Goal: Task Accomplishment & Management: Use online tool/utility

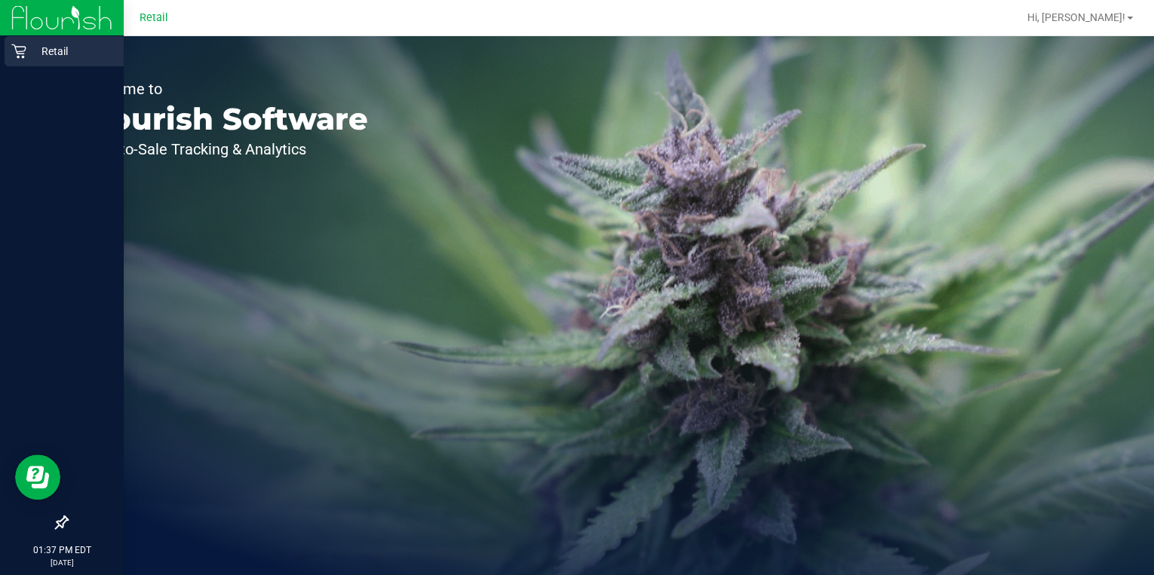
click at [26, 51] on p "Retail" at bounding box center [71, 51] width 90 height 18
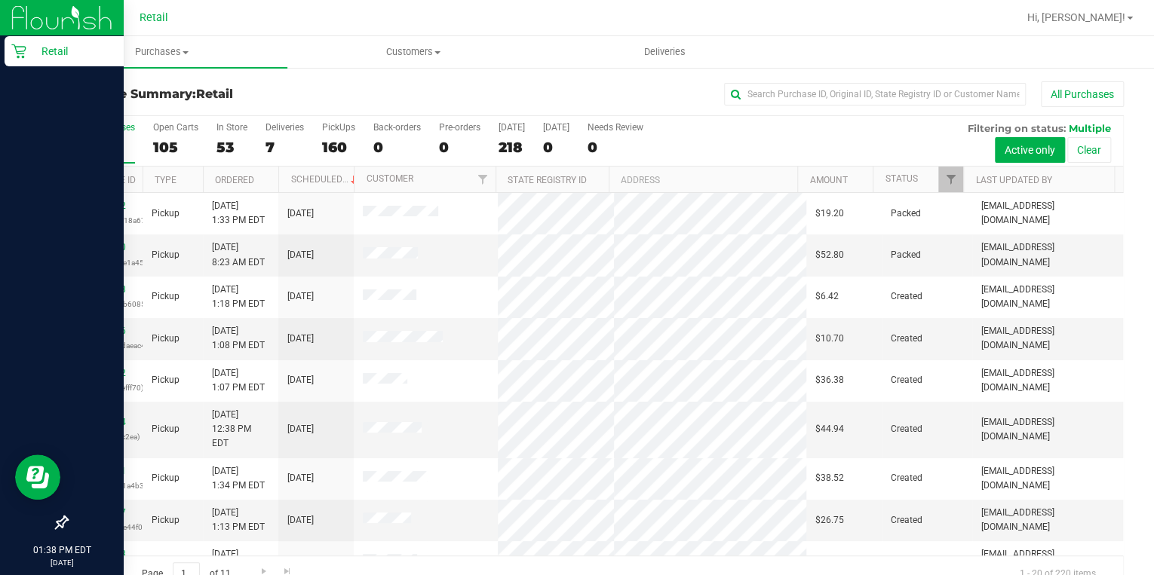
click at [59, 519] on icon at bounding box center [61, 522] width 15 height 15
click at [54, 524] on input "checkbox" at bounding box center [54, 524] width 0 height 0
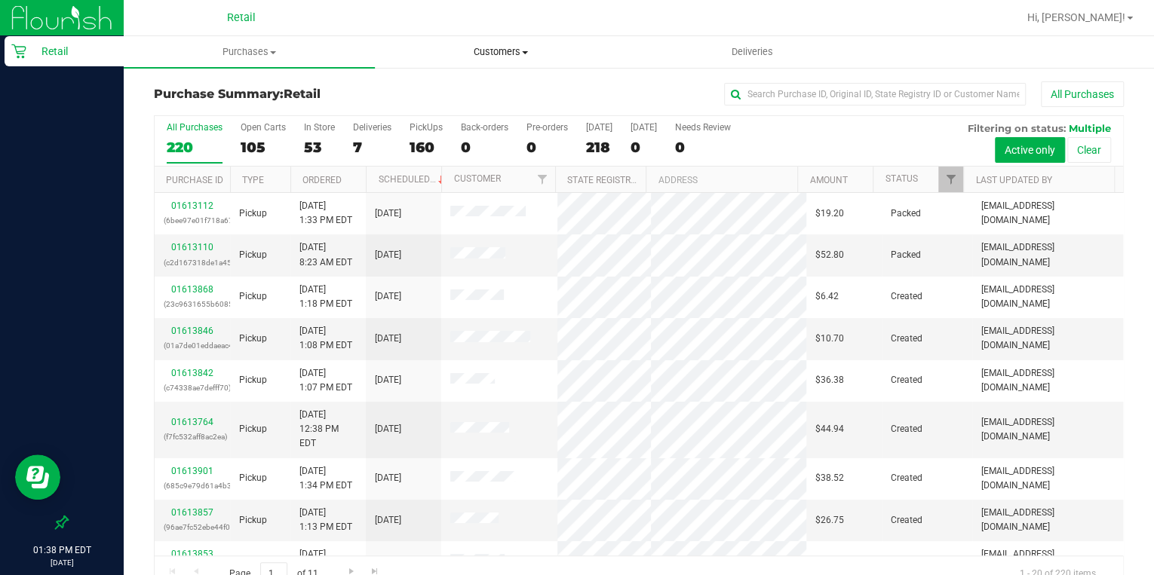
click at [499, 62] on uib-tab-heading "Customers All customers Add a new customer All physicians" at bounding box center [501, 52] width 250 height 30
click at [474, 90] on span "All customers" at bounding box center [429, 90] width 109 height 13
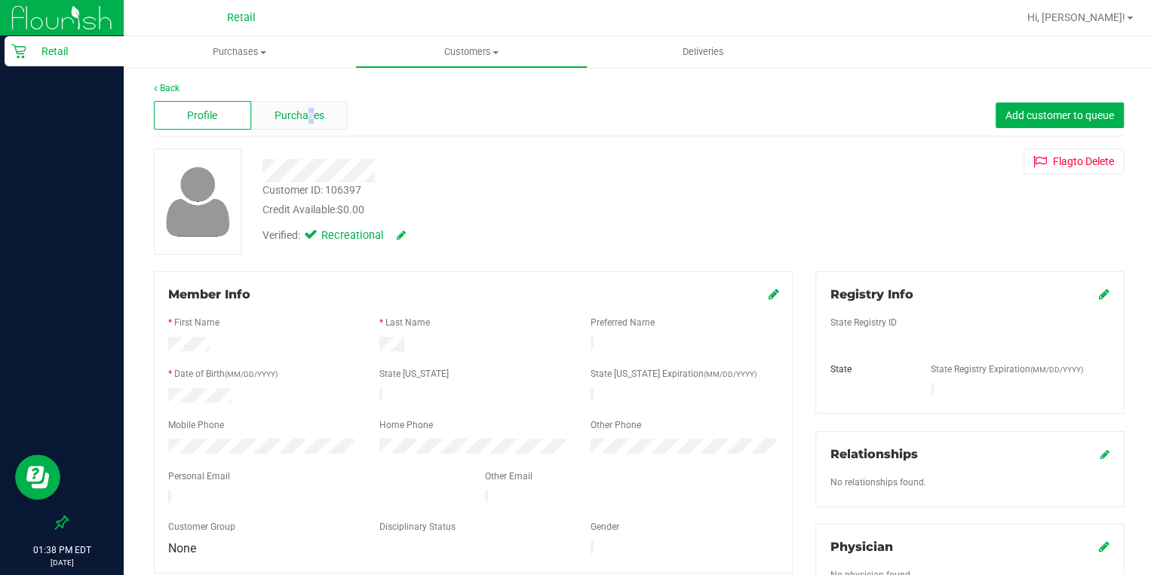
click at [308, 121] on span "Purchases" at bounding box center [299, 116] width 50 height 16
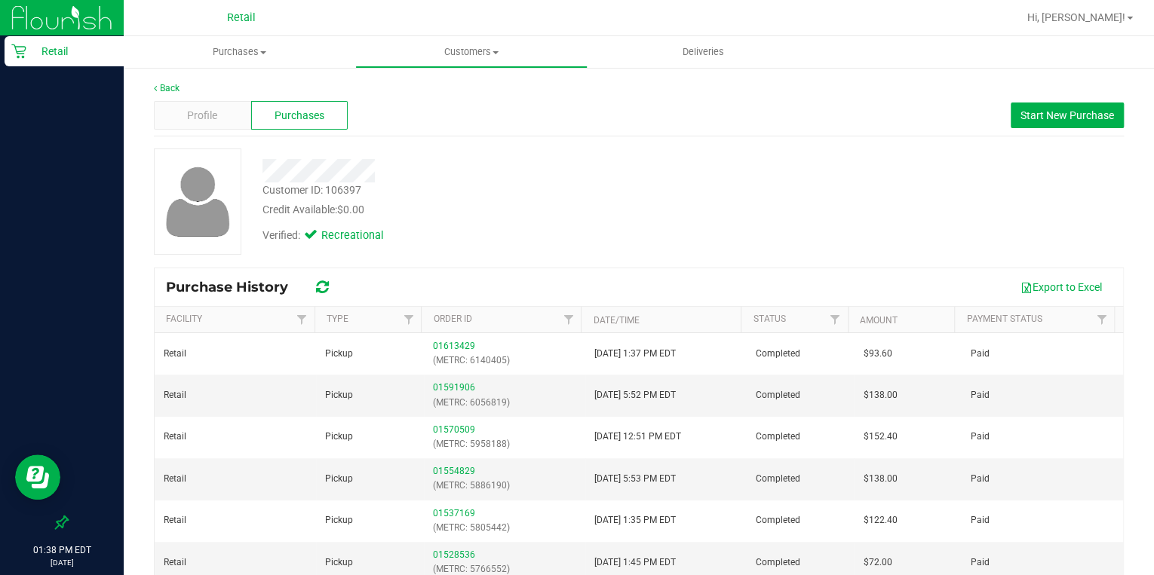
click at [576, 190] on div "Customer ID: 106397 Credit Available: $0.00" at bounding box center [499, 199] width 496 height 35
click at [471, 54] on span "Customers" at bounding box center [471, 52] width 230 height 14
click at [393, 84] on span "All customers" at bounding box center [409, 90] width 109 height 13
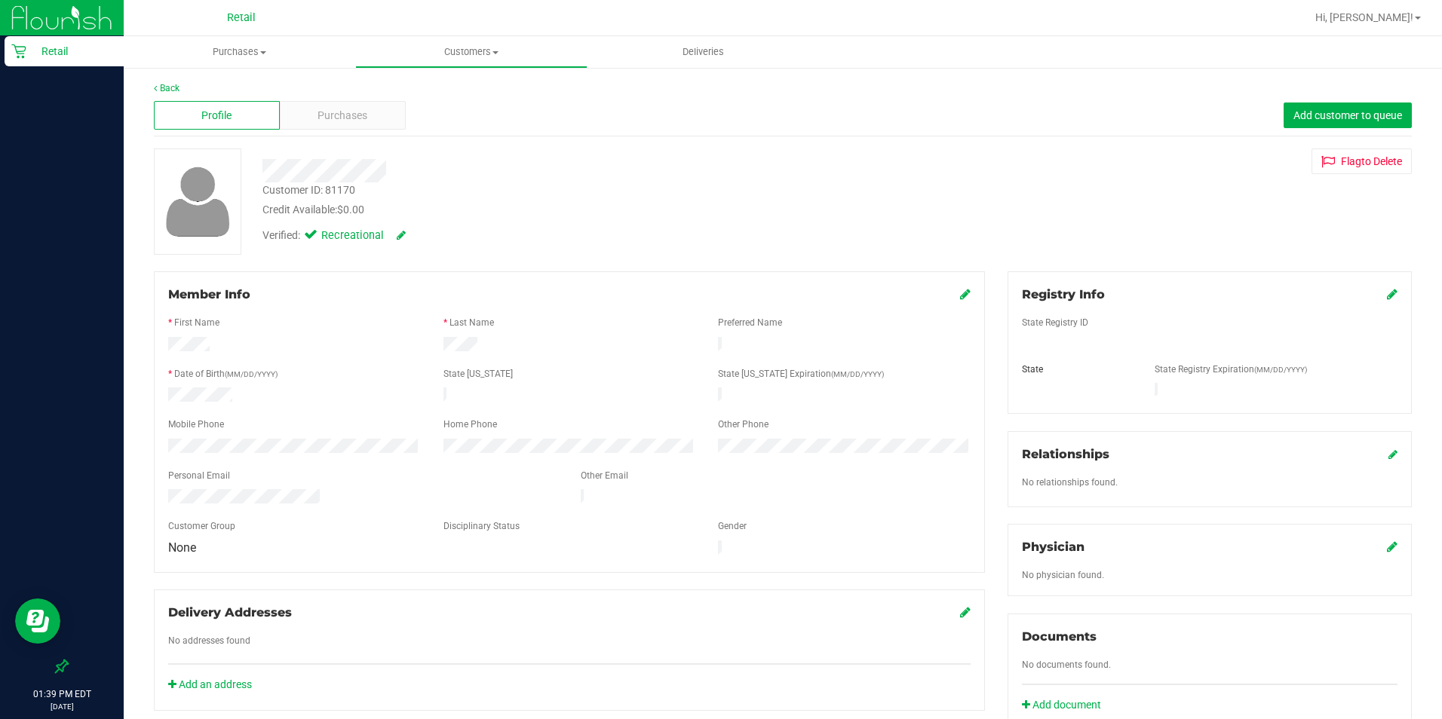
click at [844, 97] on div "Profile Purchases Add customer to queue" at bounding box center [783, 115] width 1258 height 41
click at [357, 117] on span "Purchases" at bounding box center [342, 116] width 50 height 16
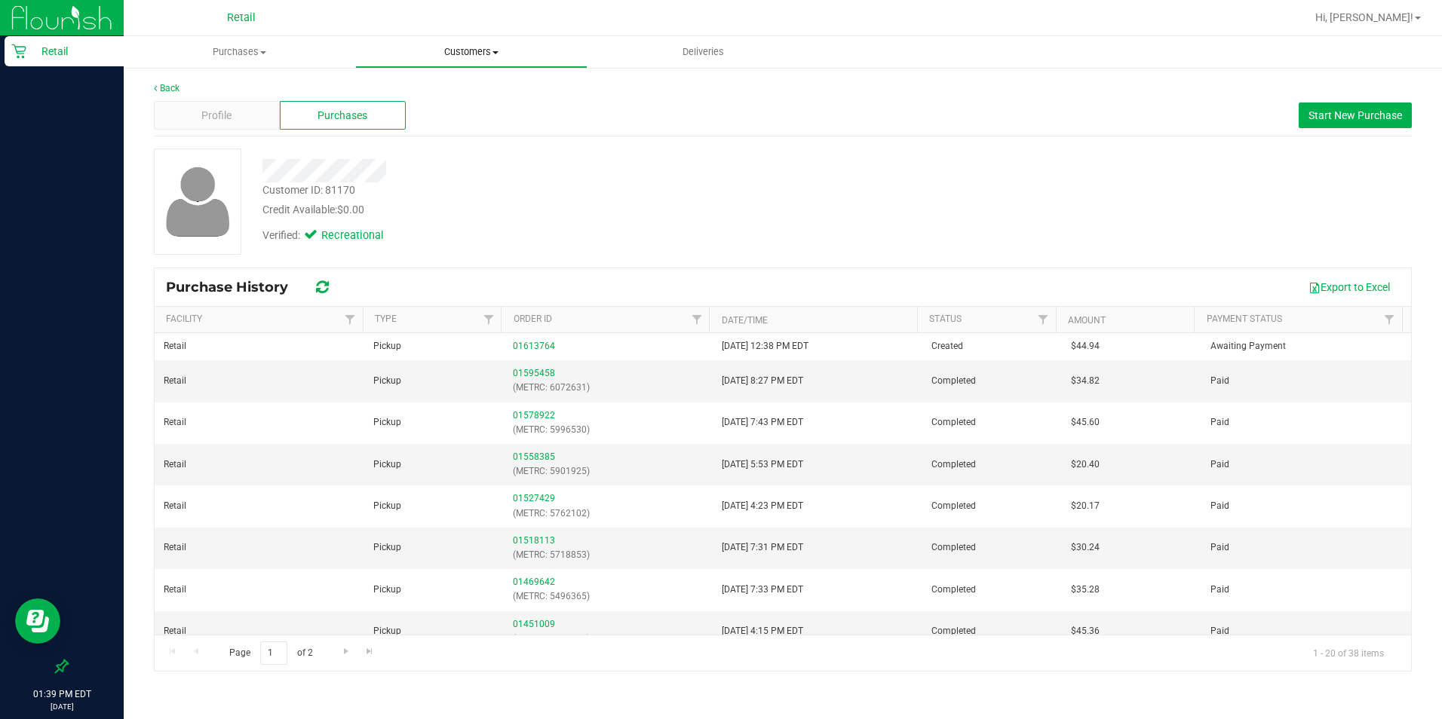
click at [452, 57] on span "Customers" at bounding box center [471, 52] width 230 height 14
click at [409, 86] on span "All customers" at bounding box center [409, 90] width 109 height 13
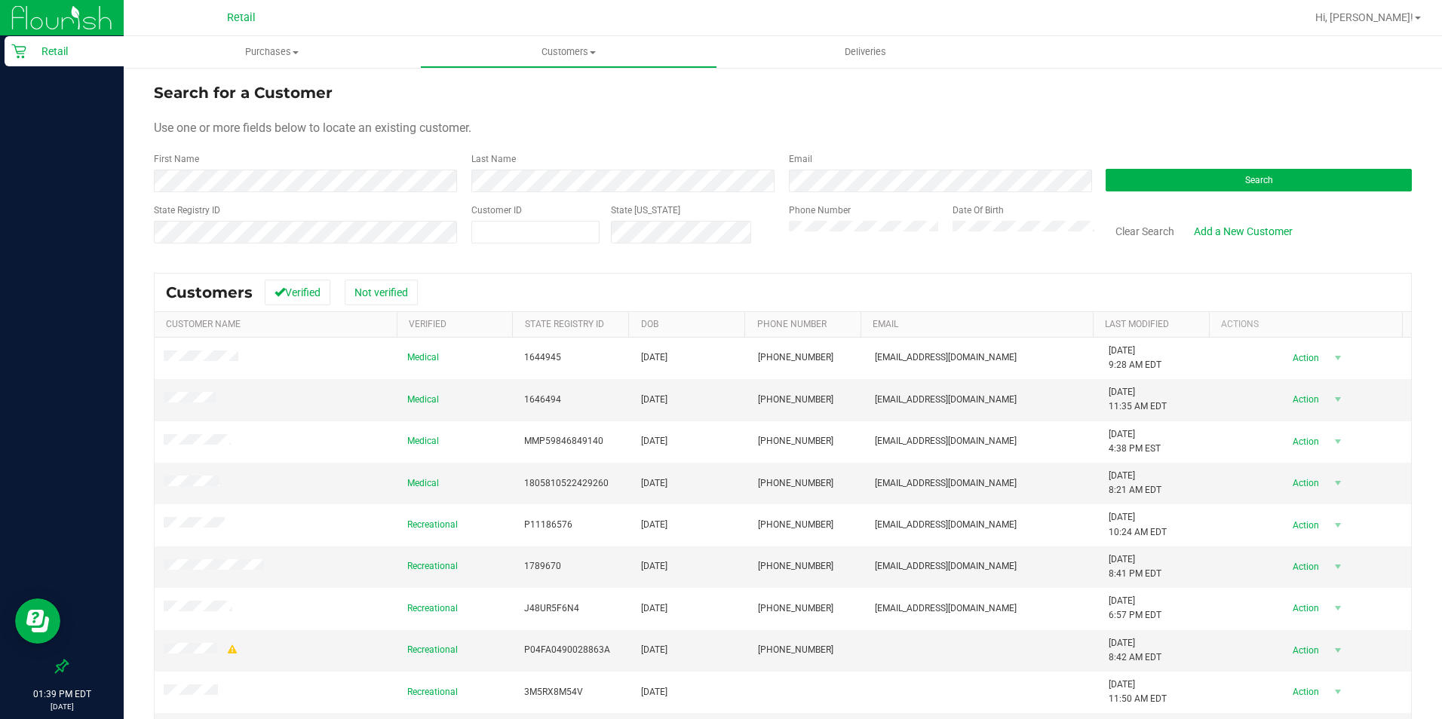
click at [302, 193] on form "Search for a Customer Use one or more fields below to locate an existing custom…" at bounding box center [783, 169] width 1258 height 176
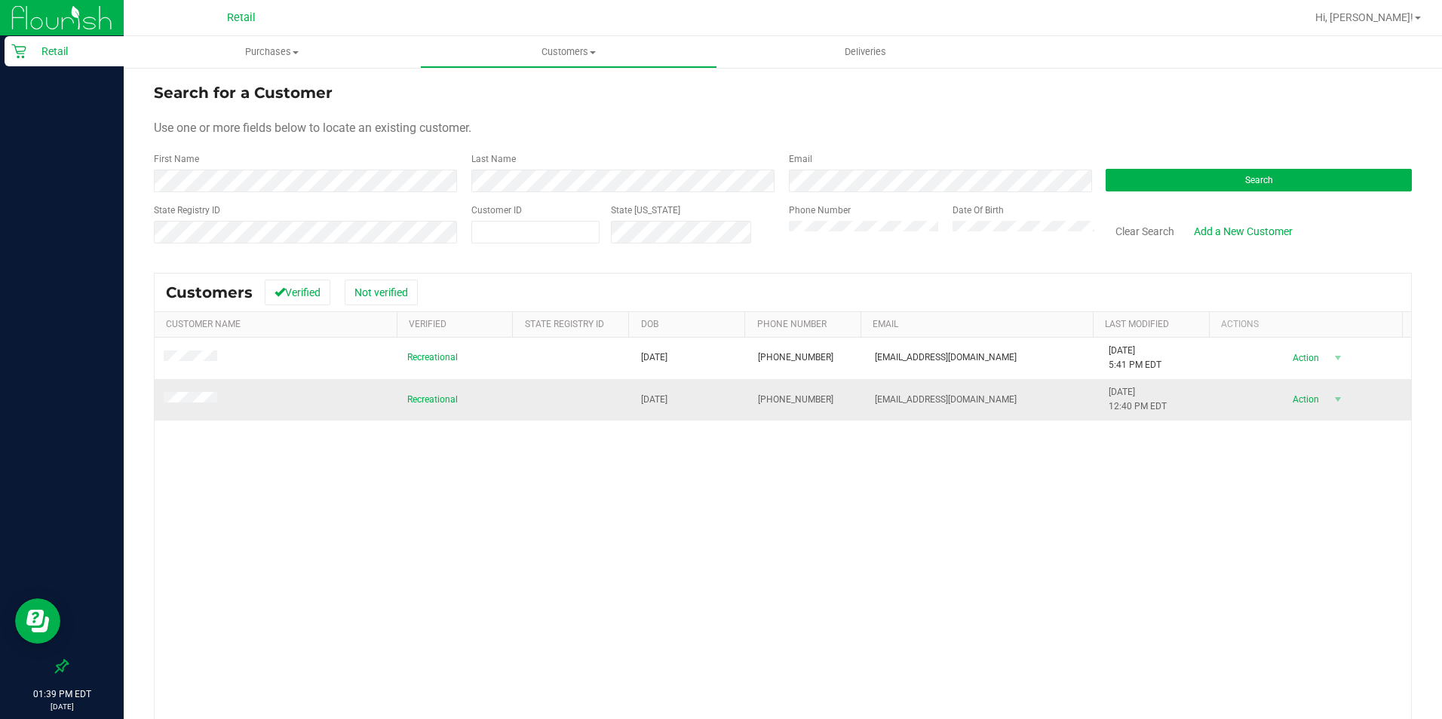
click at [177, 408] on td at bounding box center [277, 399] width 244 height 41
click at [176, 405] on span at bounding box center [193, 399] width 58 height 15
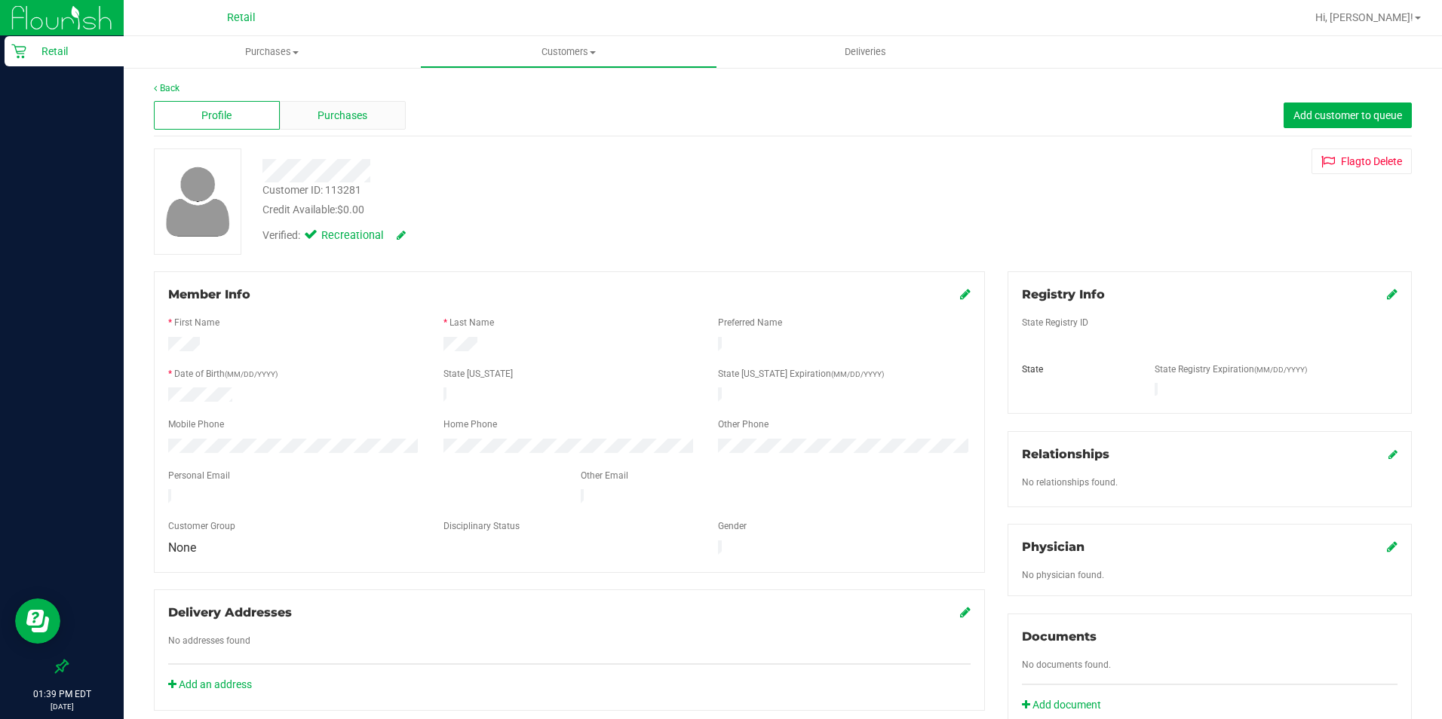
click at [340, 125] on div "Purchases" at bounding box center [343, 115] width 126 height 29
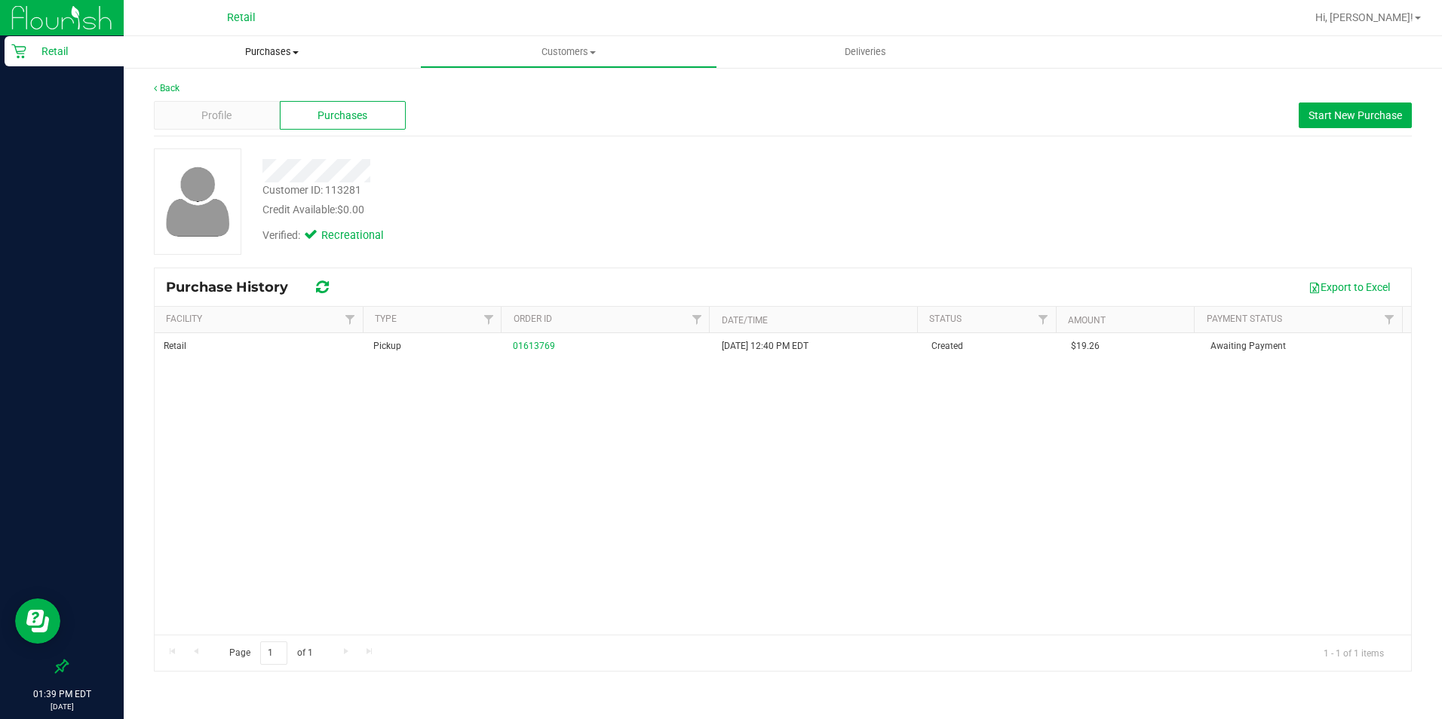
click at [253, 54] on span "Purchases" at bounding box center [272, 52] width 296 height 14
click at [234, 83] on li "Summary of purchases" at bounding box center [272, 91] width 296 height 18
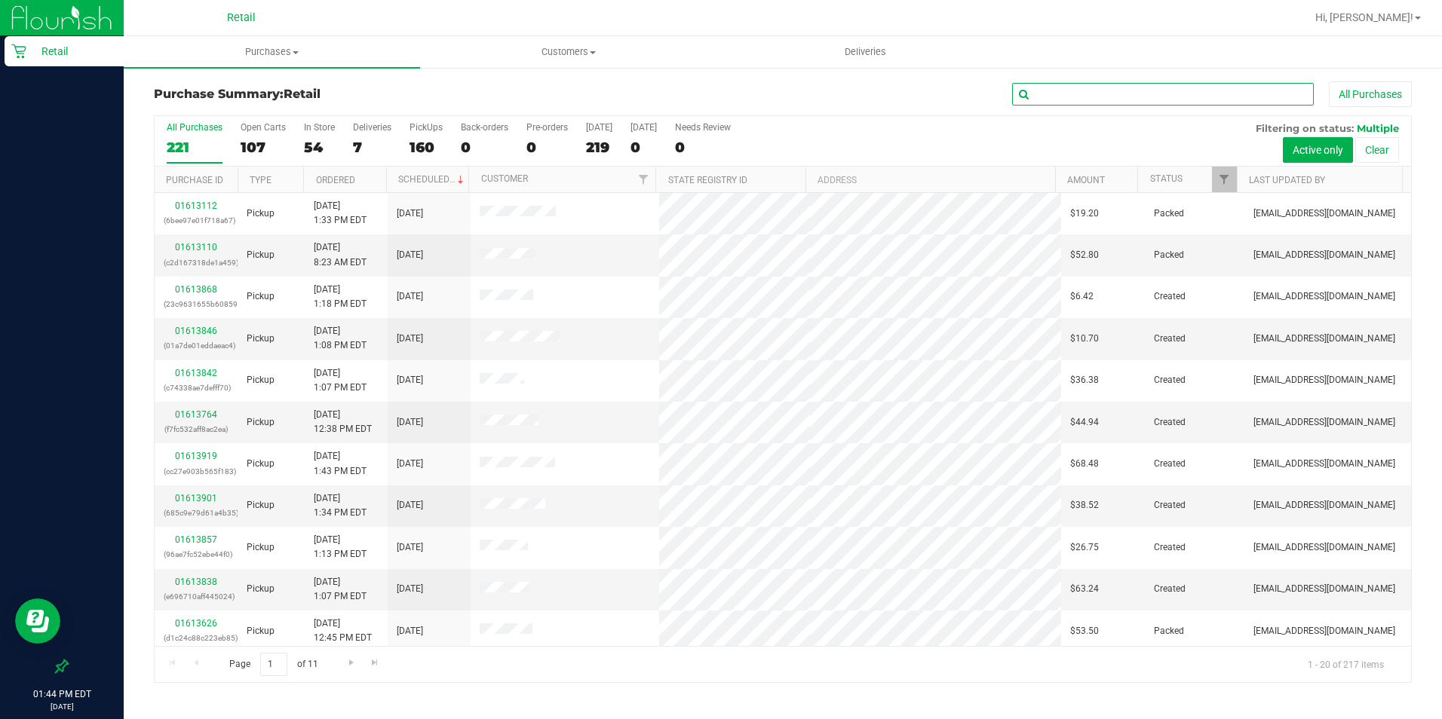
click at [1072, 96] on input "text" at bounding box center [1163, 94] width 302 height 23
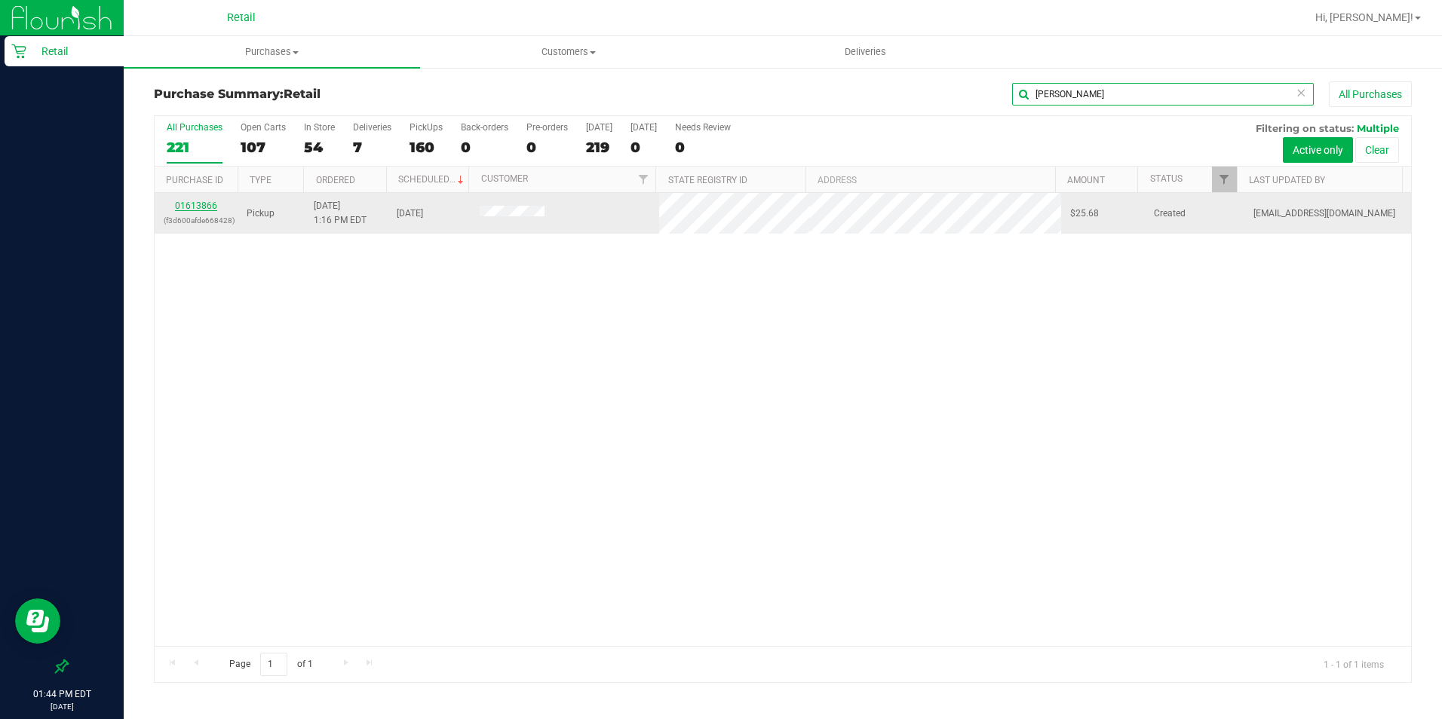
type input "[PERSON_NAME]"
click at [197, 208] on link "01613866" at bounding box center [196, 206] width 42 height 11
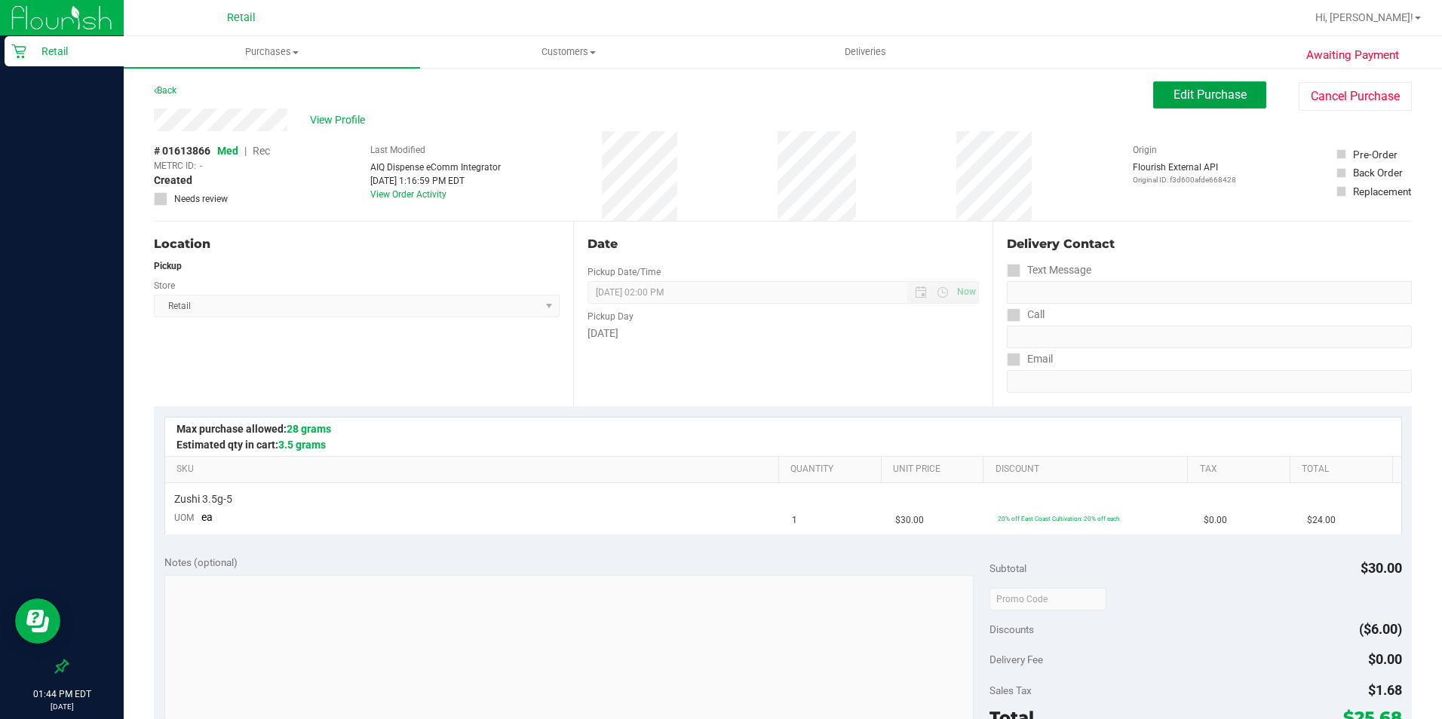
click at [1153, 87] on span "Edit Purchase" at bounding box center [1209, 94] width 73 height 14
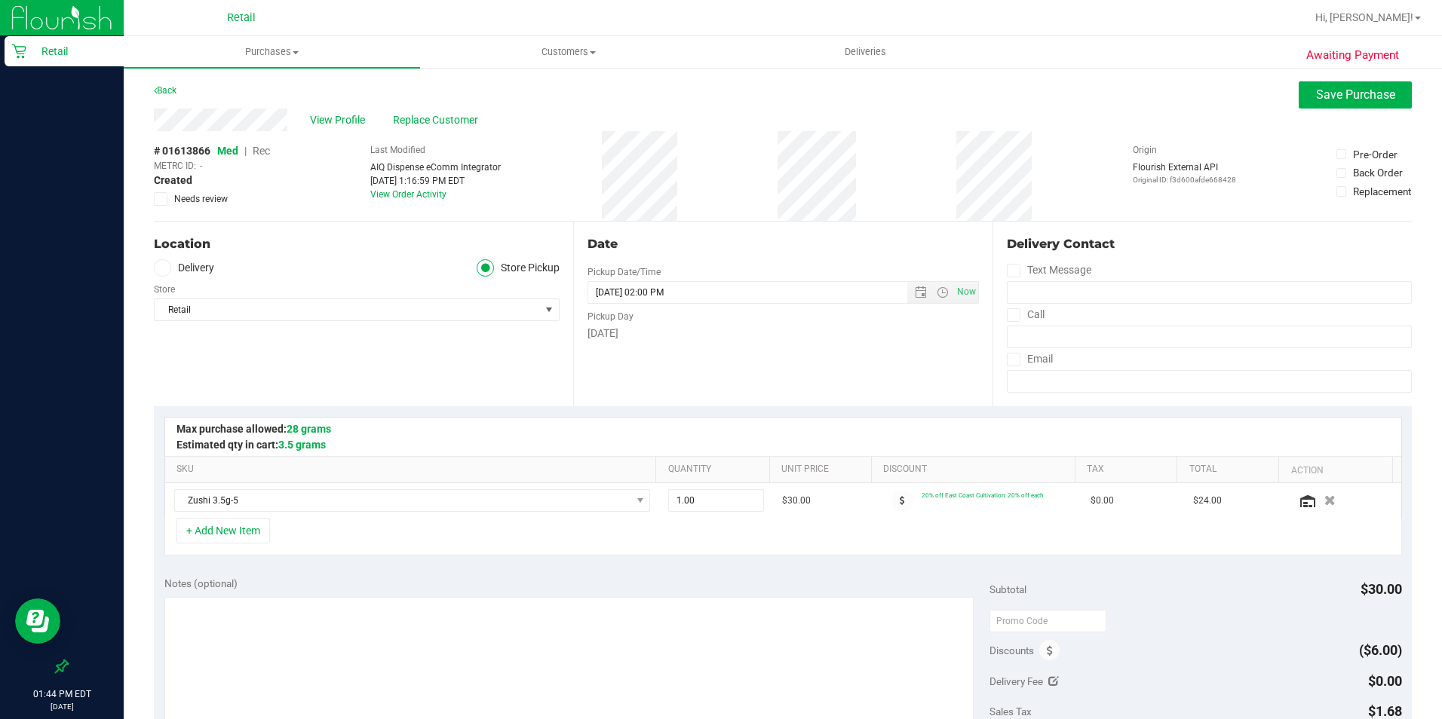
click at [265, 145] on span "Rec" at bounding box center [261, 151] width 17 height 12
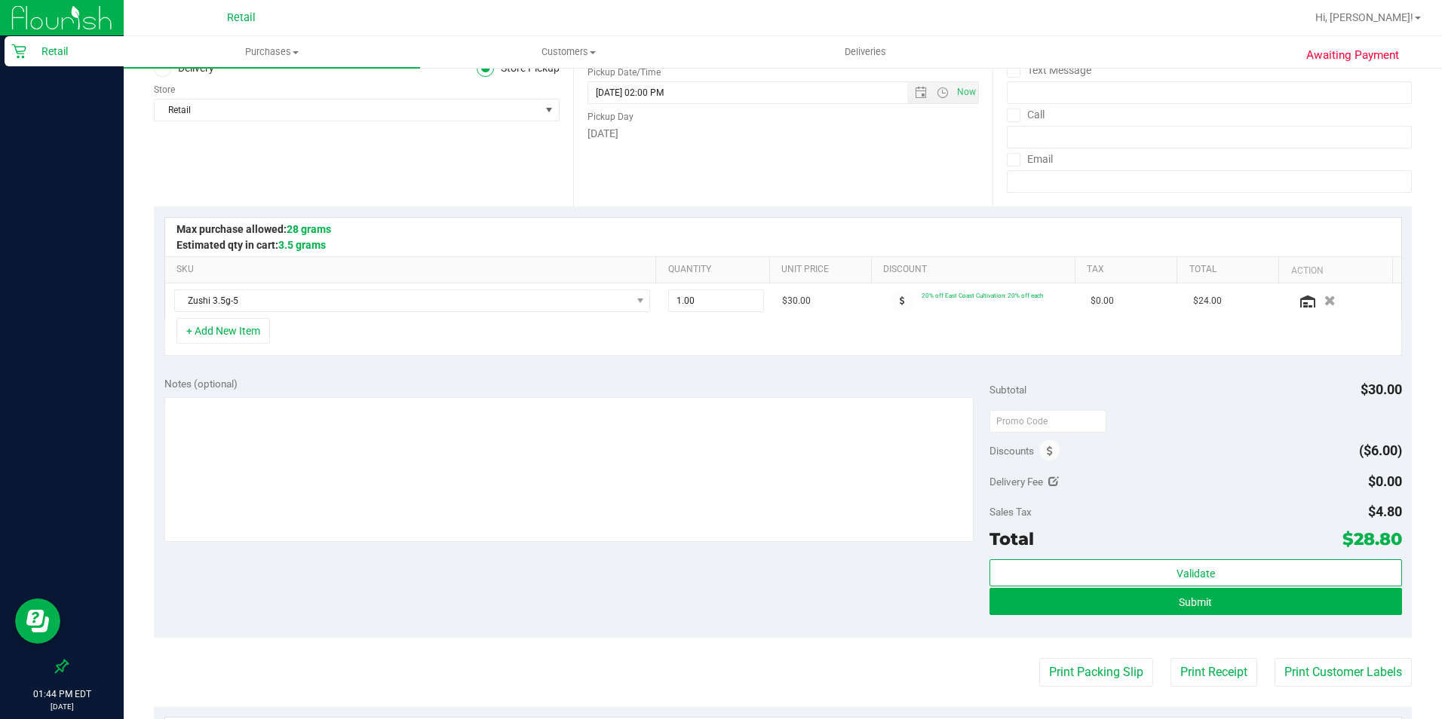
scroll to position [226, 0]
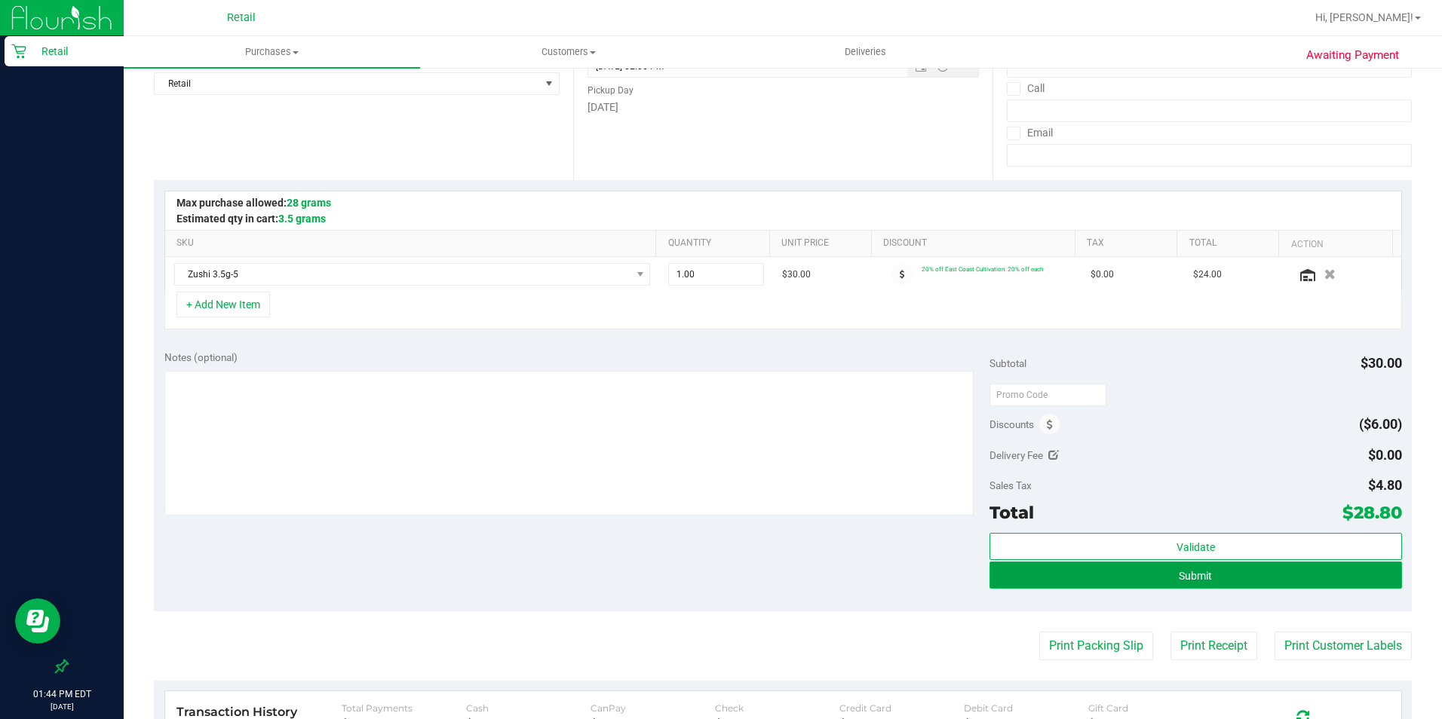
click at [1153, 575] on button "Submit" at bounding box center [1195, 575] width 412 height 27
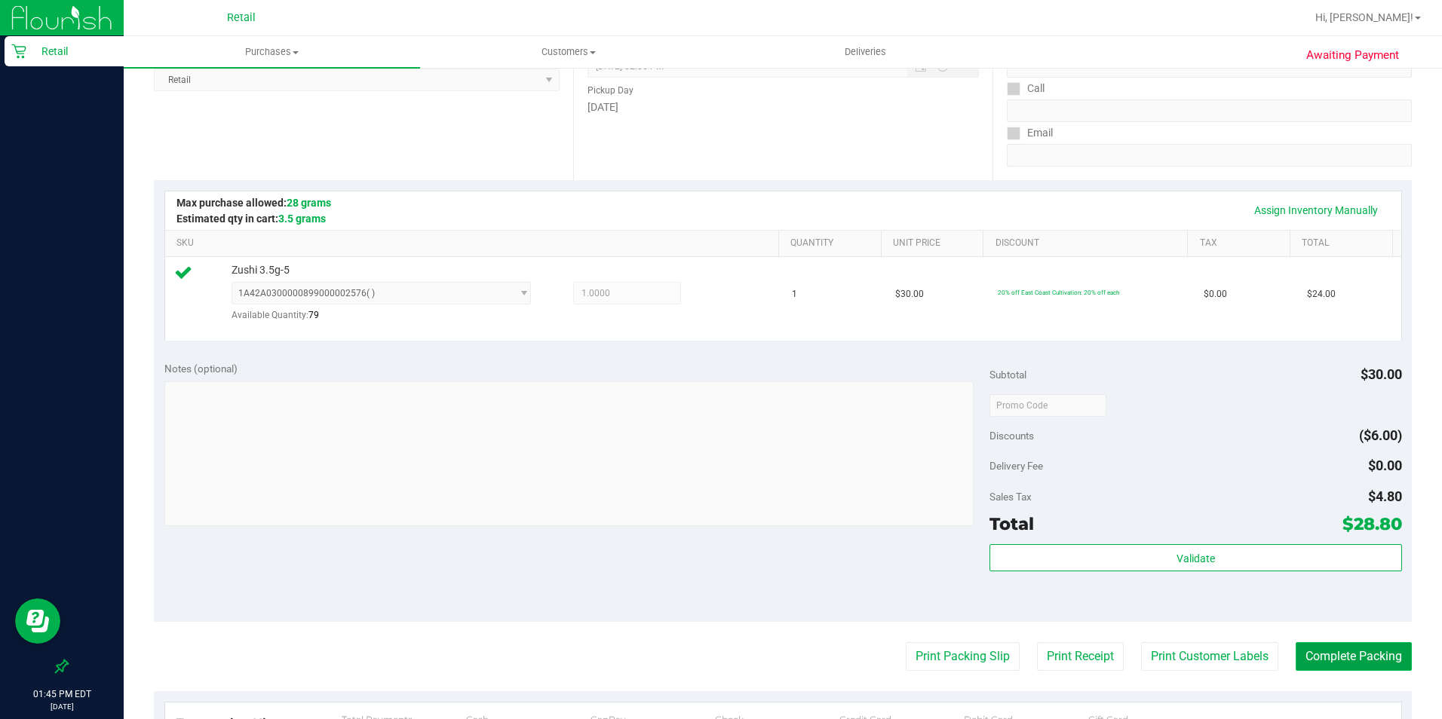
click at [1153, 575] on button "Complete Packing" at bounding box center [1353, 656] width 116 height 29
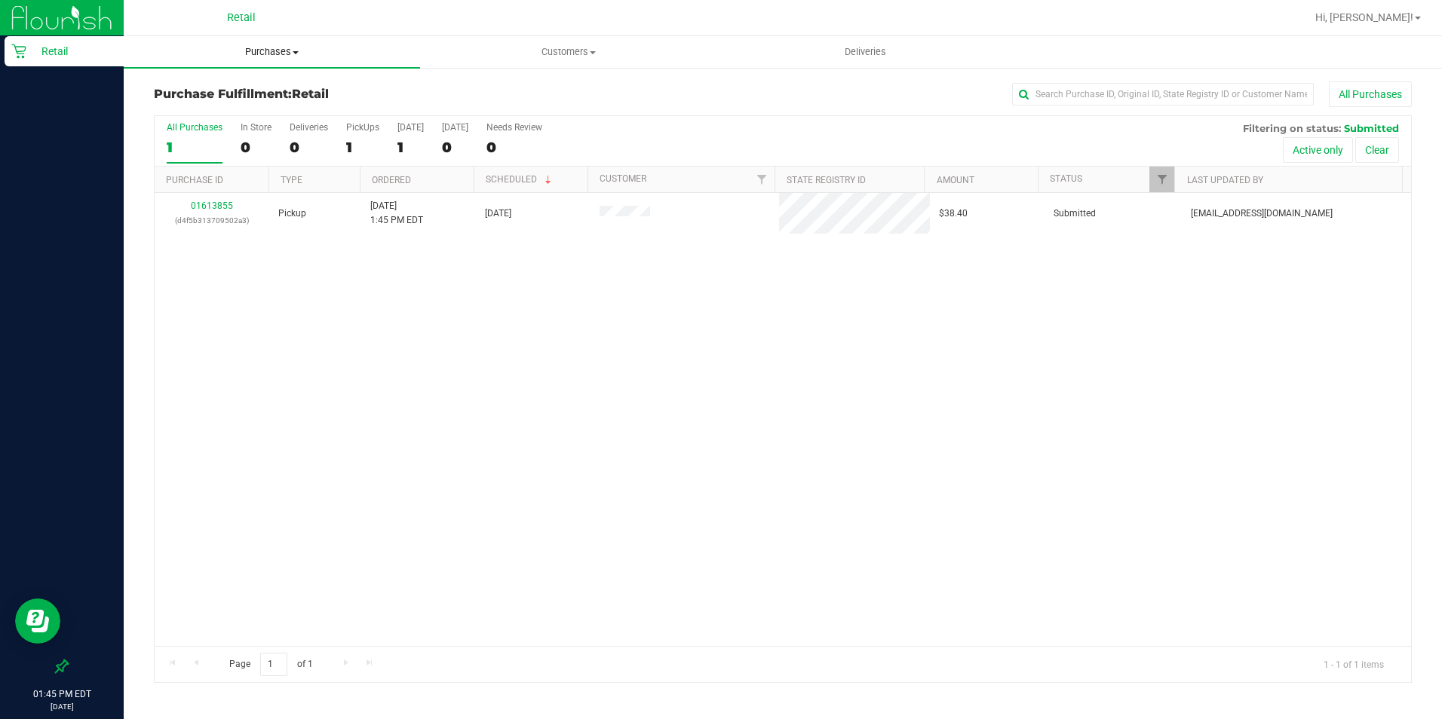
drag, startPoint x: 288, startPoint y: 48, endPoint x: 268, endPoint y: 78, distance: 35.3
click at [288, 48] on span "Purchases" at bounding box center [272, 52] width 296 height 14
click at [262, 94] on span "Summary of purchases" at bounding box center [201, 90] width 155 height 13
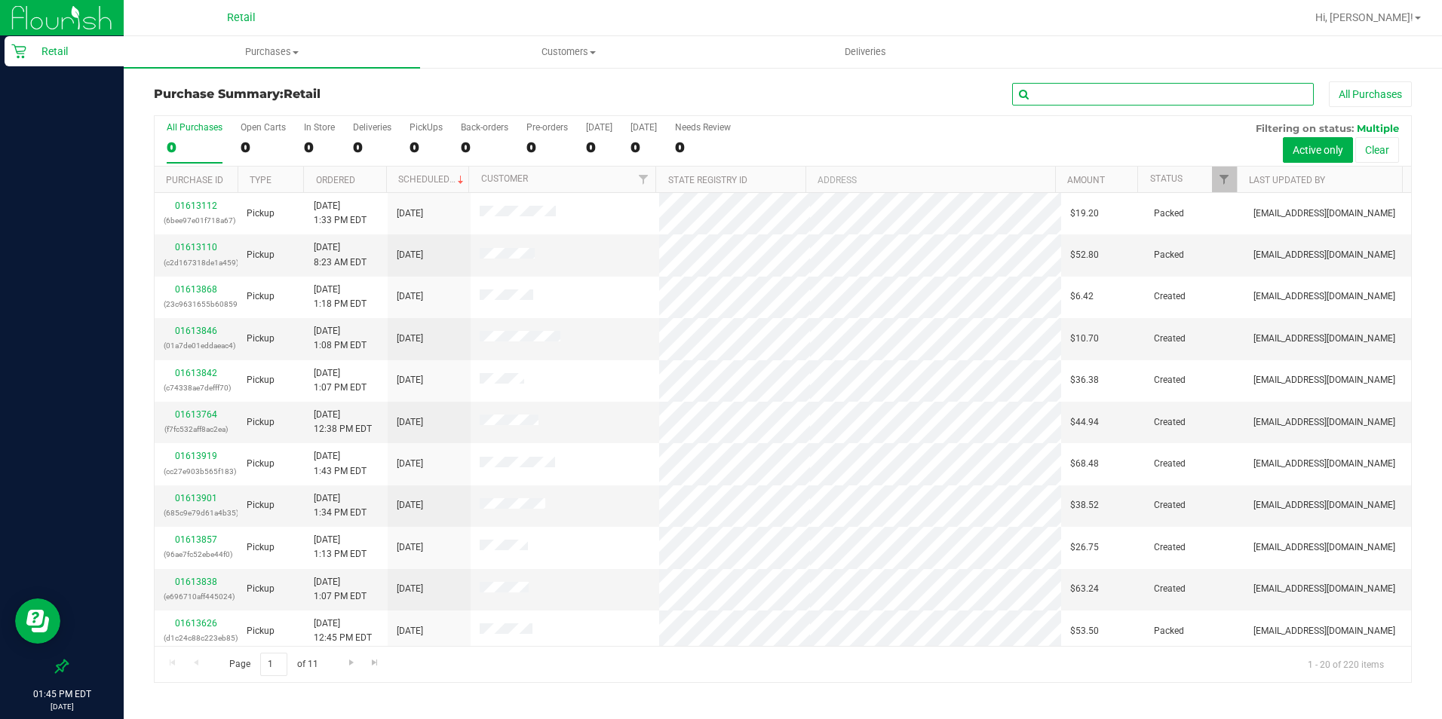
click at [1065, 89] on input "text" at bounding box center [1163, 94] width 302 height 23
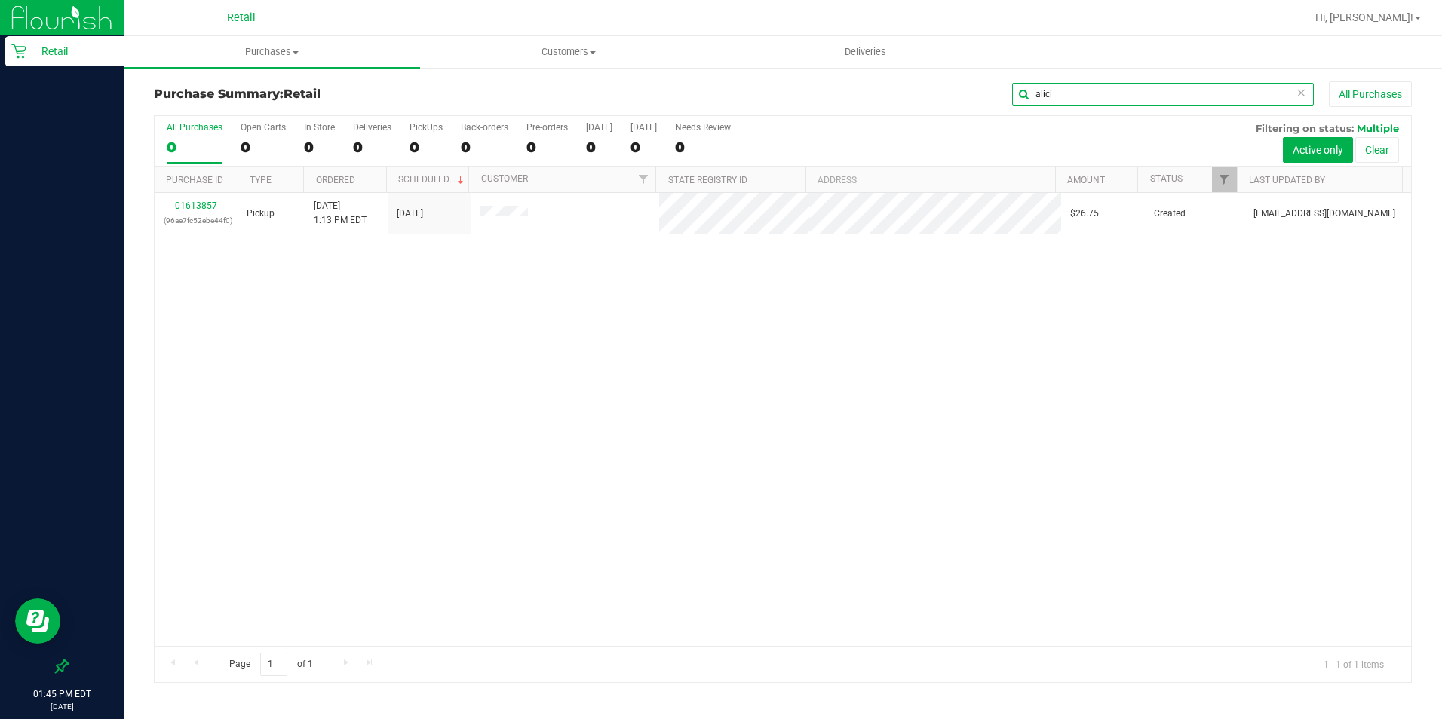
type input "alici"
click at [196, 204] on link "01613857" at bounding box center [196, 206] width 42 height 11
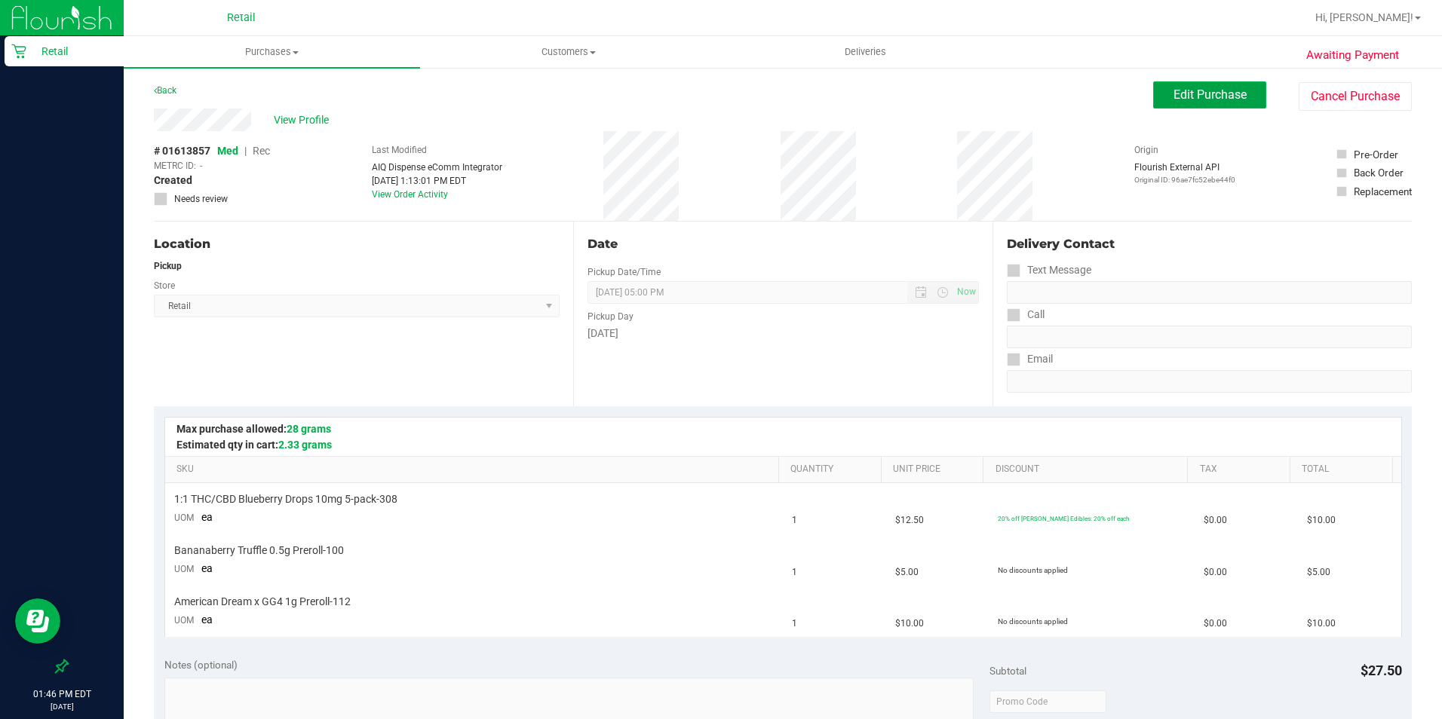
click at [1153, 101] on span "Edit Purchase" at bounding box center [1209, 94] width 73 height 14
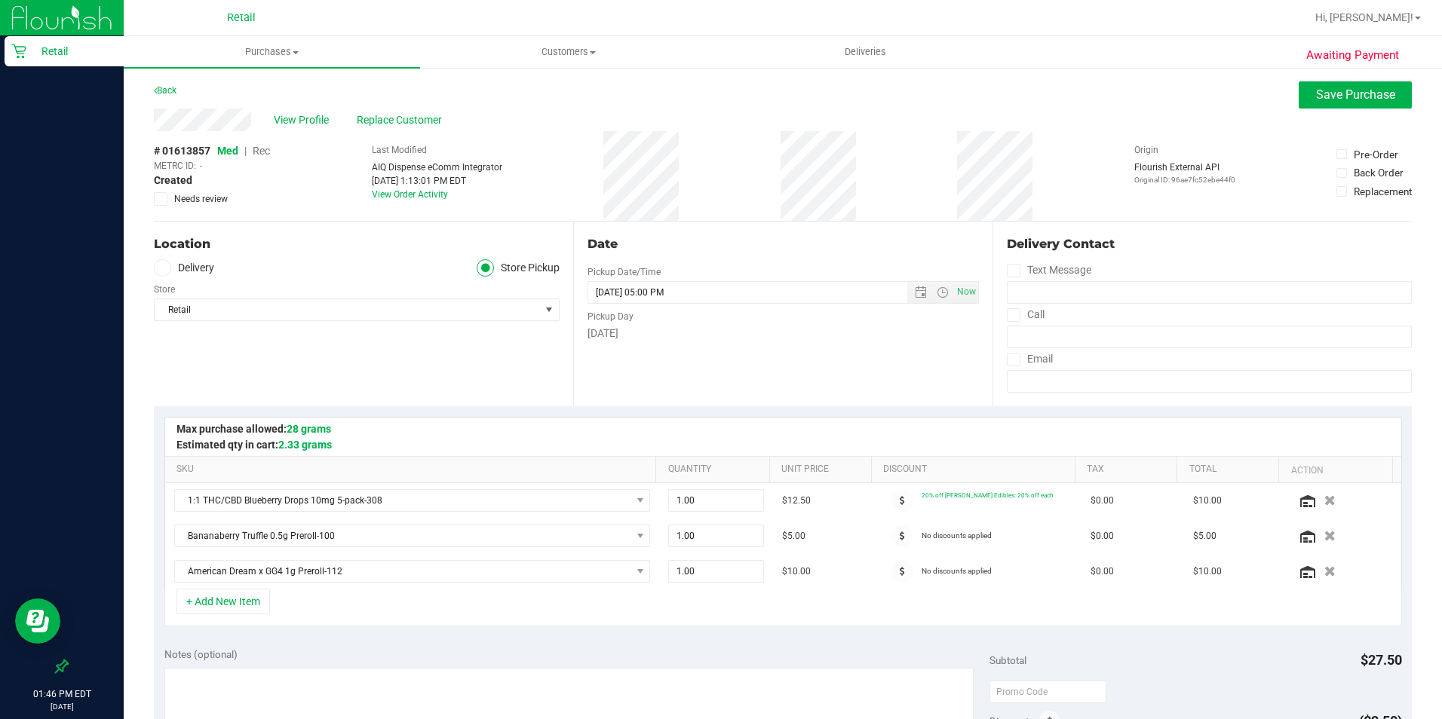
click at [260, 153] on span "Rec" at bounding box center [261, 151] width 17 height 12
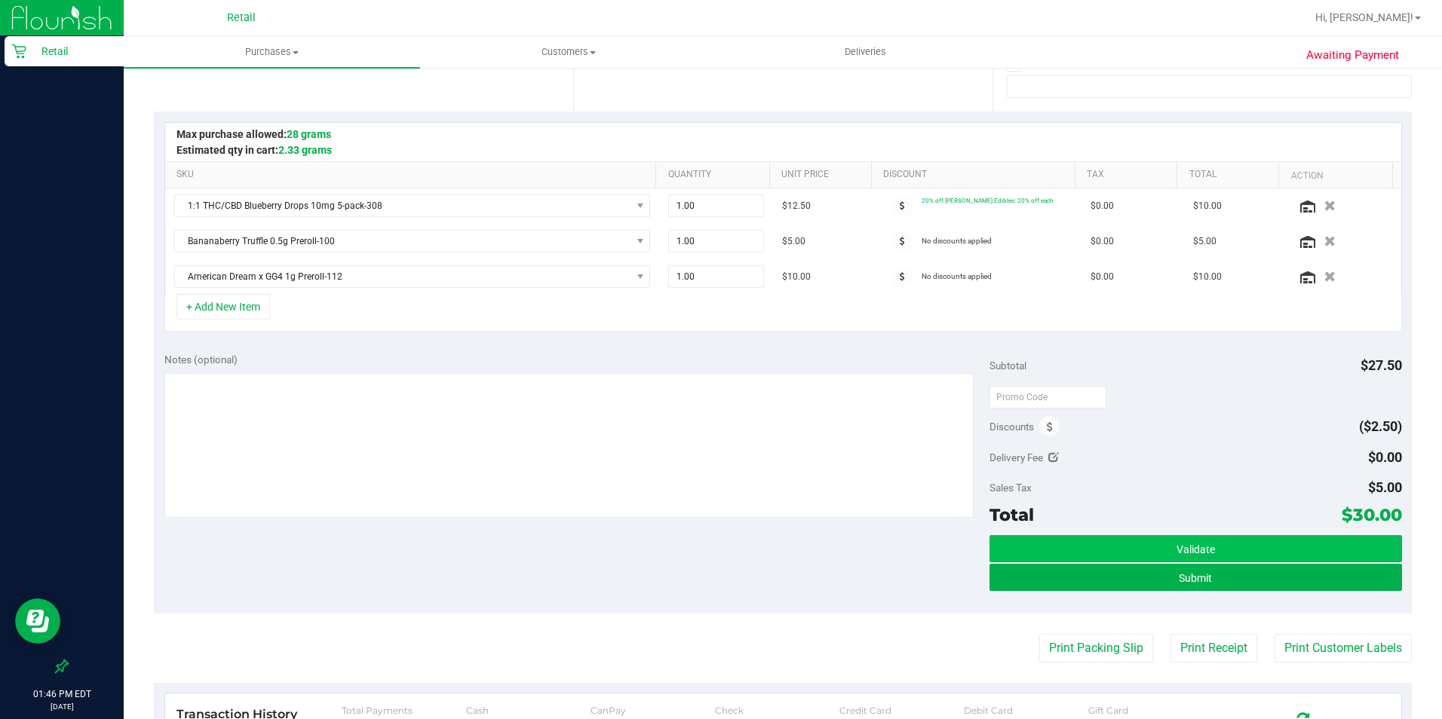
scroll to position [302, 0]
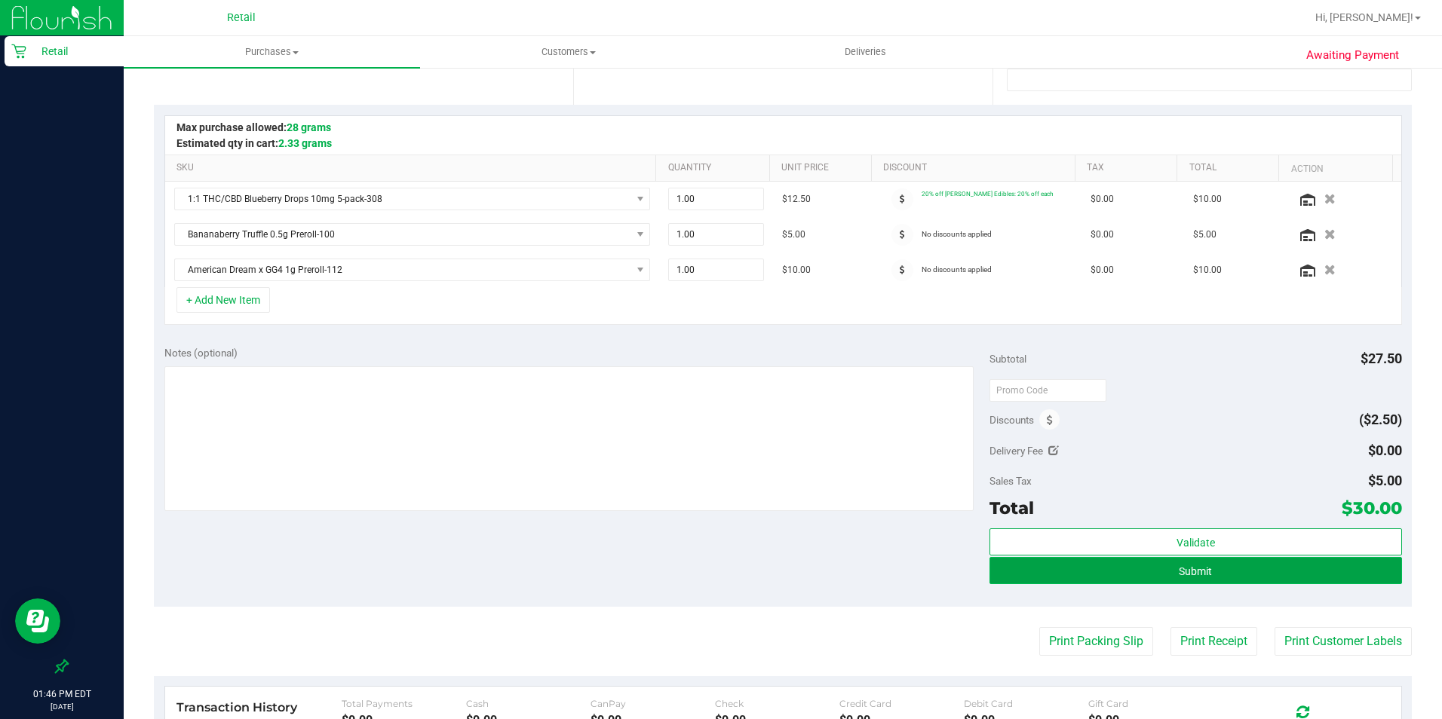
click at [1153, 575] on button "Submit" at bounding box center [1195, 570] width 412 height 27
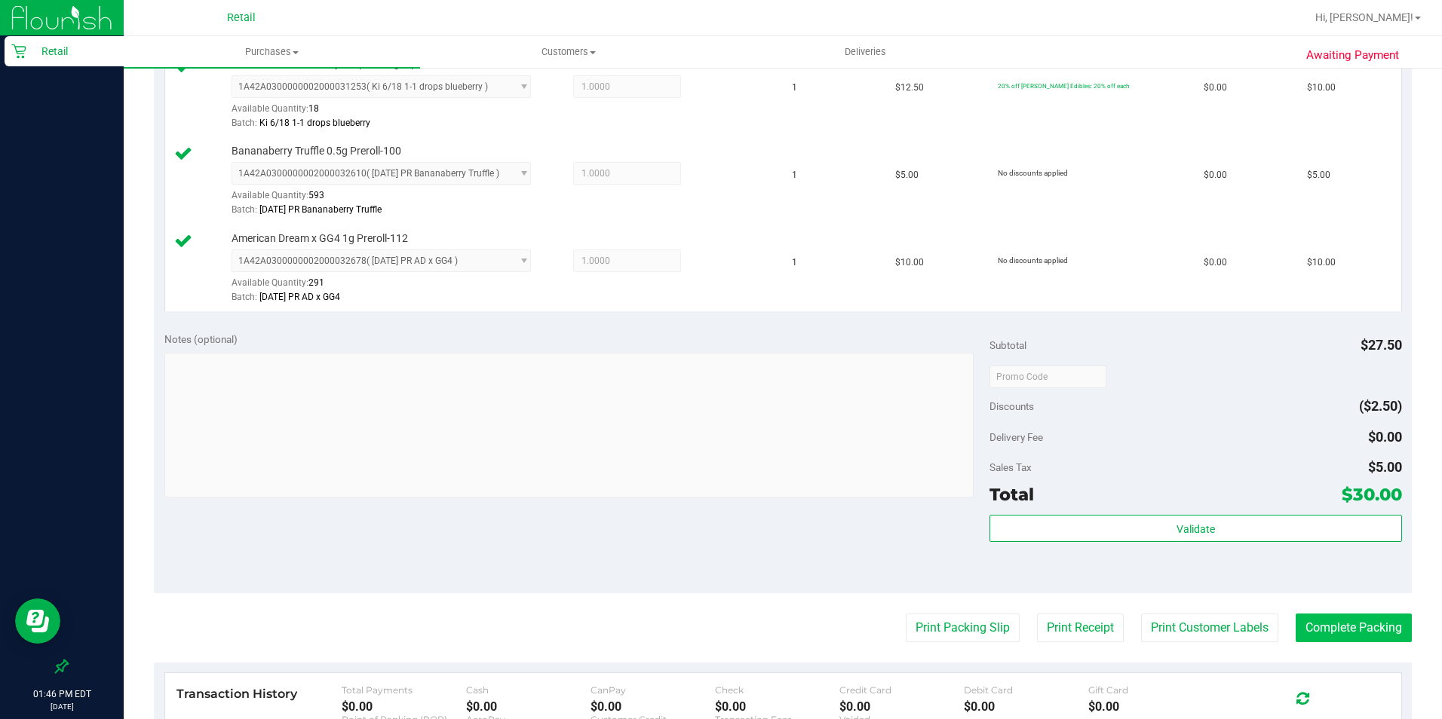
scroll to position [452, 0]
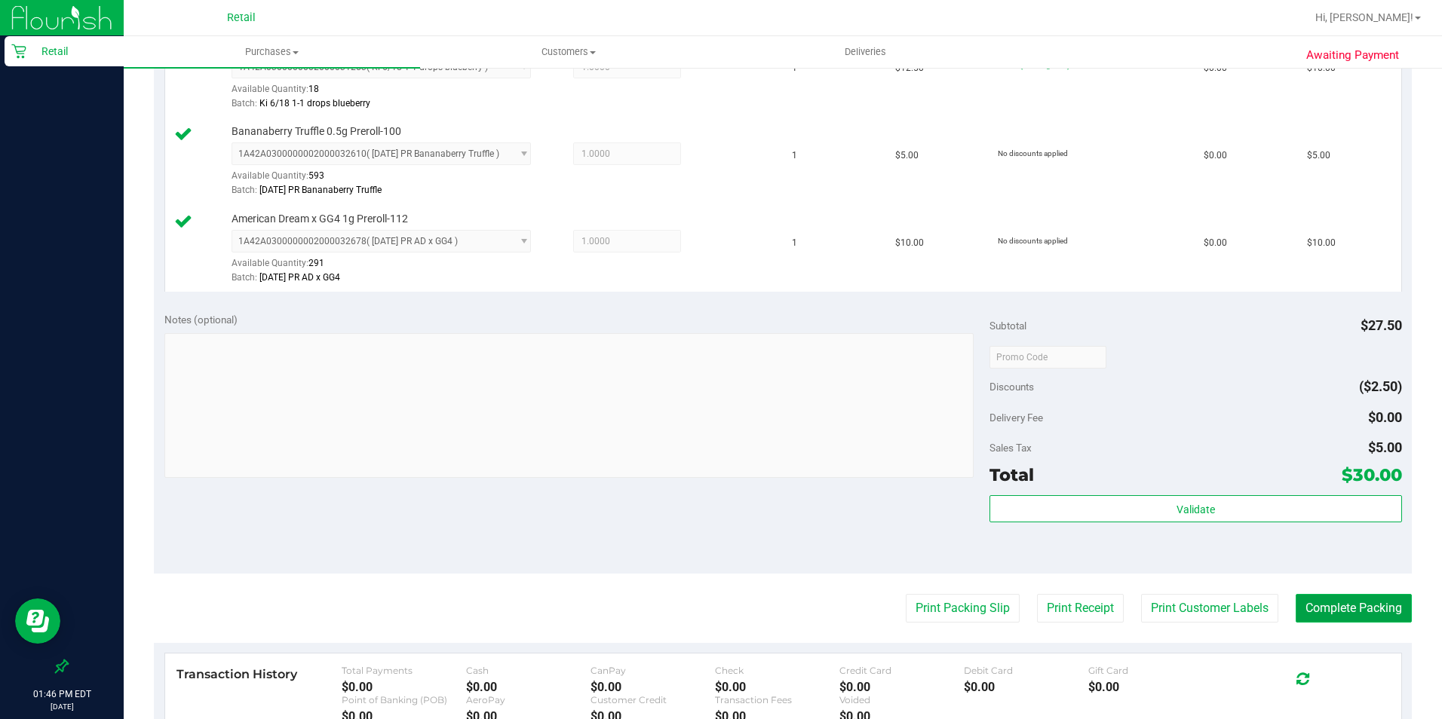
click at [1153, 575] on button "Complete Packing" at bounding box center [1353, 608] width 116 height 29
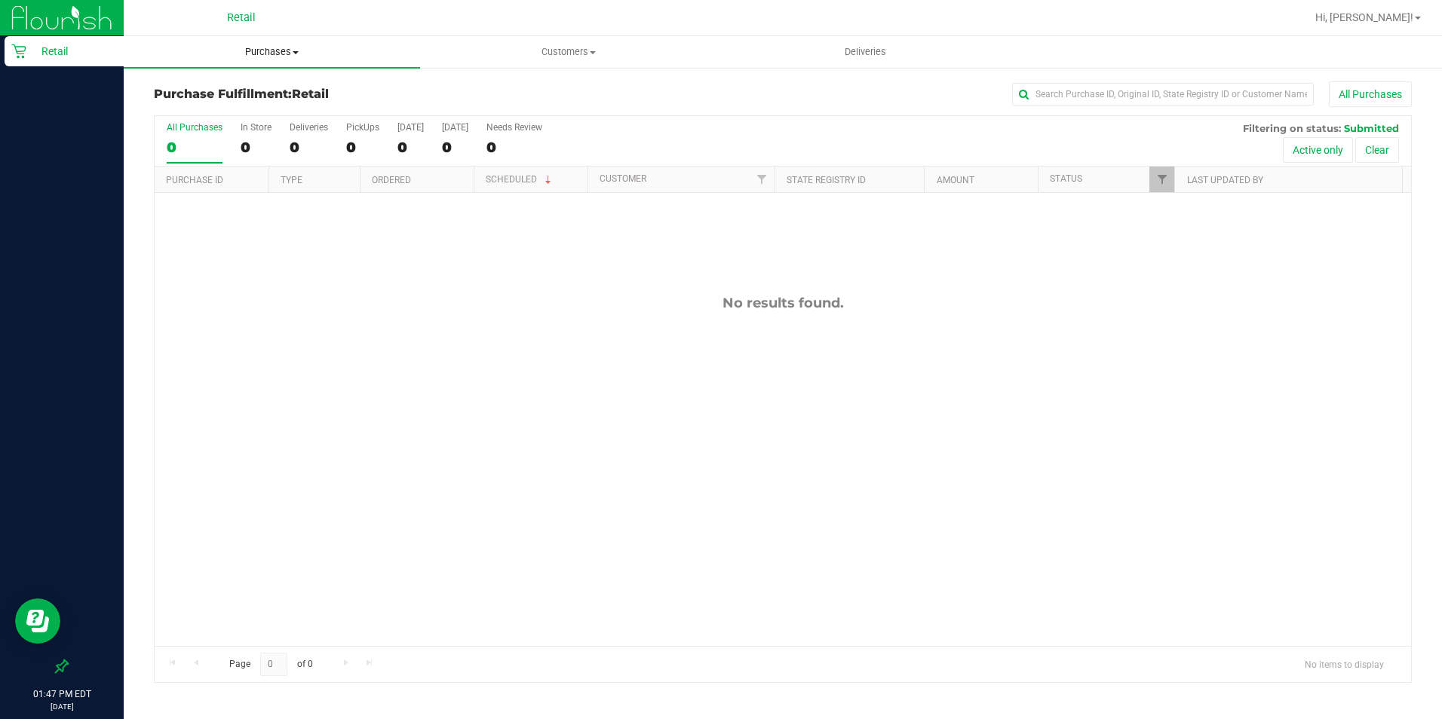
click at [259, 54] on span "Purchases" at bounding box center [272, 52] width 296 height 14
click at [262, 88] on span "Summary of purchases" at bounding box center [201, 90] width 155 height 13
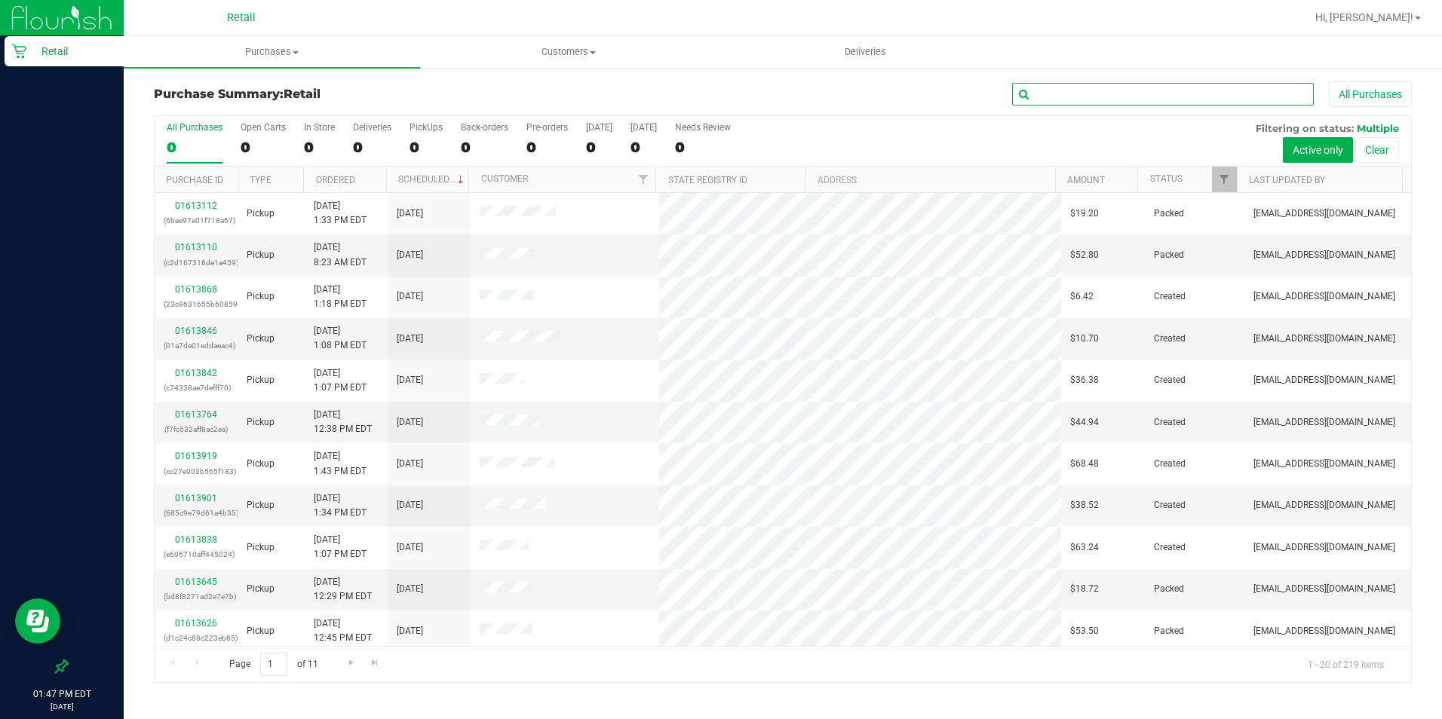
click at [1095, 95] on input "text" at bounding box center [1163, 94] width 302 height 23
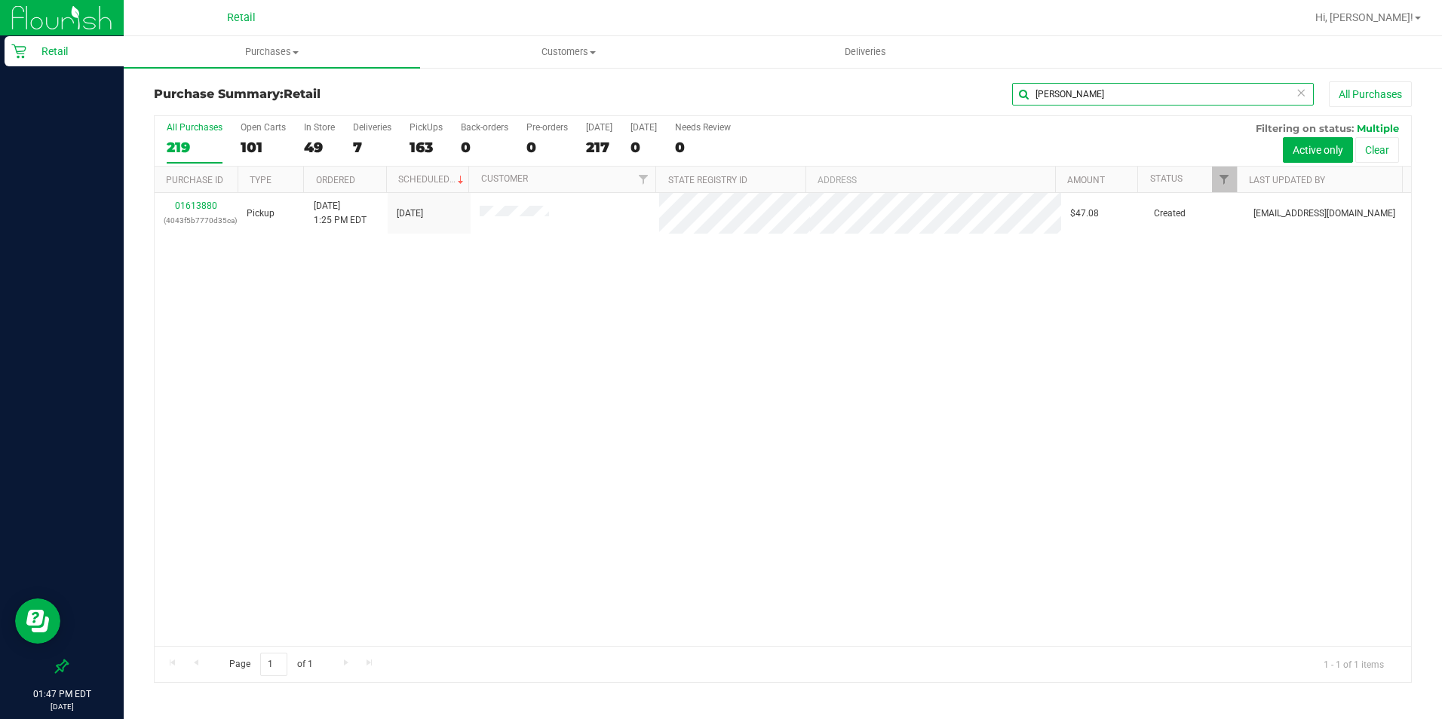
type input "[PERSON_NAME]"
click at [207, 329] on div "01613880 (4043f5b7770d35ca) Pickup [DATE] 1:25 PM EDT 8/20/2025 $47.08 Created …" at bounding box center [783, 419] width 1256 height 453
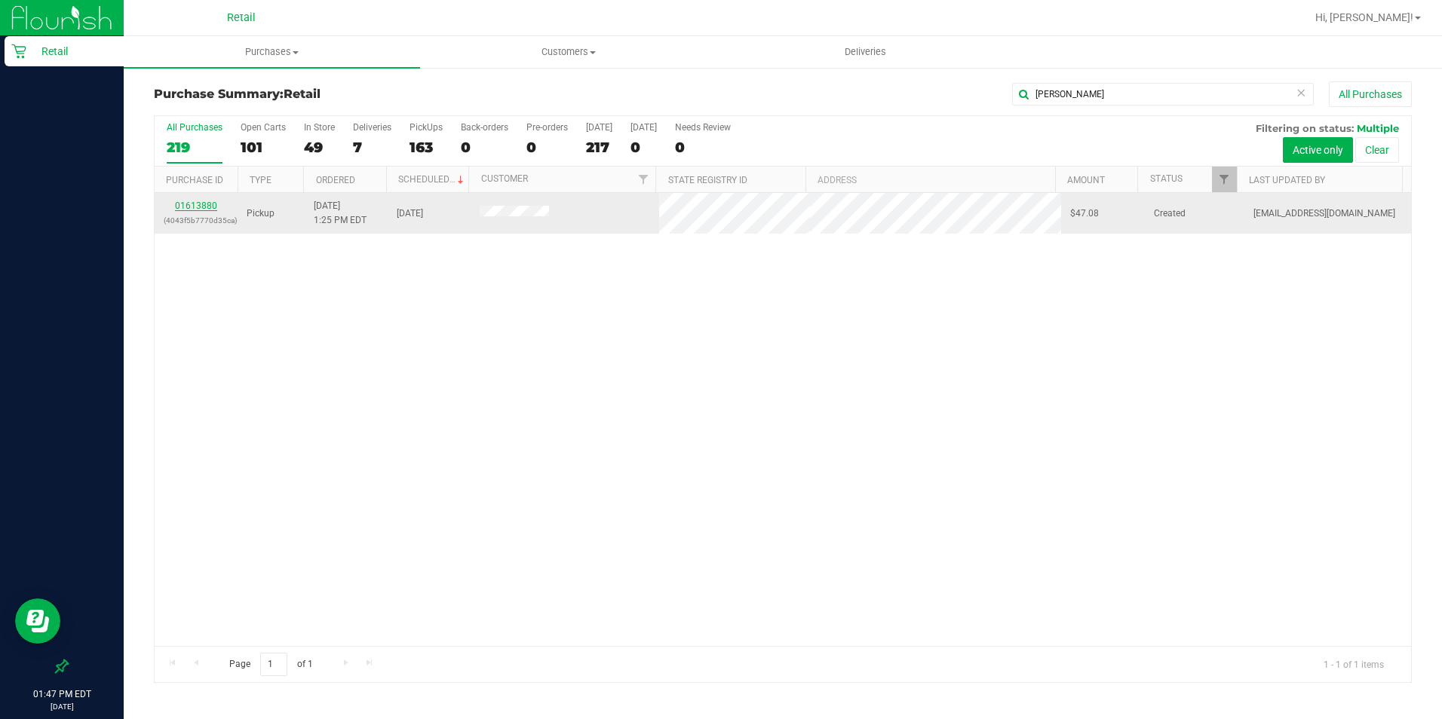
click at [201, 204] on link "01613880" at bounding box center [196, 206] width 42 height 11
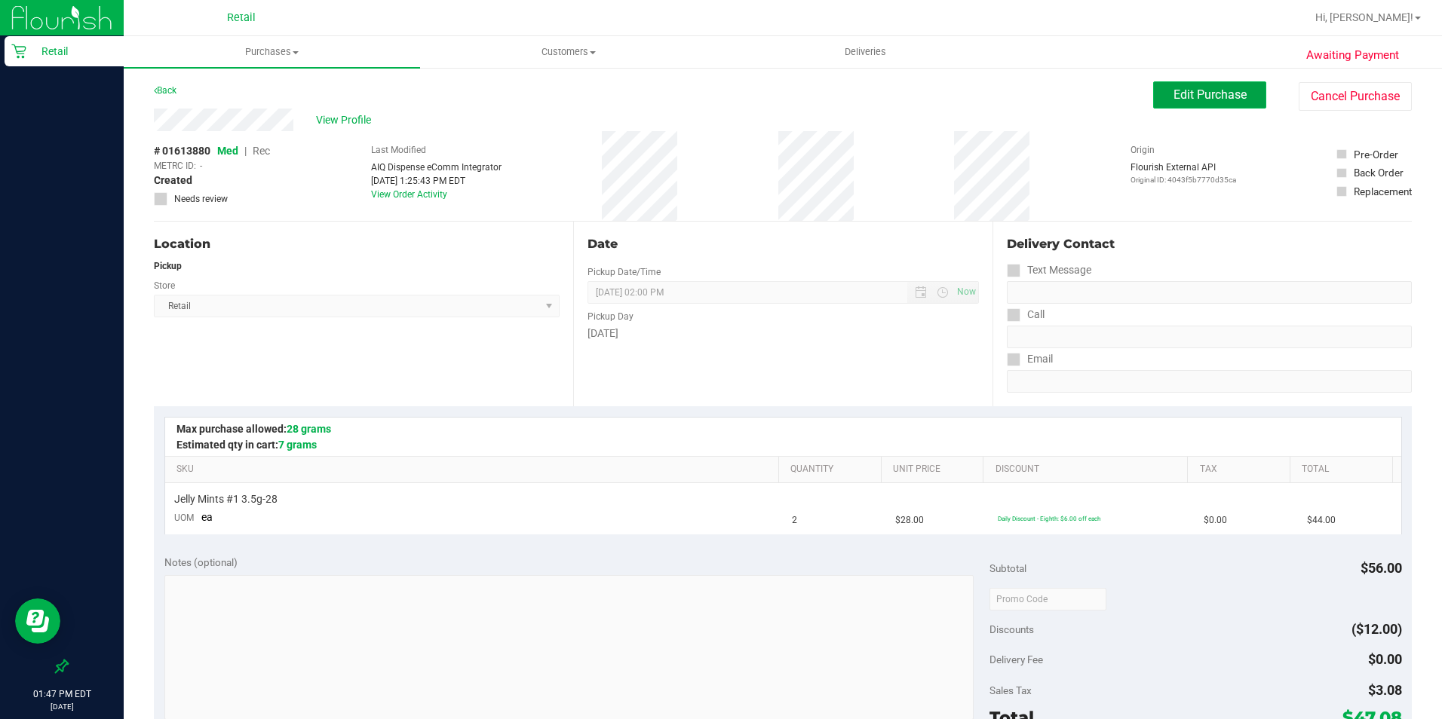
click at [1153, 83] on button "Edit Purchase" at bounding box center [1209, 94] width 113 height 27
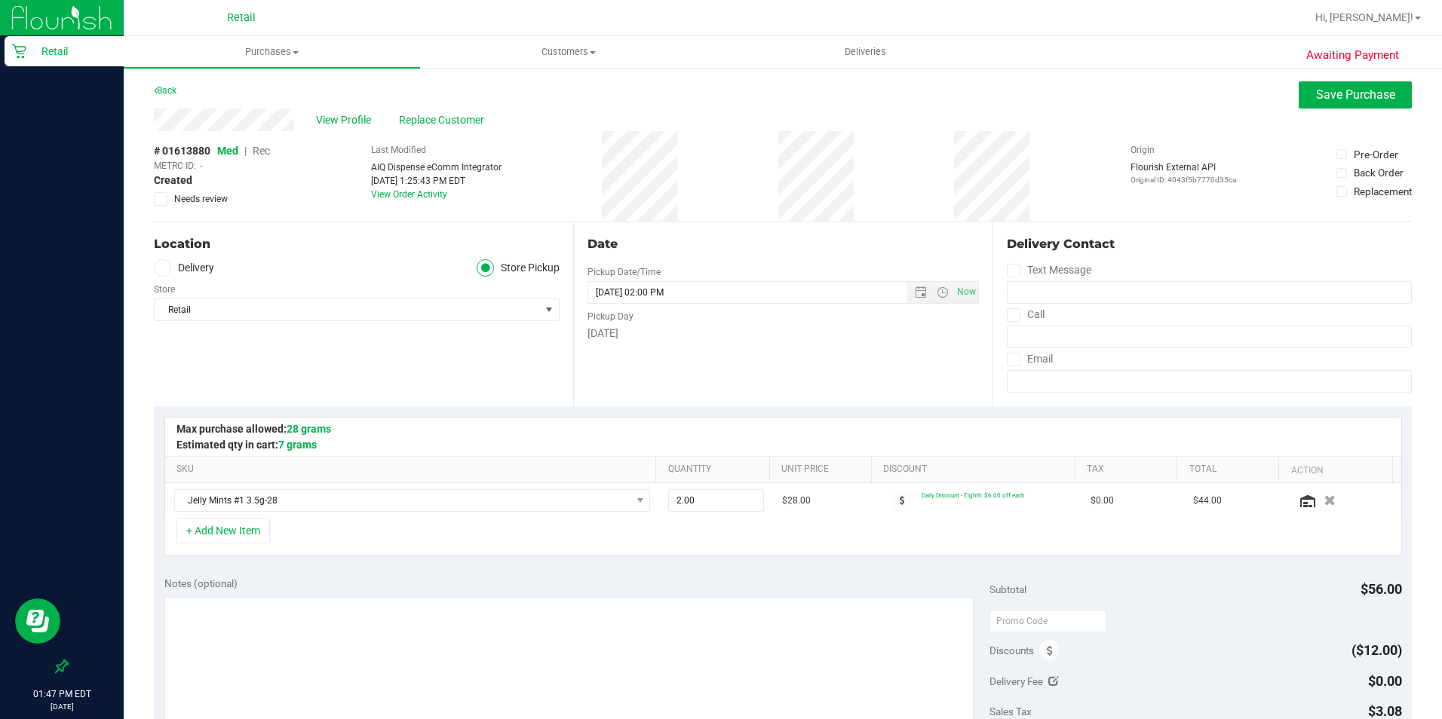
click at [263, 154] on span "Rec" at bounding box center [261, 151] width 17 height 12
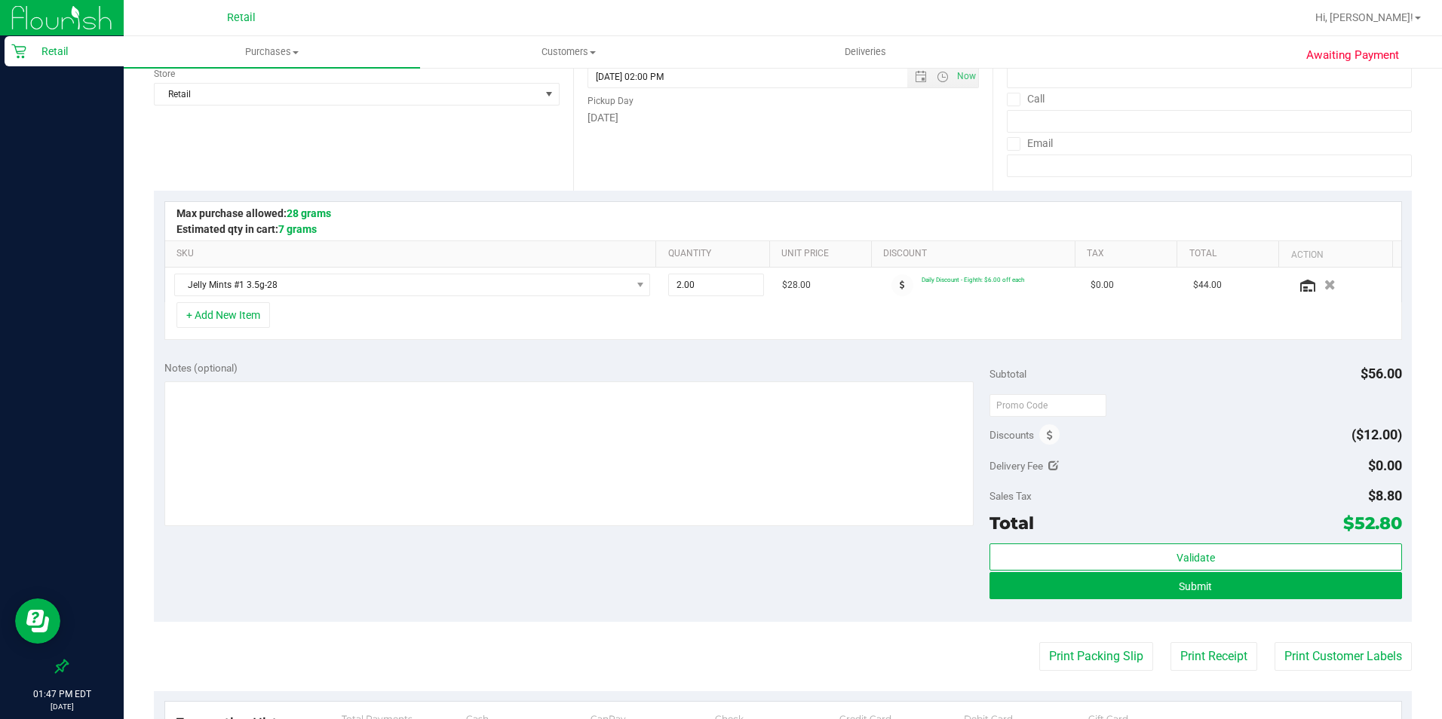
scroll to position [226, 0]
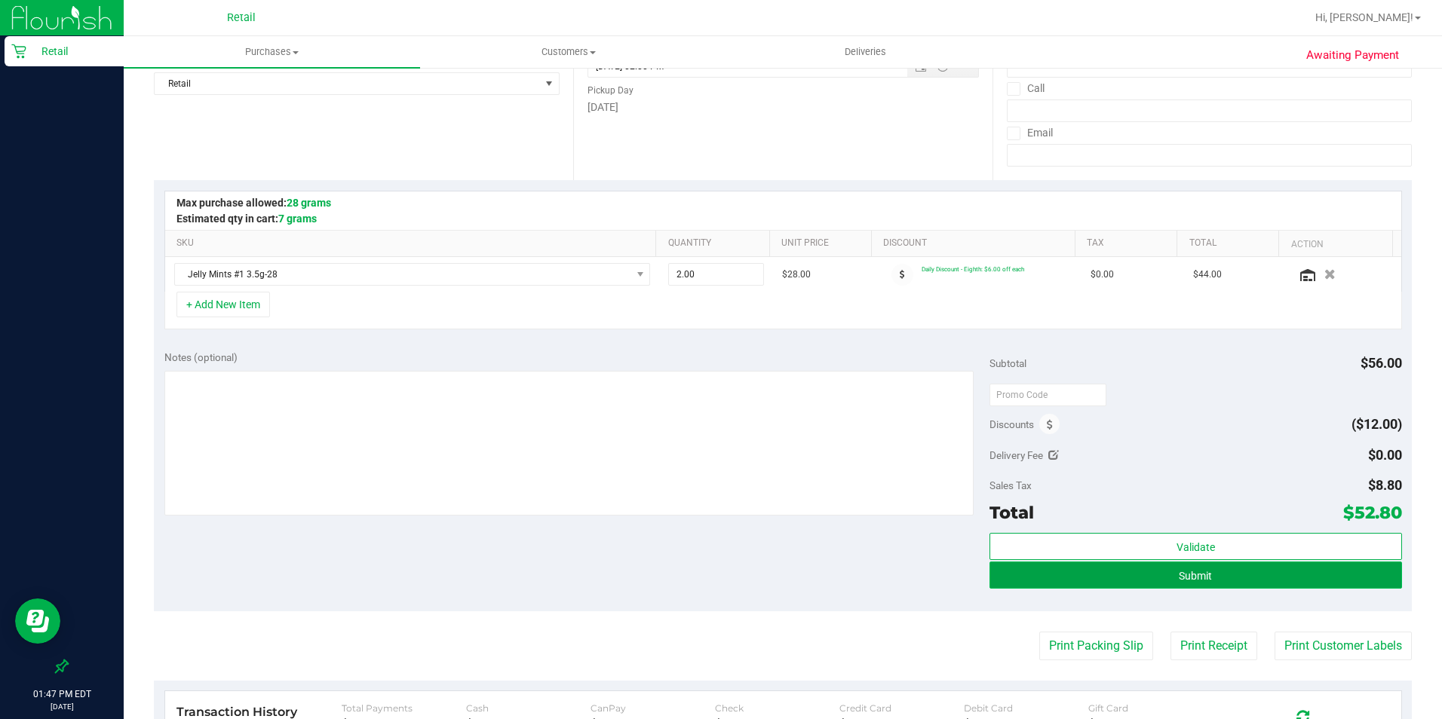
click at [1153, 570] on button "Submit" at bounding box center [1195, 575] width 412 height 27
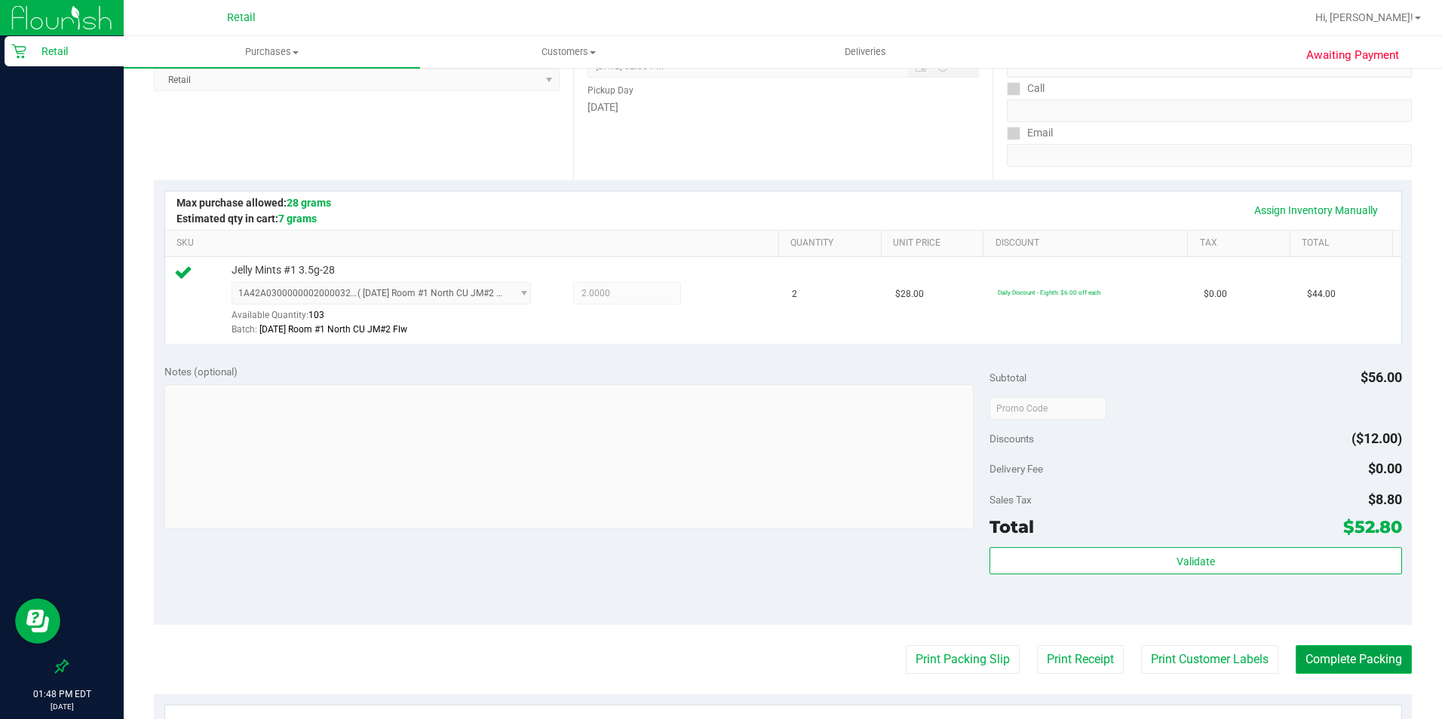
click at [1153, 575] on button "Complete Packing" at bounding box center [1353, 659] width 116 height 29
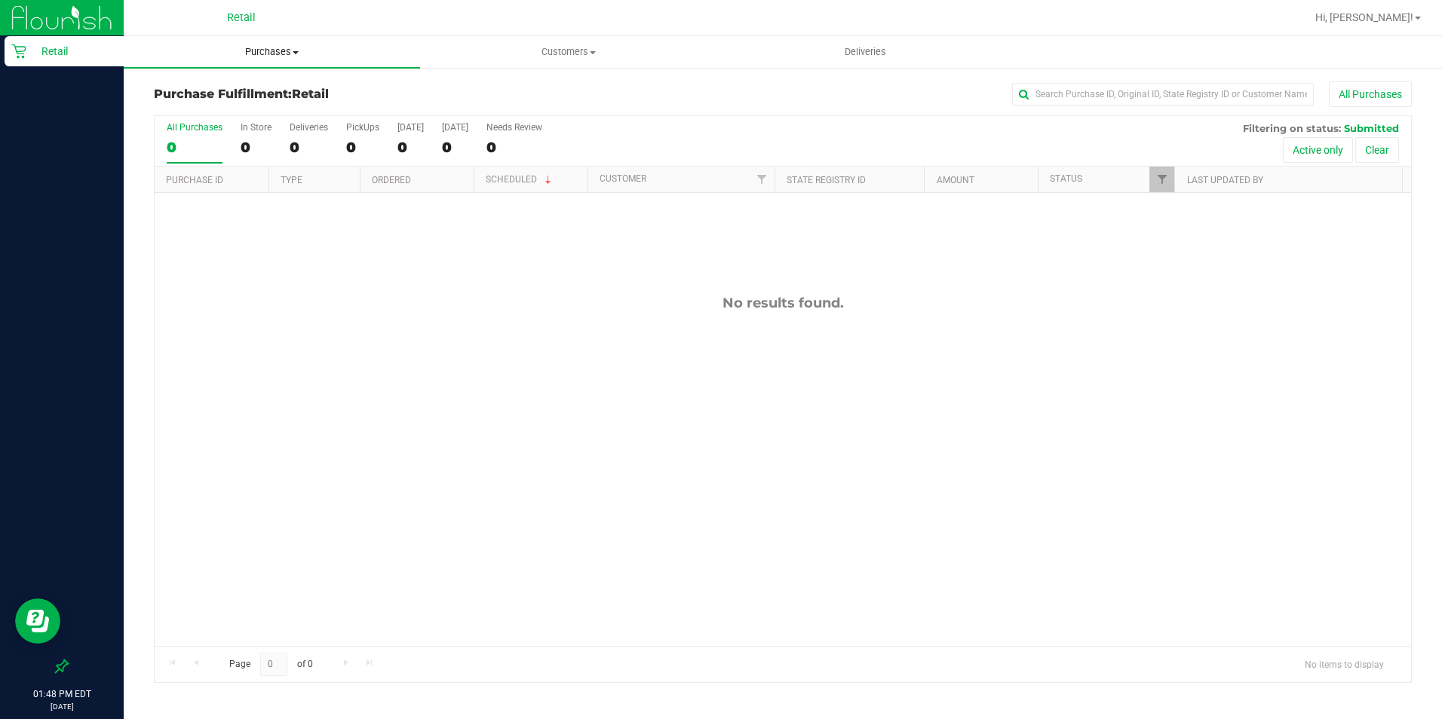
drag, startPoint x: 267, startPoint y: 48, endPoint x: 262, endPoint y: 71, distance: 24.0
click at [267, 48] on span "Purchases" at bounding box center [272, 52] width 296 height 14
click at [259, 89] on span "Summary of purchases" at bounding box center [201, 90] width 155 height 13
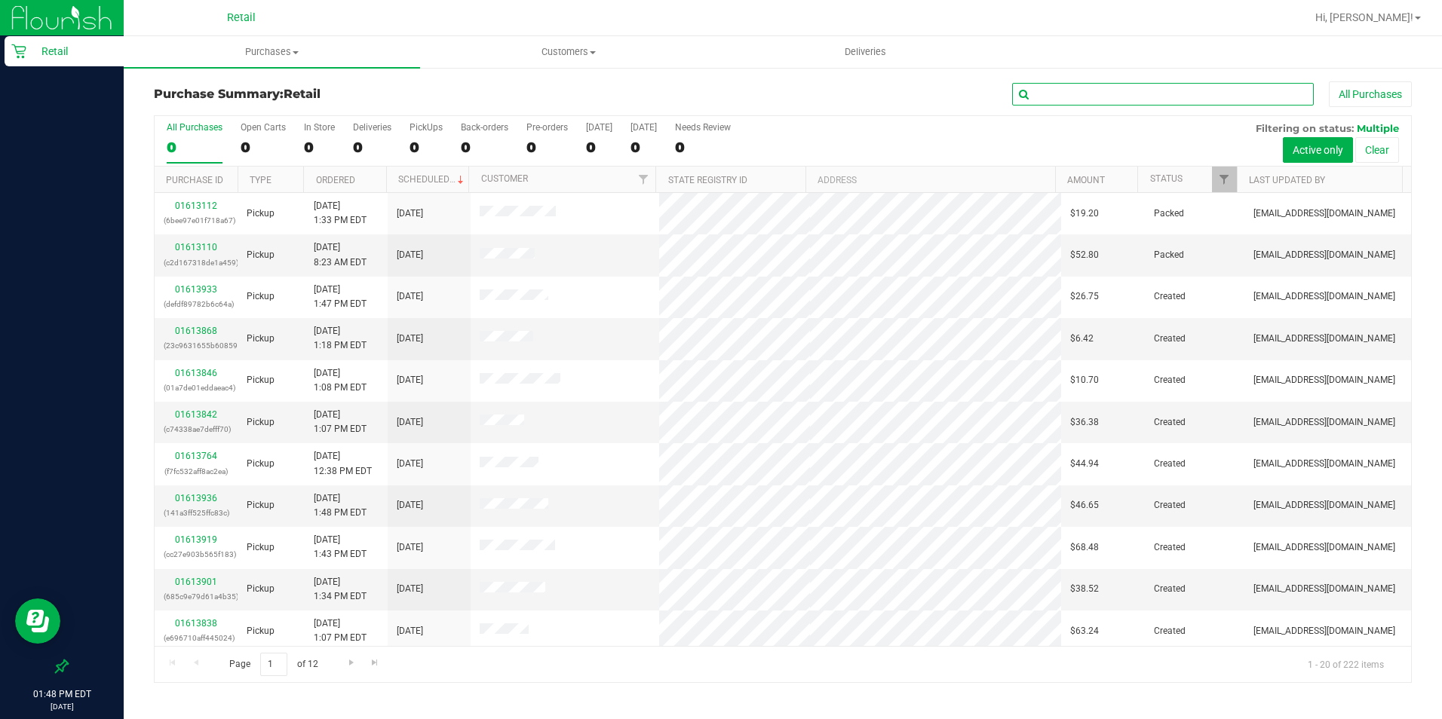
click at [1071, 94] on input "text" at bounding box center [1163, 94] width 302 height 23
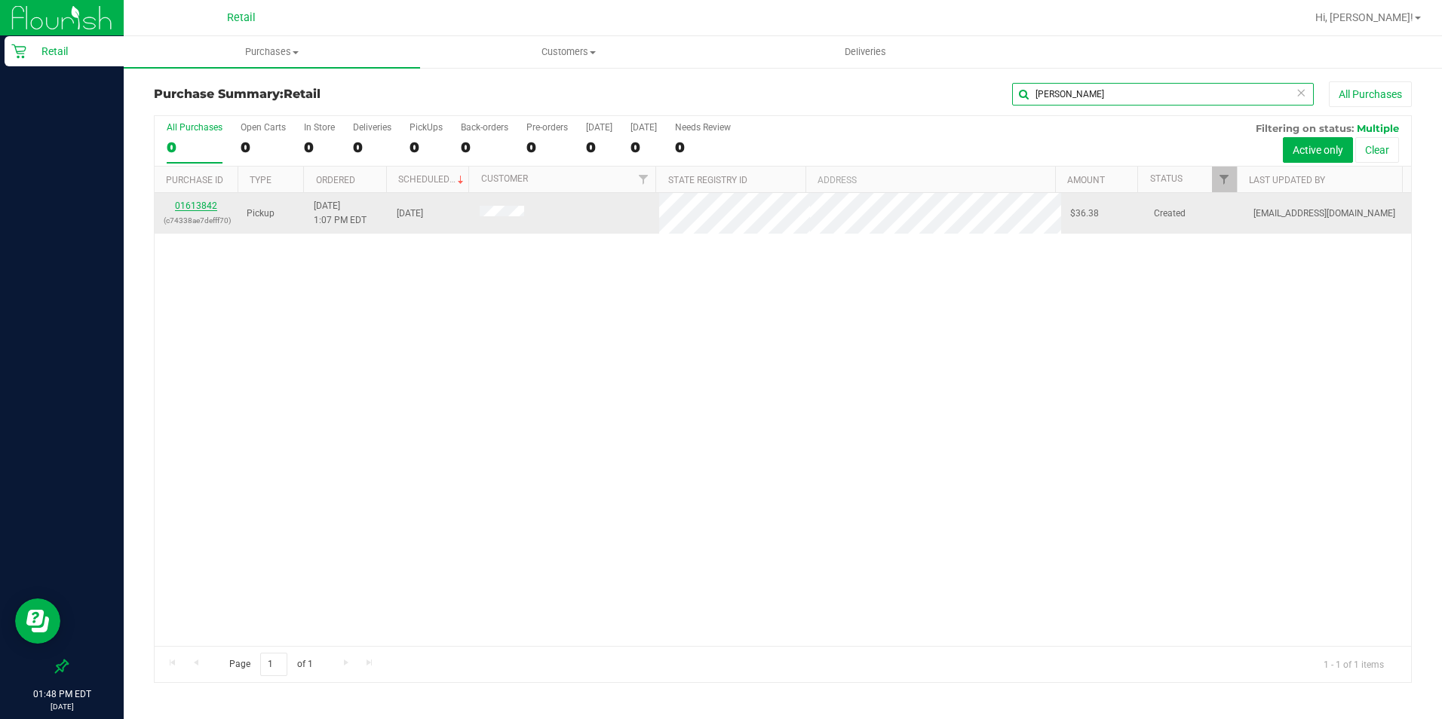
type input "[PERSON_NAME]"
click at [198, 206] on link "01613842" at bounding box center [196, 206] width 42 height 11
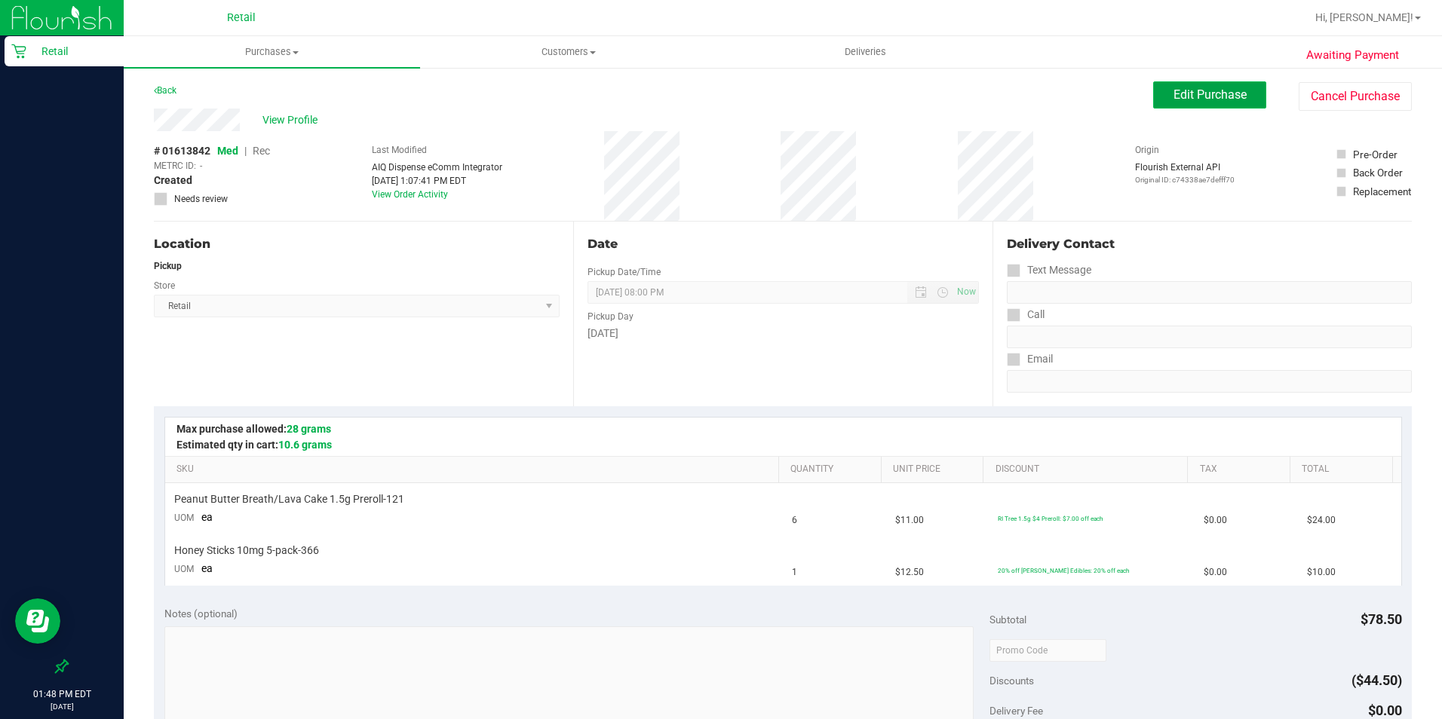
click at [1153, 106] on button "Edit Purchase" at bounding box center [1209, 94] width 113 height 27
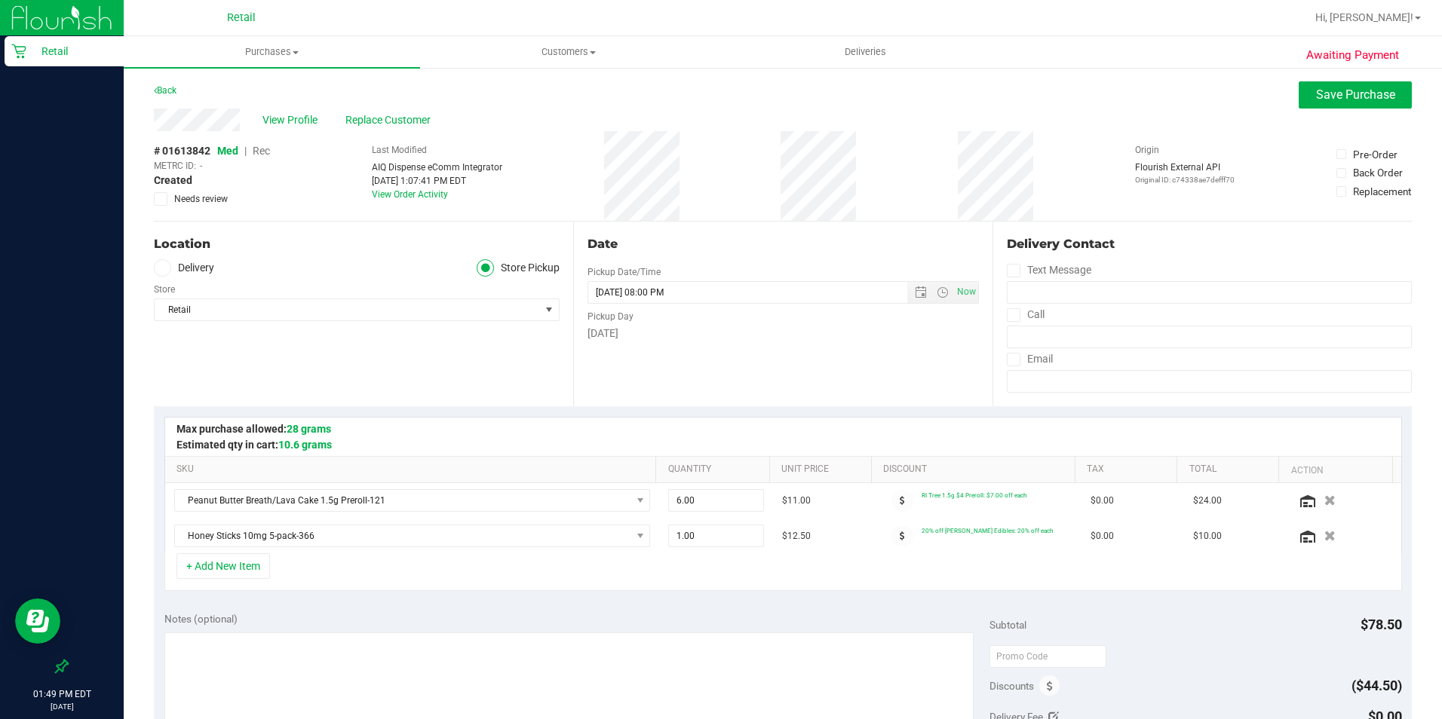
click at [257, 152] on span "Rec" at bounding box center [261, 151] width 17 height 12
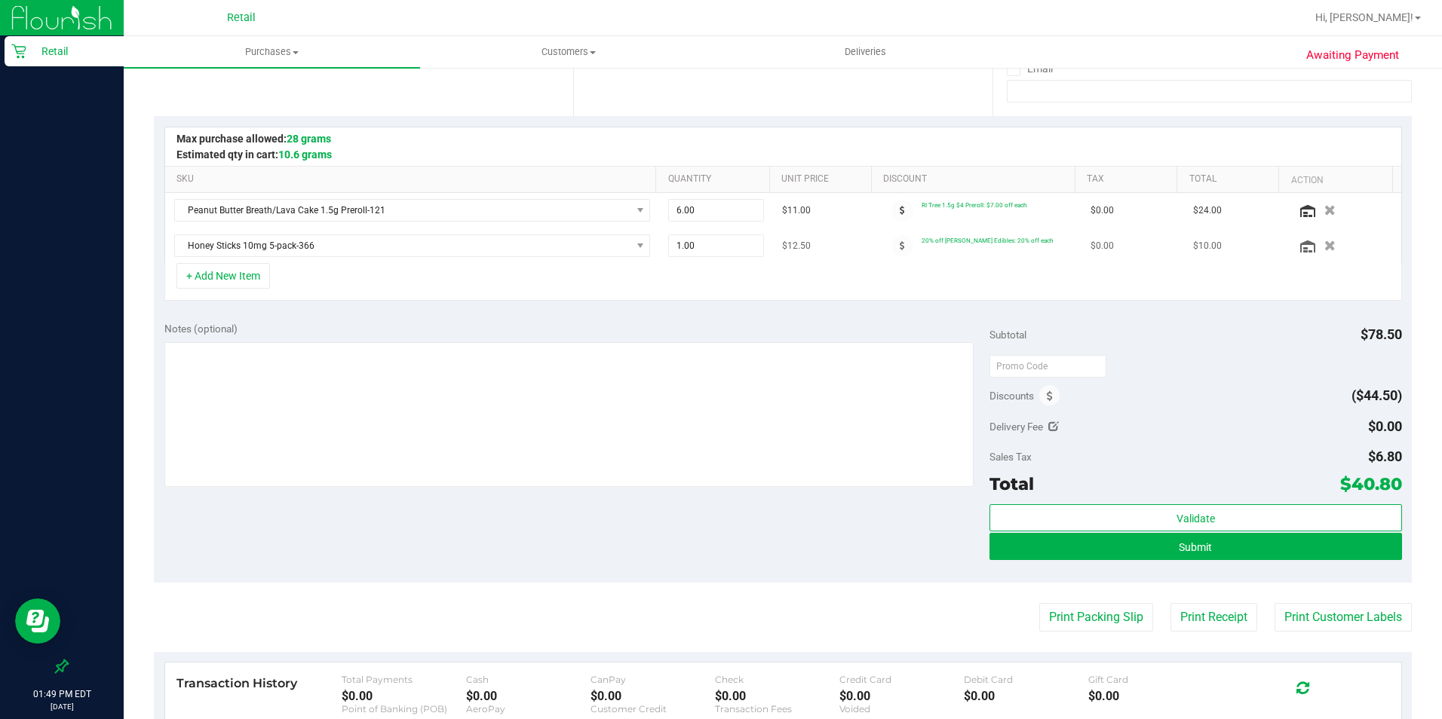
scroll to position [302, 0]
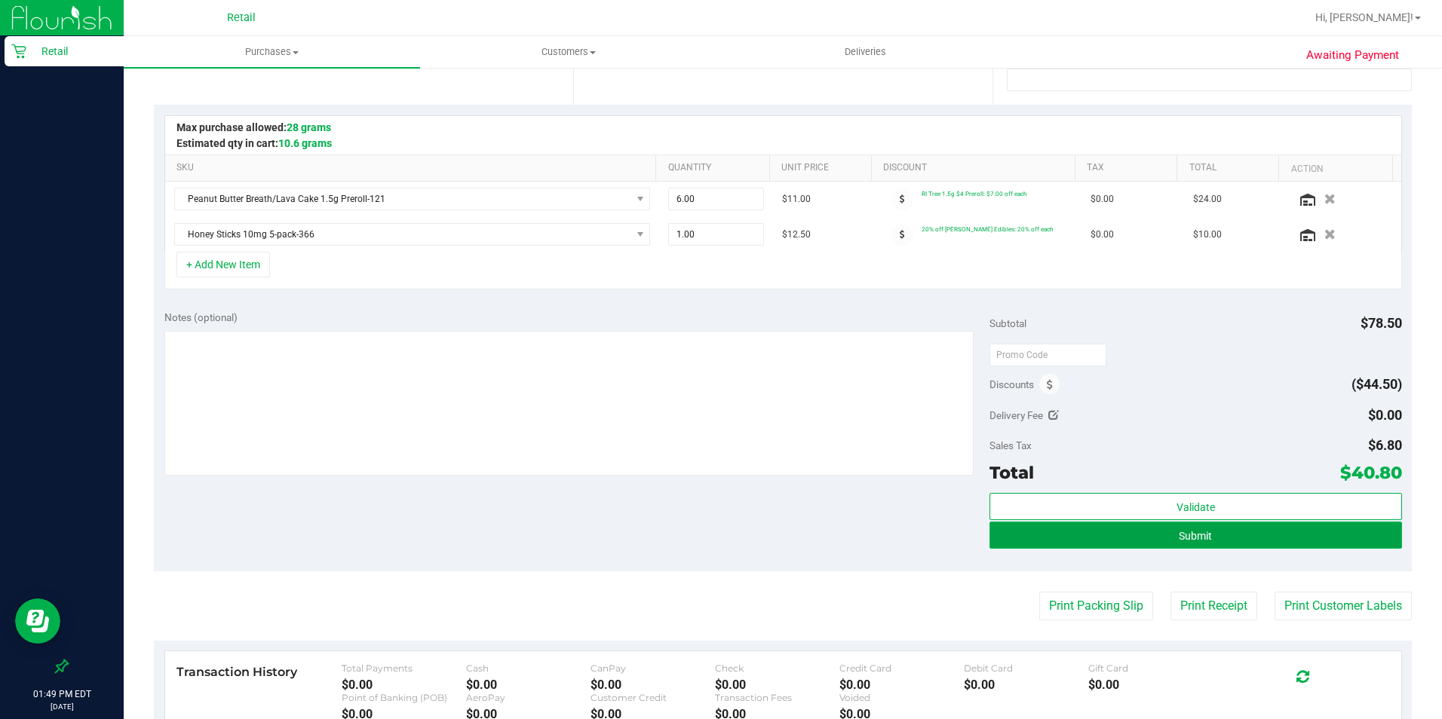
click at [1148, 546] on button "Submit" at bounding box center [1195, 535] width 412 height 27
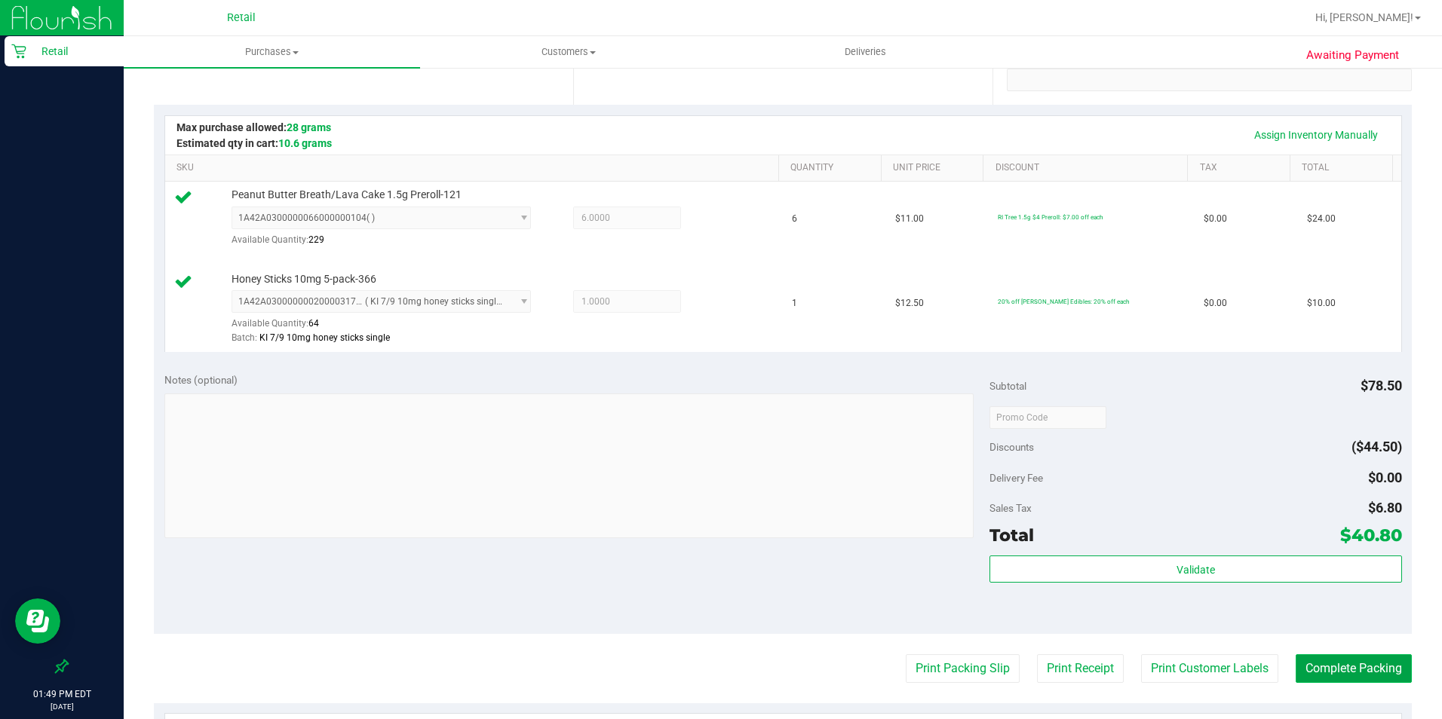
click at [1153, 575] on button "Complete Packing" at bounding box center [1353, 669] width 116 height 29
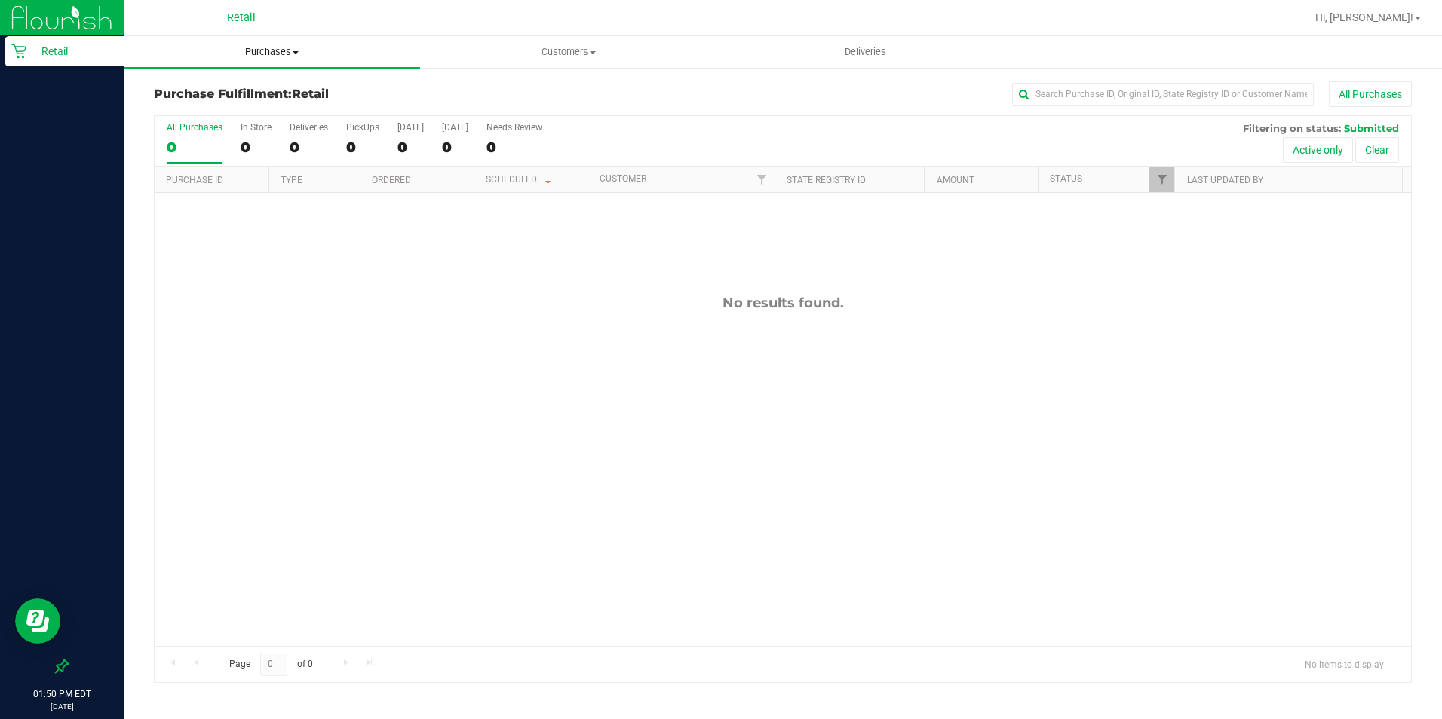
click at [273, 38] on uib-tab-heading "Purchases Summary of purchases Fulfillment All purchases" at bounding box center [272, 52] width 296 height 32
click at [264, 90] on span "Summary of purchases" at bounding box center [201, 90] width 155 height 13
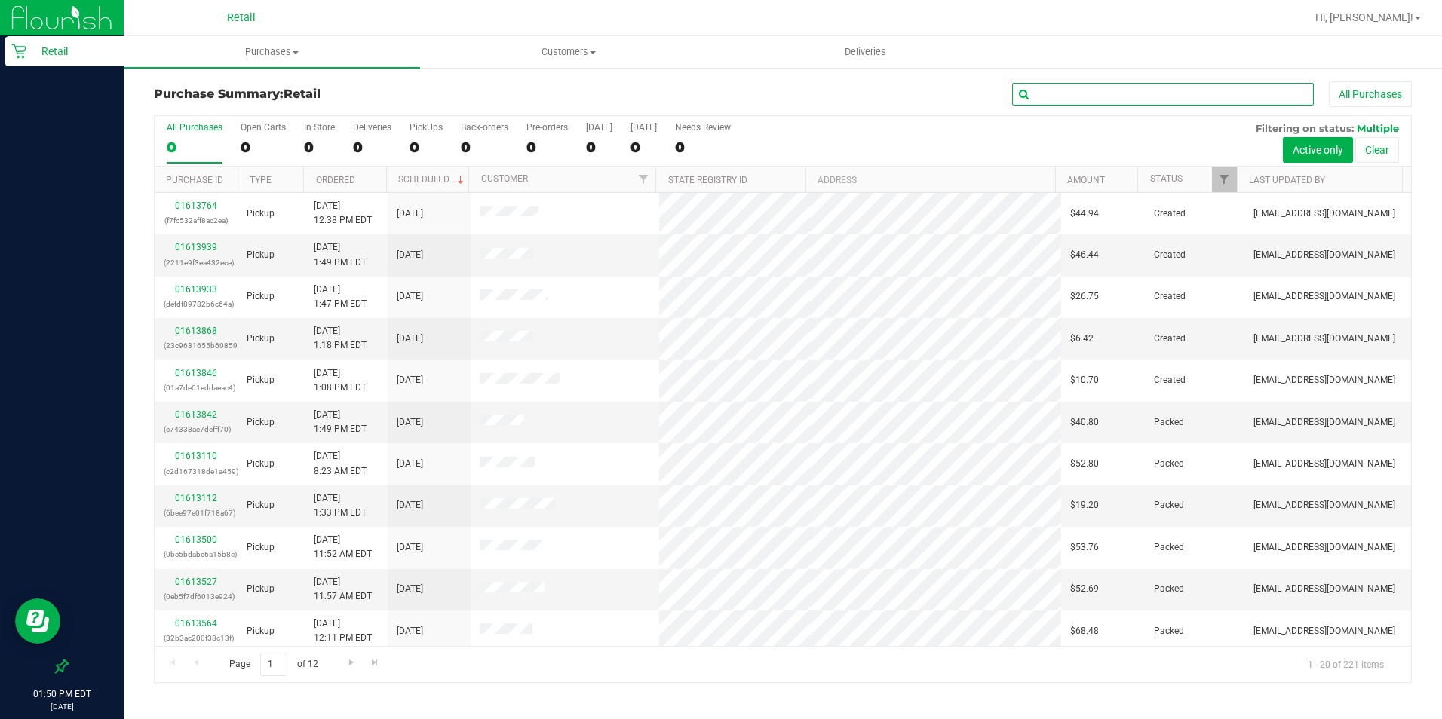
click at [1038, 93] on input "text" at bounding box center [1163, 94] width 302 height 23
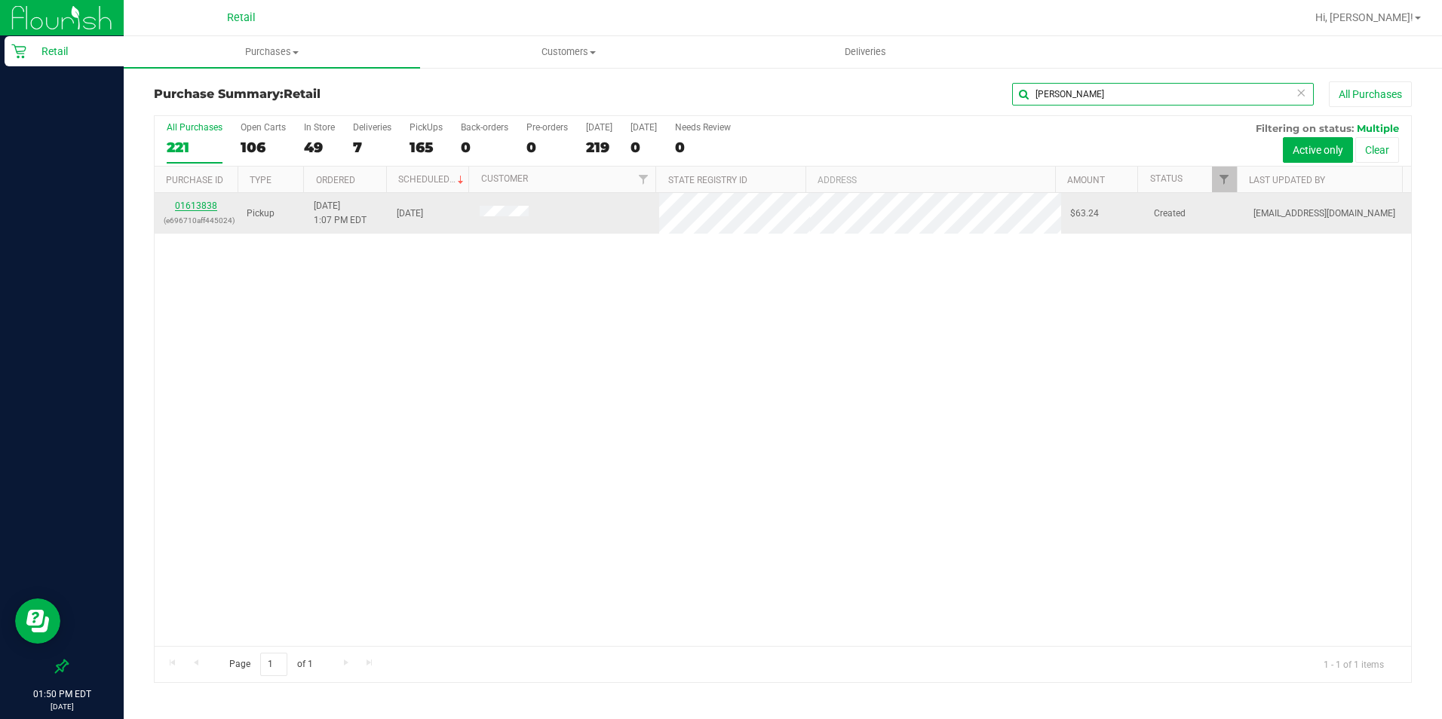
type input "[PERSON_NAME]"
click at [179, 201] on link "01613838" at bounding box center [196, 206] width 42 height 11
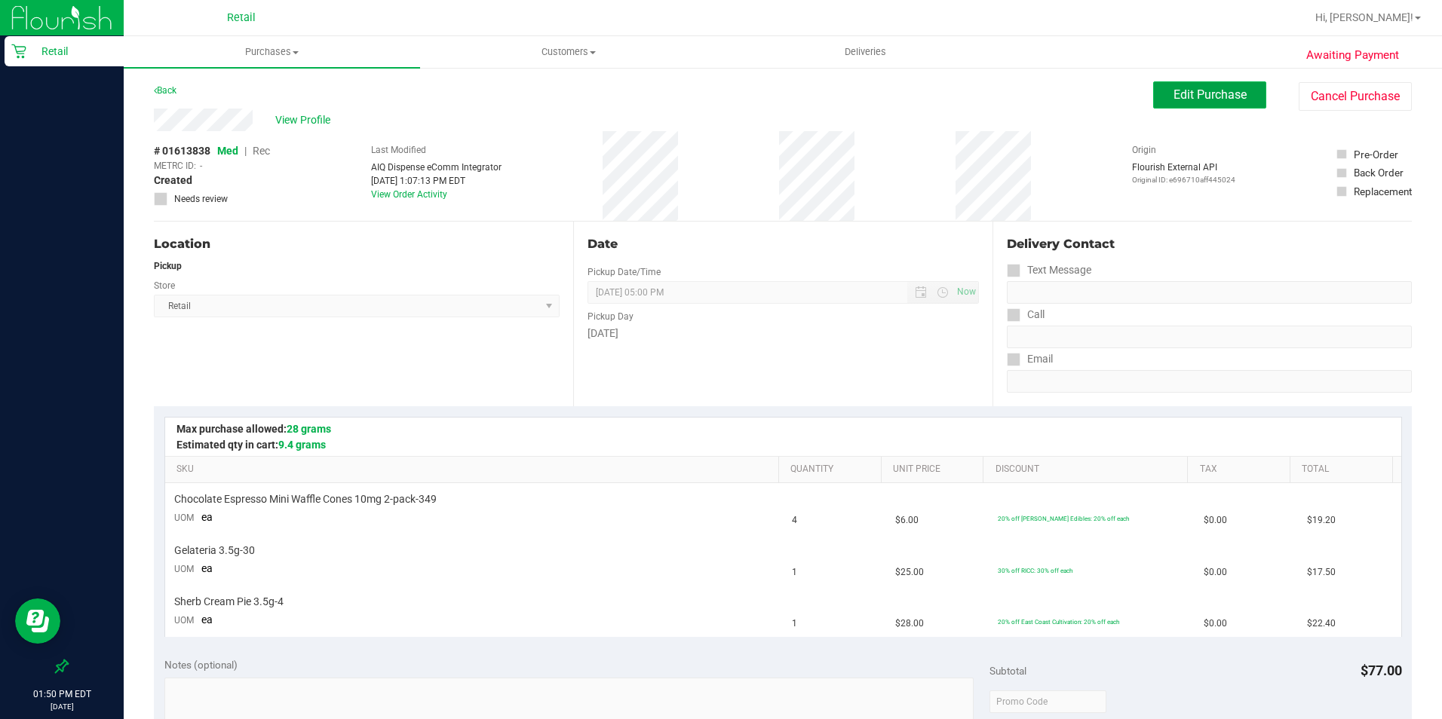
click at [1153, 100] on span "Edit Purchase" at bounding box center [1209, 94] width 73 height 14
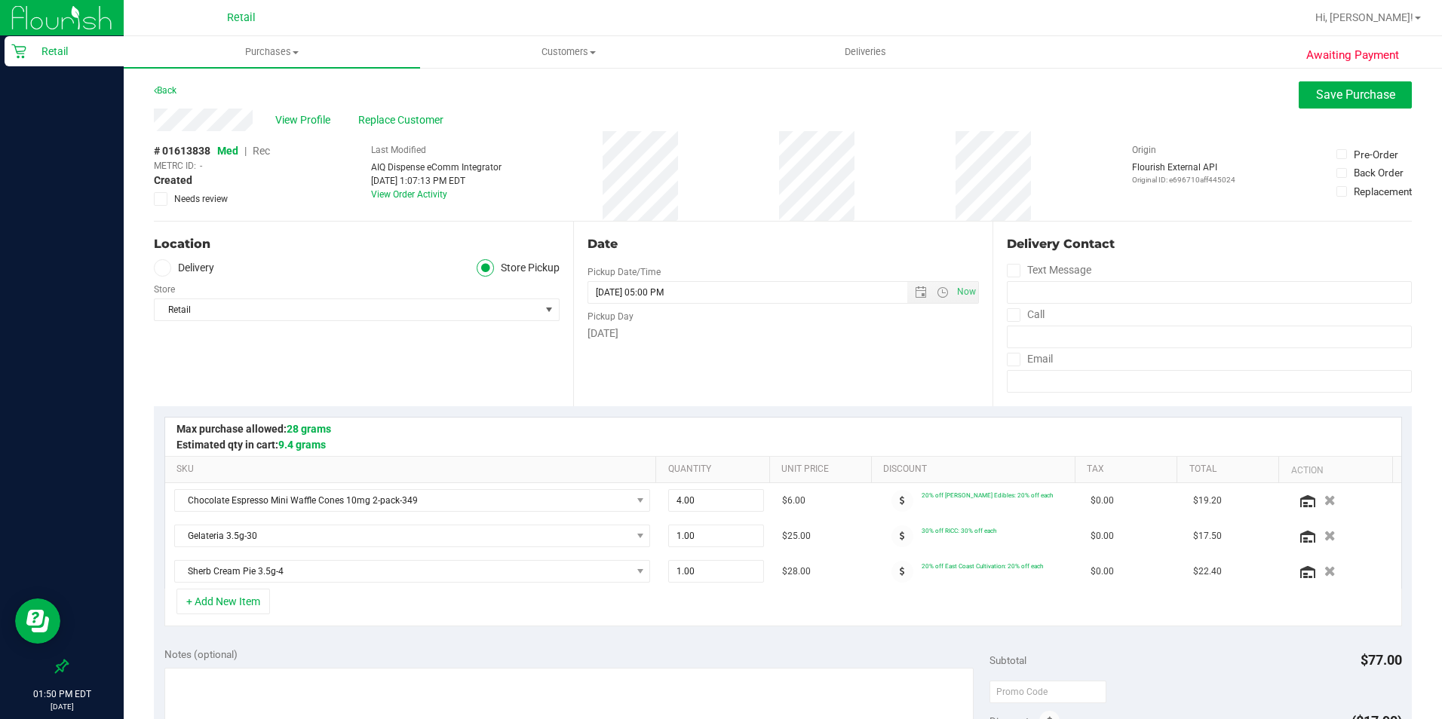
click at [256, 155] on span "Rec" at bounding box center [261, 151] width 17 height 12
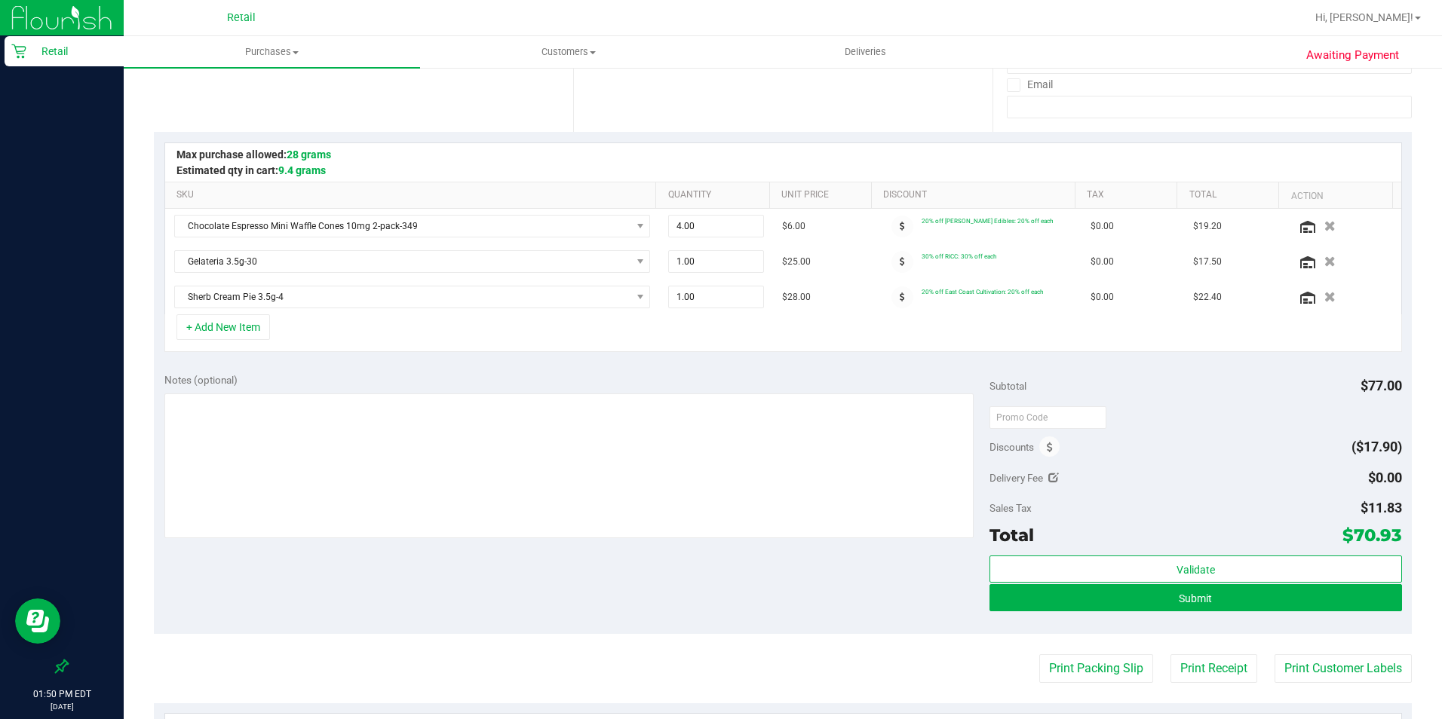
scroll to position [302, 0]
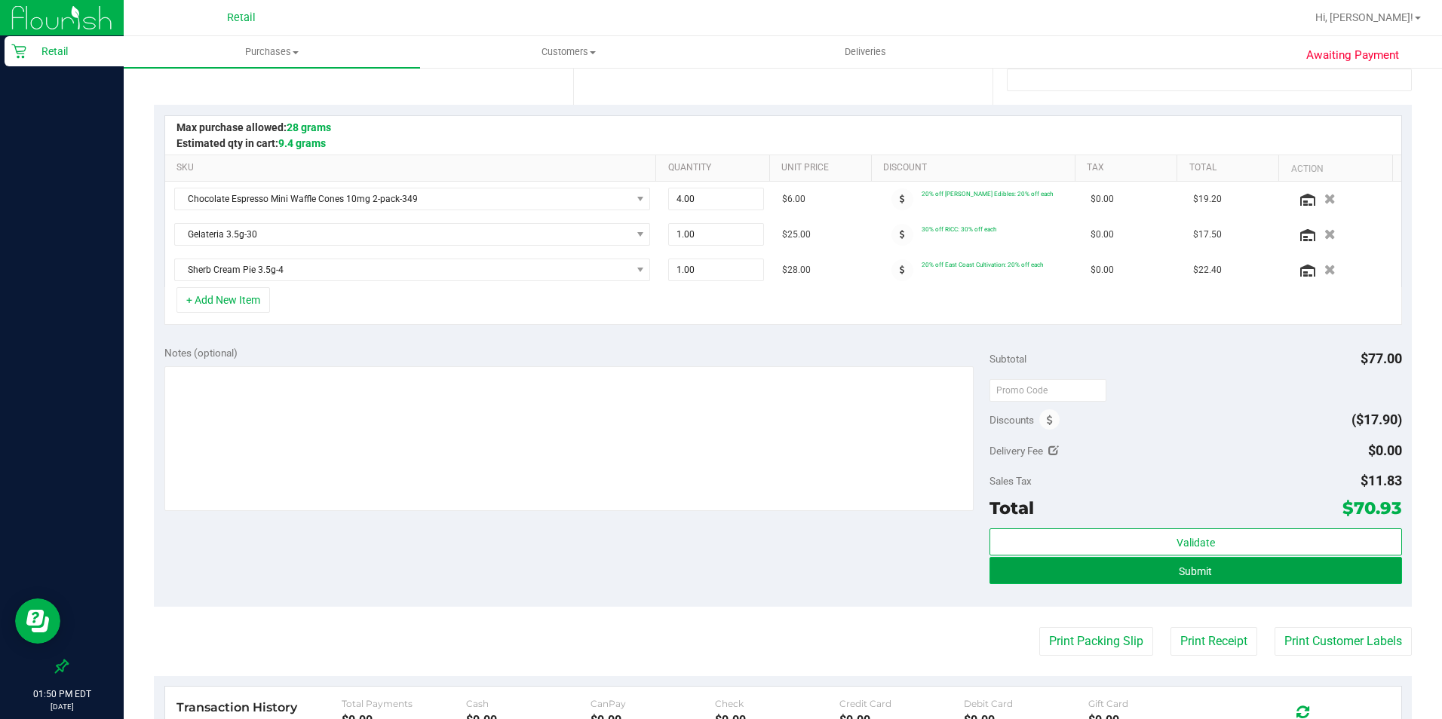
click at [1153, 570] on button "Submit" at bounding box center [1195, 570] width 412 height 27
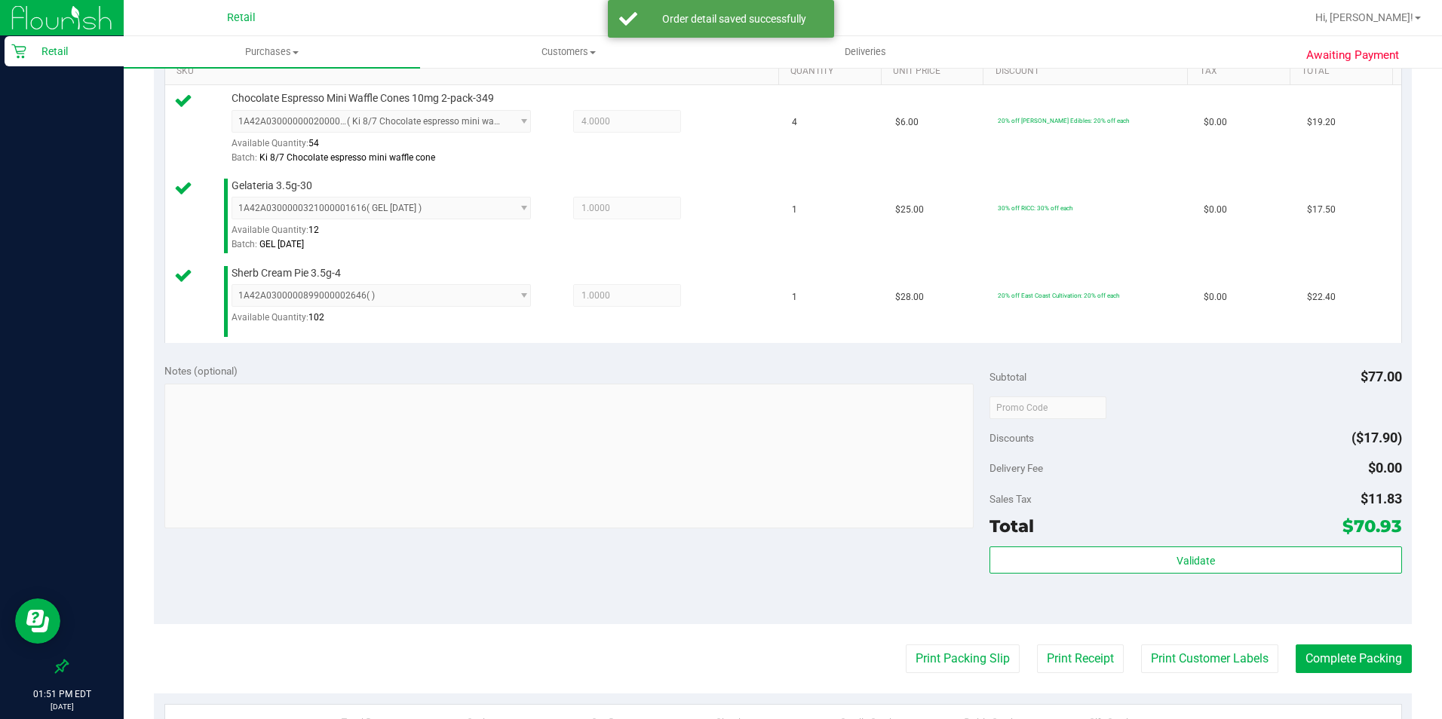
scroll to position [452, 0]
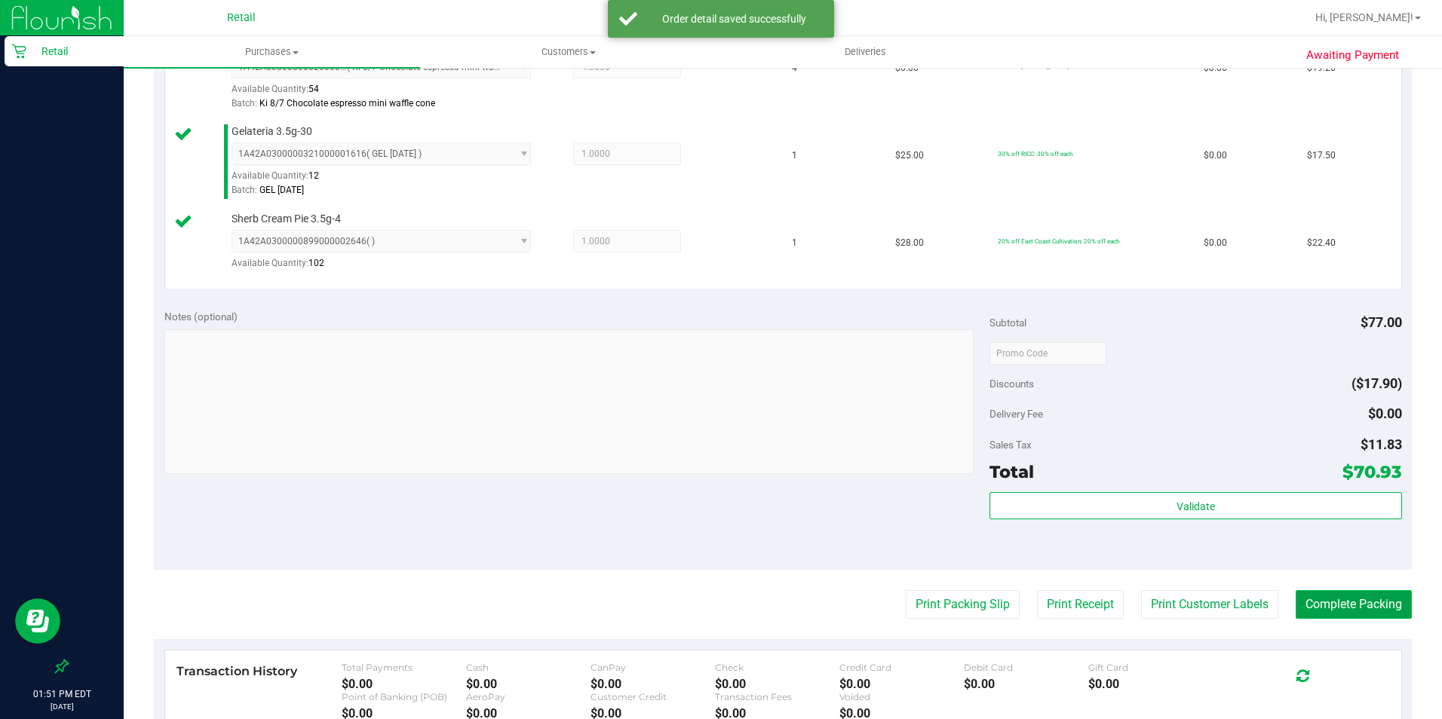
click at [1153, 575] on button "Complete Packing" at bounding box center [1353, 604] width 116 height 29
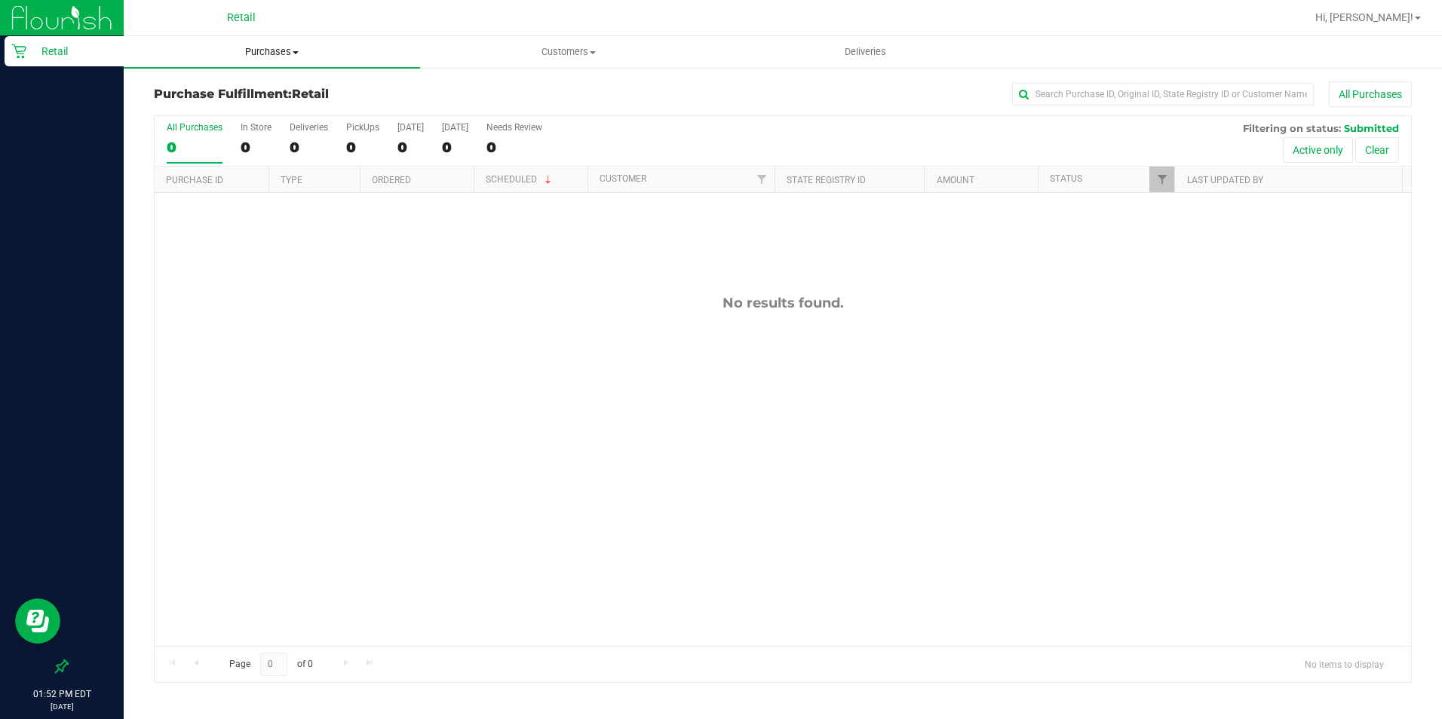
click at [282, 56] on span "Purchases" at bounding box center [272, 52] width 296 height 14
click at [253, 85] on span "Summary of purchases" at bounding box center [201, 90] width 155 height 13
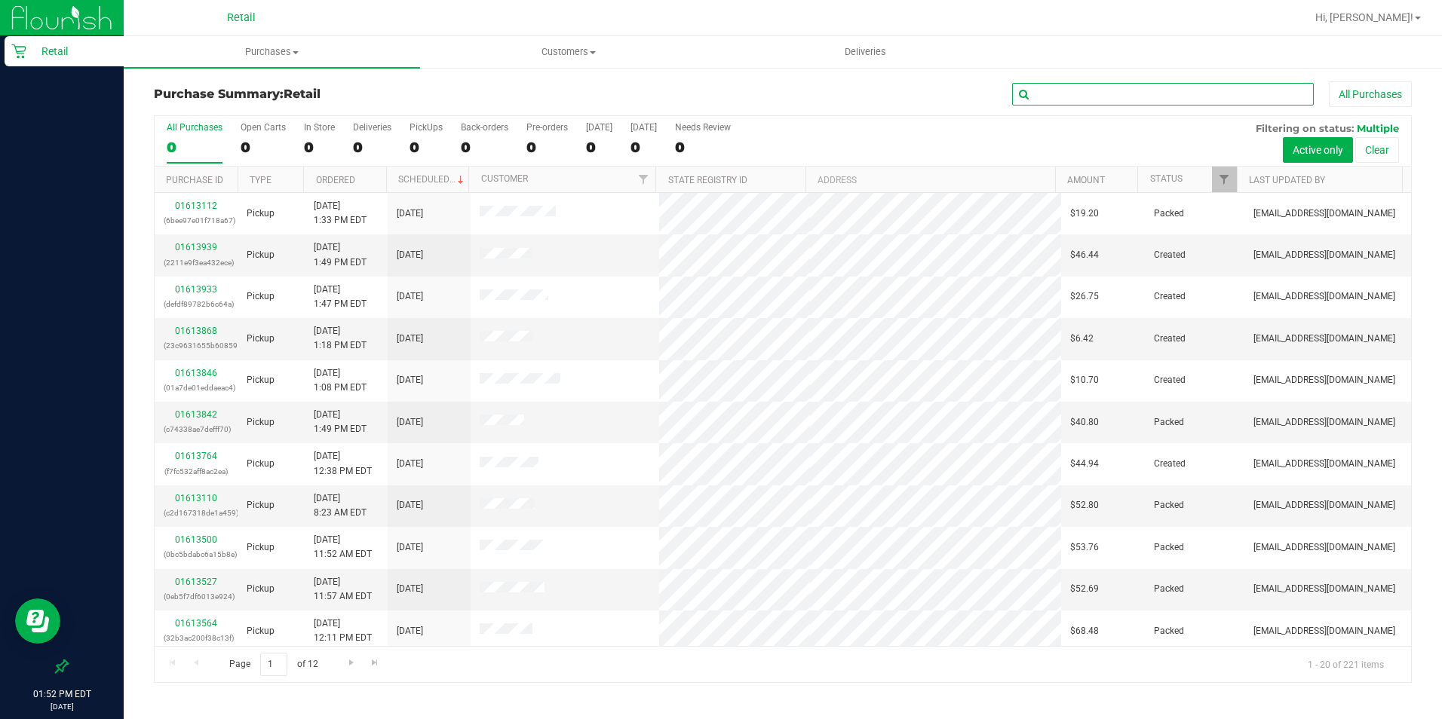
click at [1062, 83] on input "text" at bounding box center [1163, 94] width 302 height 23
click at [1063, 89] on input "text" at bounding box center [1163, 94] width 302 height 23
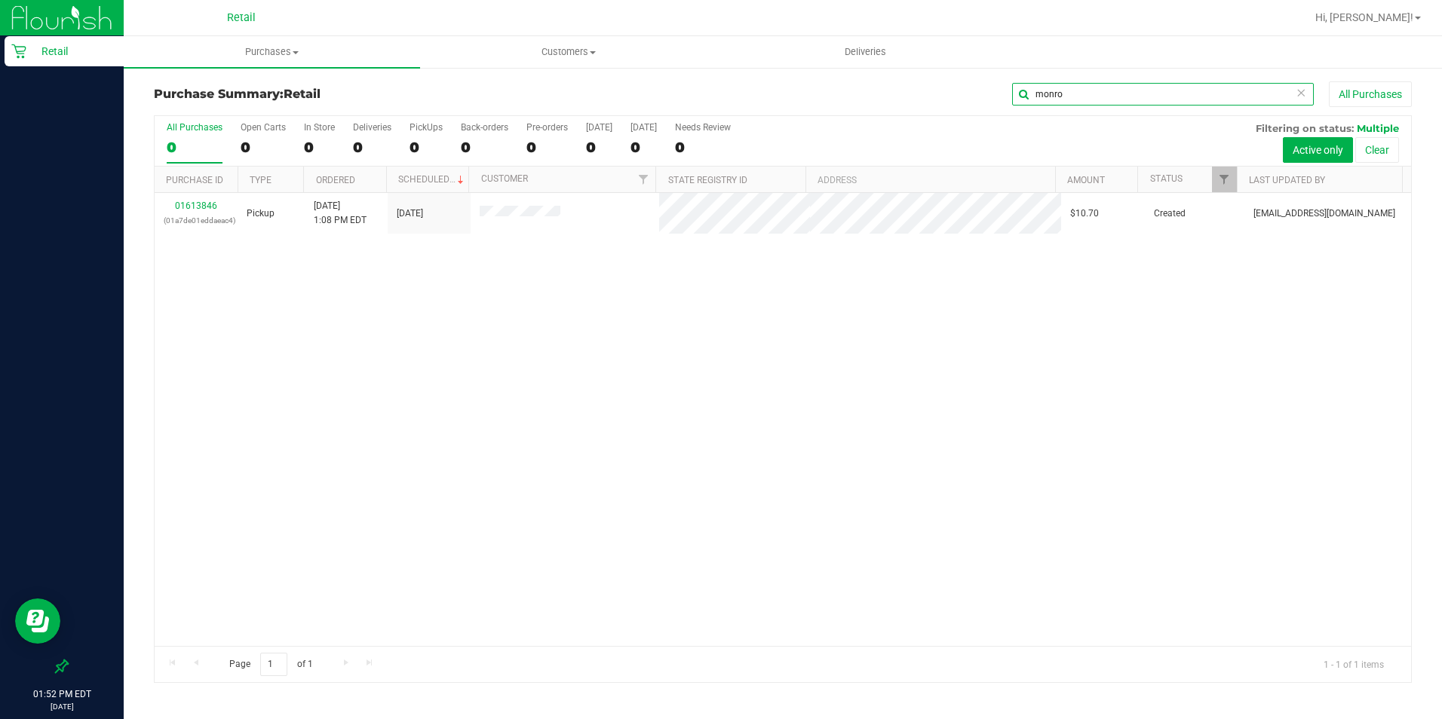
type input "monro"
click at [204, 203] on link "01613846" at bounding box center [196, 206] width 42 height 11
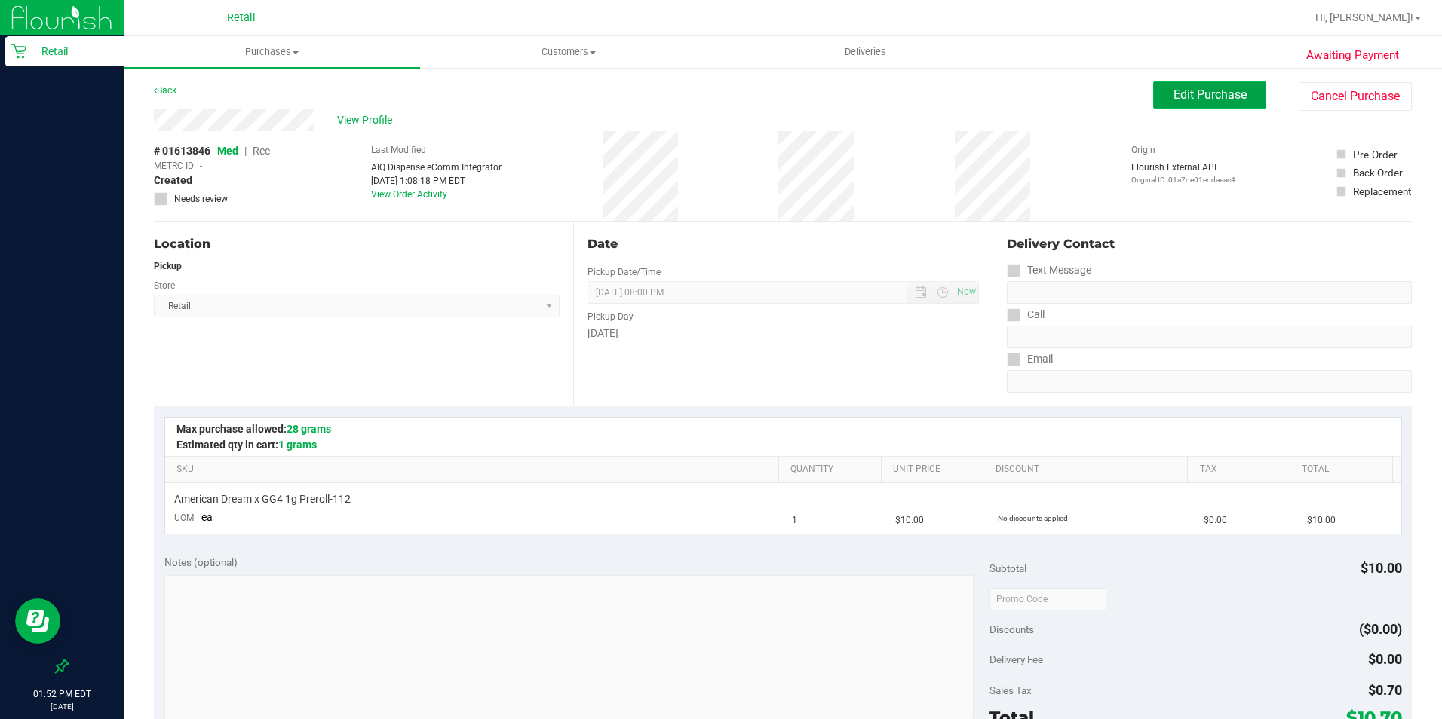
click at [1153, 103] on button "Edit Purchase" at bounding box center [1209, 94] width 113 height 27
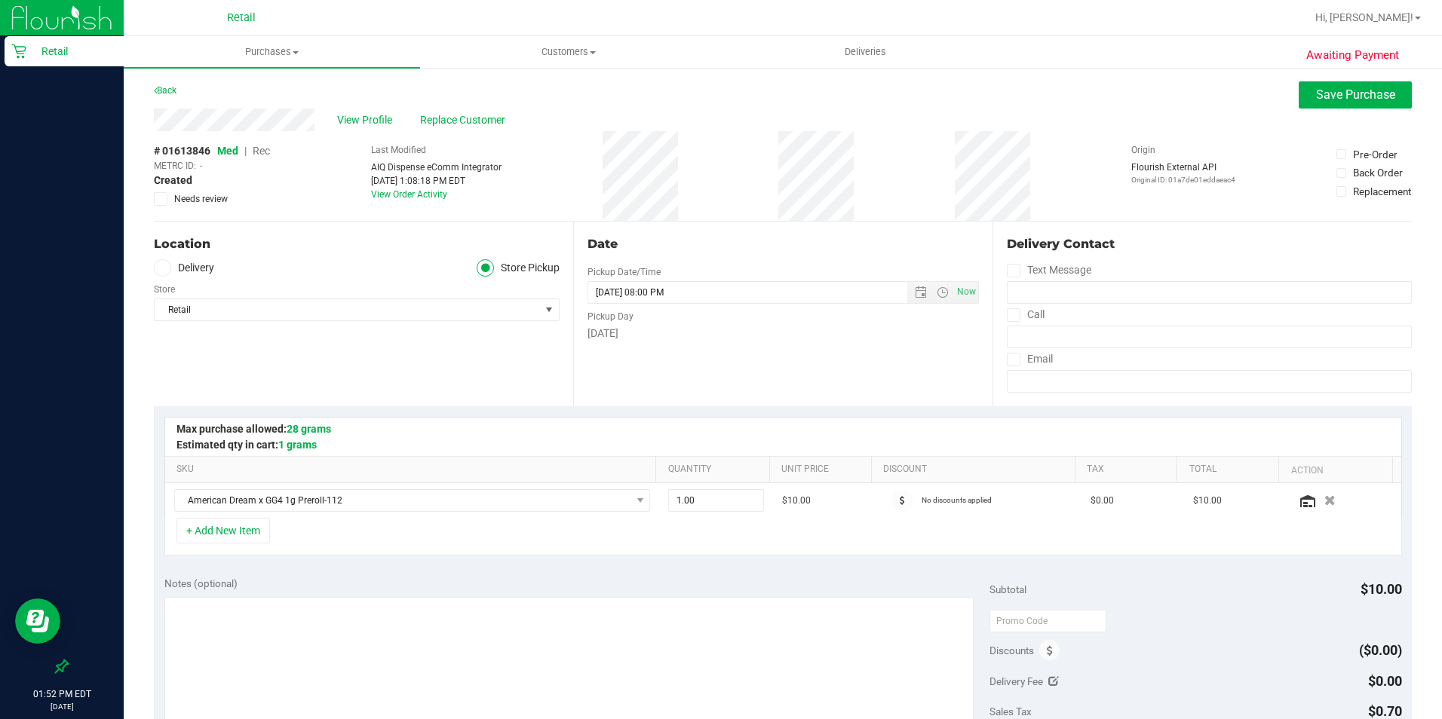
click at [265, 152] on span "Rec" at bounding box center [261, 151] width 17 height 12
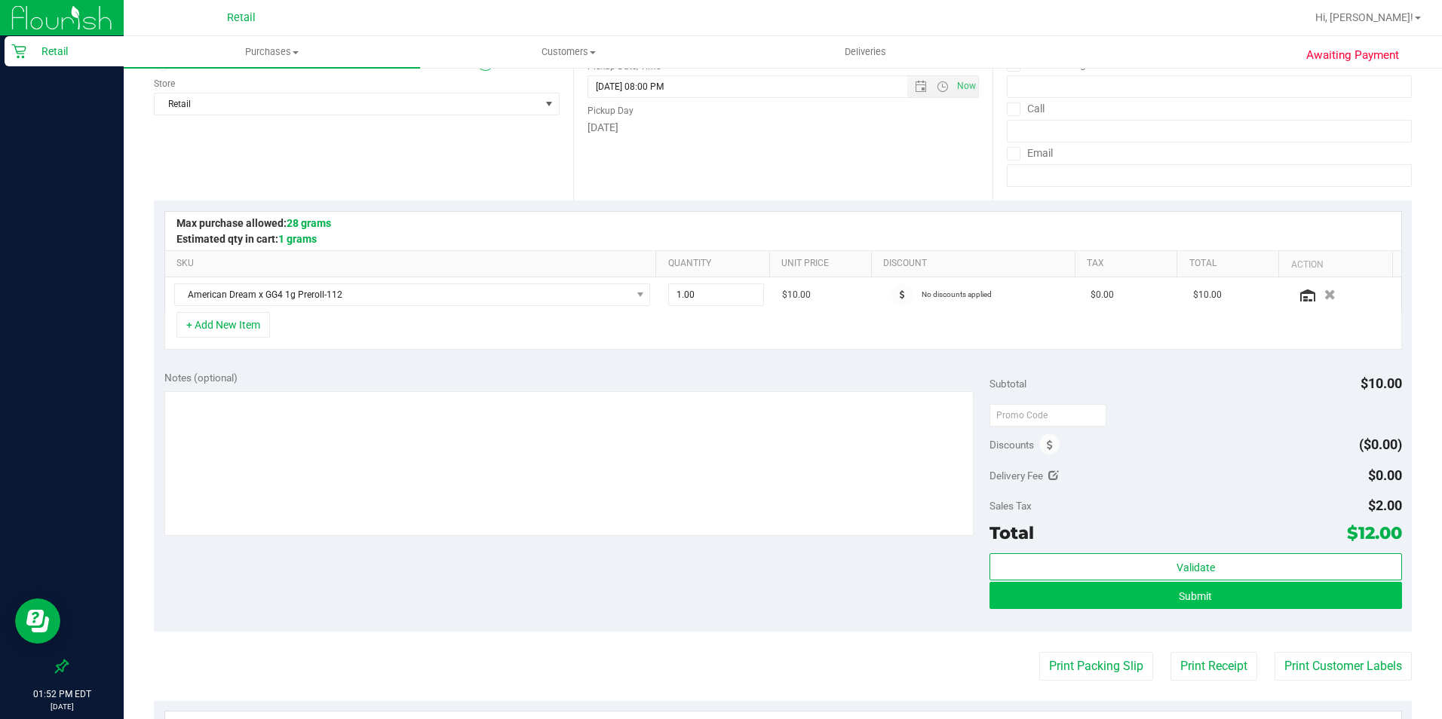
scroll to position [226, 0]
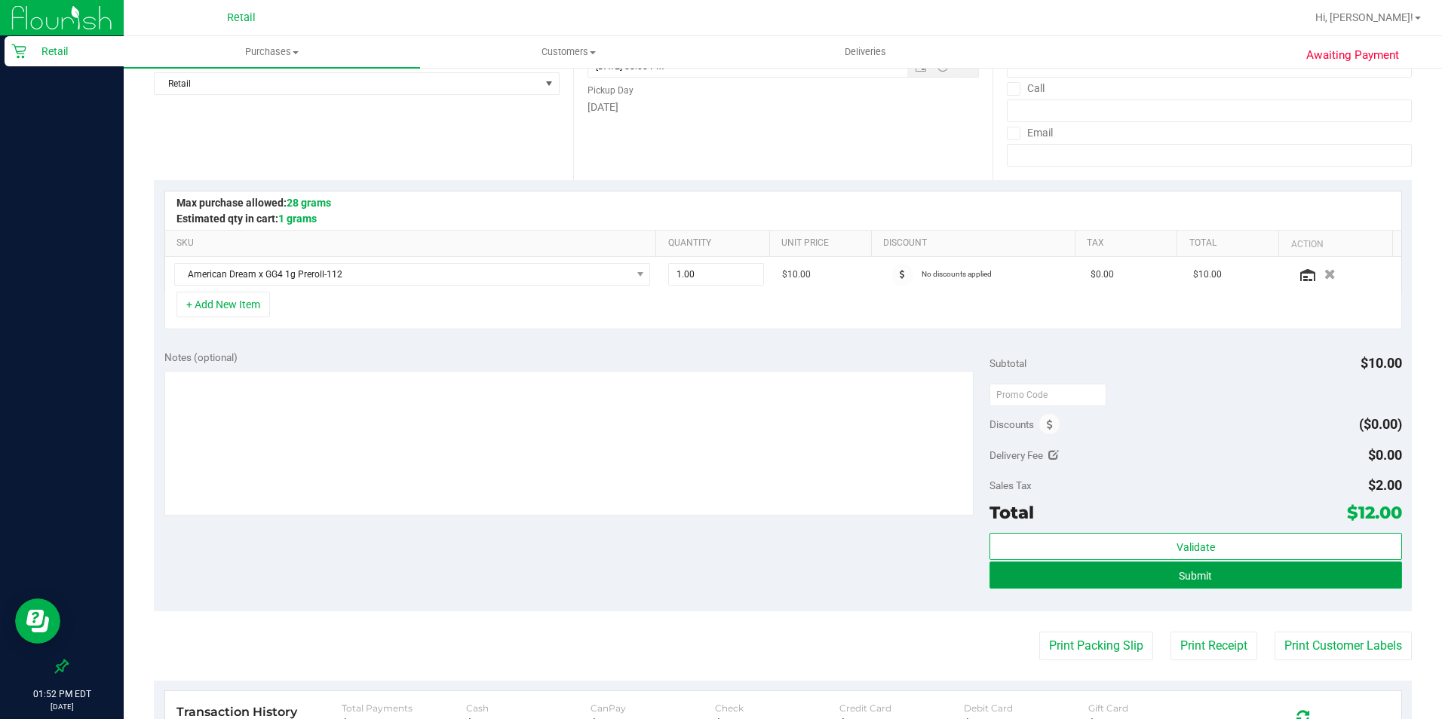
click at [1153, 575] on button "Submit" at bounding box center [1195, 575] width 412 height 27
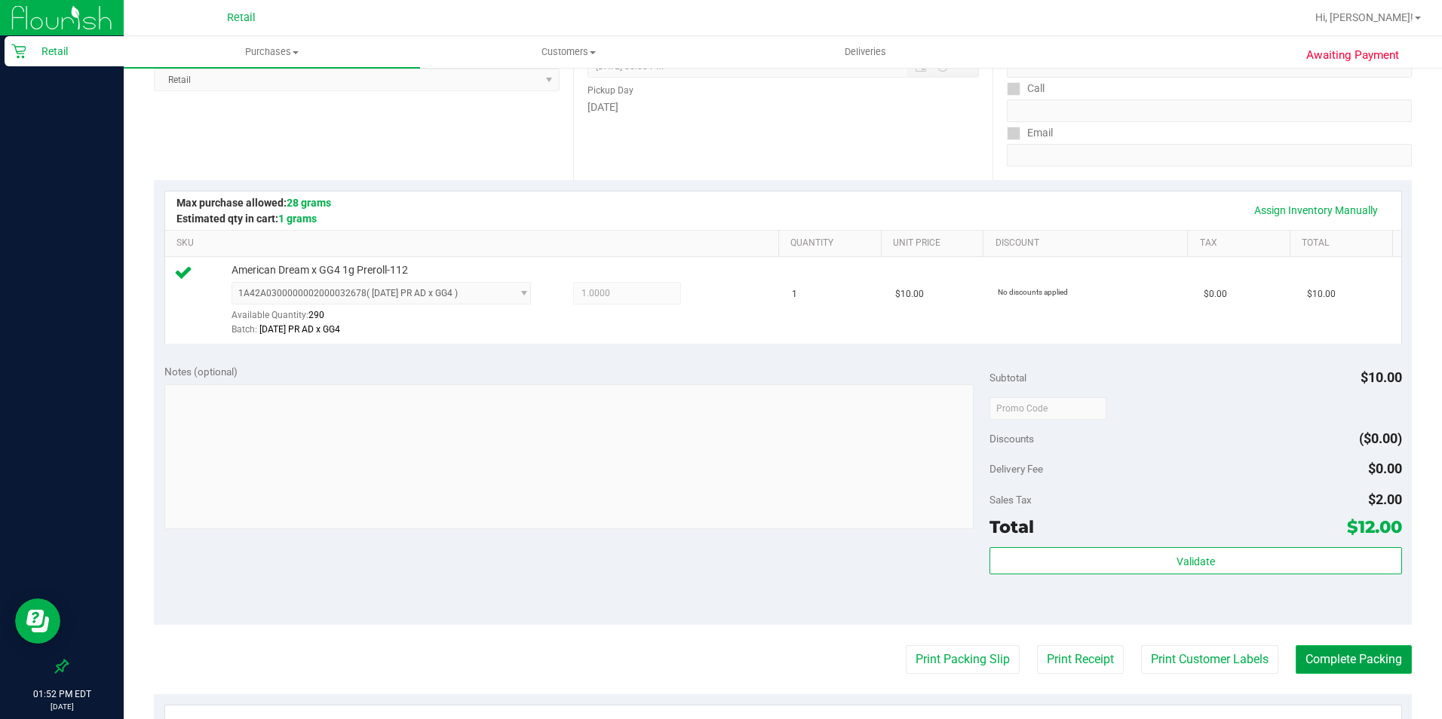
click at [1153, 575] on button "Complete Packing" at bounding box center [1353, 659] width 116 height 29
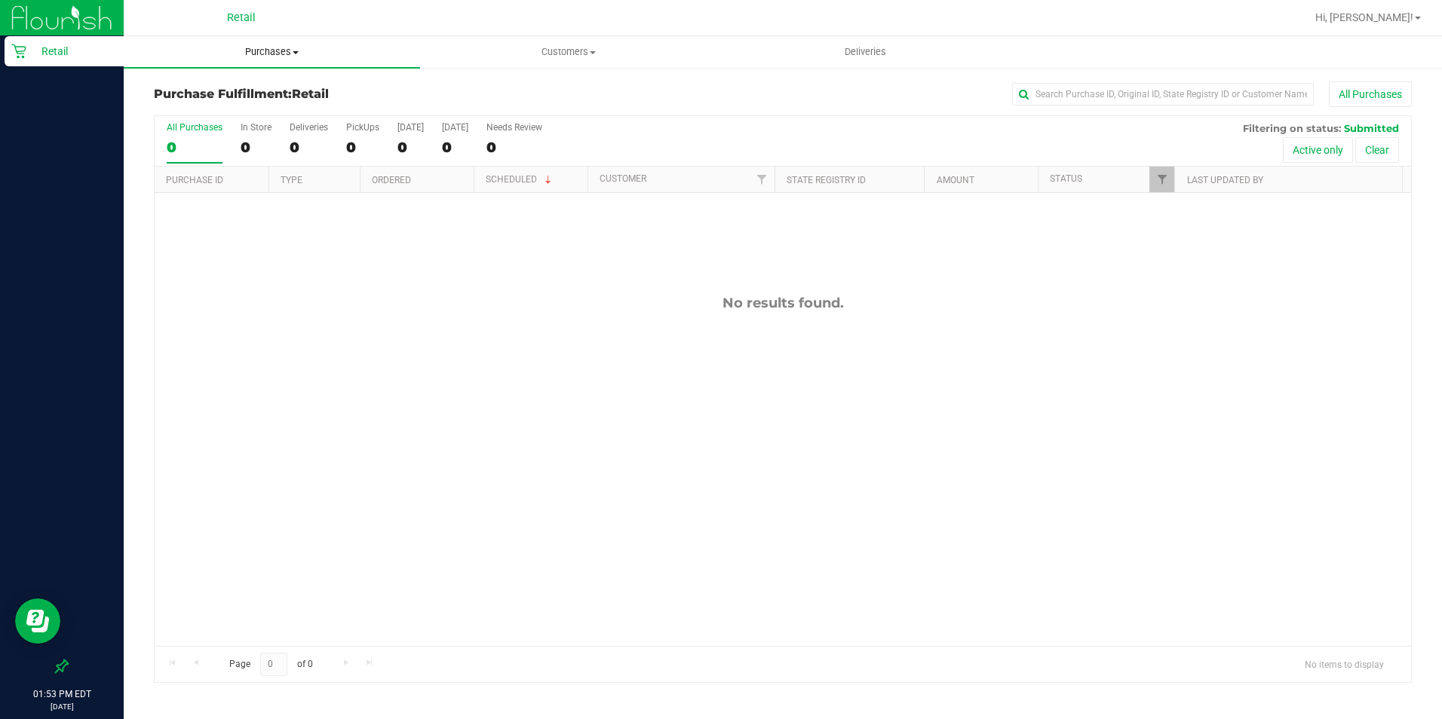
click at [255, 50] on span "Purchases" at bounding box center [272, 52] width 296 height 14
click at [253, 87] on span "Summary of purchases" at bounding box center [201, 90] width 155 height 13
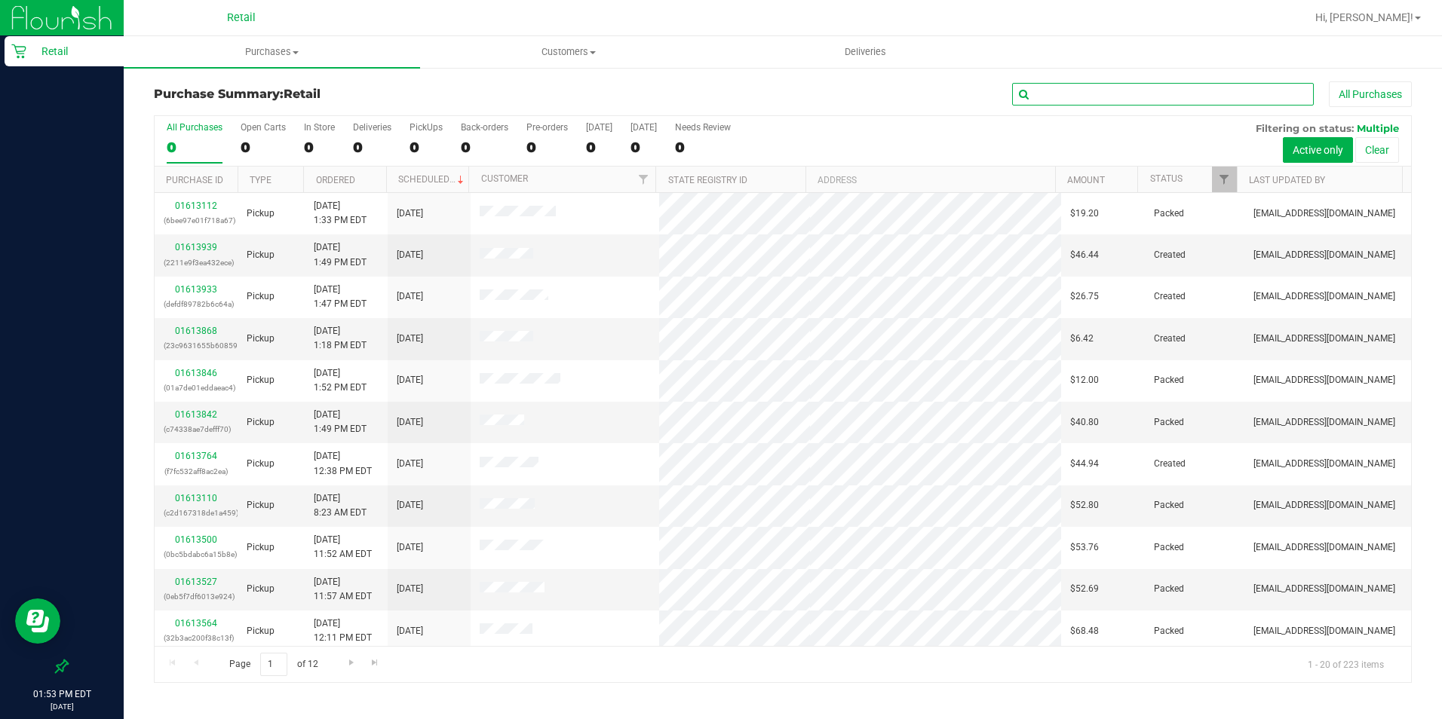
click at [1050, 87] on input "text" at bounding box center [1163, 94] width 302 height 23
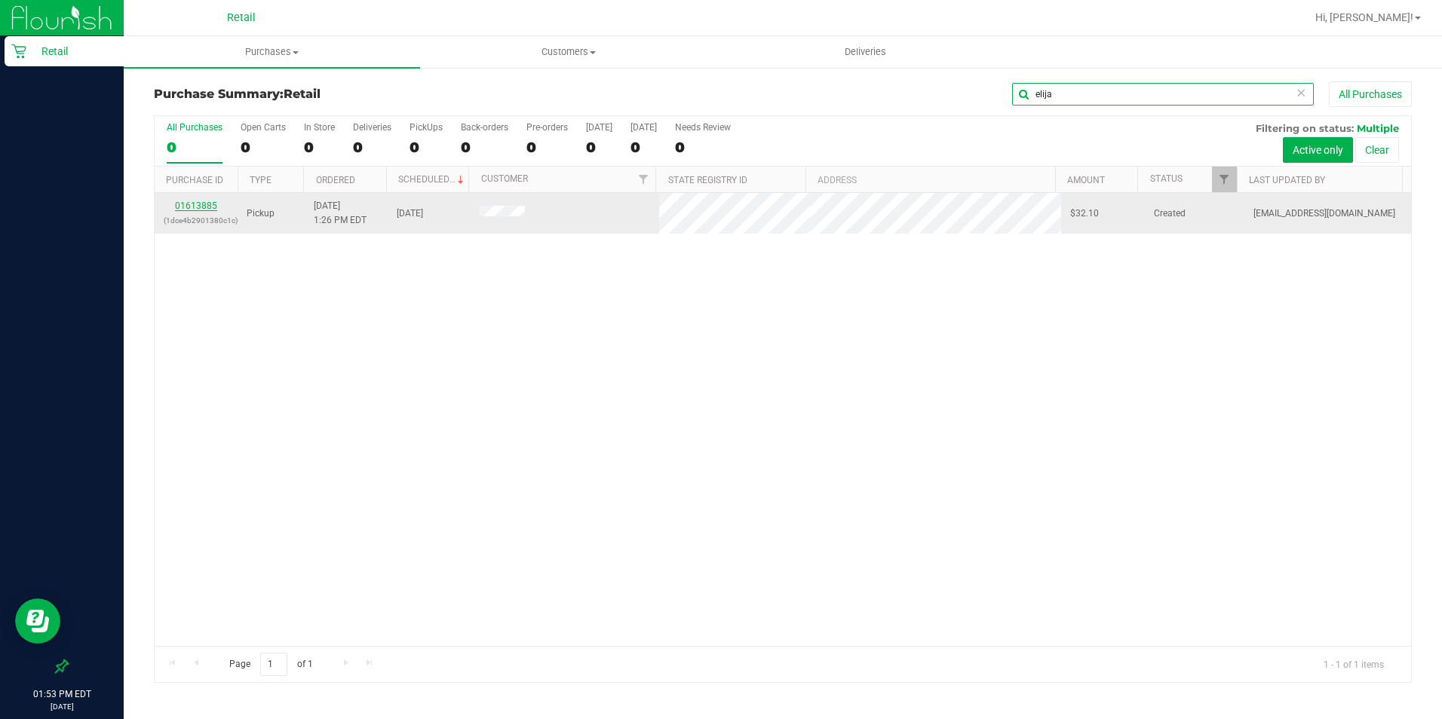
type input "elija"
click at [207, 206] on link "01613885" at bounding box center [196, 206] width 42 height 11
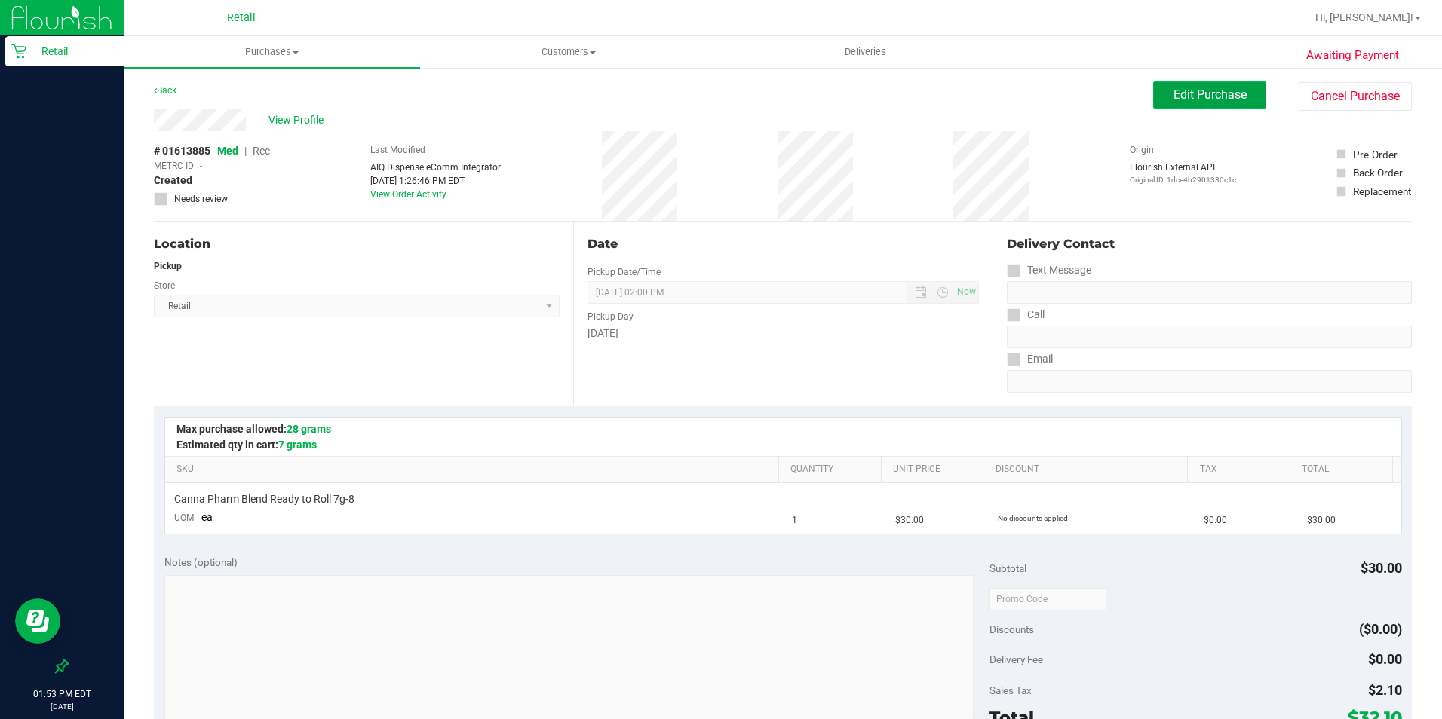
click at [1153, 100] on span "Edit Purchase" at bounding box center [1209, 94] width 73 height 14
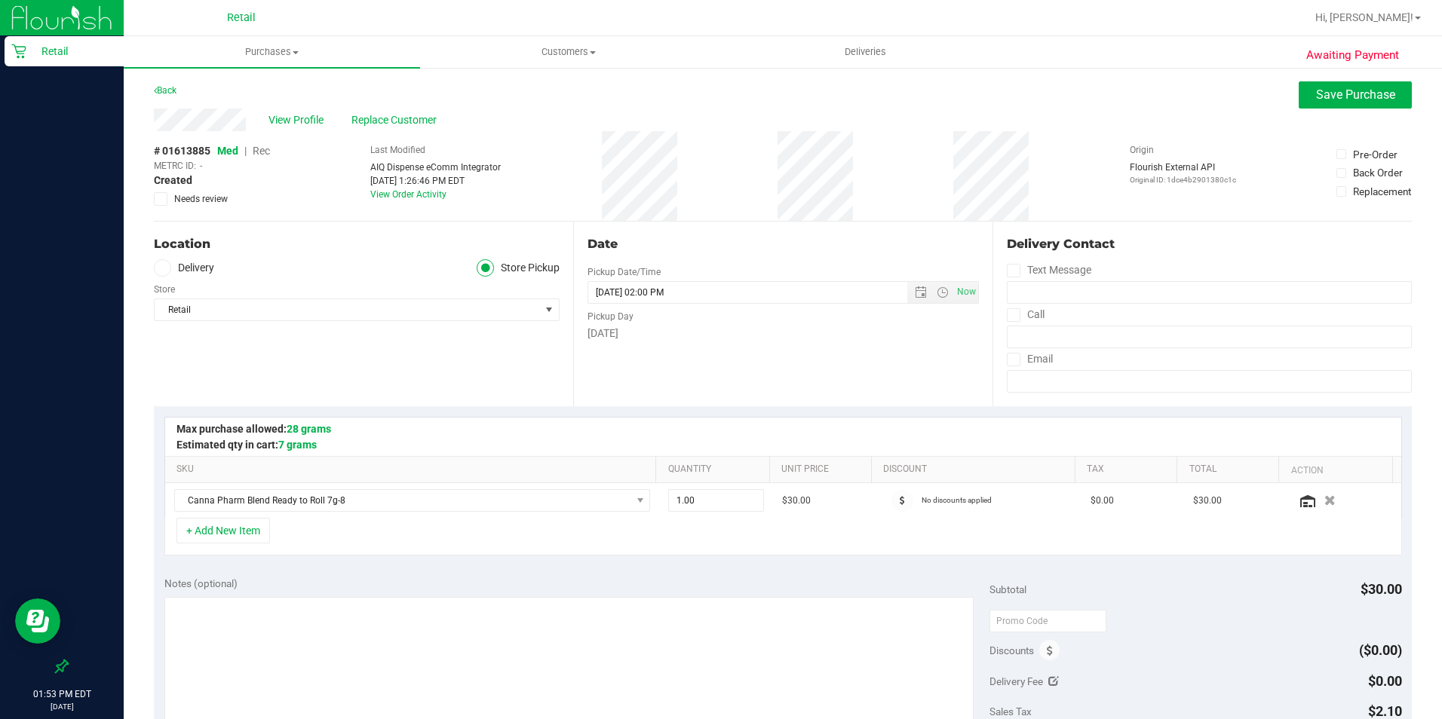
click at [261, 150] on span "Rec" at bounding box center [261, 151] width 17 height 12
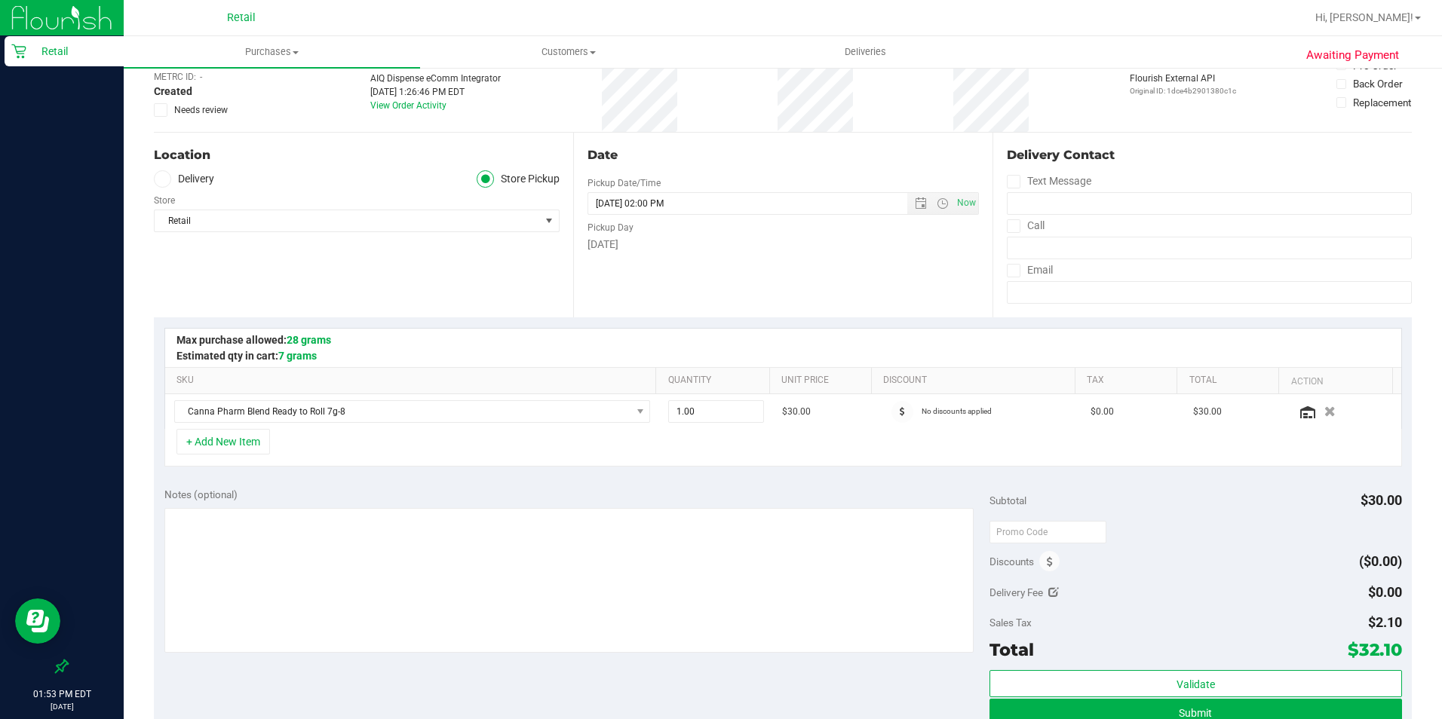
scroll to position [226, 0]
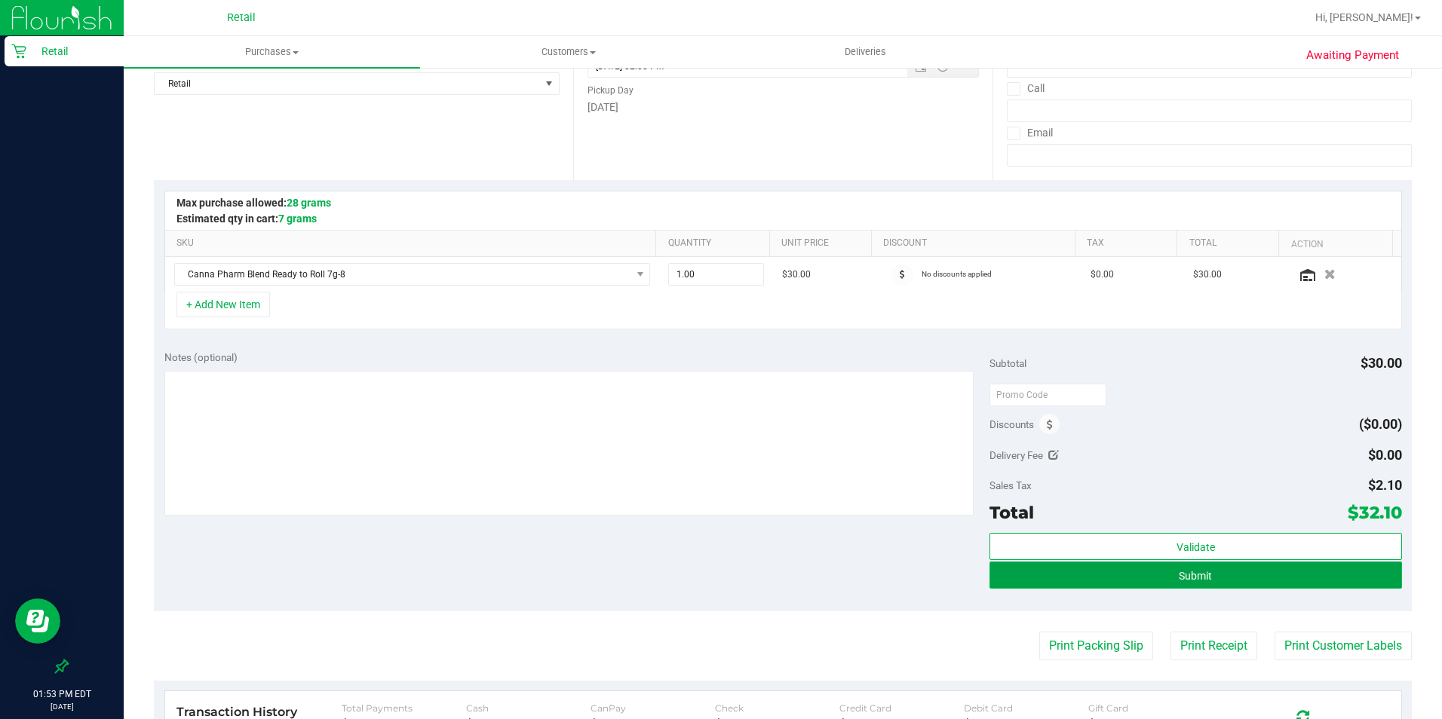
click at [1153, 575] on span "Submit" at bounding box center [1195, 576] width 33 height 12
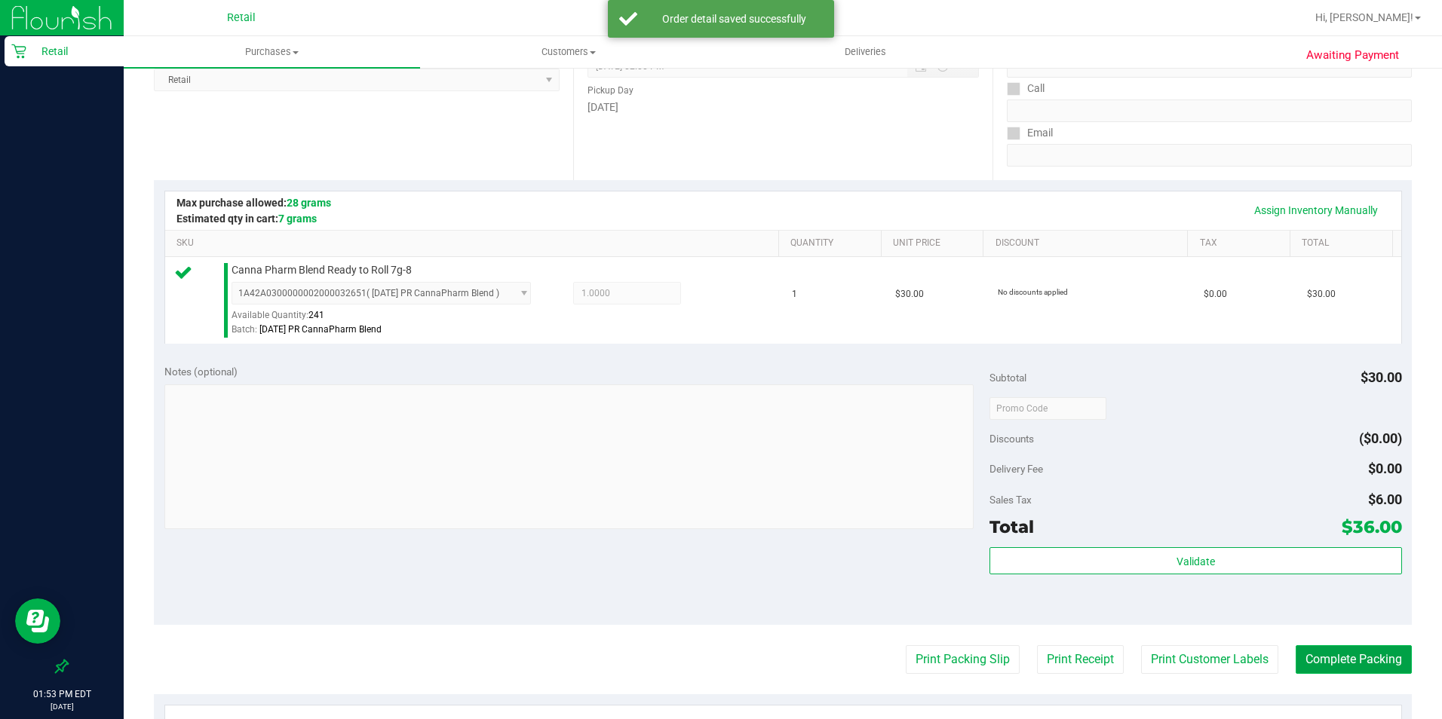
click at [1153, 575] on button "Complete Packing" at bounding box center [1353, 659] width 116 height 29
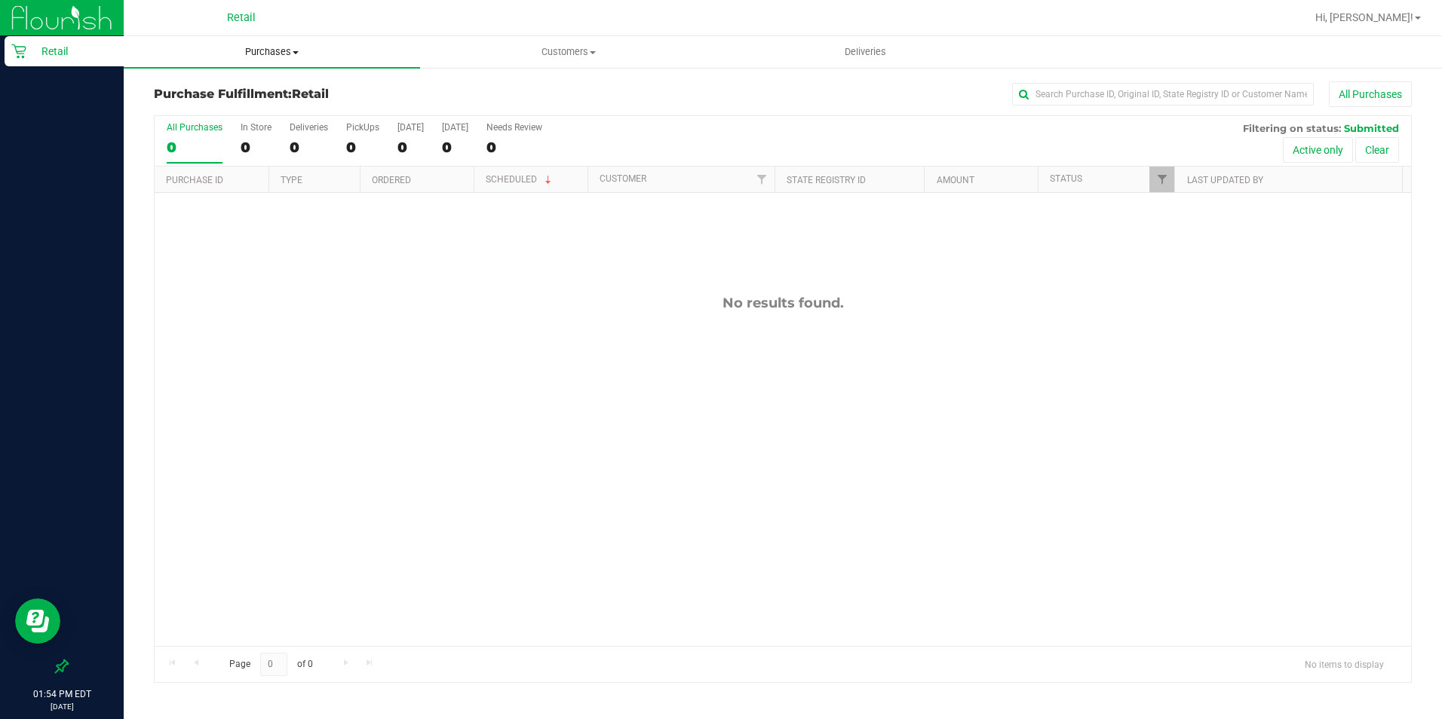
click at [262, 53] on span "Purchases" at bounding box center [272, 52] width 296 height 14
click at [253, 90] on span "Summary of purchases" at bounding box center [201, 90] width 155 height 13
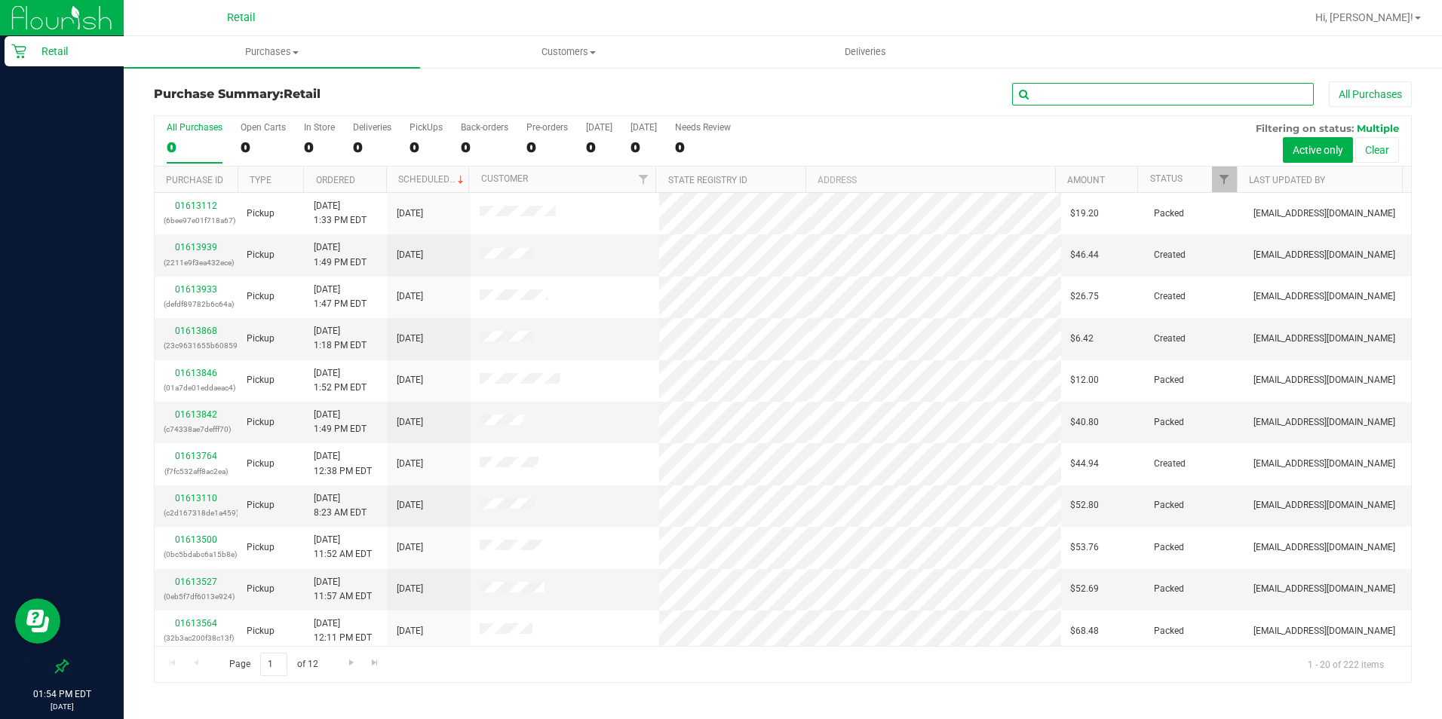
click at [1111, 101] on input "text" at bounding box center [1163, 94] width 302 height 23
click at [1111, 97] on input "text" at bounding box center [1163, 94] width 302 height 23
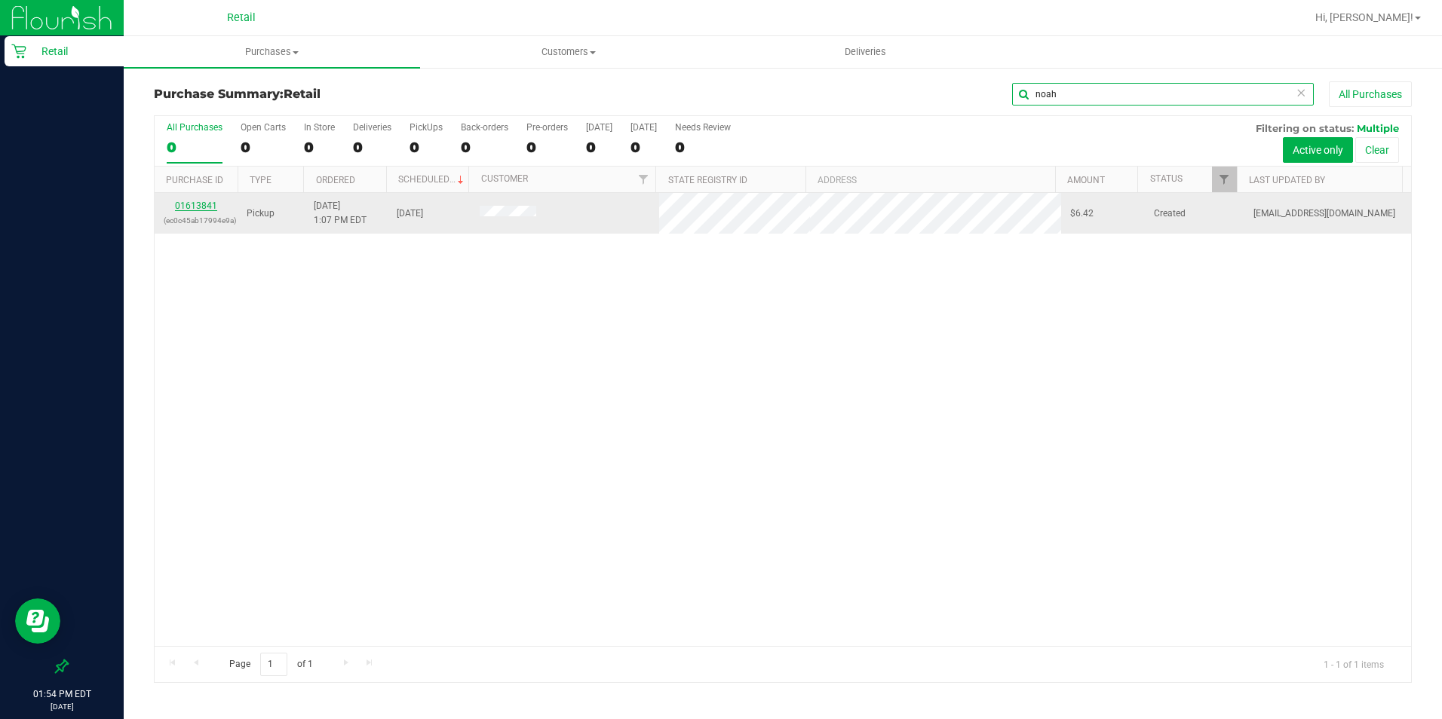
type input "noah"
click at [201, 207] on link "01613841" at bounding box center [196, 206] width 42 height 11
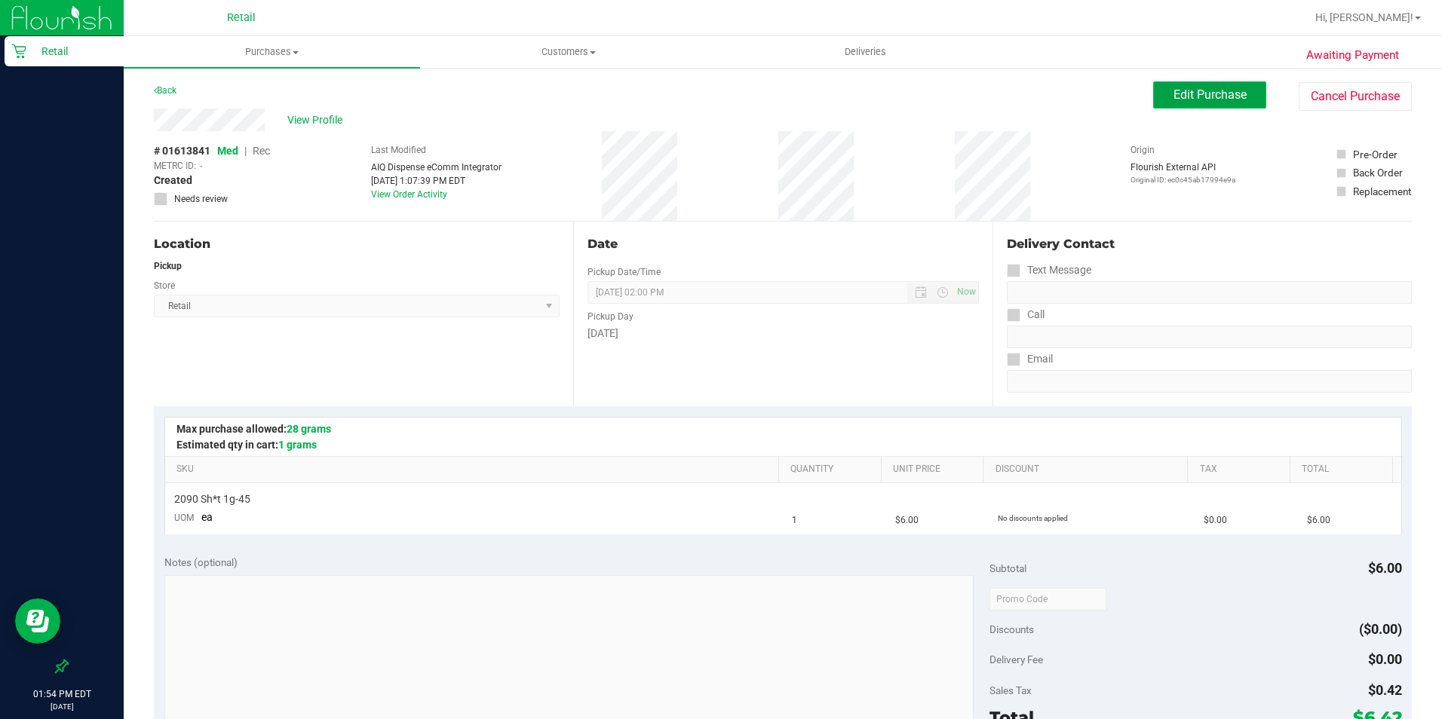
click at [1153, 97] on span "Edit Purchase" at bounding box center [1209, 94] width 73 height 14
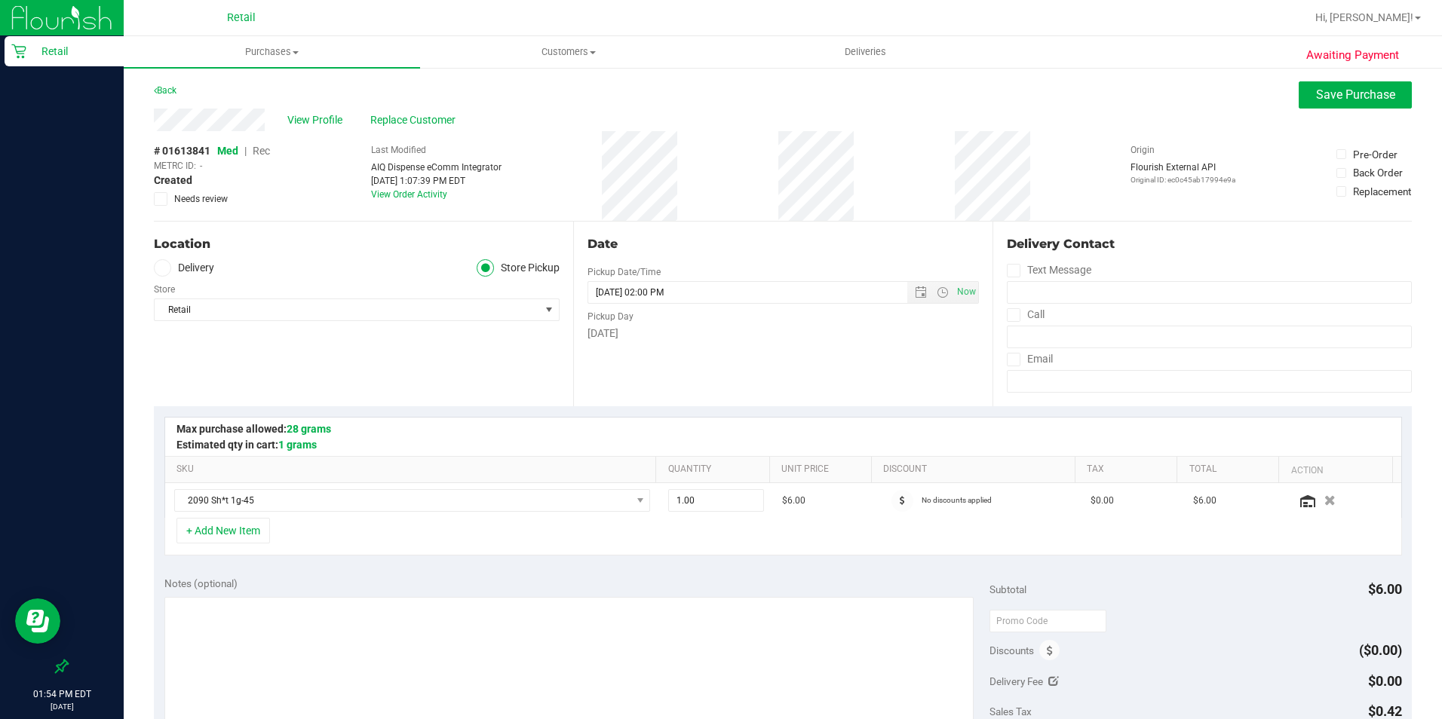
click at [266, 152] on span "Rec" at bounding box center [261, 151] width 17 height 12
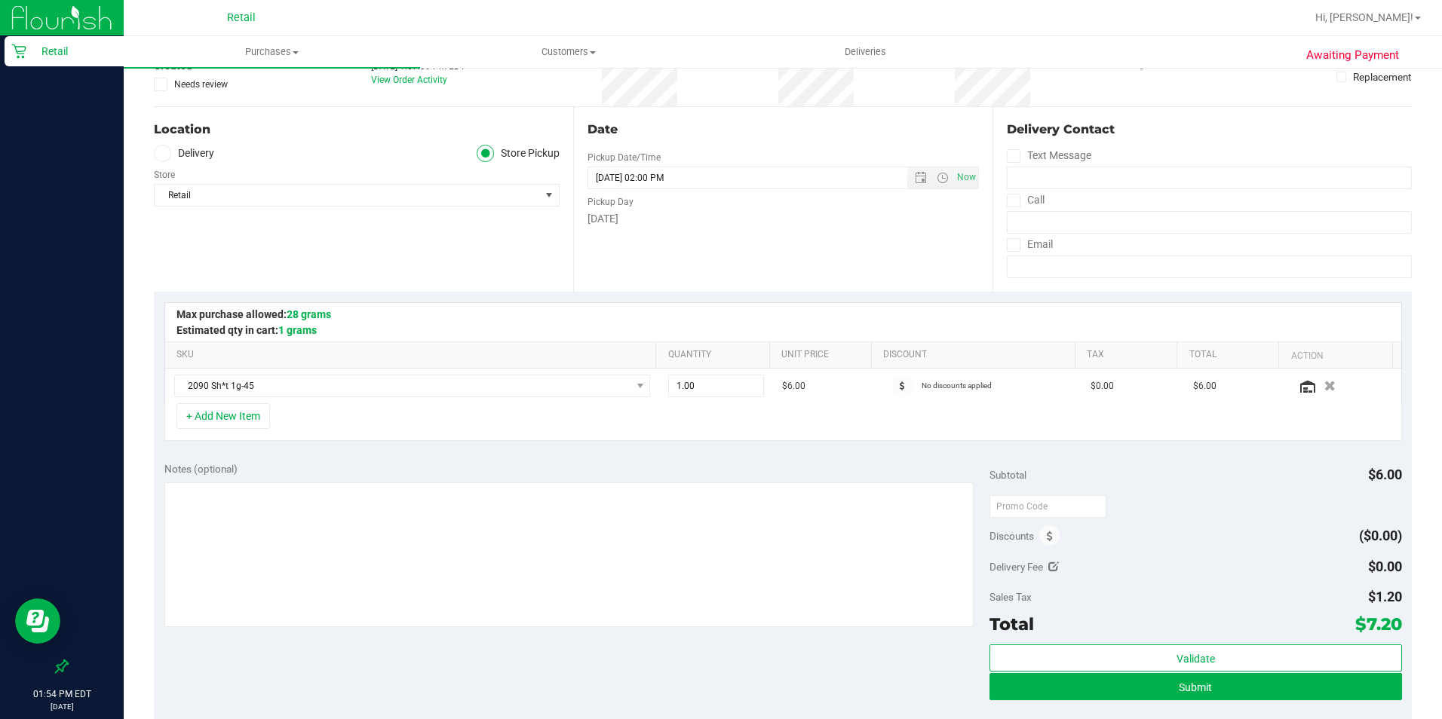
scroll to position [151, 0]
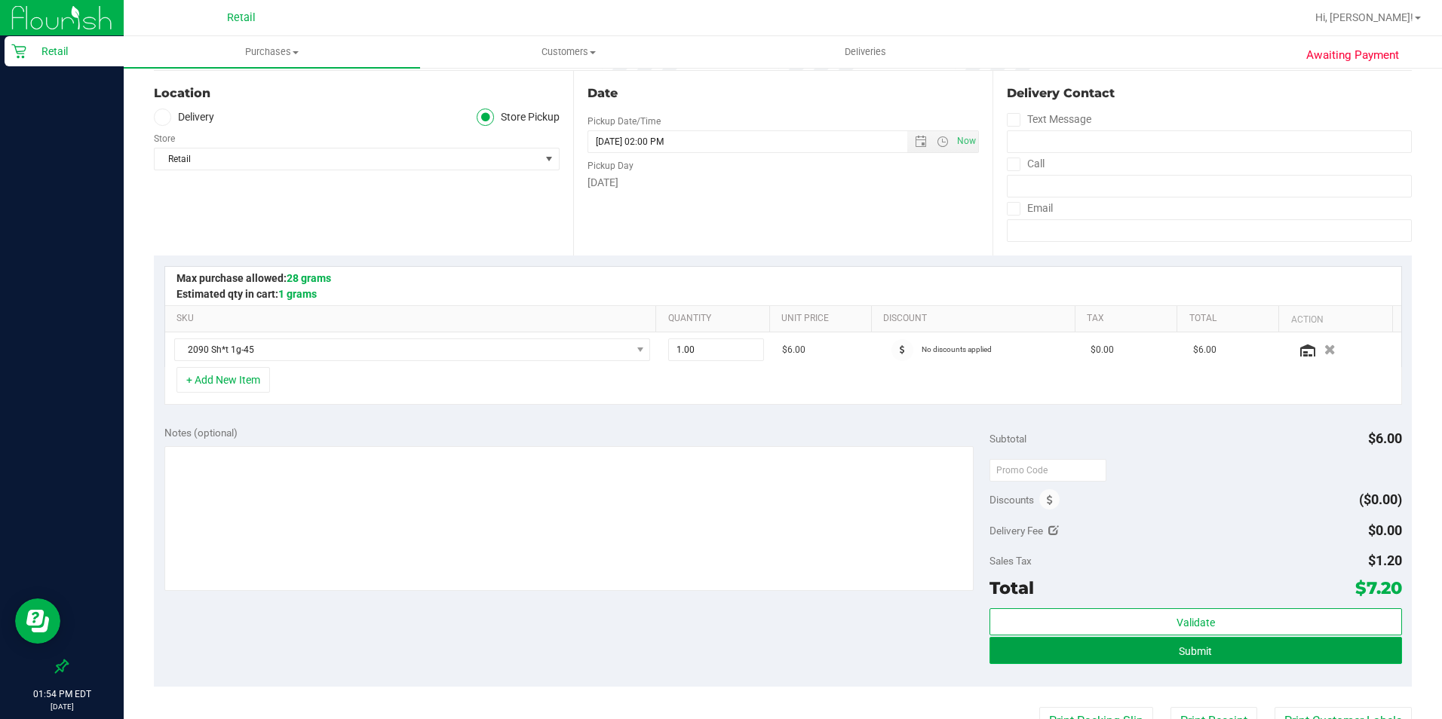
click at [1153, 575] on button "Submit" at bounding box center [1195, 650] width 412 height 27
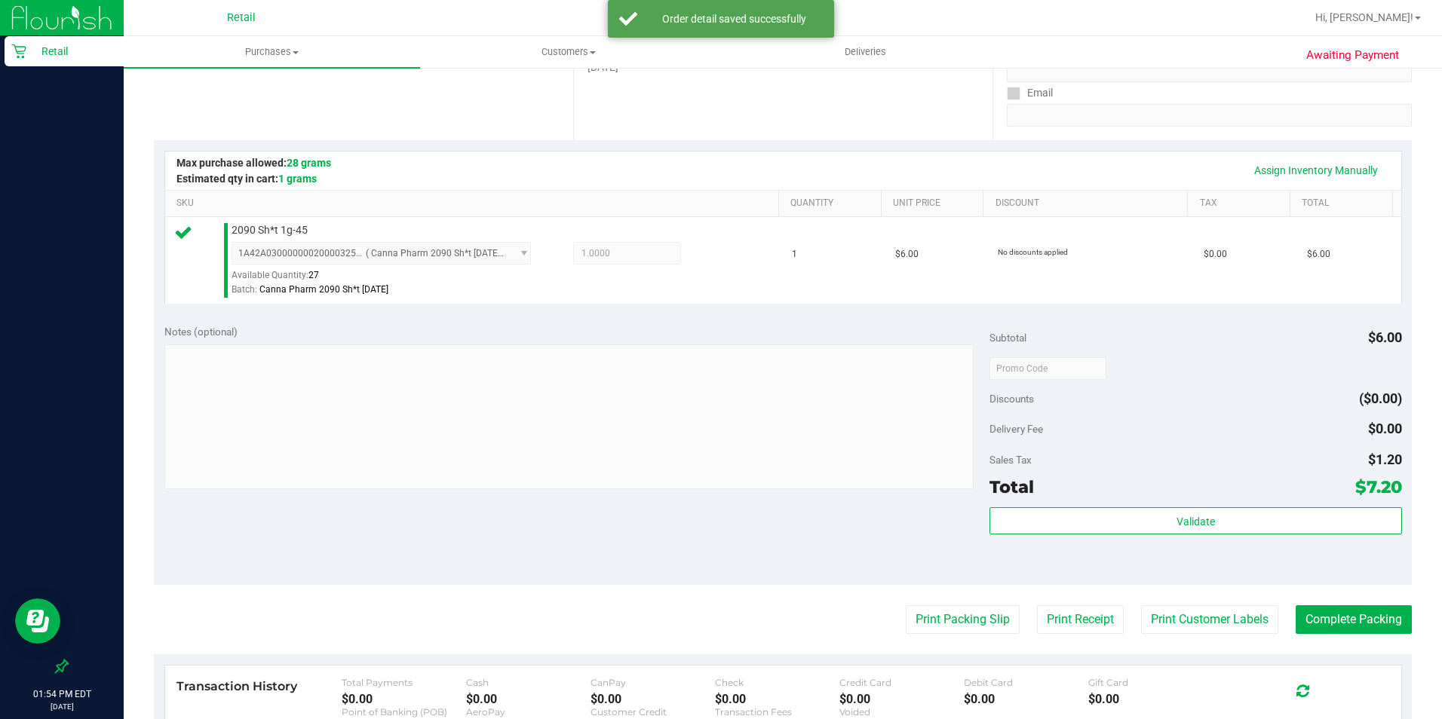
scroll to position [302, 0]
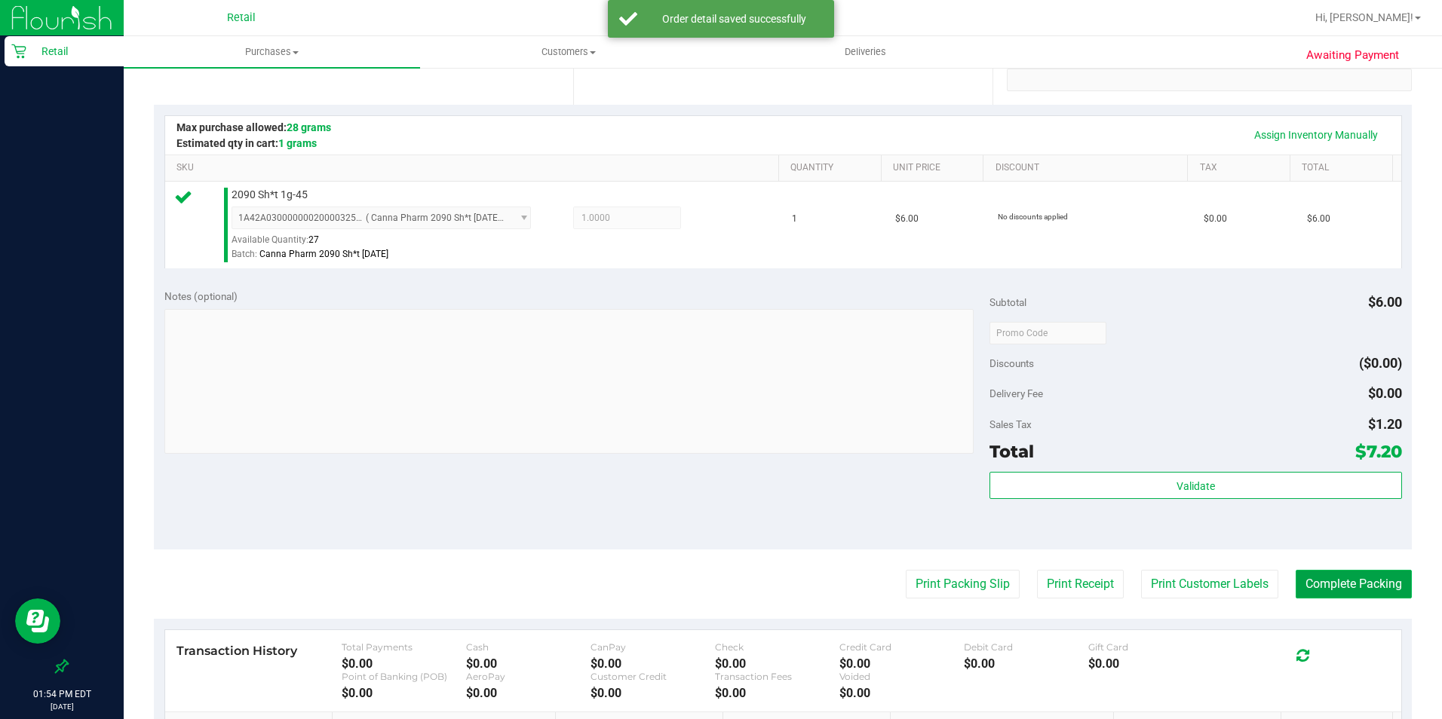
click at [1153, 575] on button "Complete Packing" at bounding box center [1353, 584] width 116 height 29
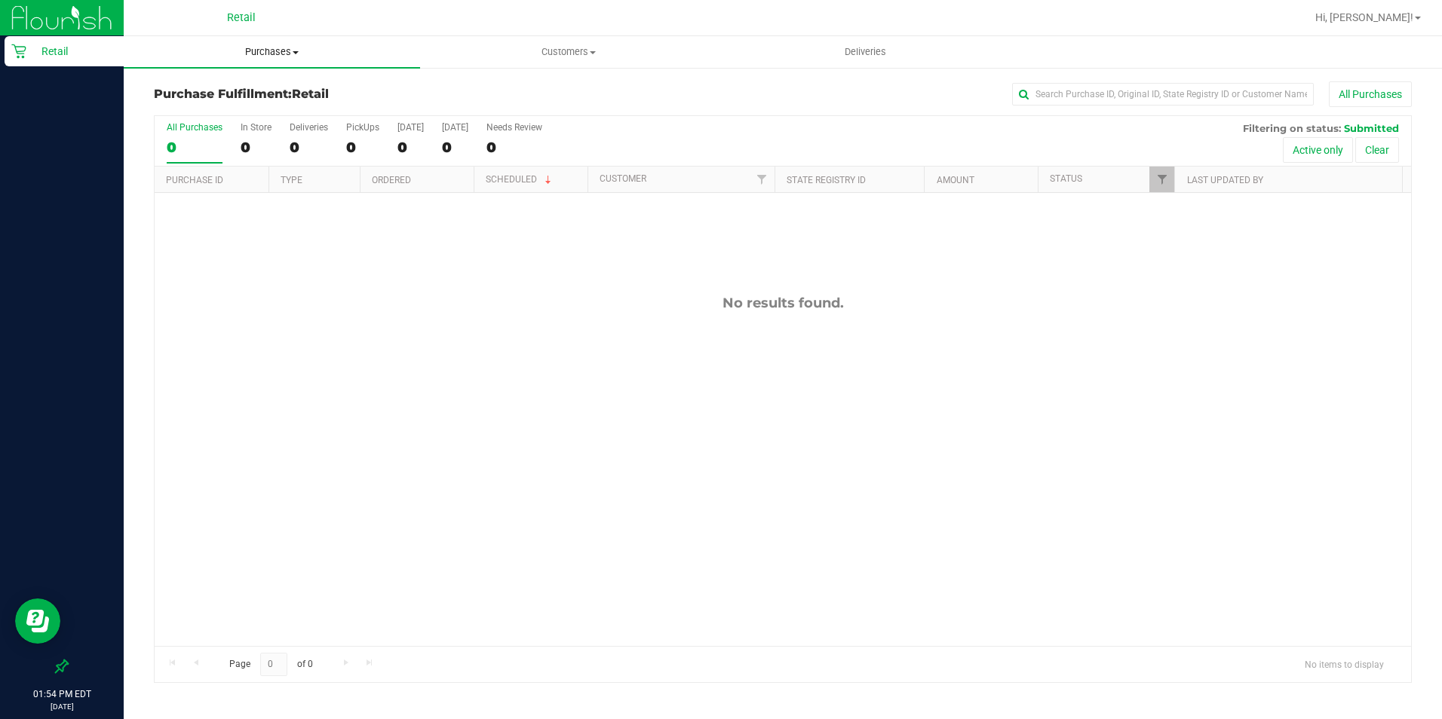
drag, startPoint x: 284, startPoint y: 54, endPoint x: 270, endPoint y: 94, distance: 42.2
click at [282, 54] on span "Purchases" at bounding box center [272, 52] width 296 height 14
click at [269, 95] on span "Summary of purchases" at bounding box center [201, 90] width 155 height 13
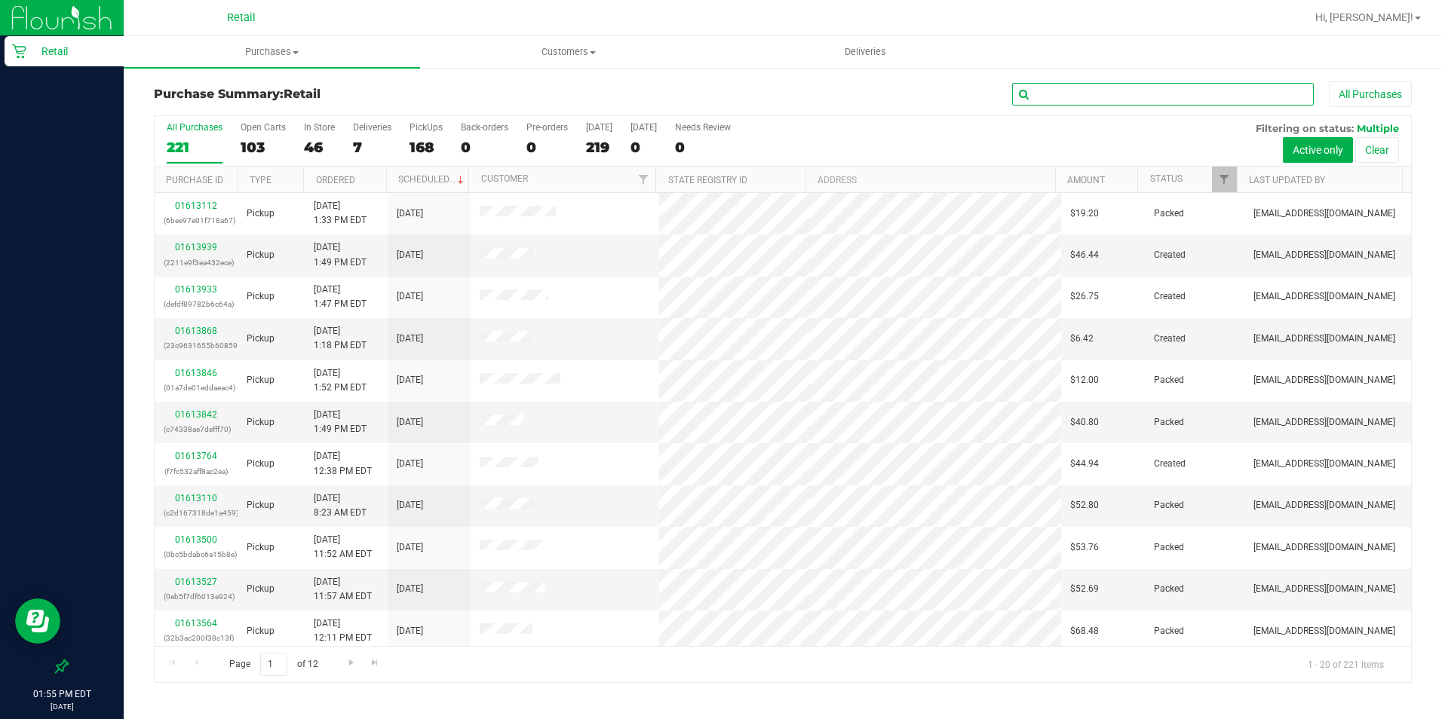
click at [1100, 96] on input "text" at bounding box center [1163, 94] width 302 height 23
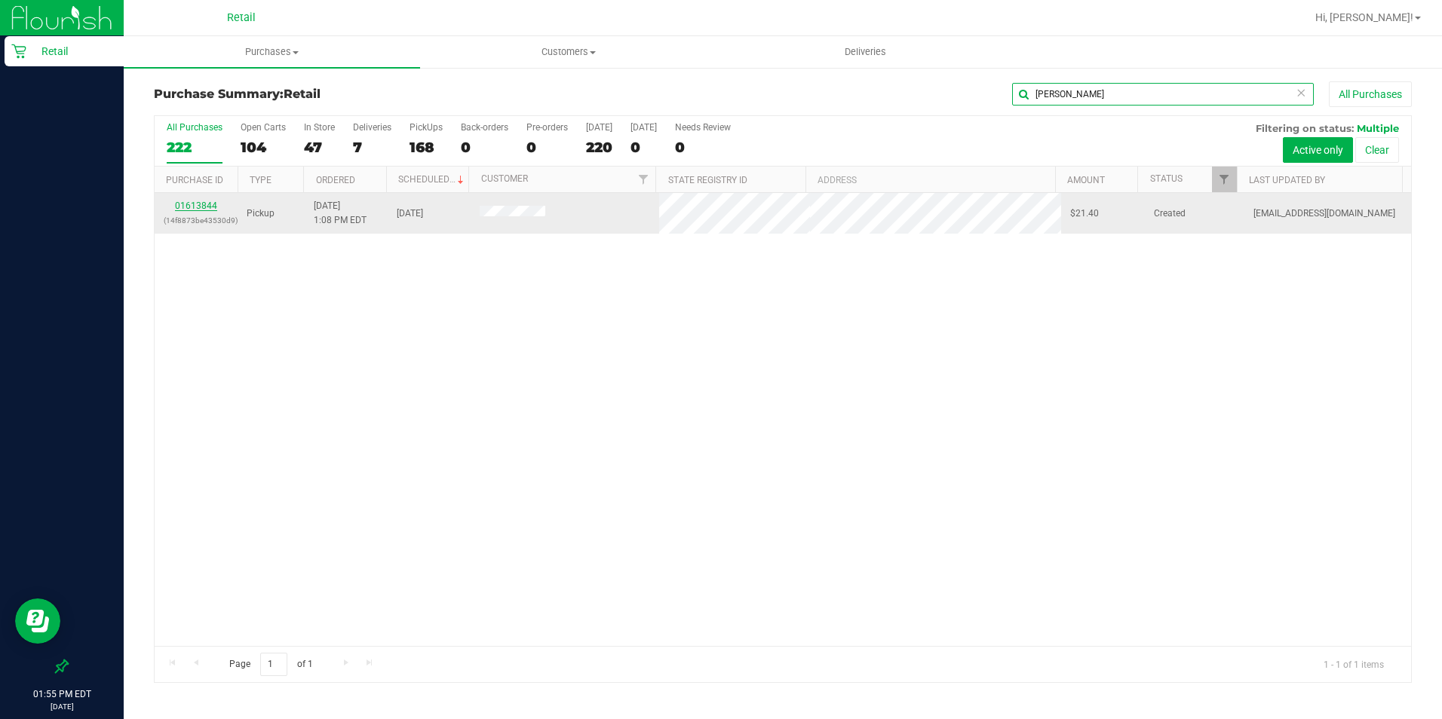
type input "[PERSON_NAME]"
click at [198, 207] on link "01613844" at bounding box center [196, 206] width 42 height 11
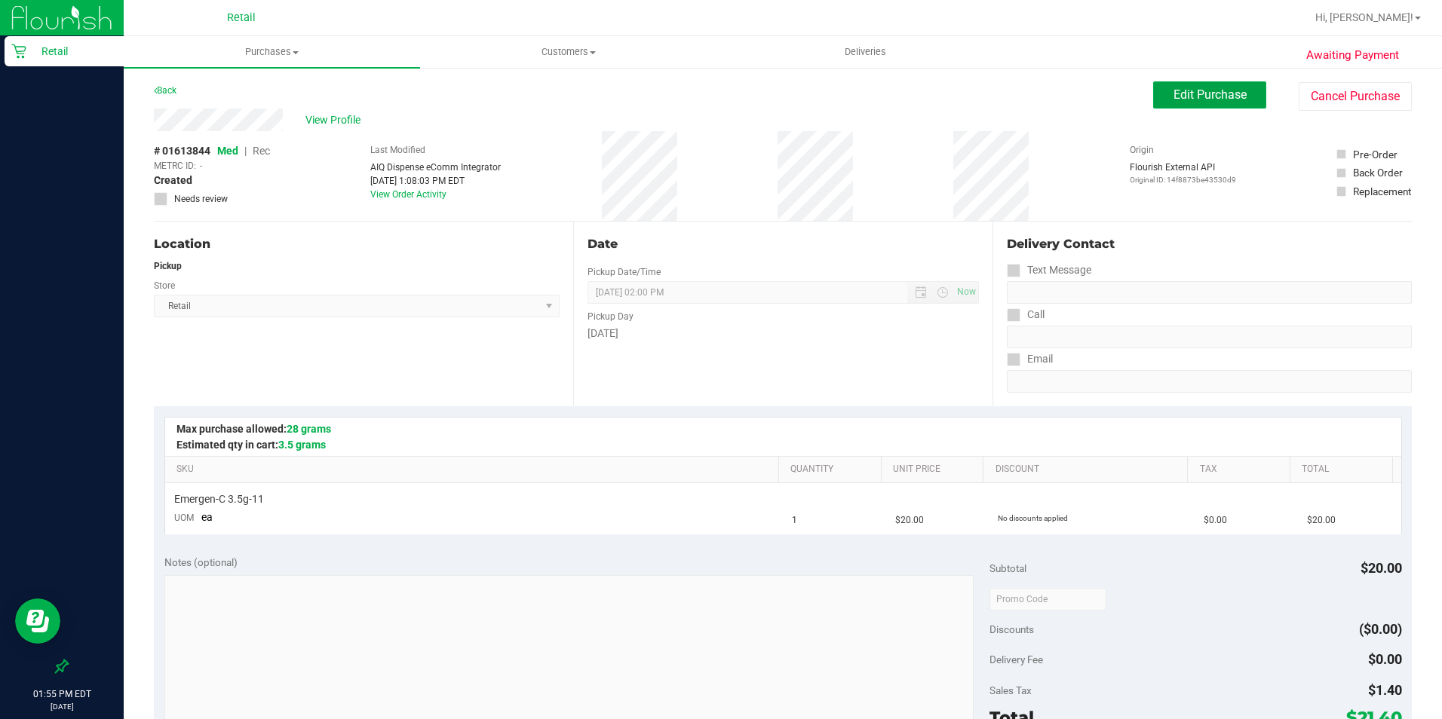
click at [1153, 99] on span "Edit Purchase" at bounding box center [1209, 94] width 73 height 14
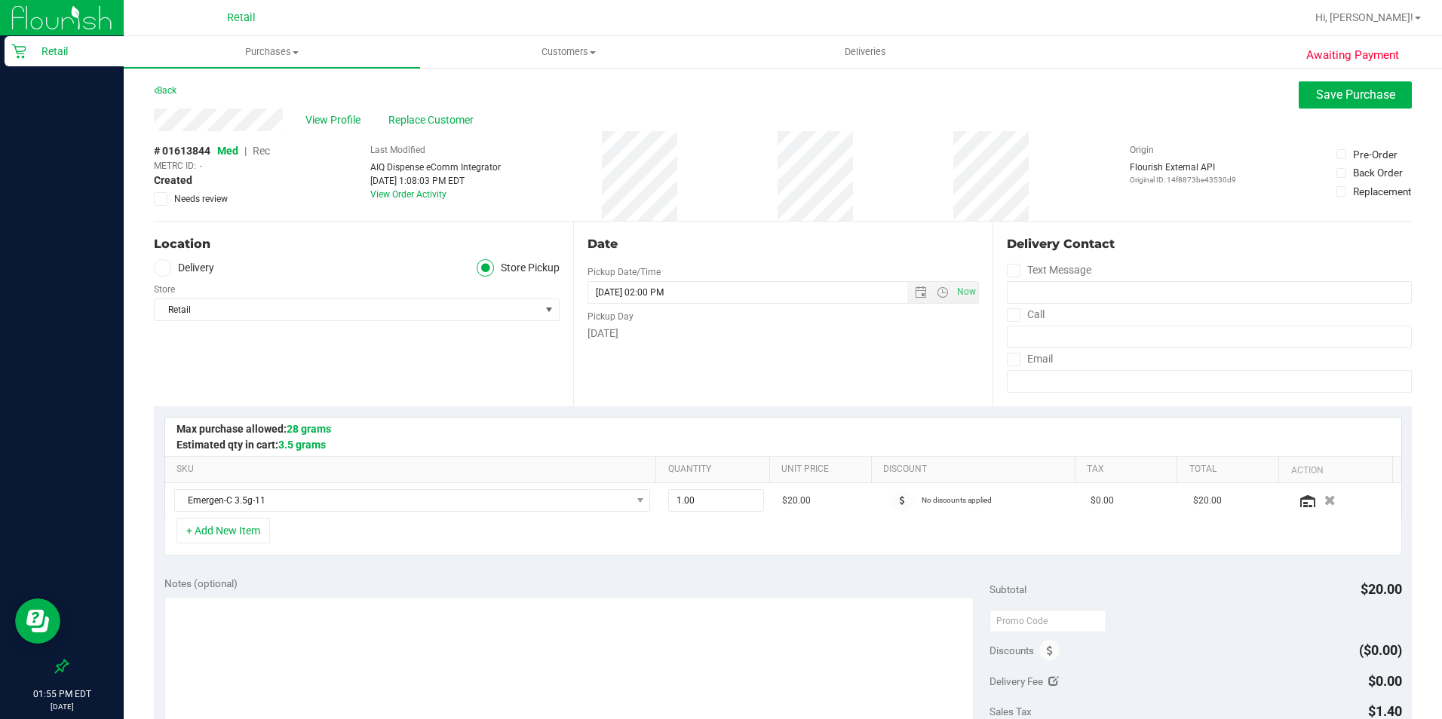
click at [260, 147] on span "Rec" at bounding box center [261, 151] width 17 height 12
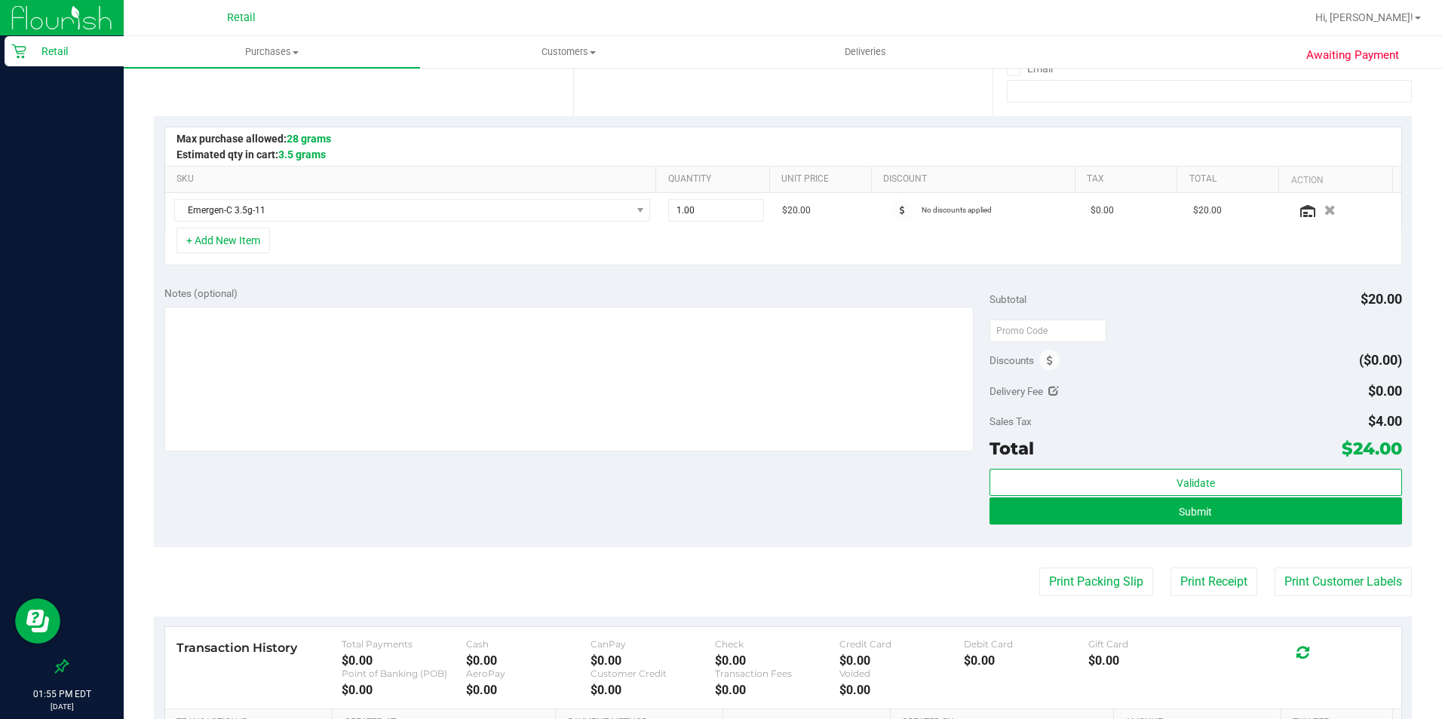
scroll to position [302, 0]
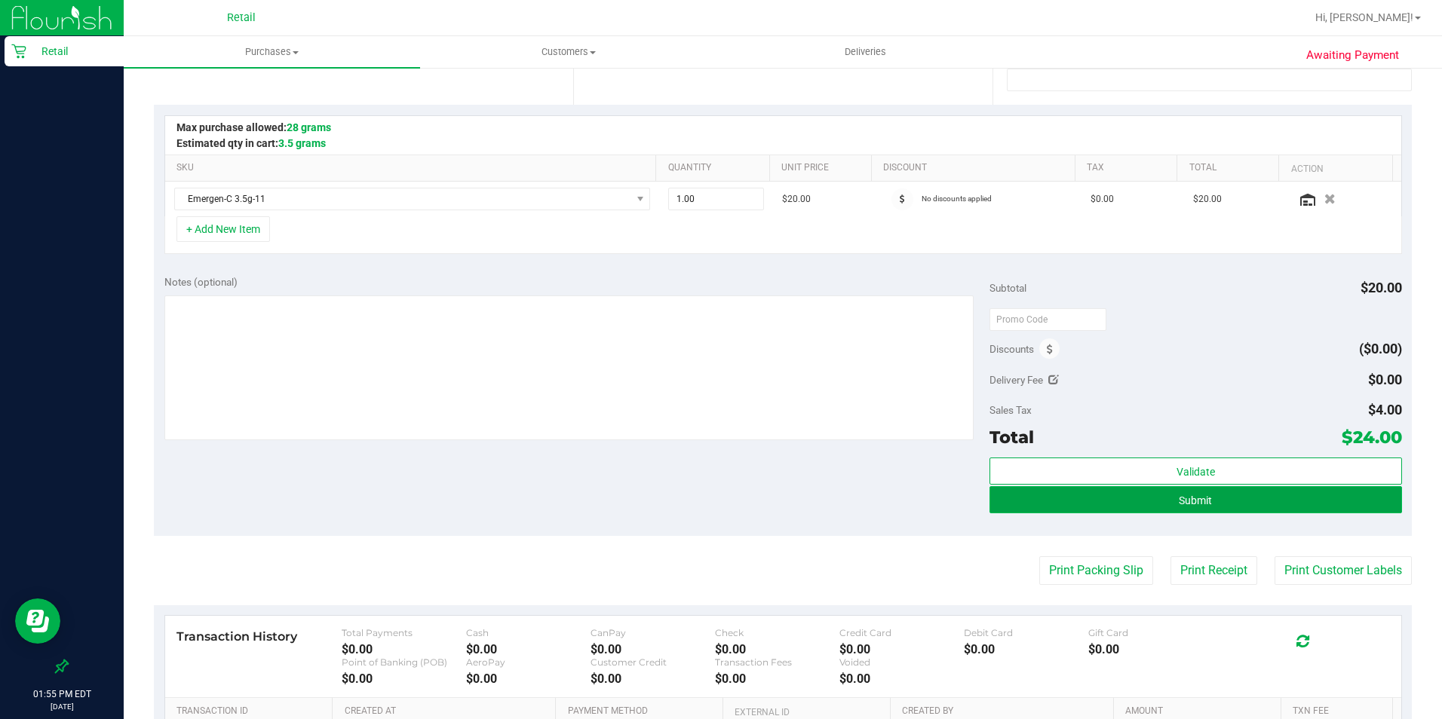
click at [1153, 506] on span "Submit" at bounding box center [1195, 501] width 33 height 12
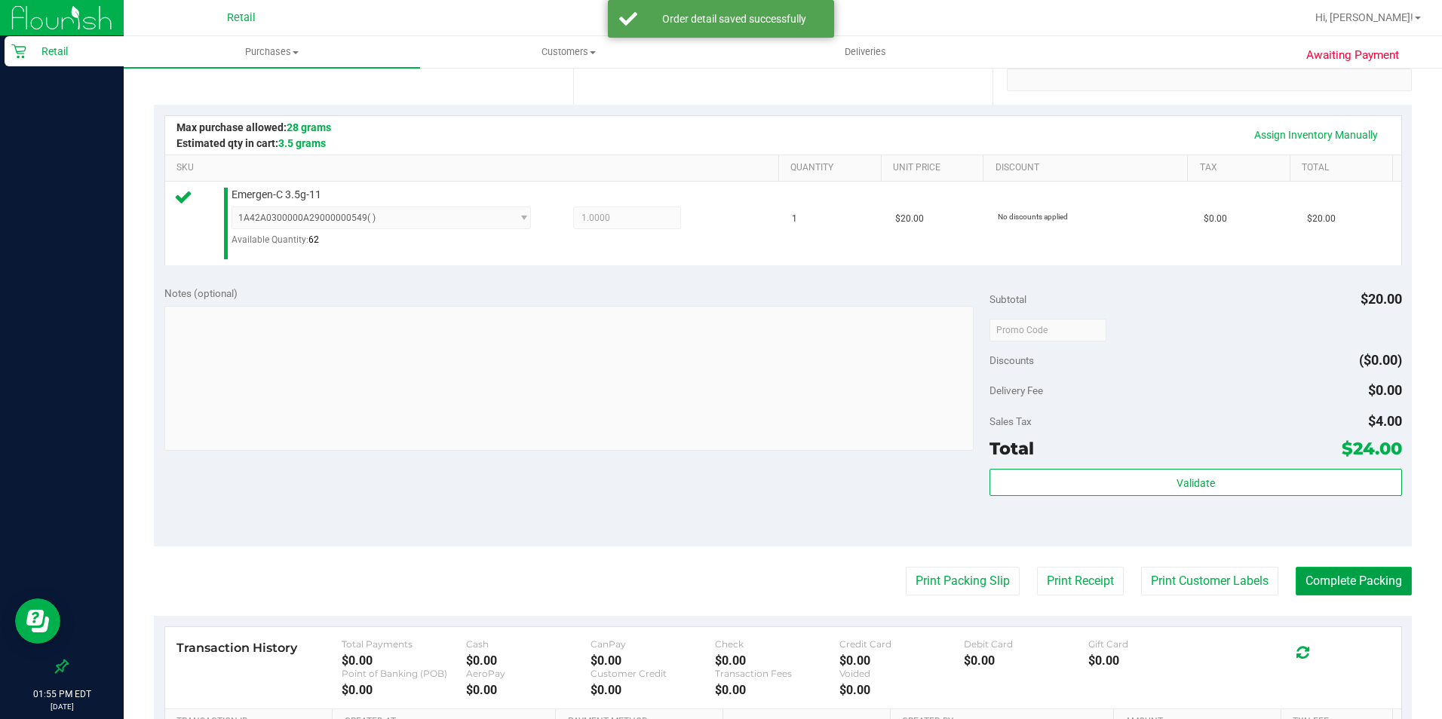
click at [1153, 575] on button "Complete Packing" at bounding box center [1353, 581] width 116 height 29
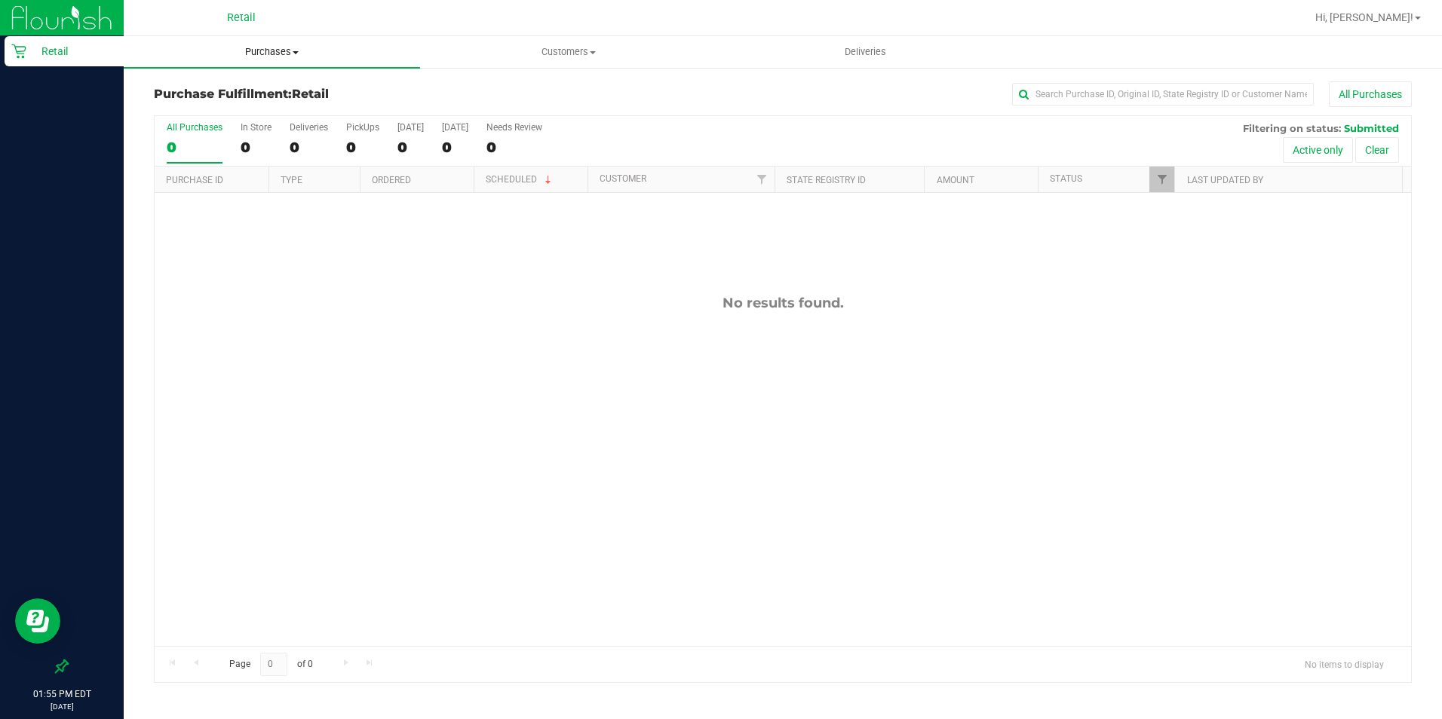
click at [285, 41] on uib-tab-heading "Purchases Summary of purchases Fulfillment All purchases" at bounding box center [272, 52] width 296 height 32
click at [267, 82] on li "Summary of purchases" at bounding box center [272, 91] width 296 height 18
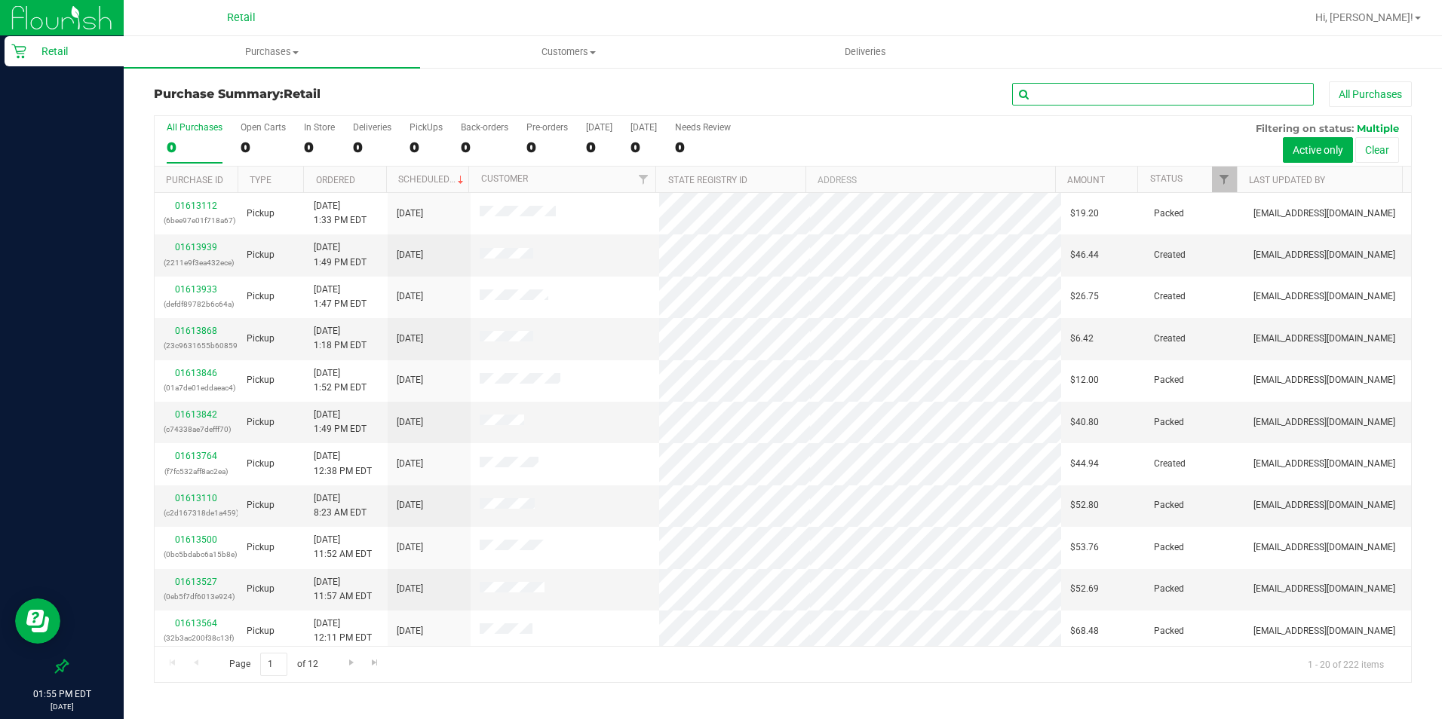
click at [1034, 99] on input "text" at bounding box center [1163, 94] width 302 height 23
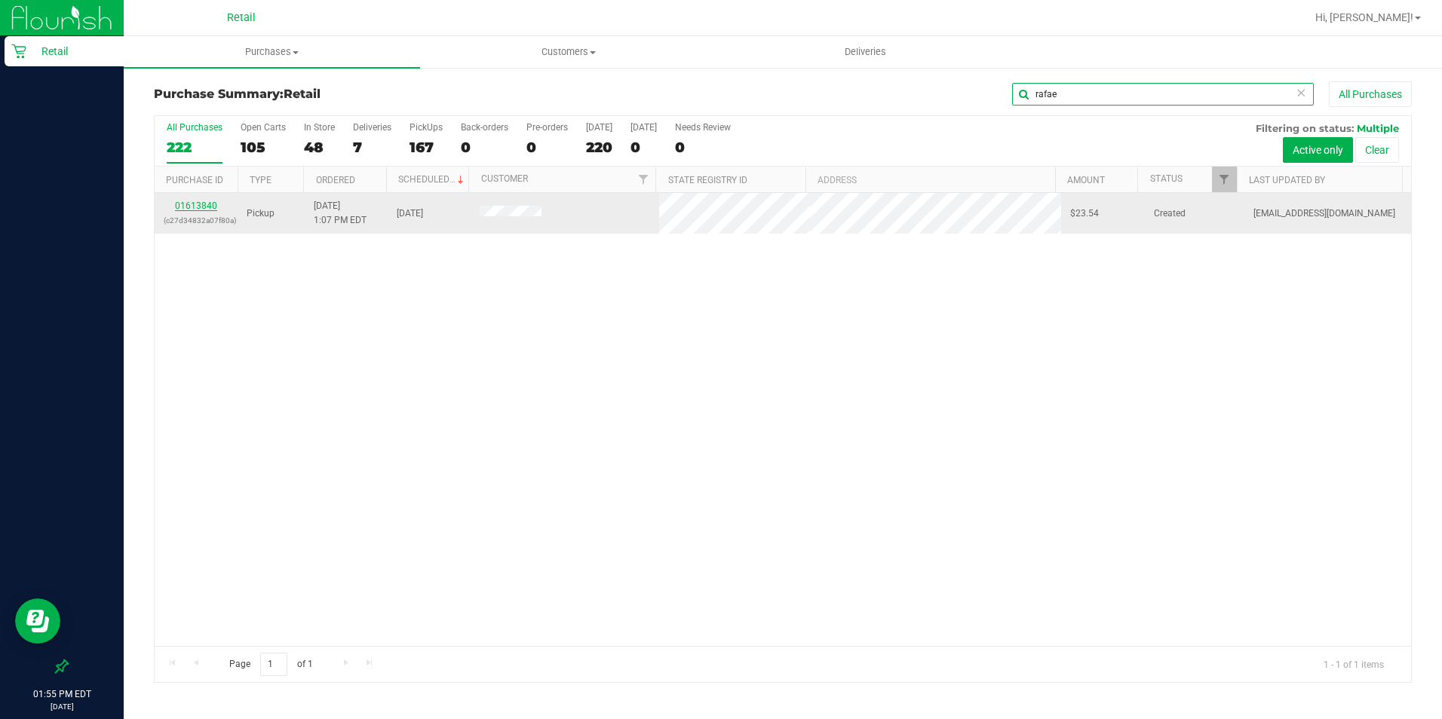
type input "rafae"
click at [200, 204] on link "01613840" at bounding box center [196, 206] width 42 height 11
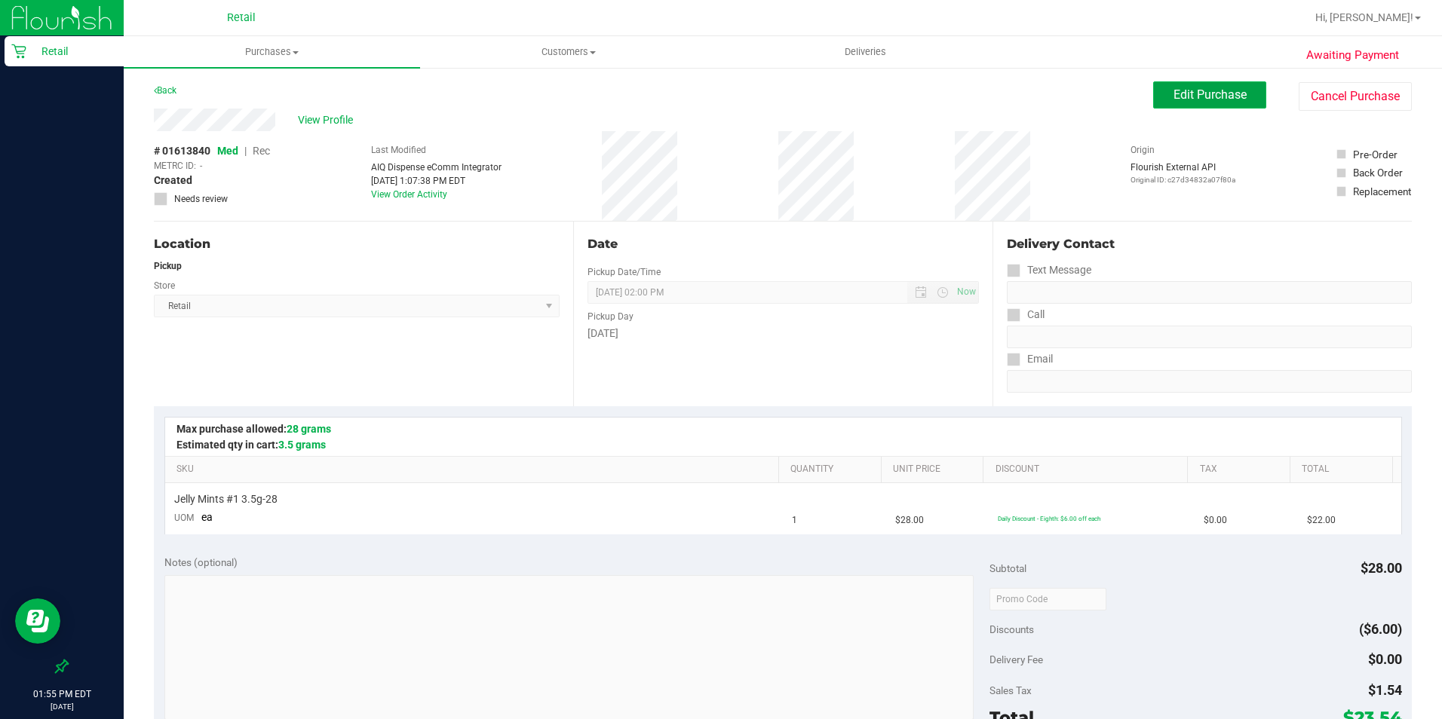
click at [1153, 94] on span "Edit Purchase" at bounding box center [1209, 94] width 73 height 14
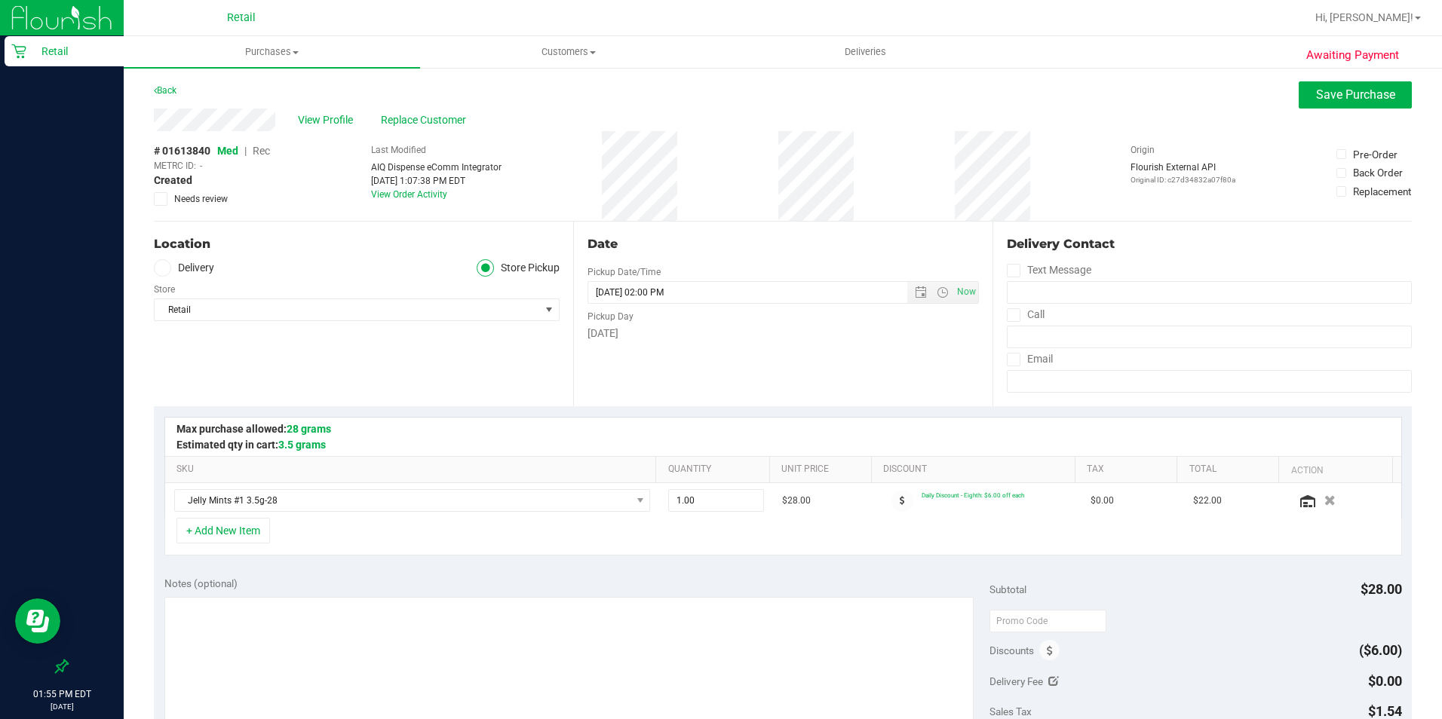
click at [258, 149] on span "Rec" at bounding box center [261, 151] width 17 height 12
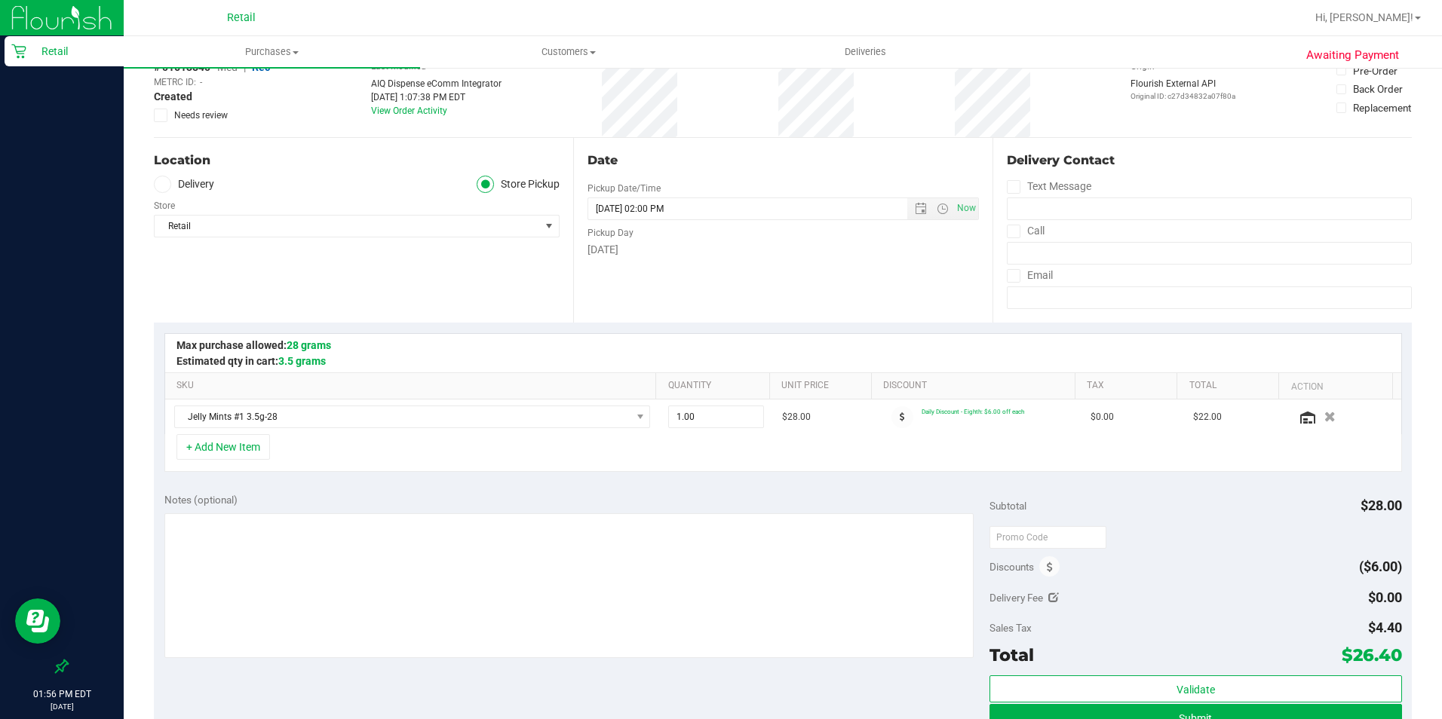
scroll to position [151, 0]
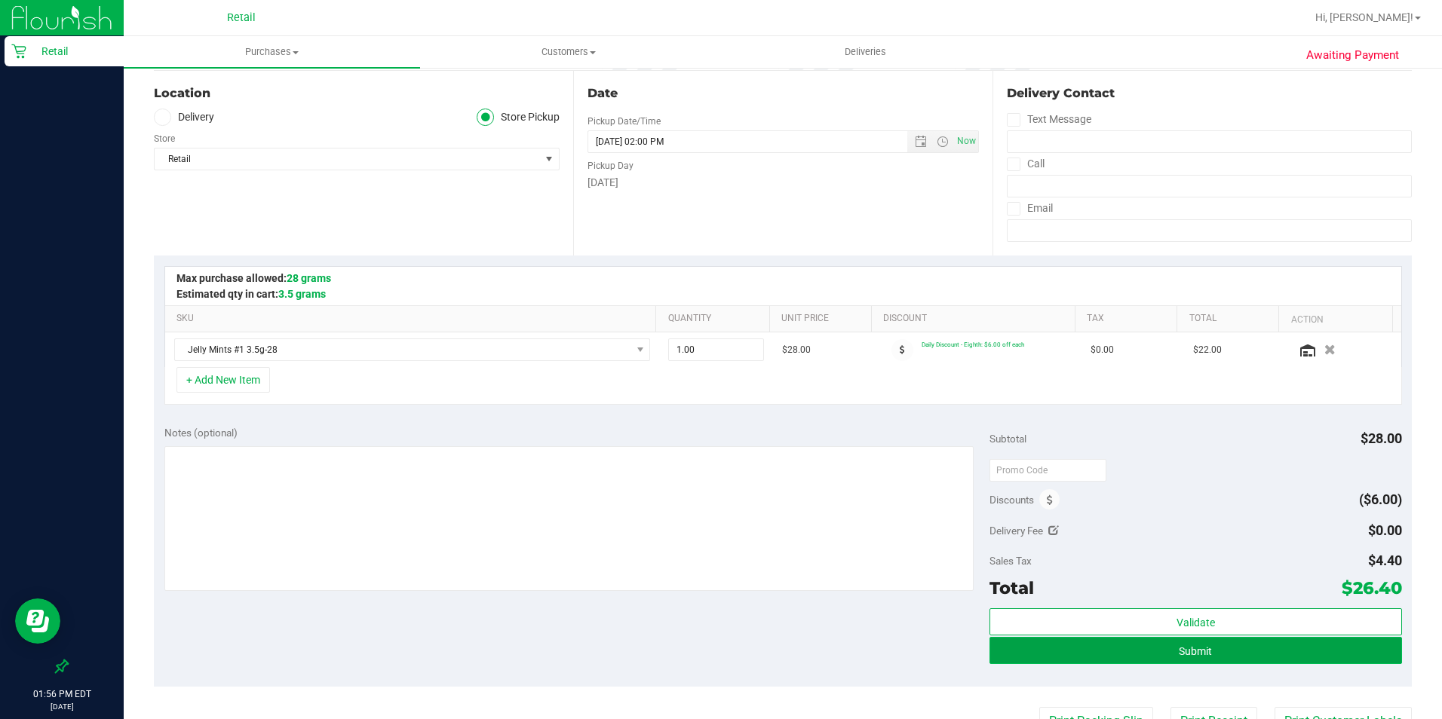
click at [1141, 575] on button "Submit" at bounding box center [1195, 650] width 412 height 27
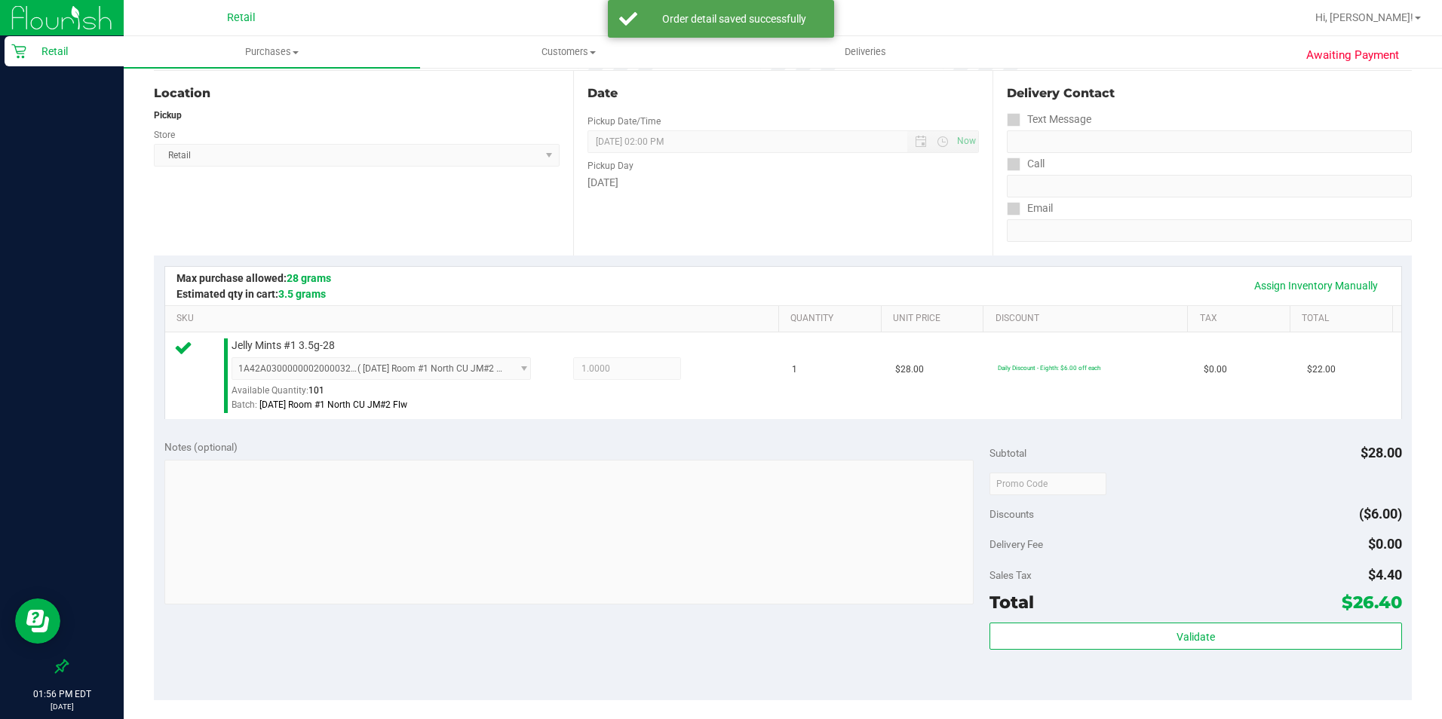
scroll to position [226, 0]
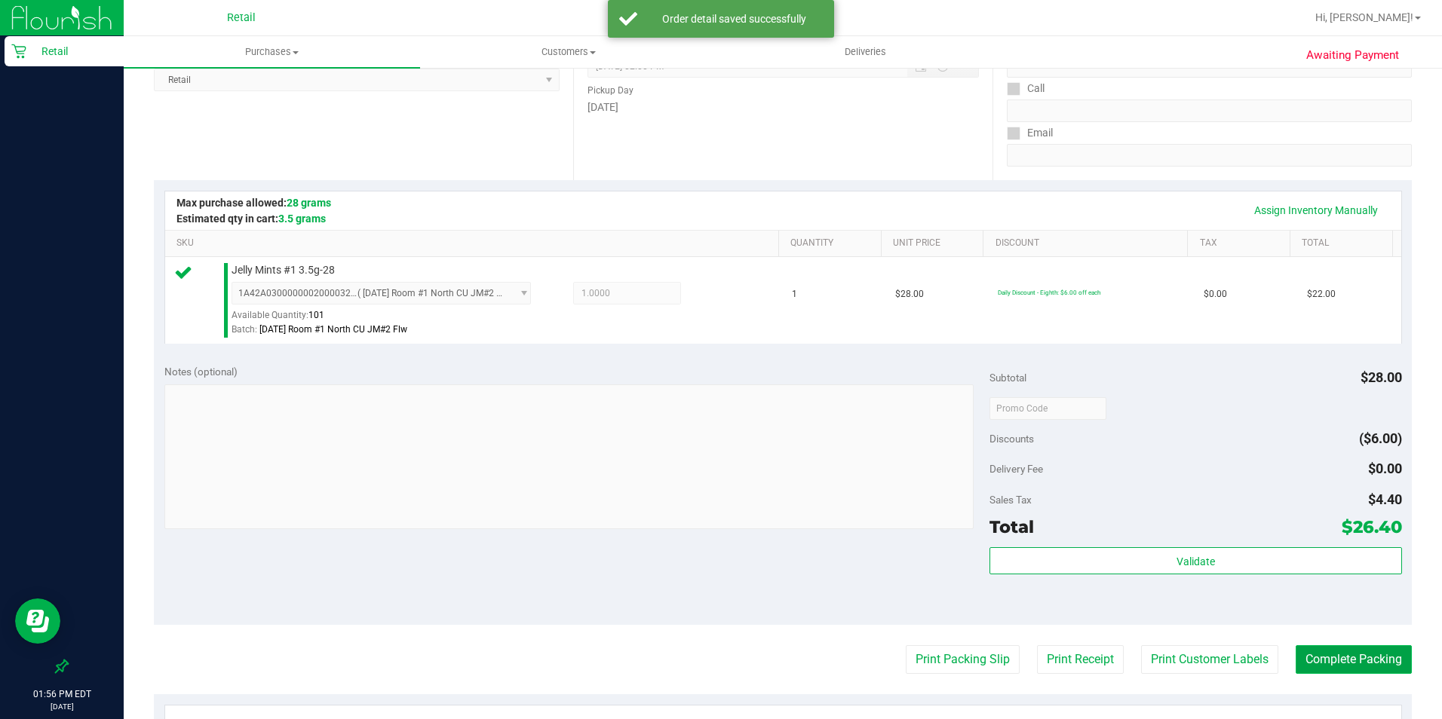
click at [1153, 575] on button "Complete Packing" at bounding box center [1353, 659] width 116 height 29
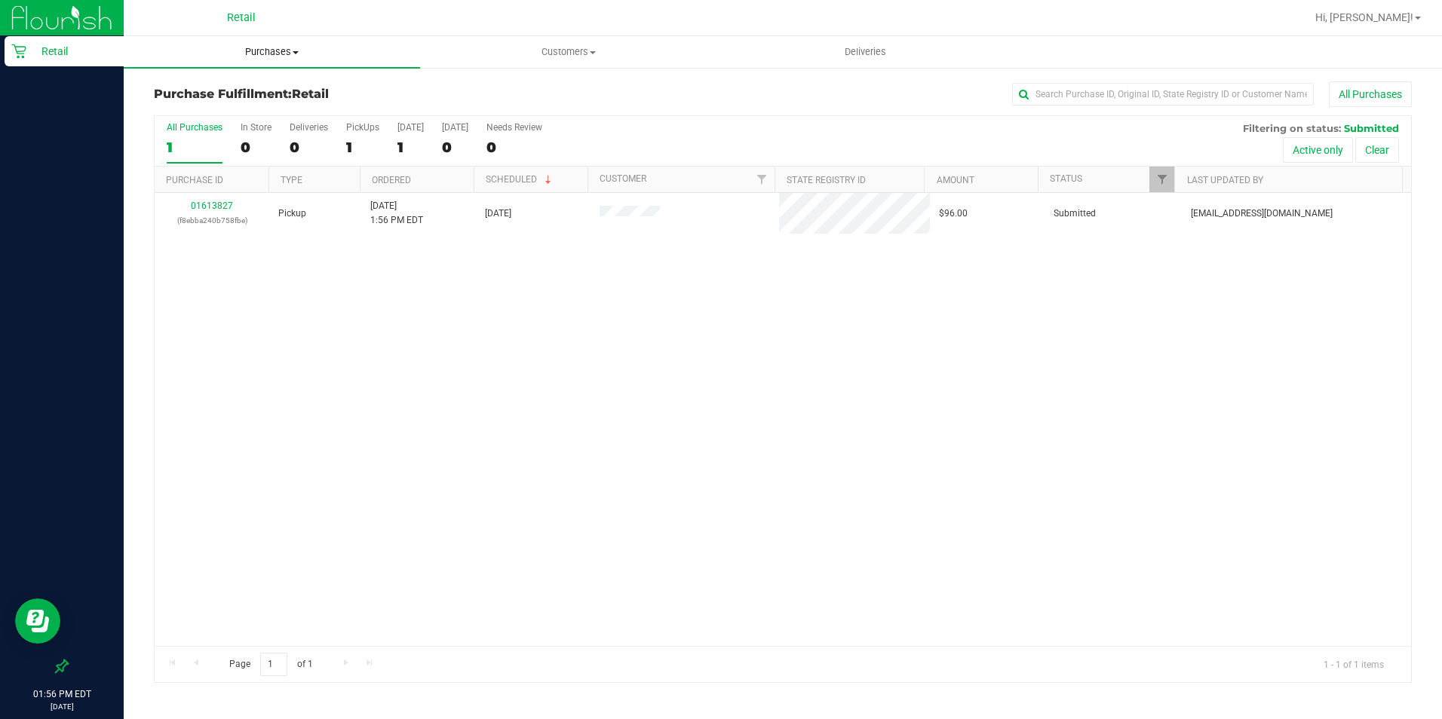
drag, startPoint x: 247, startPoint y: 45, endPoint x: 286, endPoint y: 75, distance: 48.9
click at [247, 45] on span "Purchases" at bounding box center [272, 52] width 296 height 14
click at [285, 88] on li "Summary of purchases" at bounding box center [272, 91] width 296 height 18
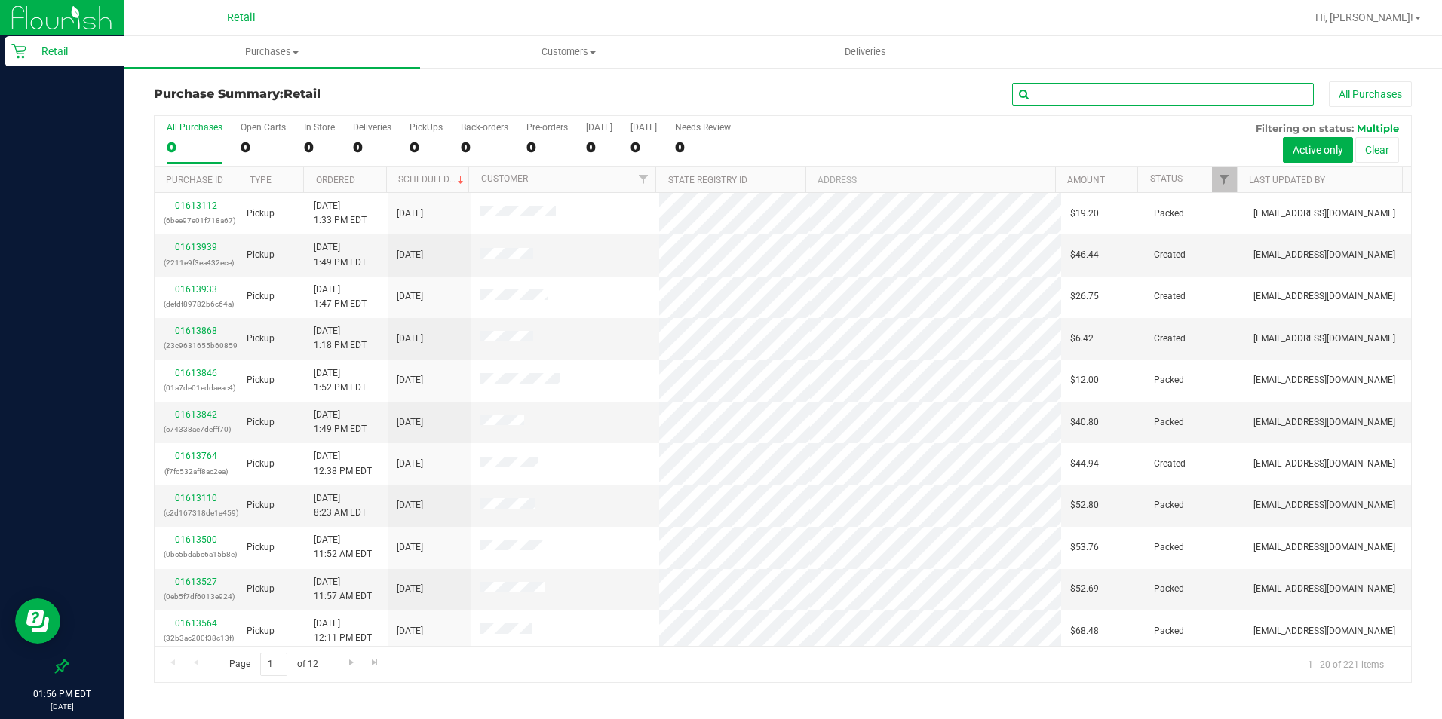
click at [1044, 93] on input "text" at bounding box center [1163, 94] width 302 height 23
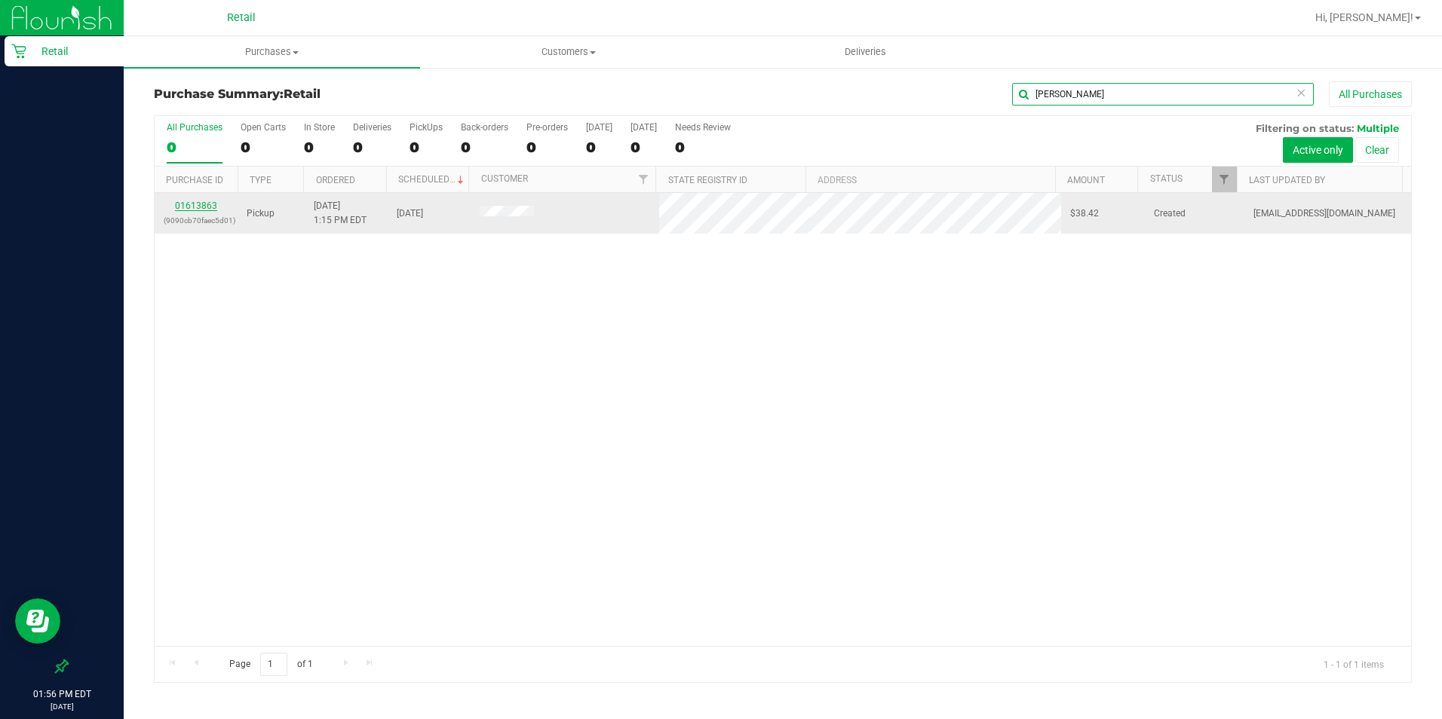
type input "[PERSON_NAME]"
click at [198, 208] on link "01613863" at bounding box center [196, 206] width 42 height 11
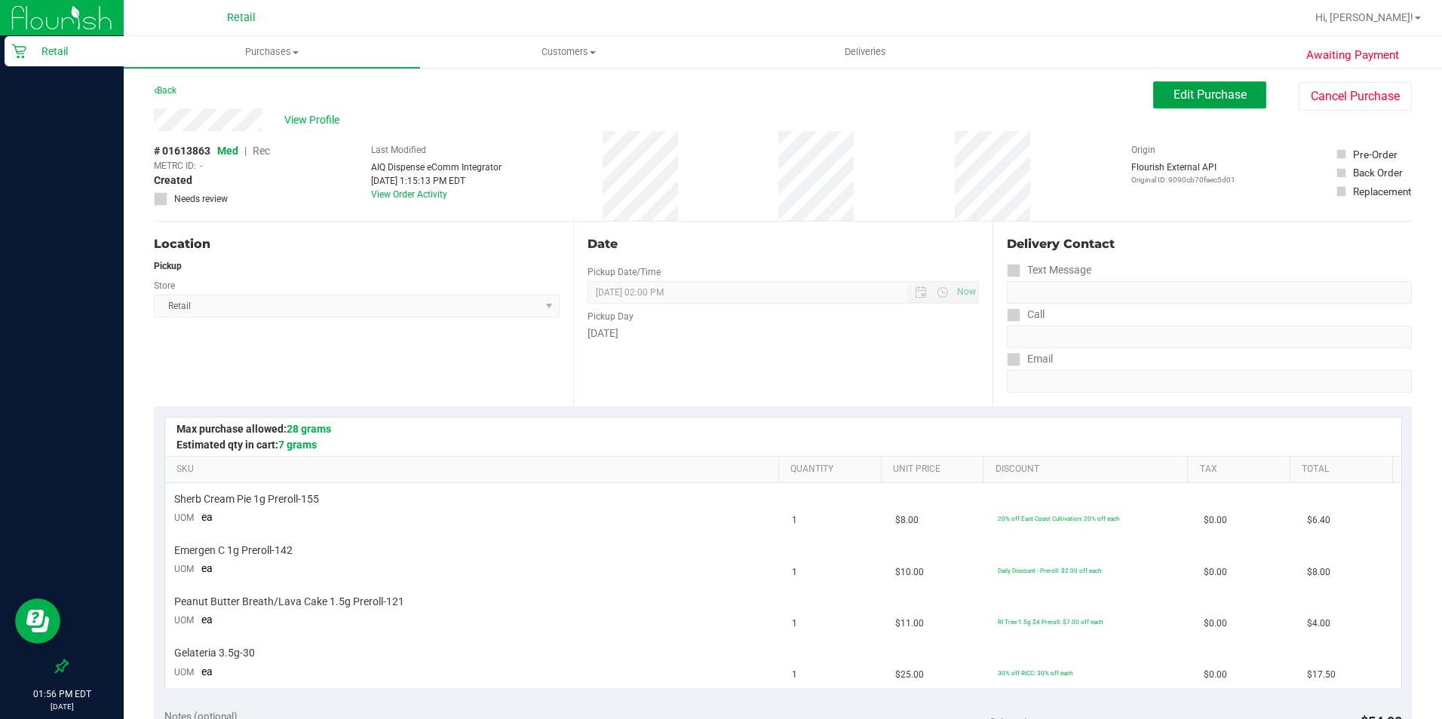
click at [1153, 100] on span "Edit Purchase" at bounding box center [1209, 94] width 73 height 14
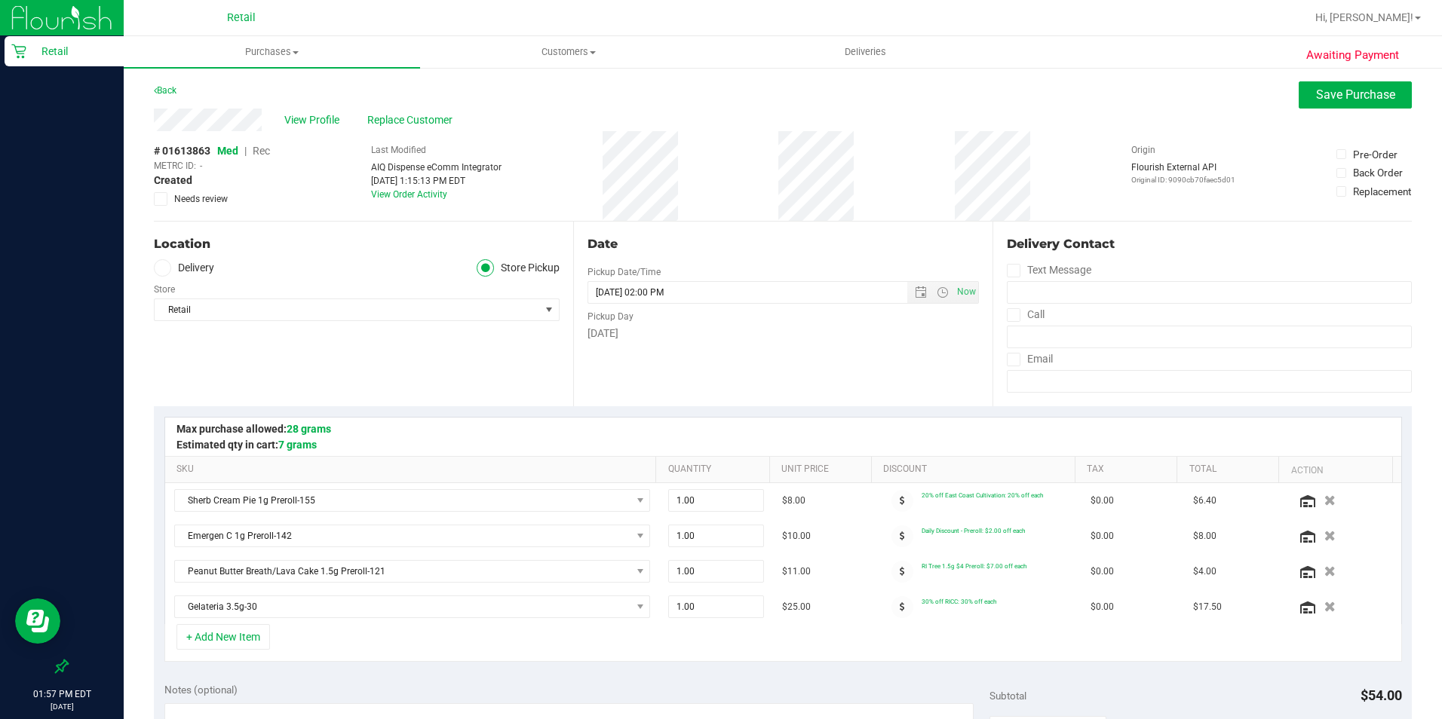
click at [255, 151] on span "Rec" at bounding box center [261, 151] width 17 height 12
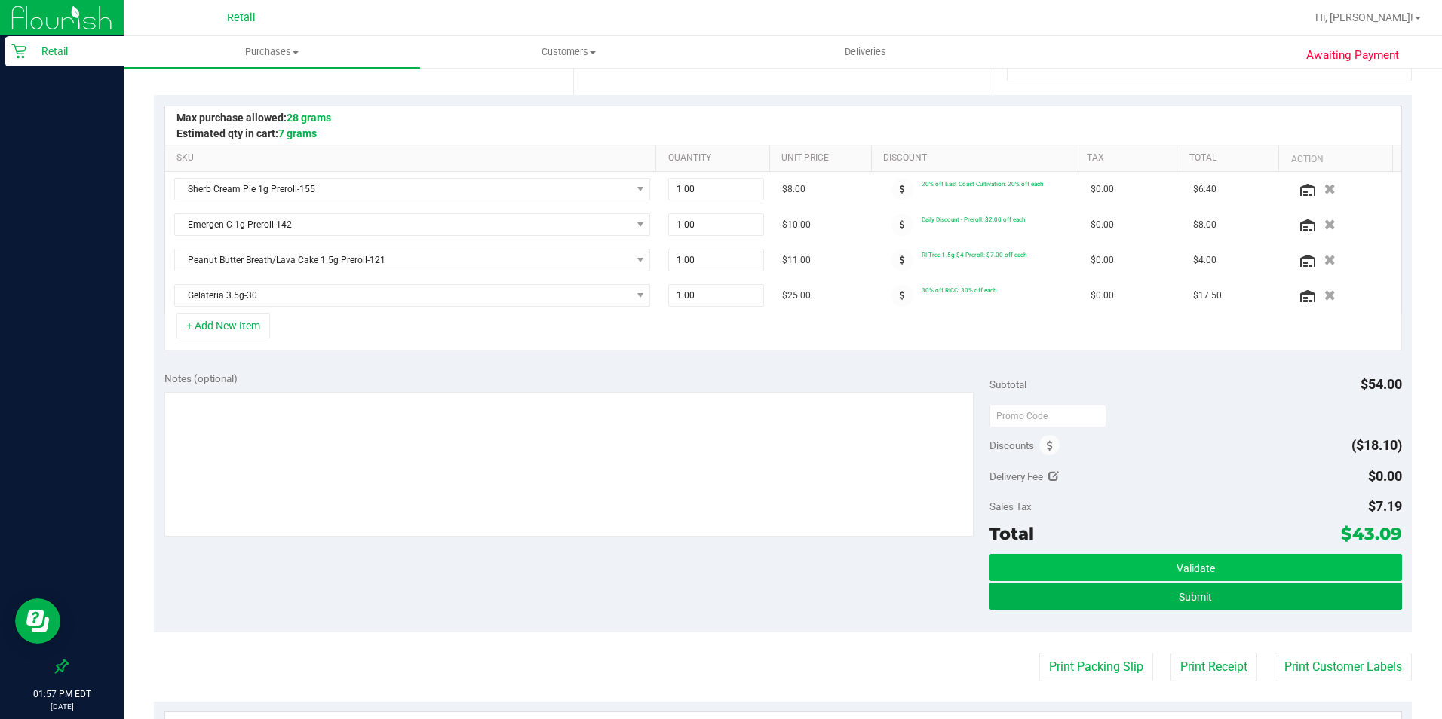
scroll to position [377, 0]
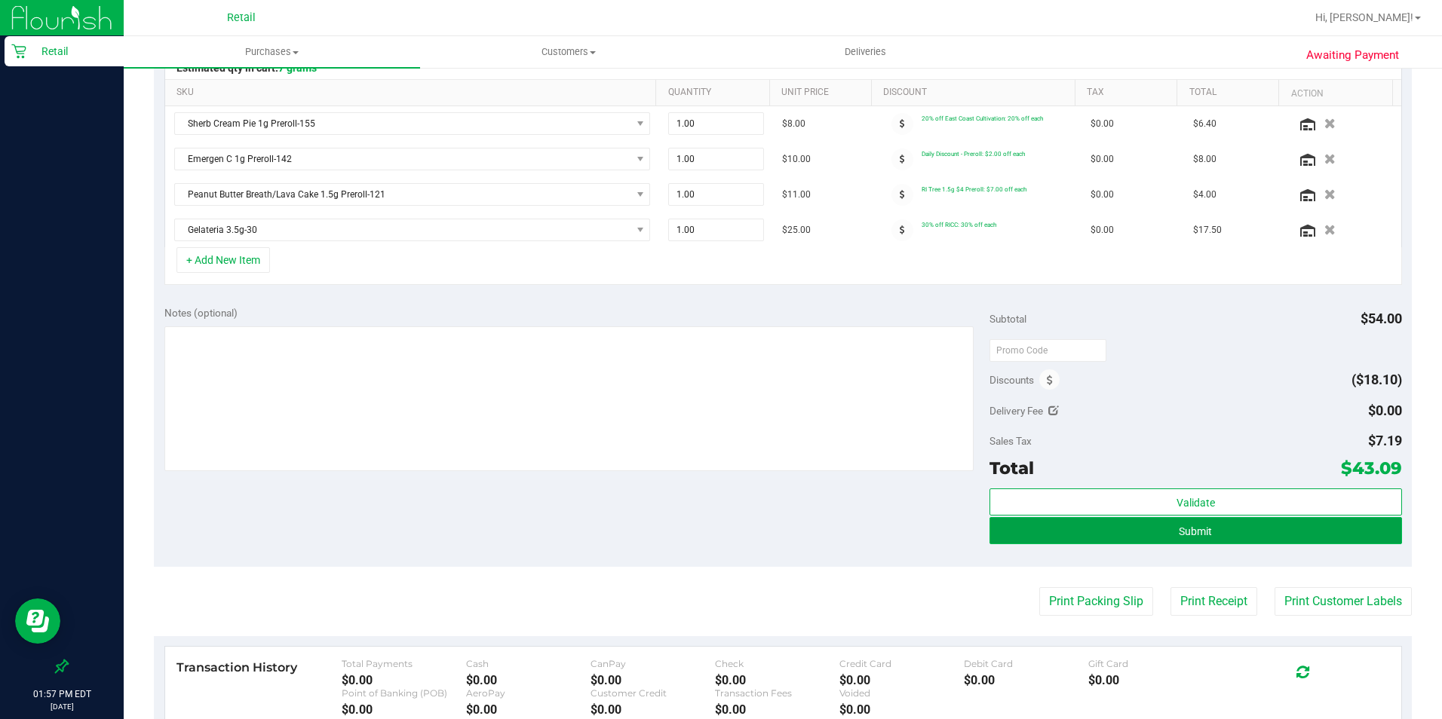
click at [1153, 540] on button "Submit" at bounding box center [1195, 530] width 412 height 27
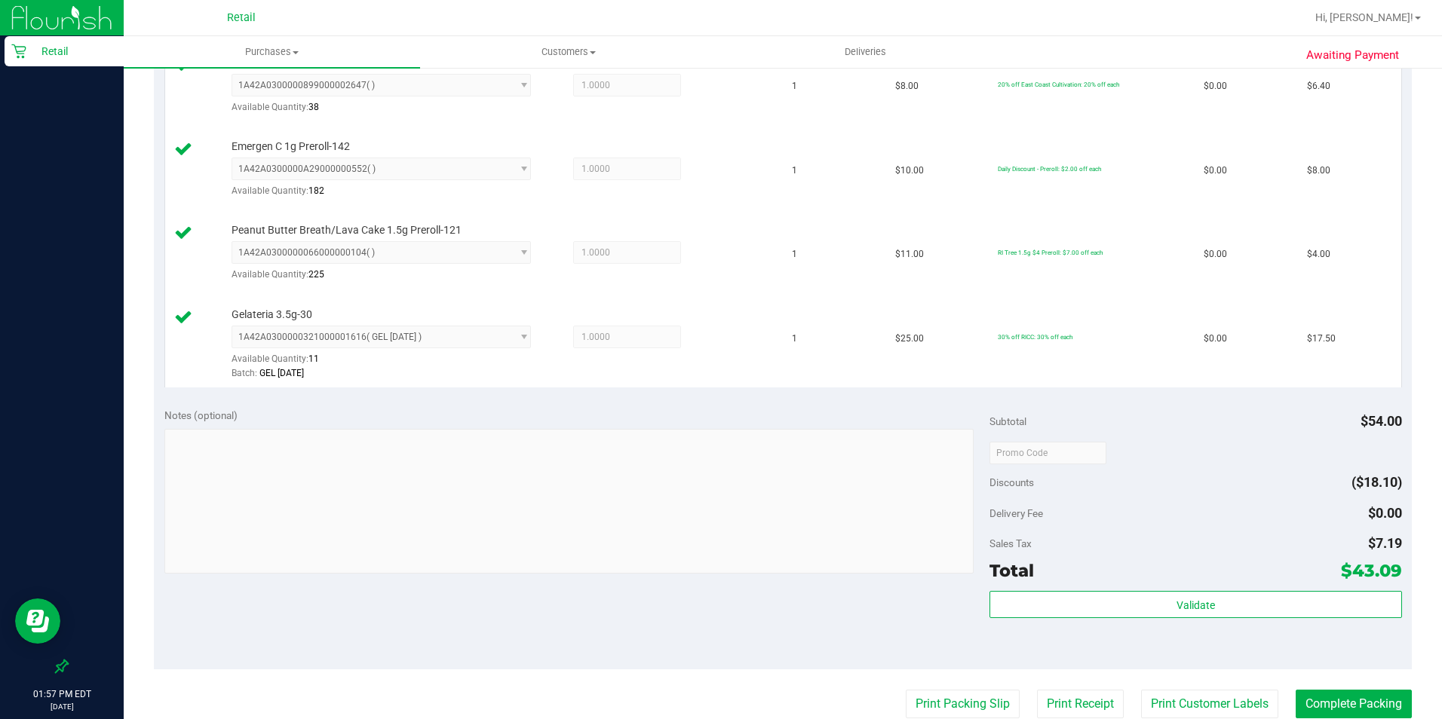
scroll to position [528, 0]
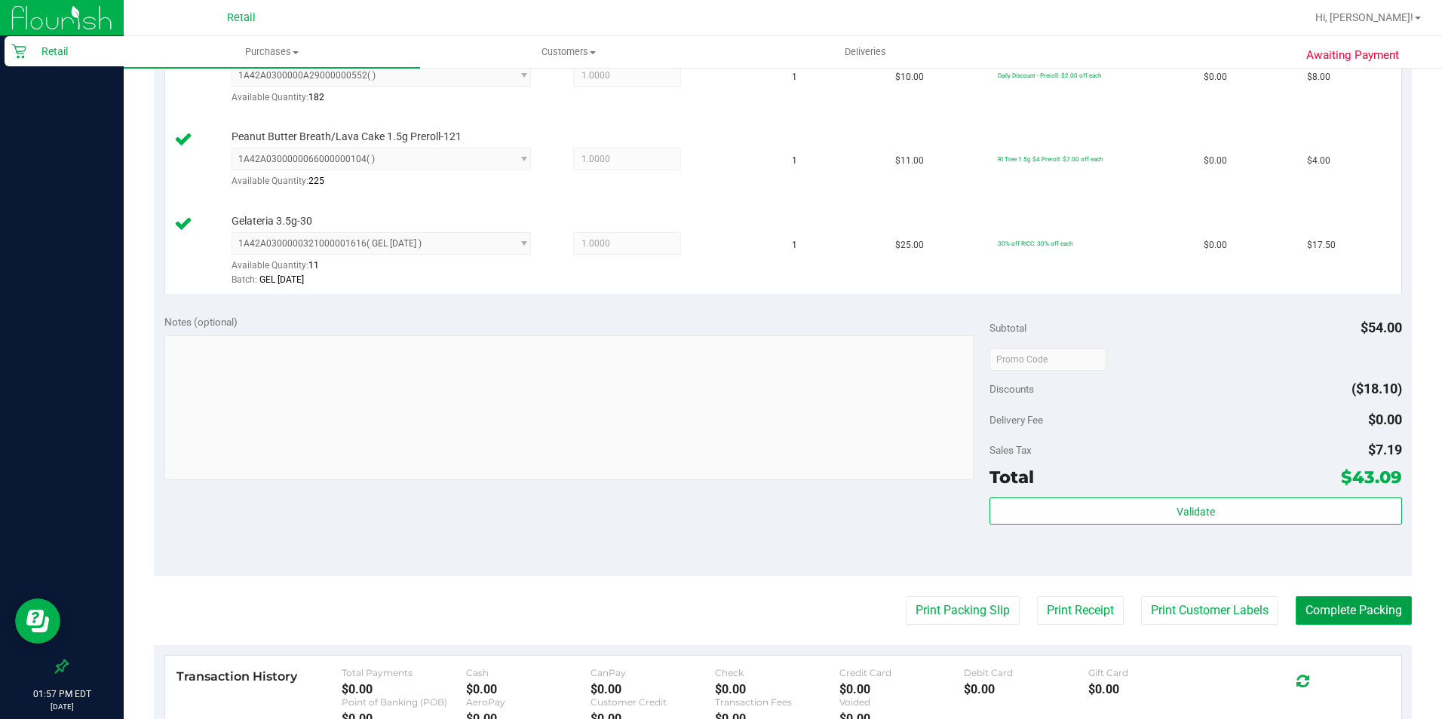
click at [1153, 575] on button "Complete Packing" at bounding box center [1353, 610] width 116 height 29
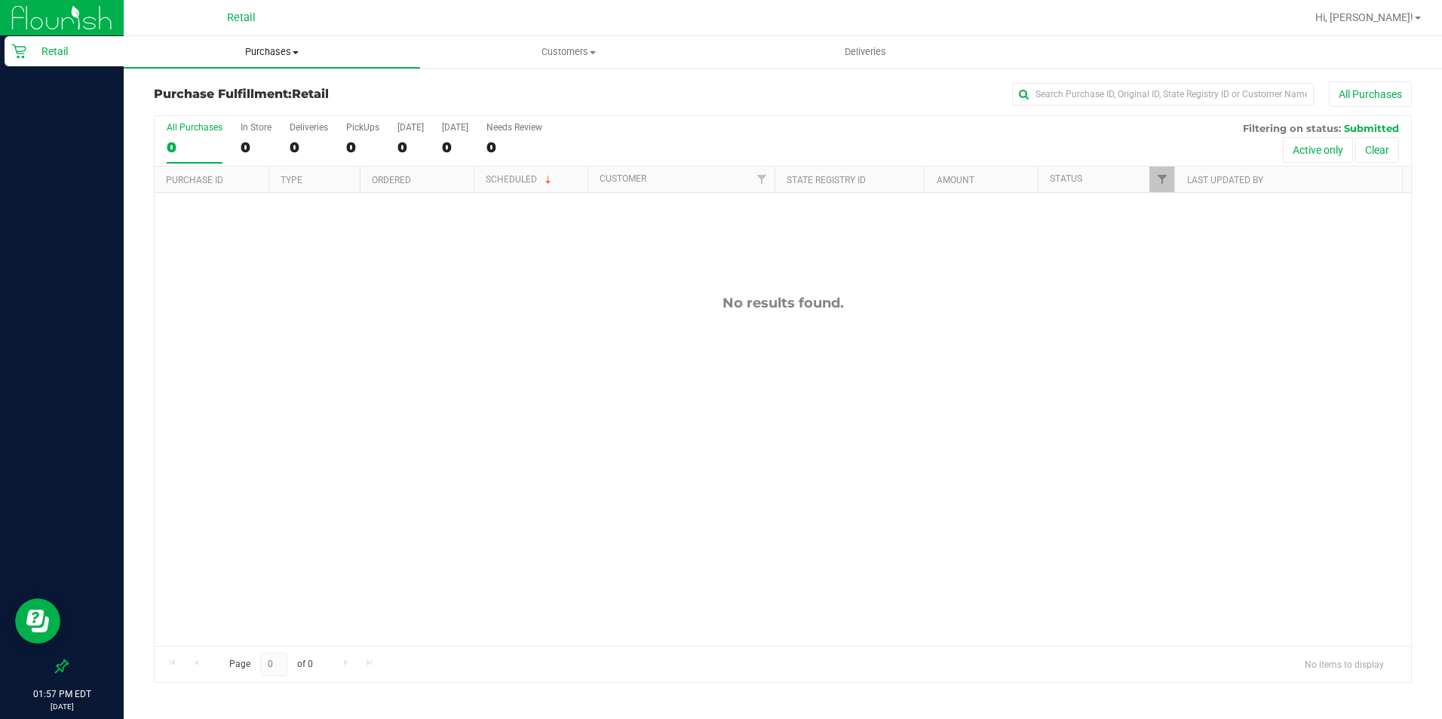
click at [282, 43] on uib-tab-heading "Purchases Summary of purchases Fulfillment All purchases" at bounding box center [272, 52] width 296 height 32
click at [265, 84] on span "Summary of purchases" at bounding box center [201, 90] width 155 height 13
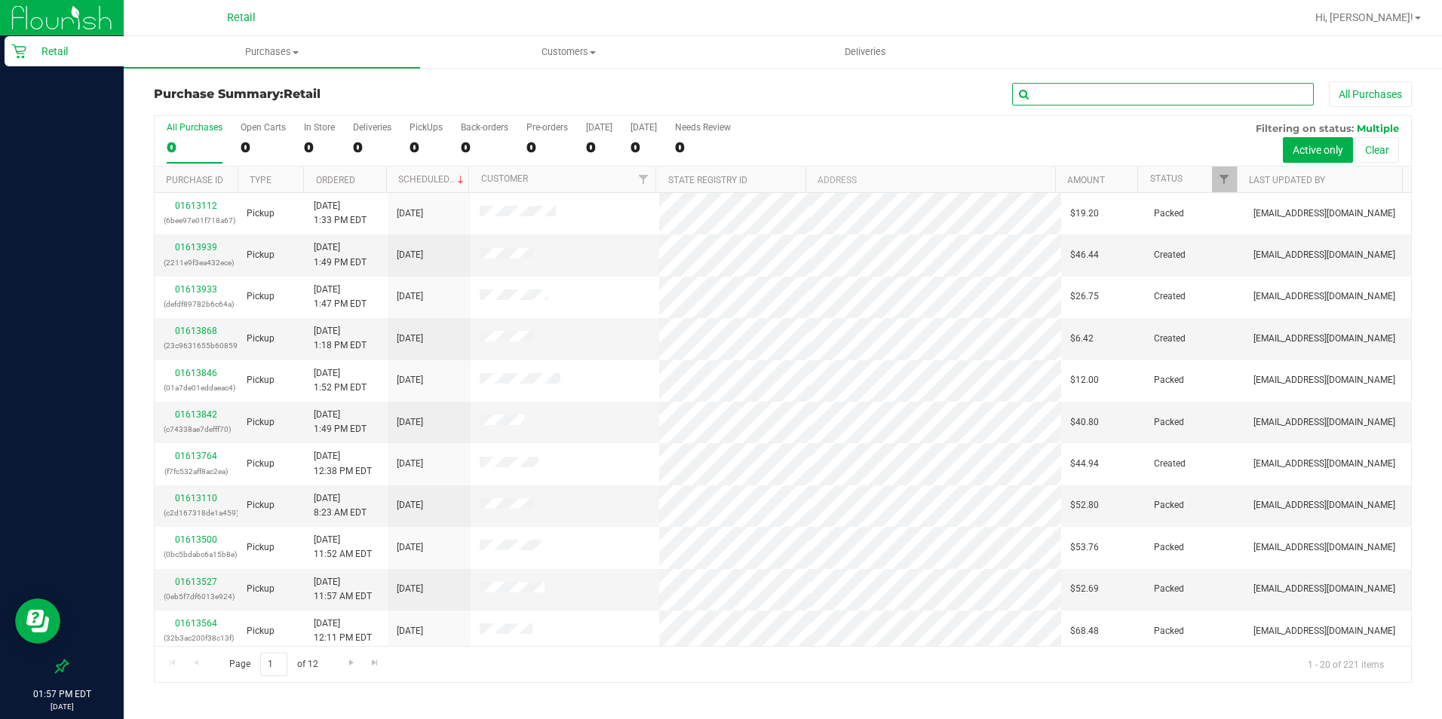
click at [1153, 89] on input "text" at bounding box center [1163, 94] width 302 height 23
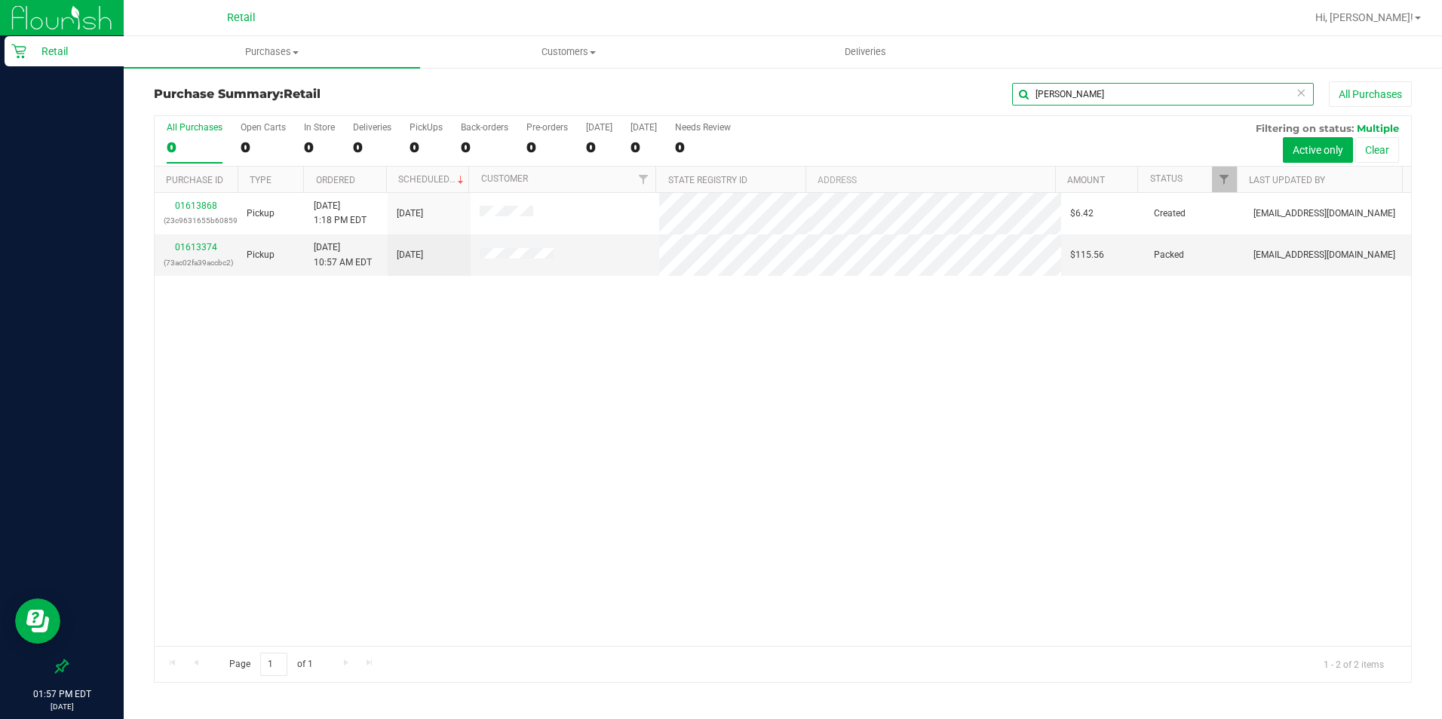
type input "[PERSON_NAME]"
click at [194, 201] on link "01613868" at bounding box center [196, 206] width 42 height 11
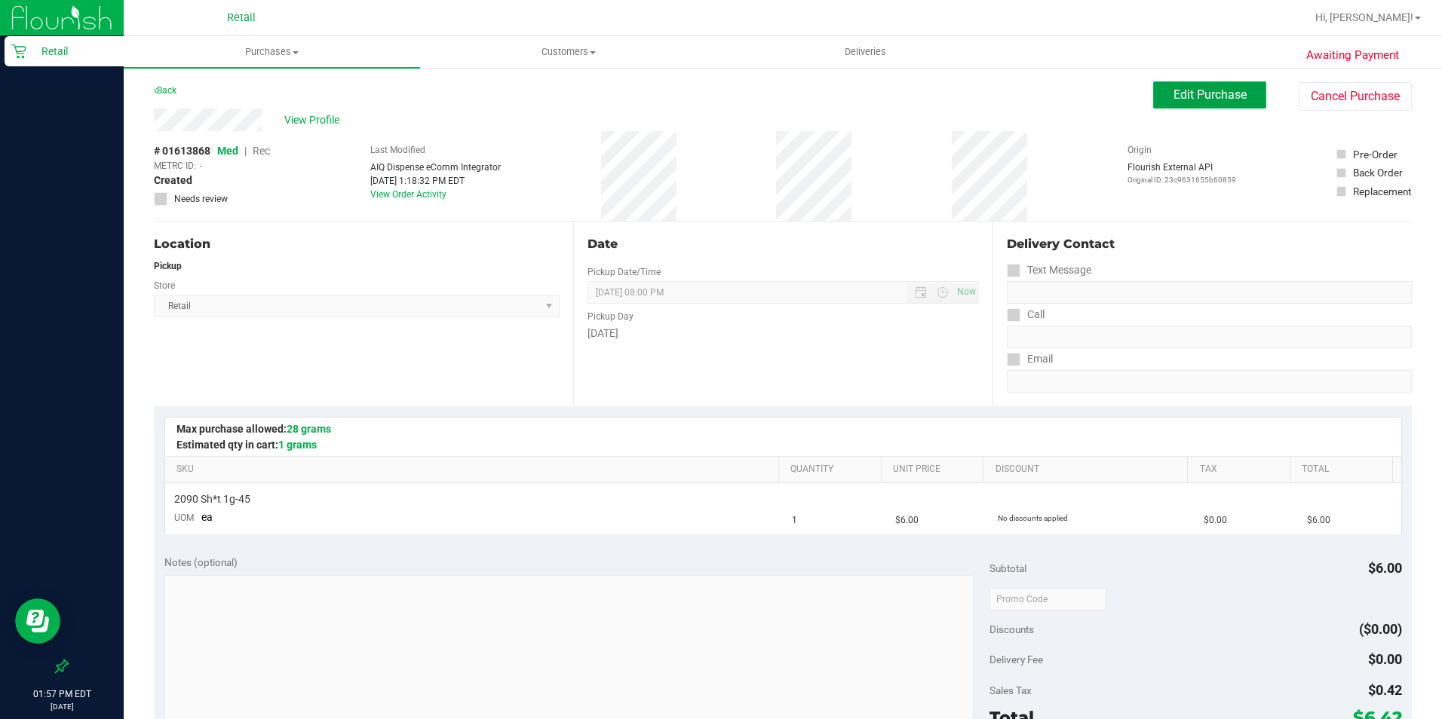
click at [1153, 101] on span "Edit Purchase" at bounding box center [1209, 94] width 73 height 14
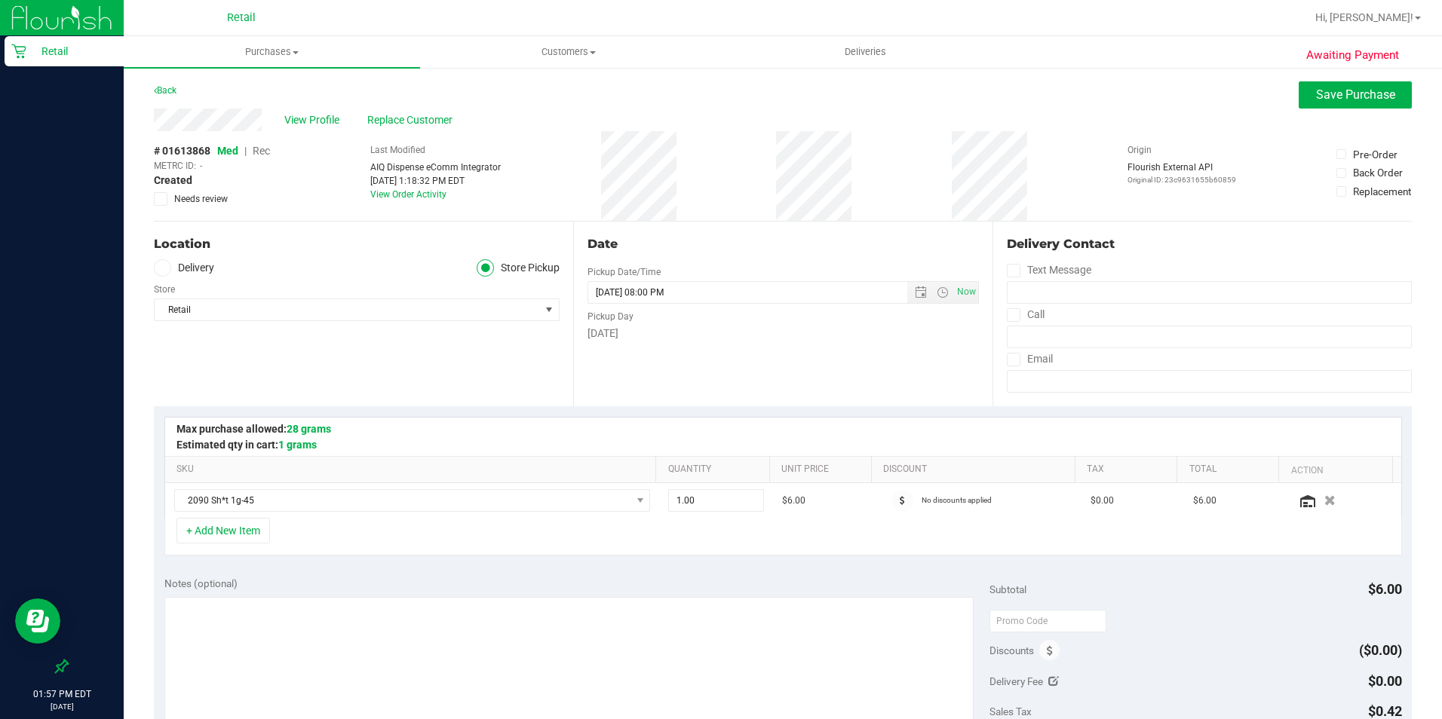
click at [257, 151] on span "Rec" at bounding box center [261, 151] width 17 height 12
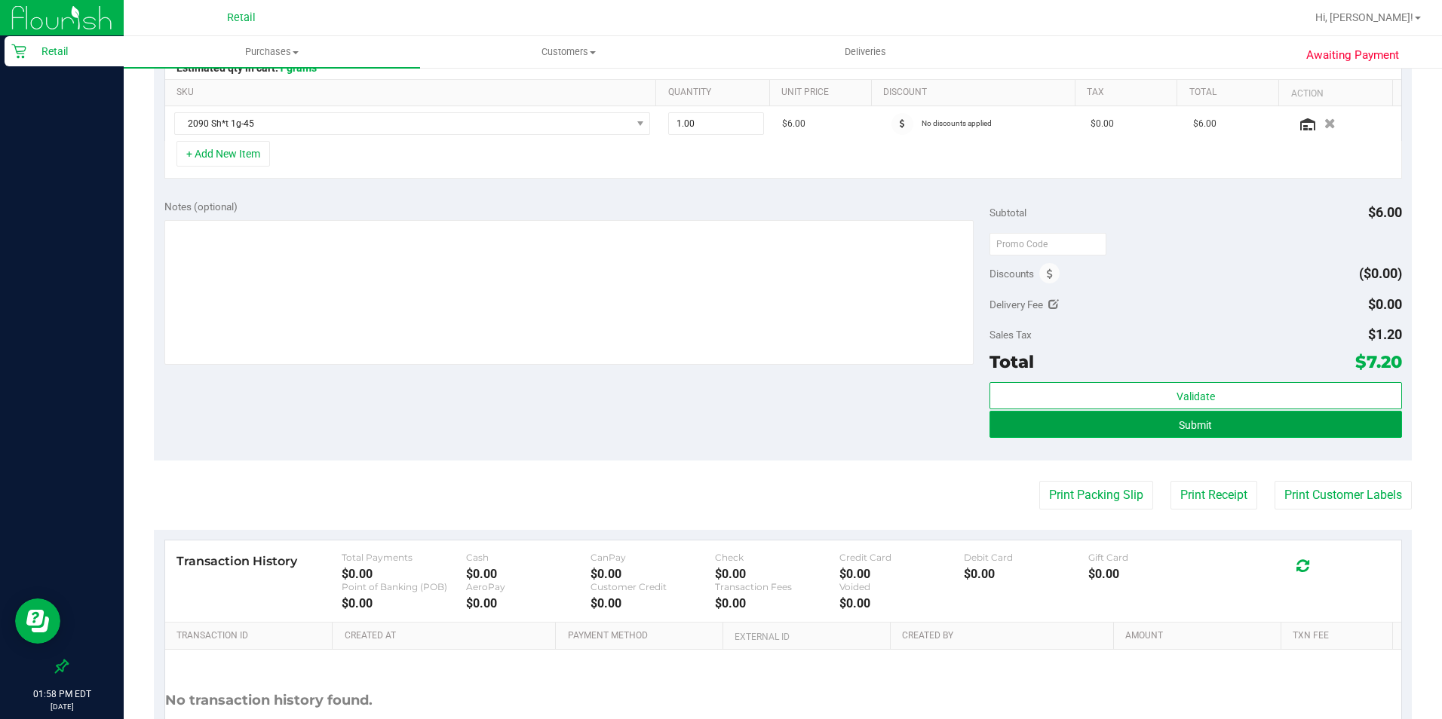
click at [1153, 437] on button "Submit" at bounding box center [1195, 424] width 412 height 27
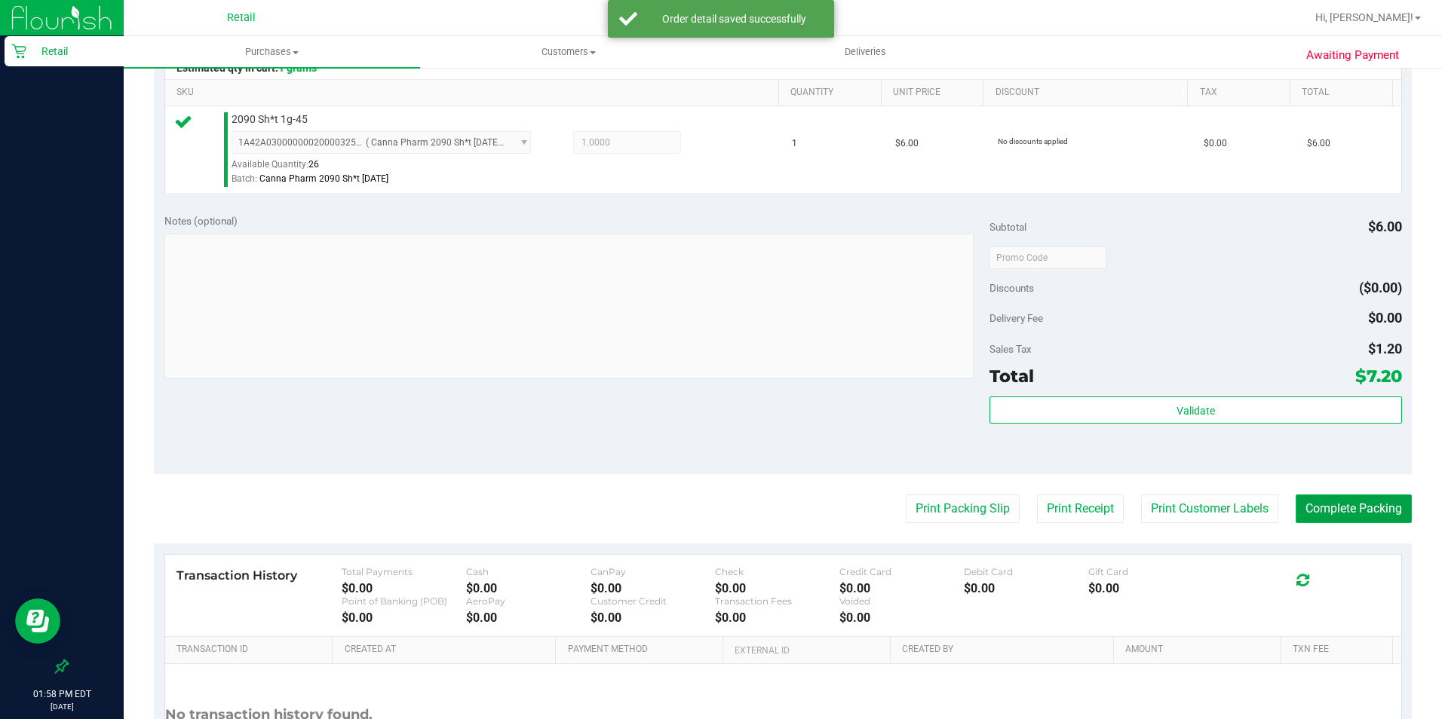
click at [1153, 501] on button "Complete Packing" at bounding box center [1353, 509] width 116 height 29
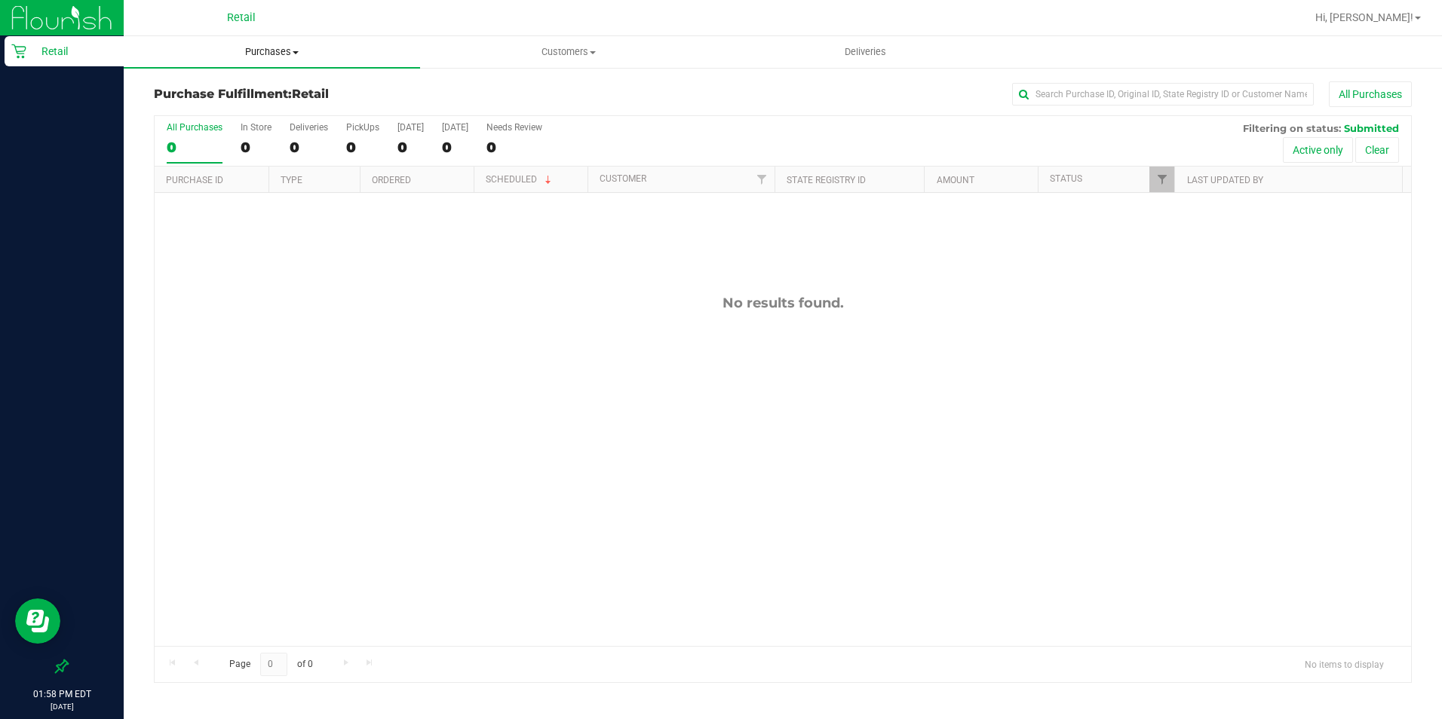
click at [279, 54] on span "Purchases" at bounding box center [272, 52] width 296 height 14
click at [280, 87] on li "Summary of purchases" at bounding box center [272, 91] width 296 height 18
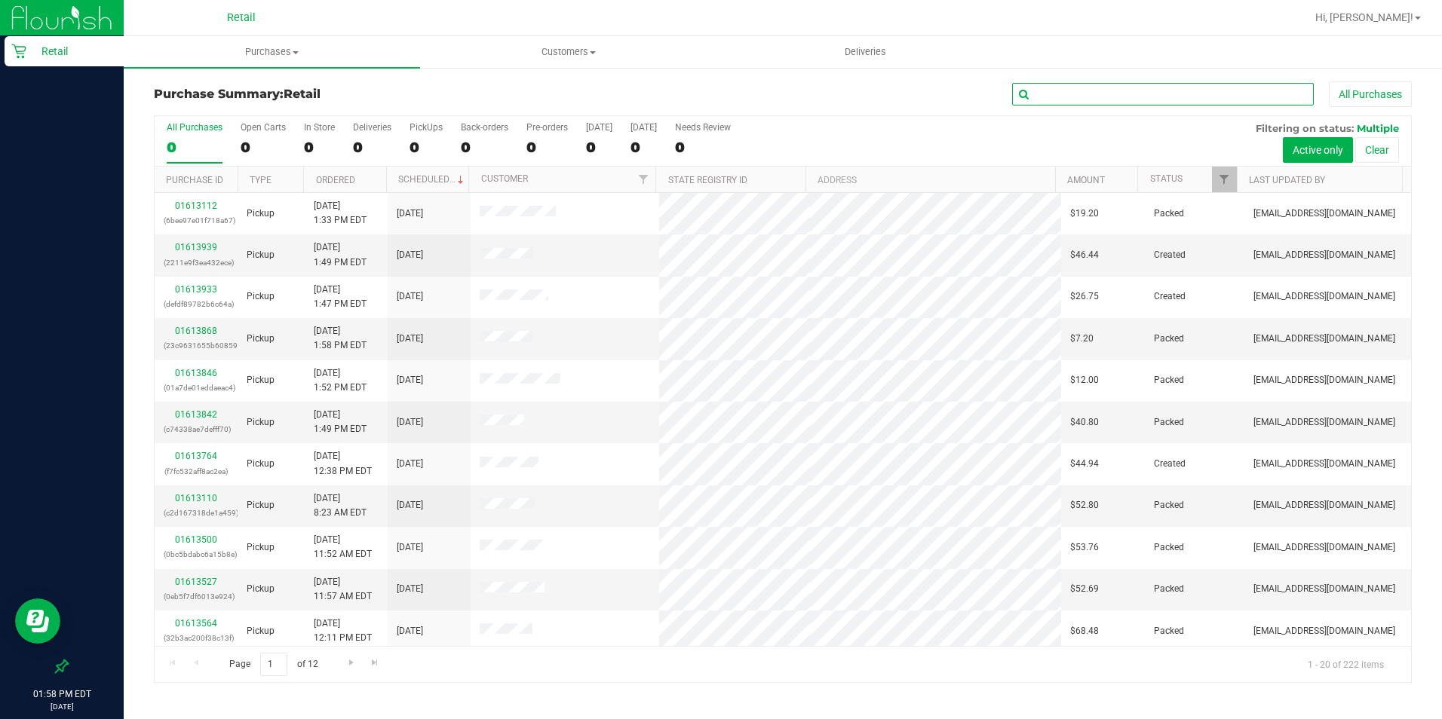
click at [1083, 98] on input "text" at bounding box center [1163, 94] width 302 height 23
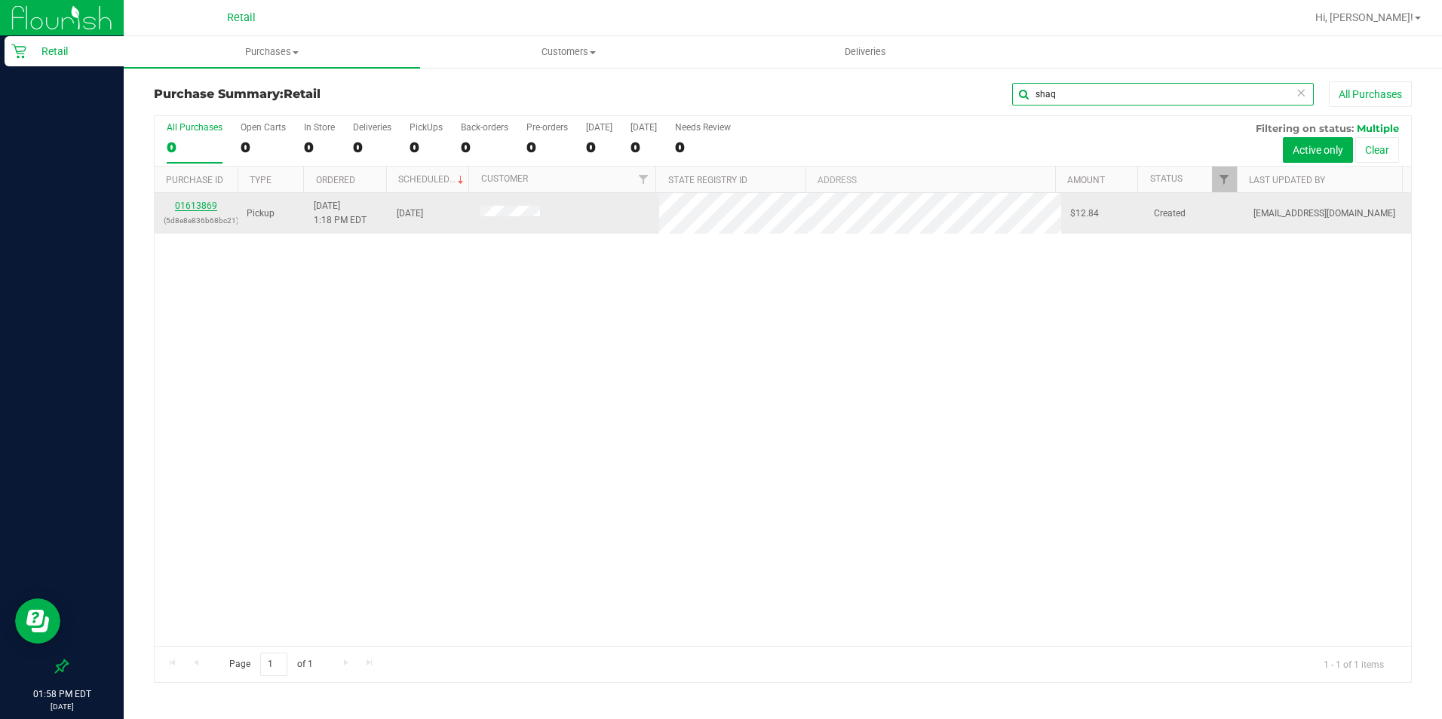
type input "shaq"
click at [201, 205] on link "01613869" at bounding box center [196, 206] width 42 height 11
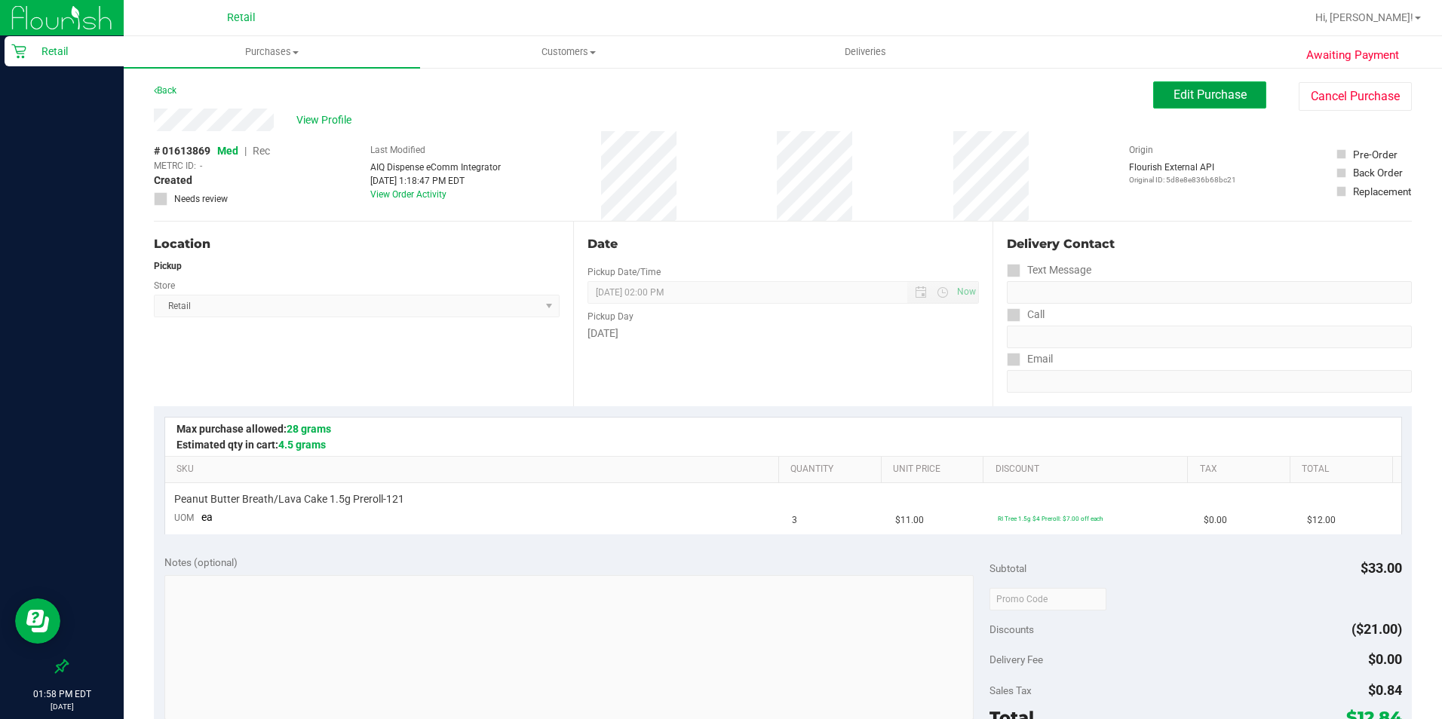
click at [1153, 88] on button "Edit Purchase" at bounding box center [1209, 94] width 113 height 27
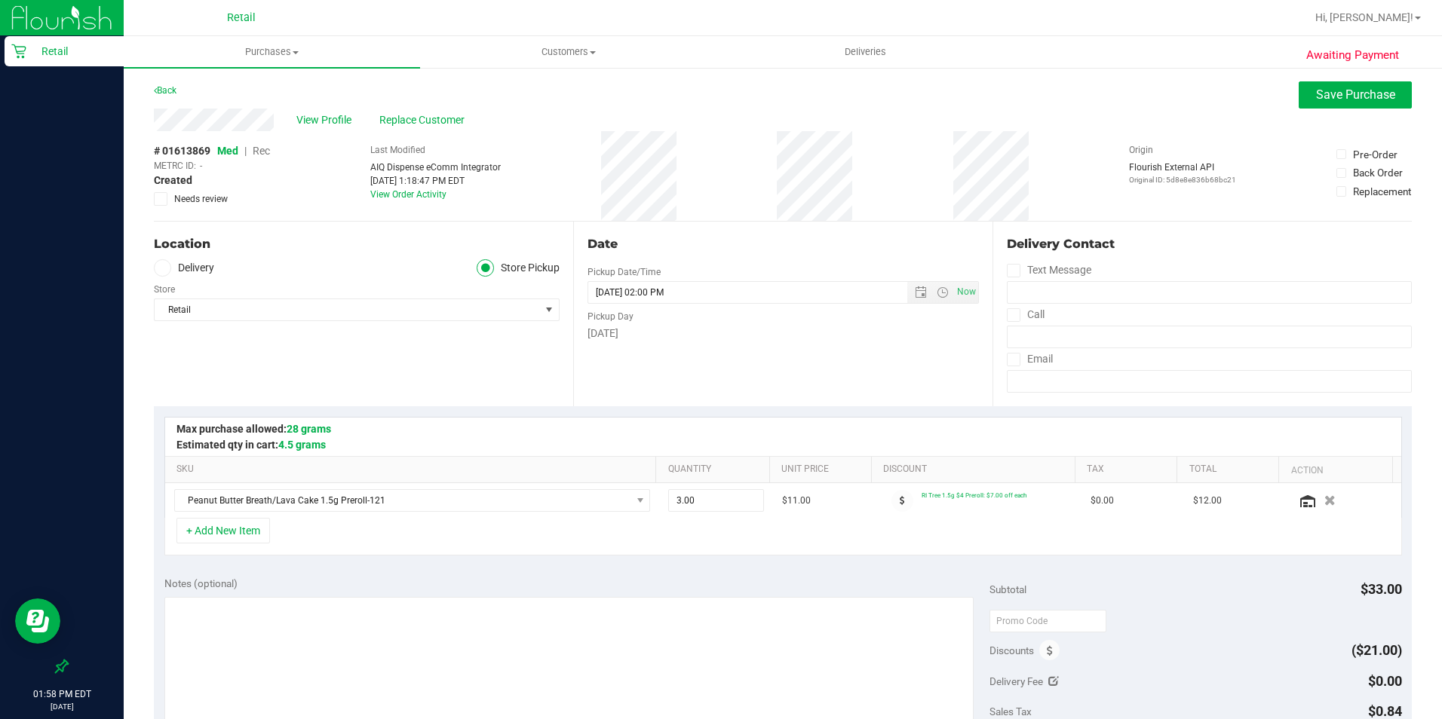
click at [259, 146] on span "Rec" at bounding box center [261, 151] width 17 height 12
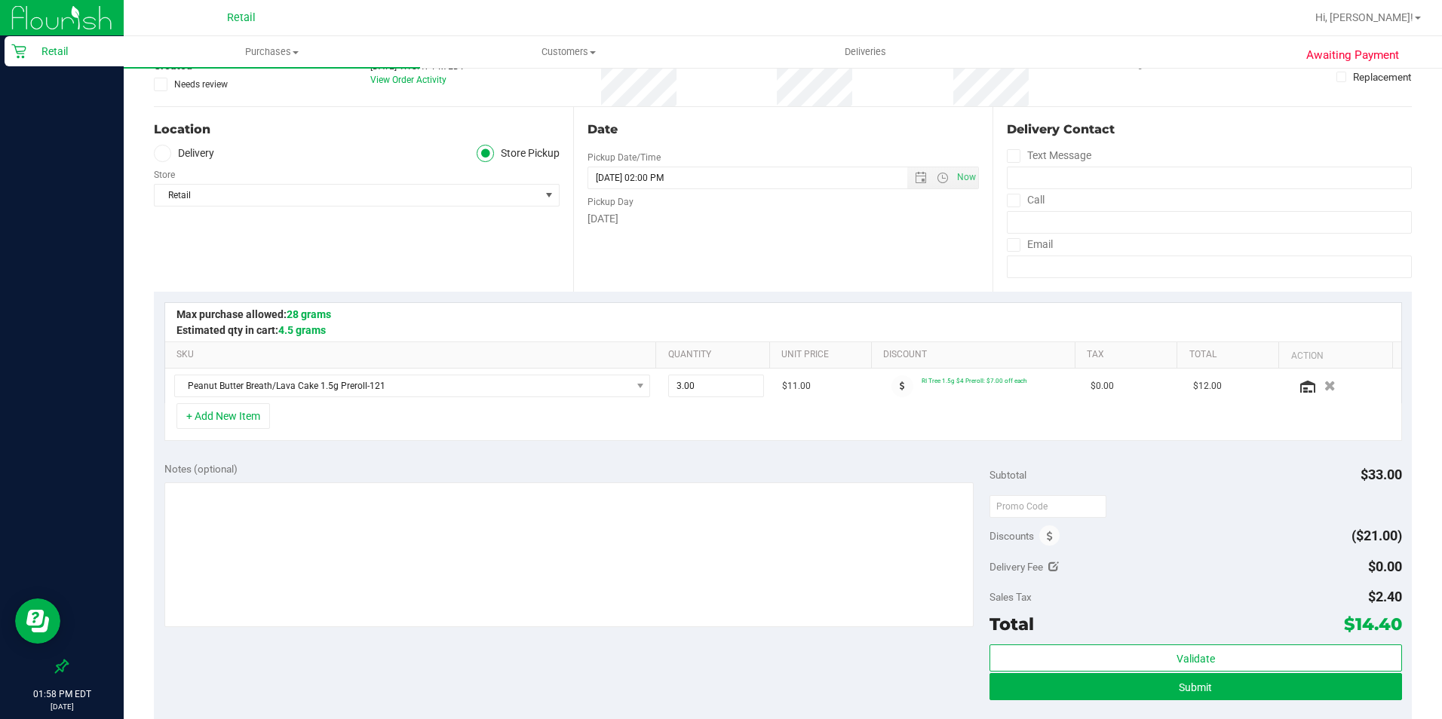
scroll to position [151, 0]
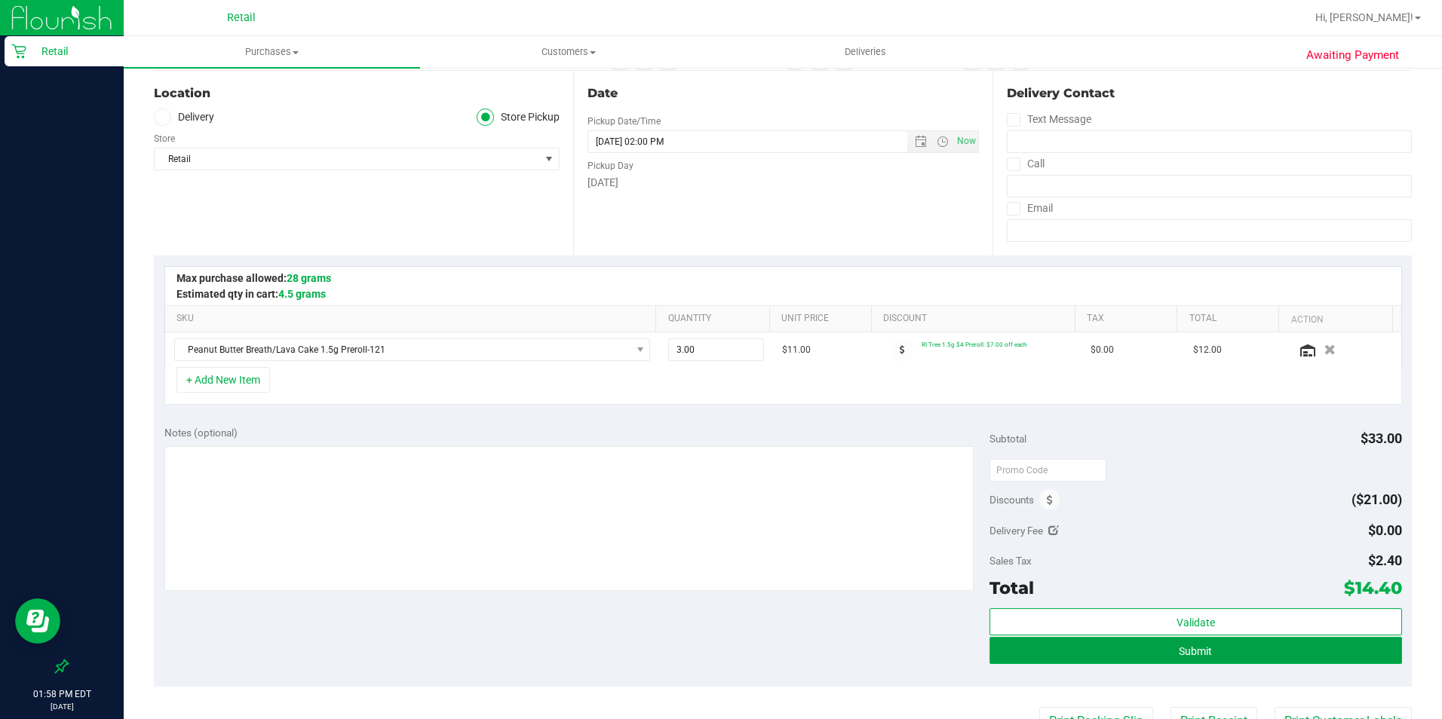
click at [1145, 575] on button "Submit" at bounding box center [1195, 650] width 412 height 27
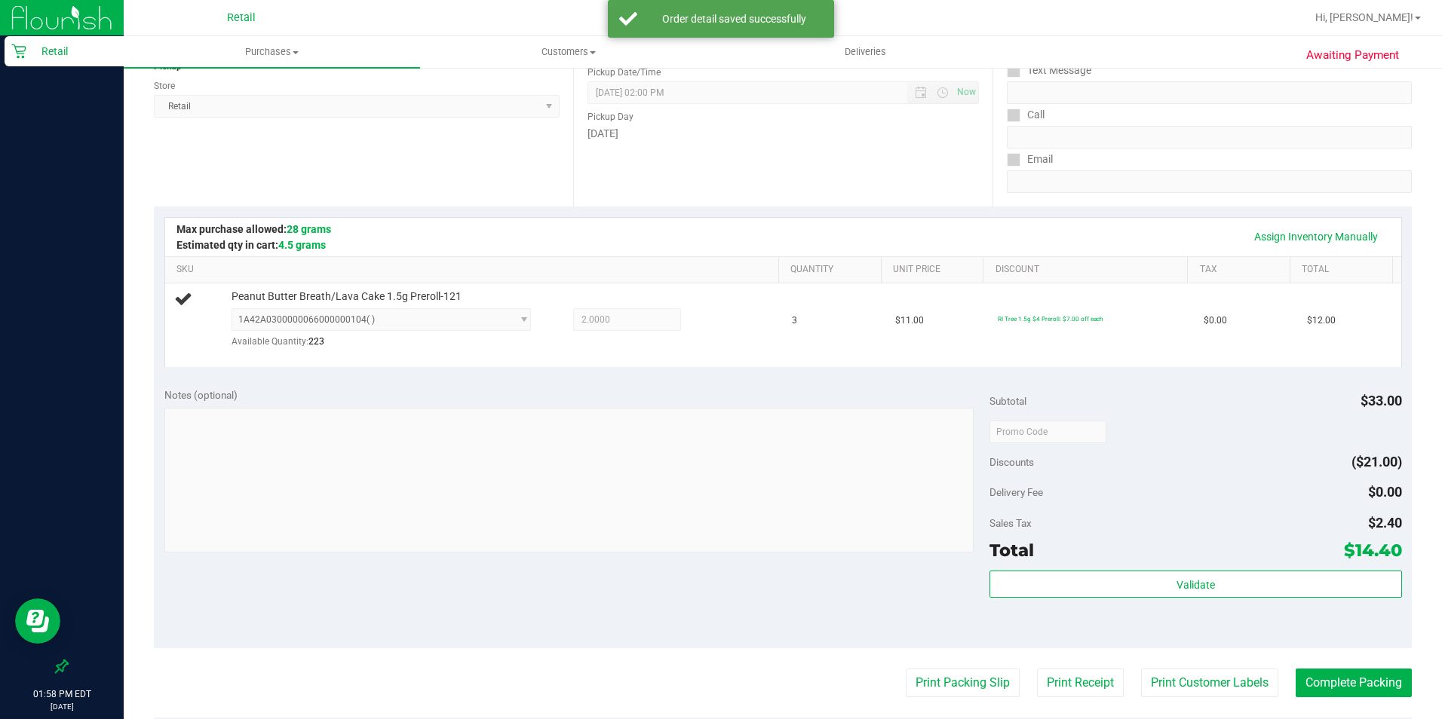
scroll to position [226, 0]
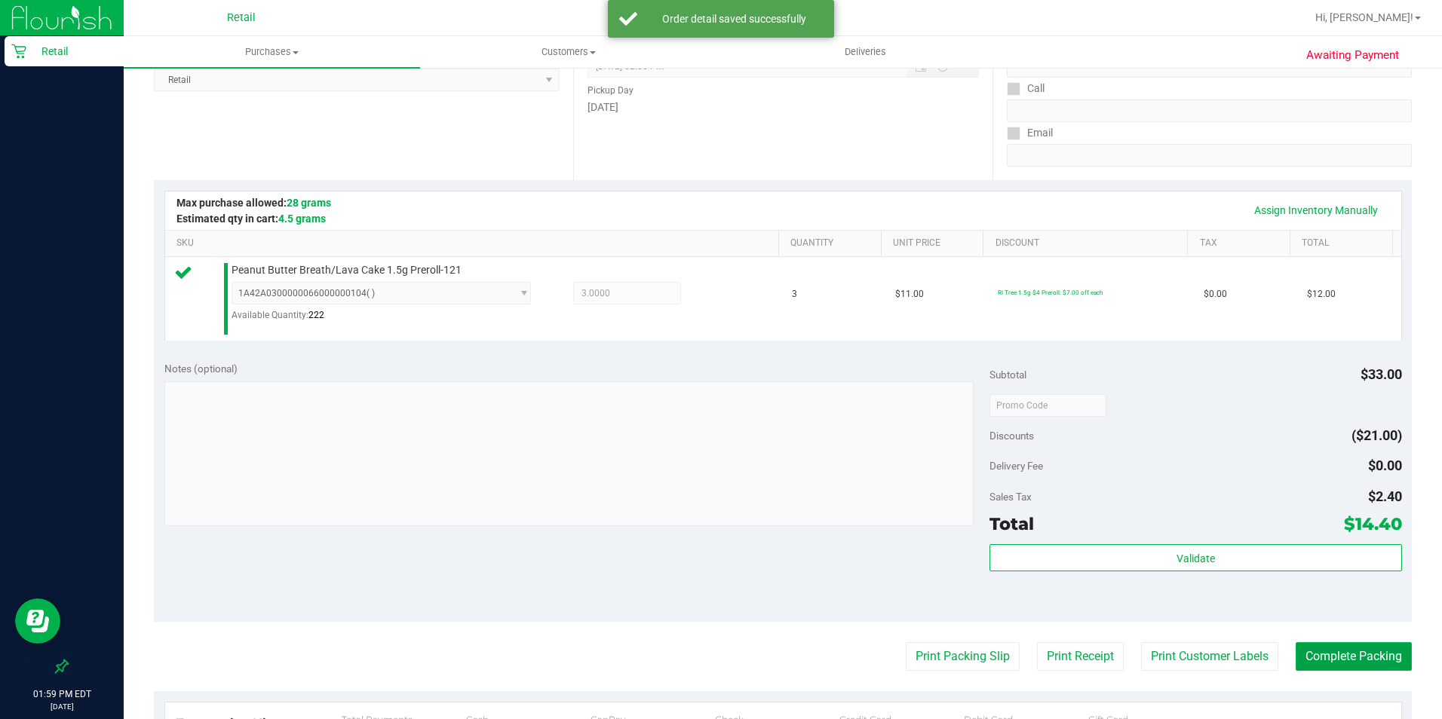
click at [1153, 575] on button "Complete Packing" at bounding box center [1353, 656] width 116 height 29
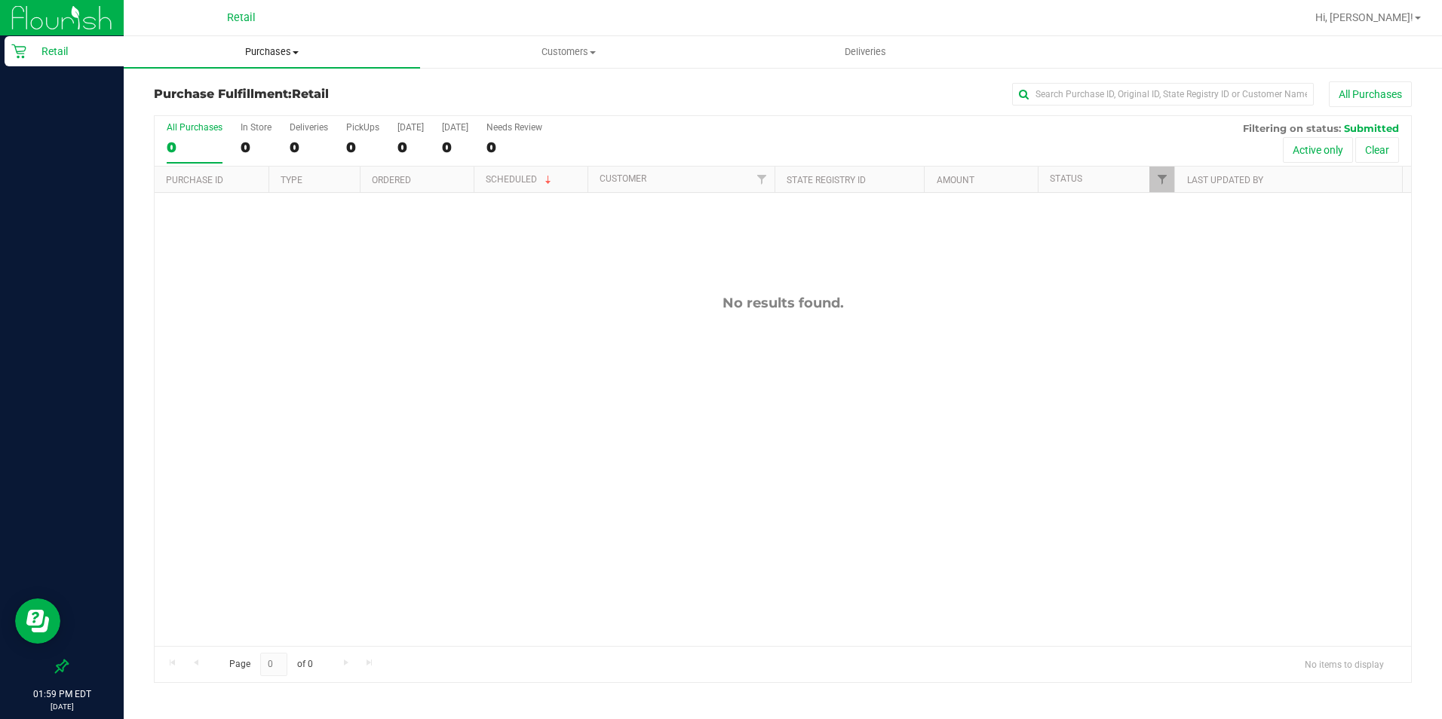
click at [262, 51] on span "Purchases" at bounding box center [272, 52] width 296 height 14
click at [244, 91] on span "Summary of purchases" at bounding box center [201, 90] width 155 height 13
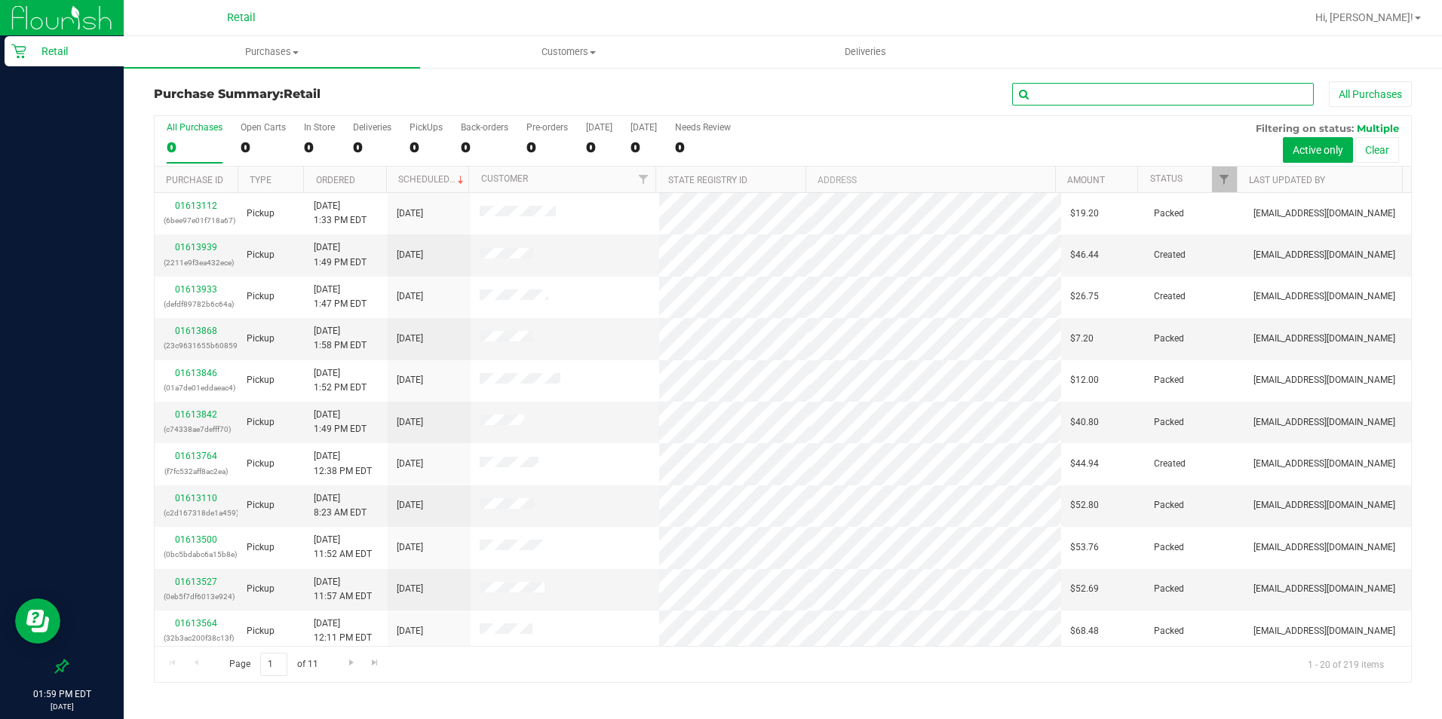
click at [1138, 97] on input "text" at bounding box center [1163, 94] width 302 height 23
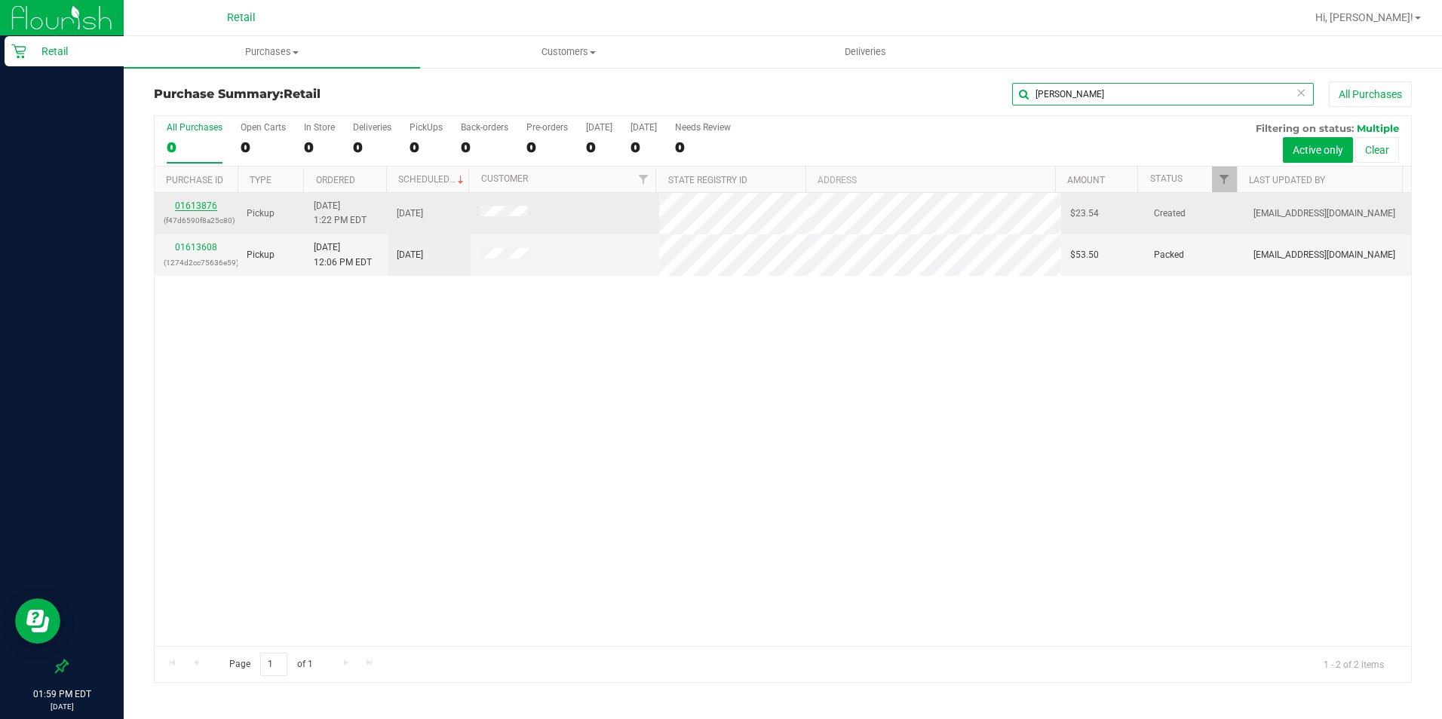
type input "[PERSON_NAME]"
click at [206, 203] on link "01613876" at bounding box center [196, 206] width 42 height 11
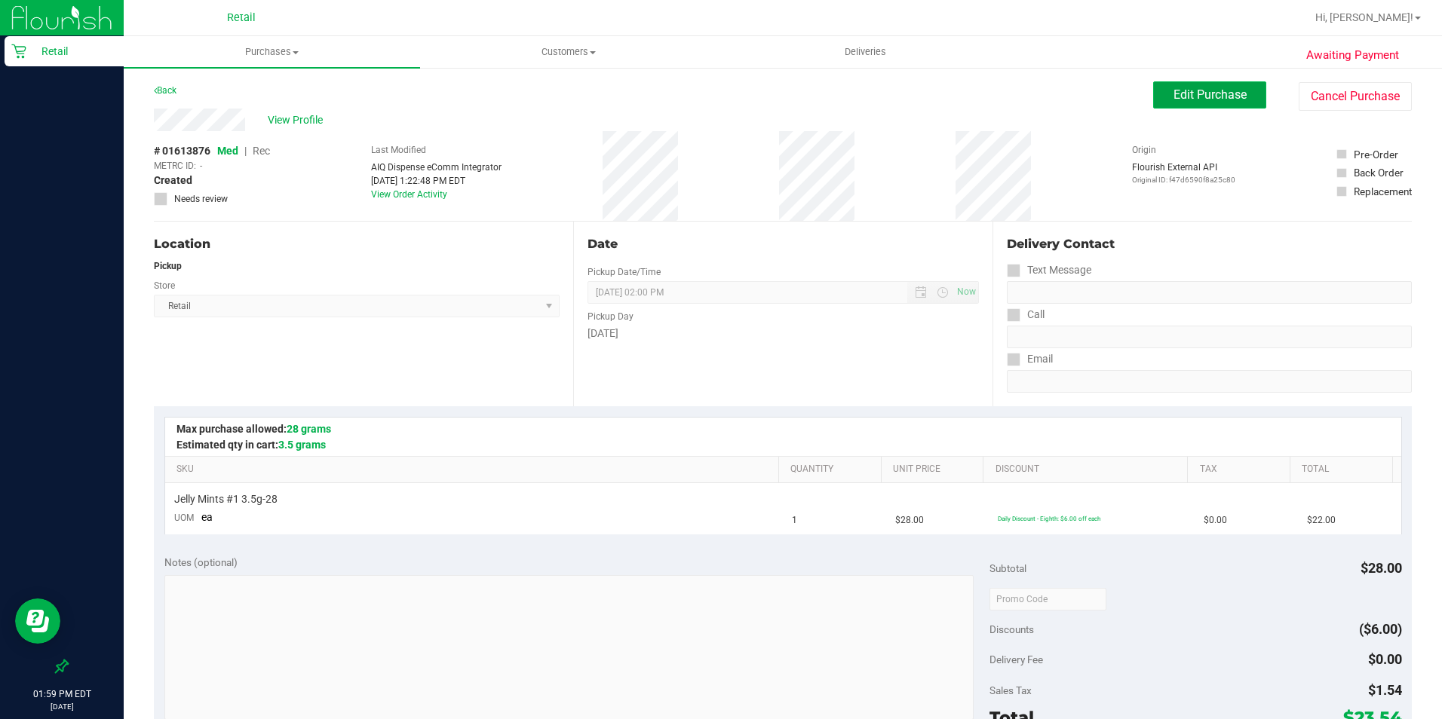
click at [1153, 91] on span "Edit Purchase" at bounding box center [1209, 94] width 73 height 14
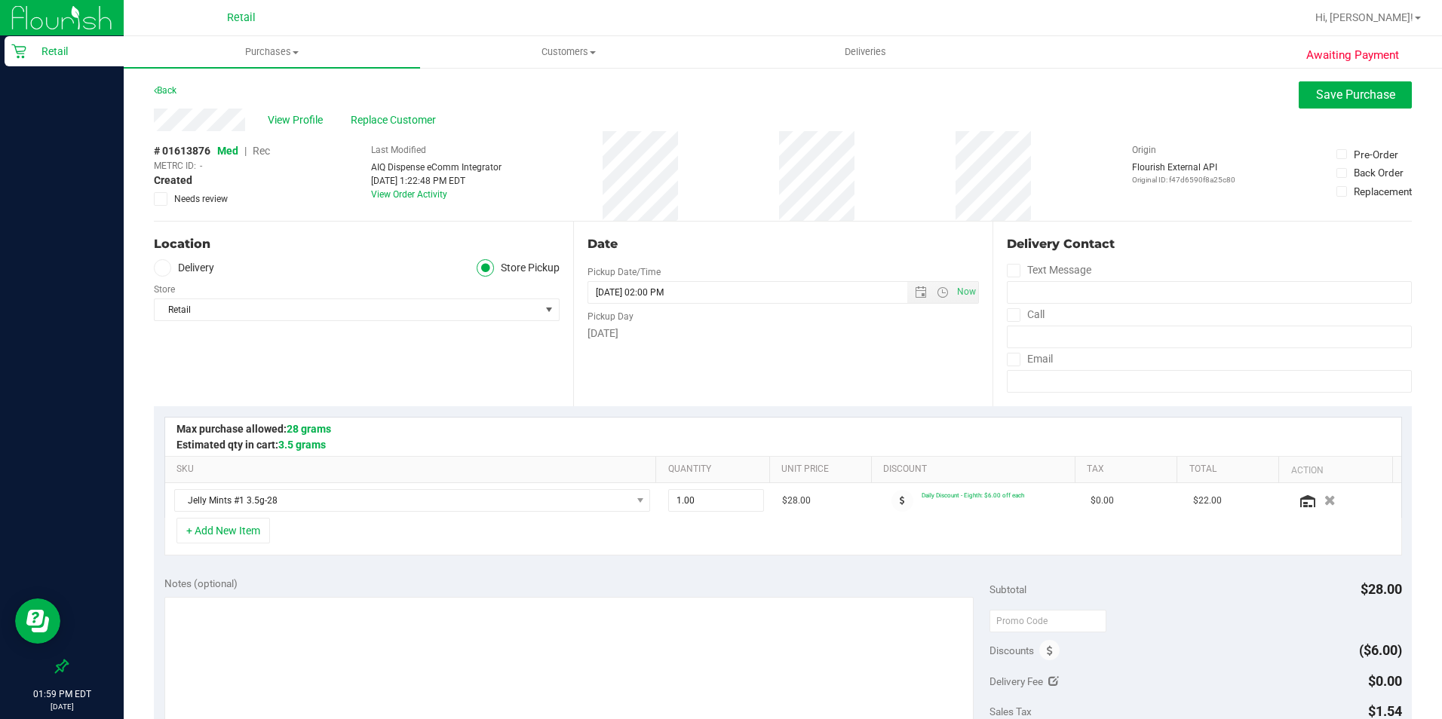
click at [259, 148] on span "Rec" at bounding box center [261, 151] width 17 height 12
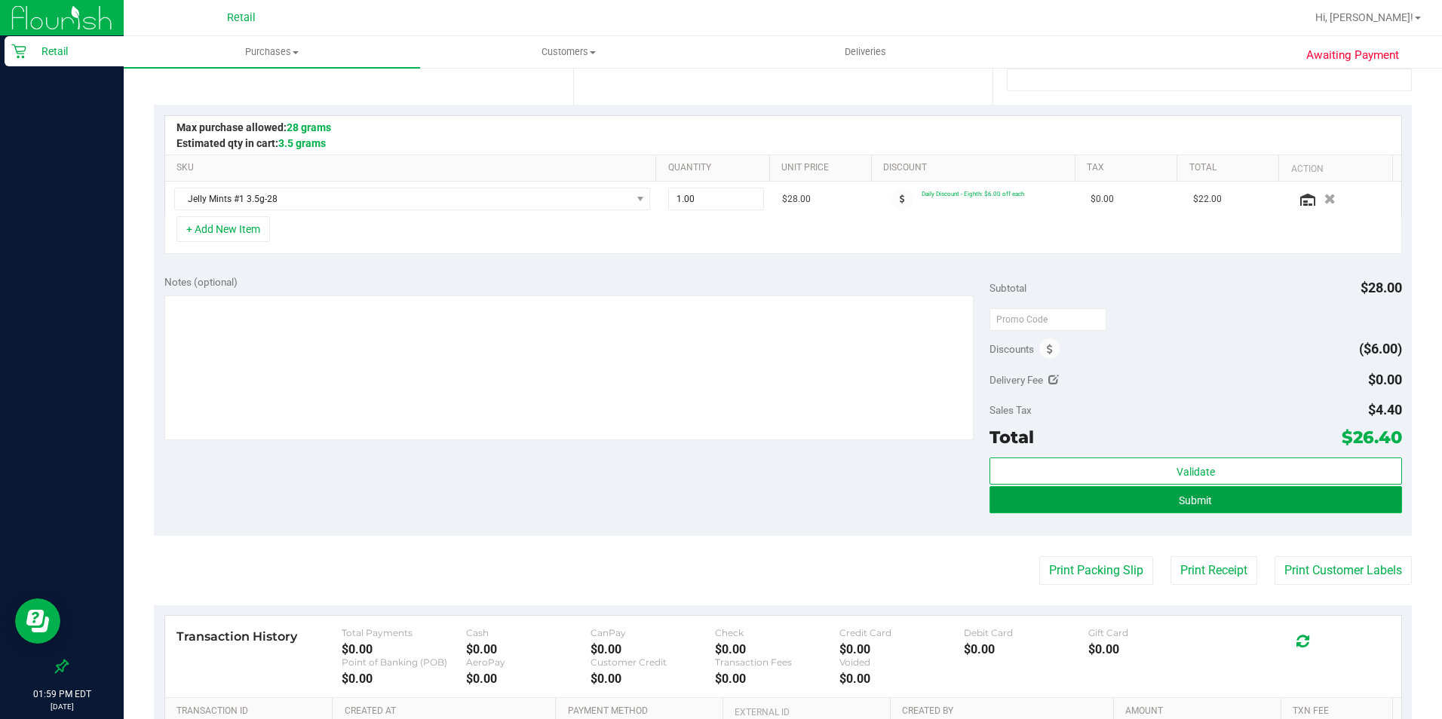
click at [1135, 501] on button "Submit" at bounding box center [1195, 499] width 412 height 27
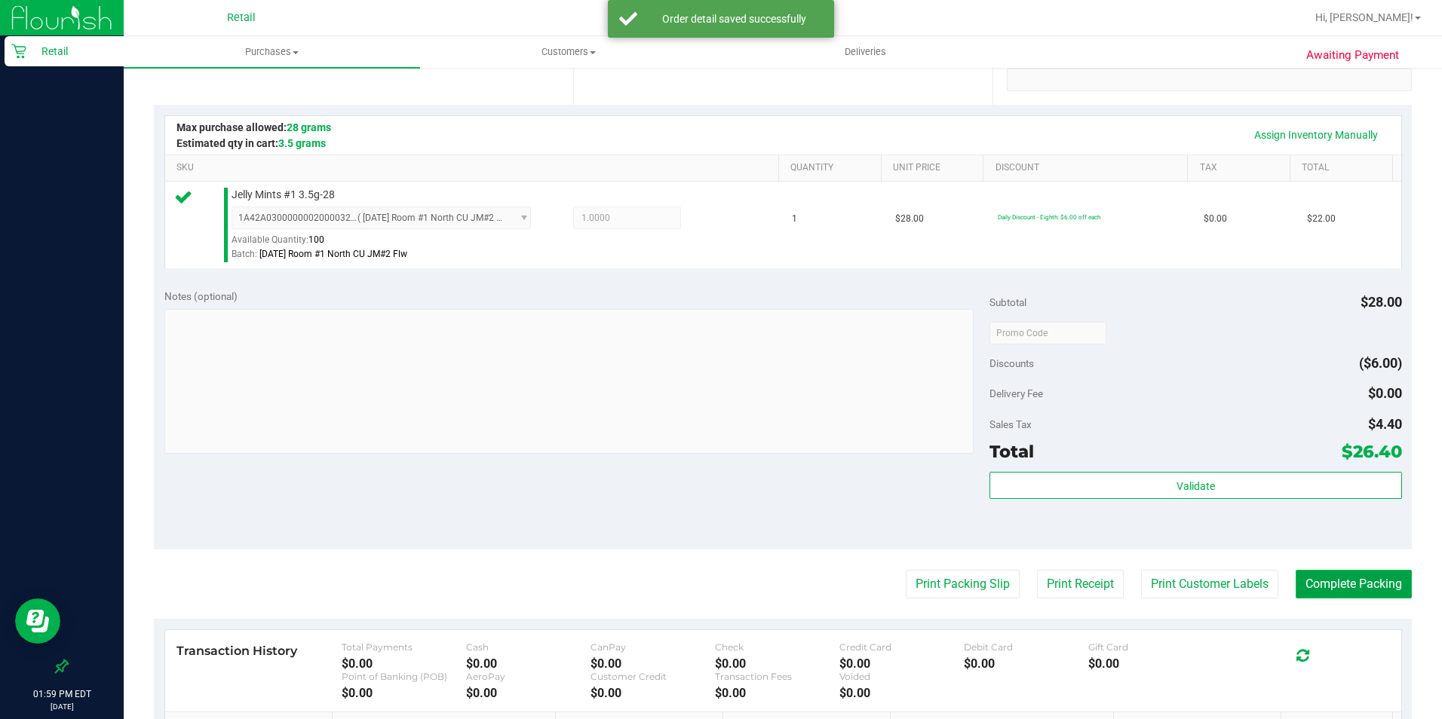
click at [1153, 575] on button "Complete Packing" at bounding box center [1353, 584] width 116 height 29
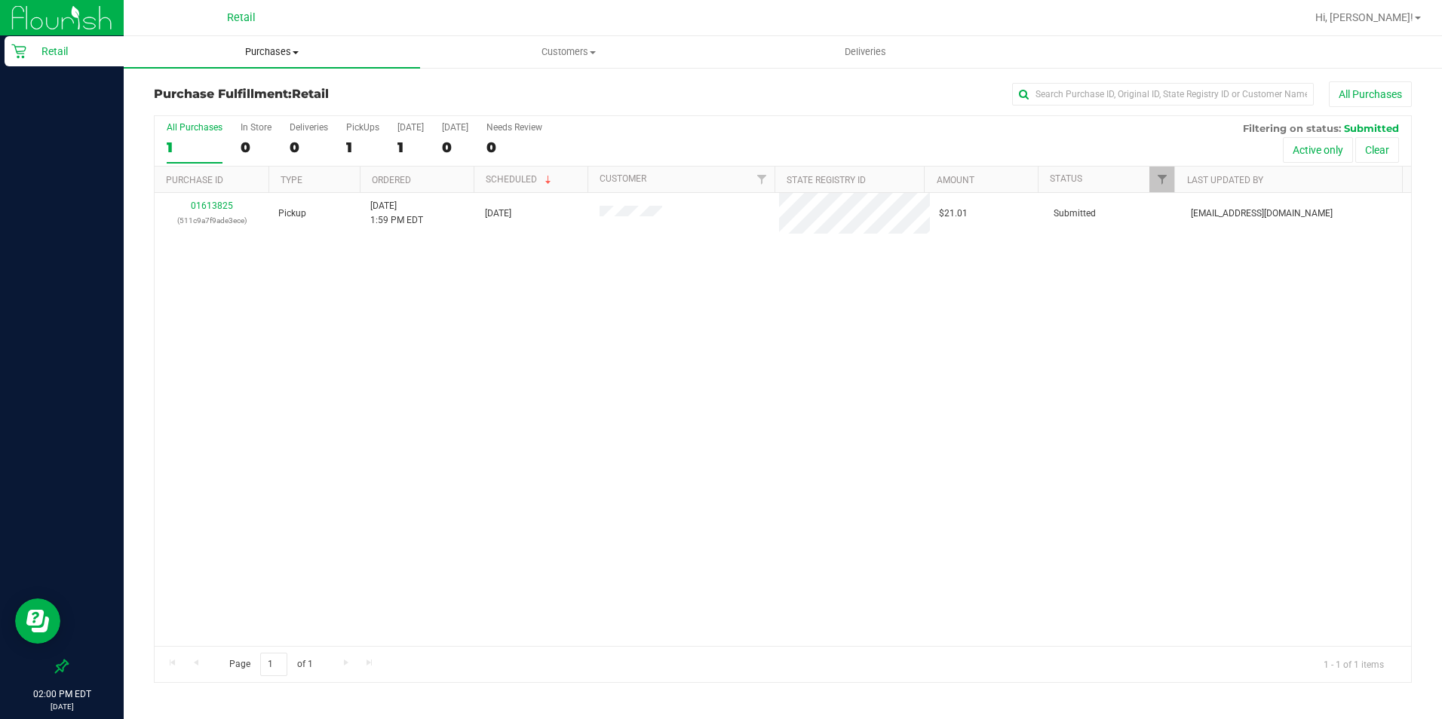
click at [278, 49] on span "Purchases" at bounding box center [272, 52] width 296 height 14
click at [263, 84] on span "Summary of purchases" at bounding box center [201, 90] width 155 height 13
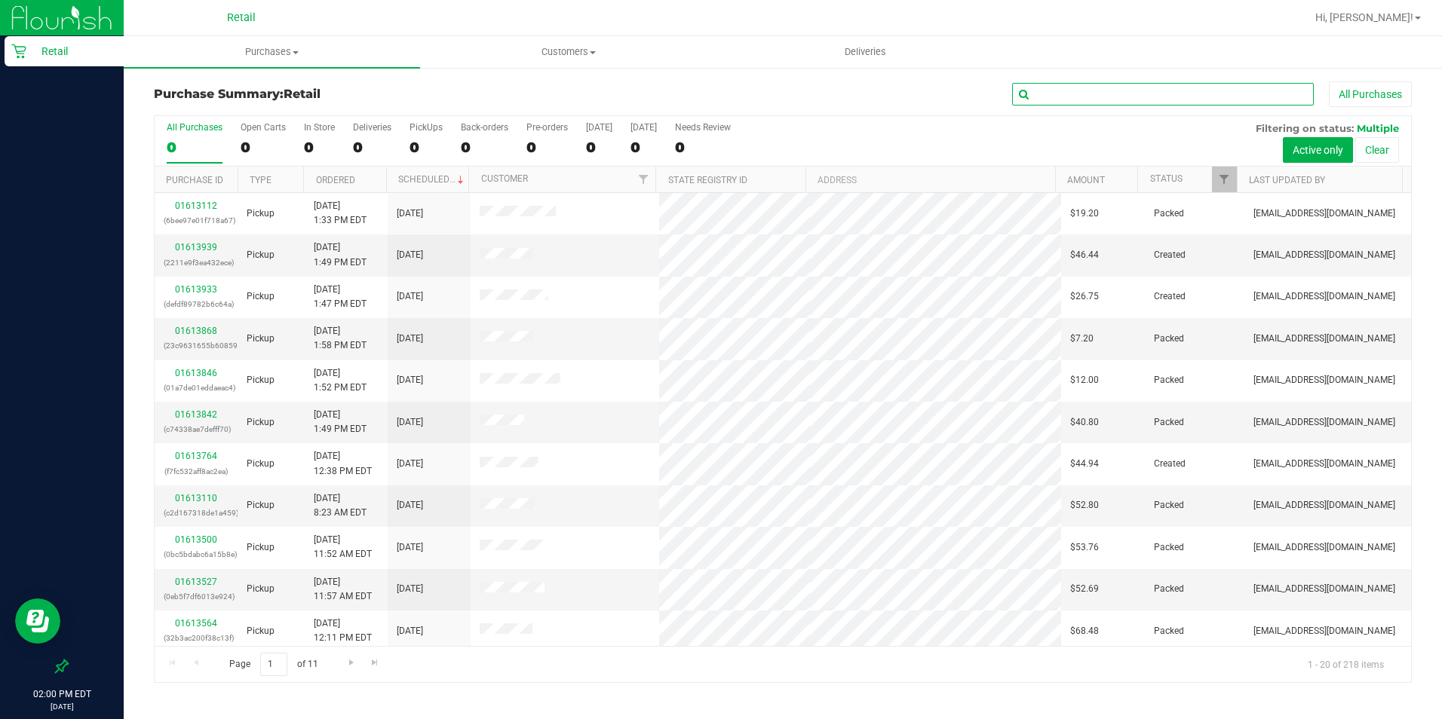
click at [1094, 90] on input "text" at bounding box center [1163, 94] width 302 height 23
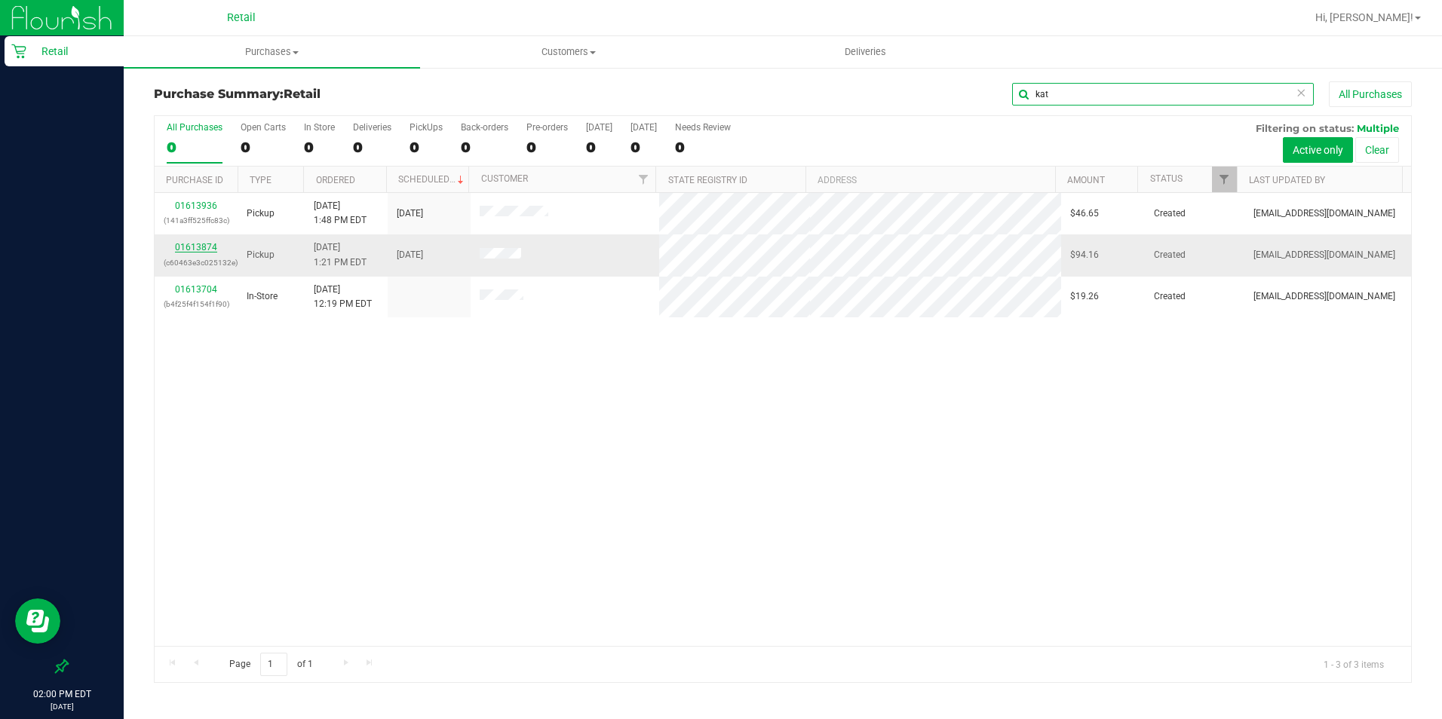
type input "kat"
click at [192, 246] on link "01613874" at bounding box center [196, 247] width 42 height 11
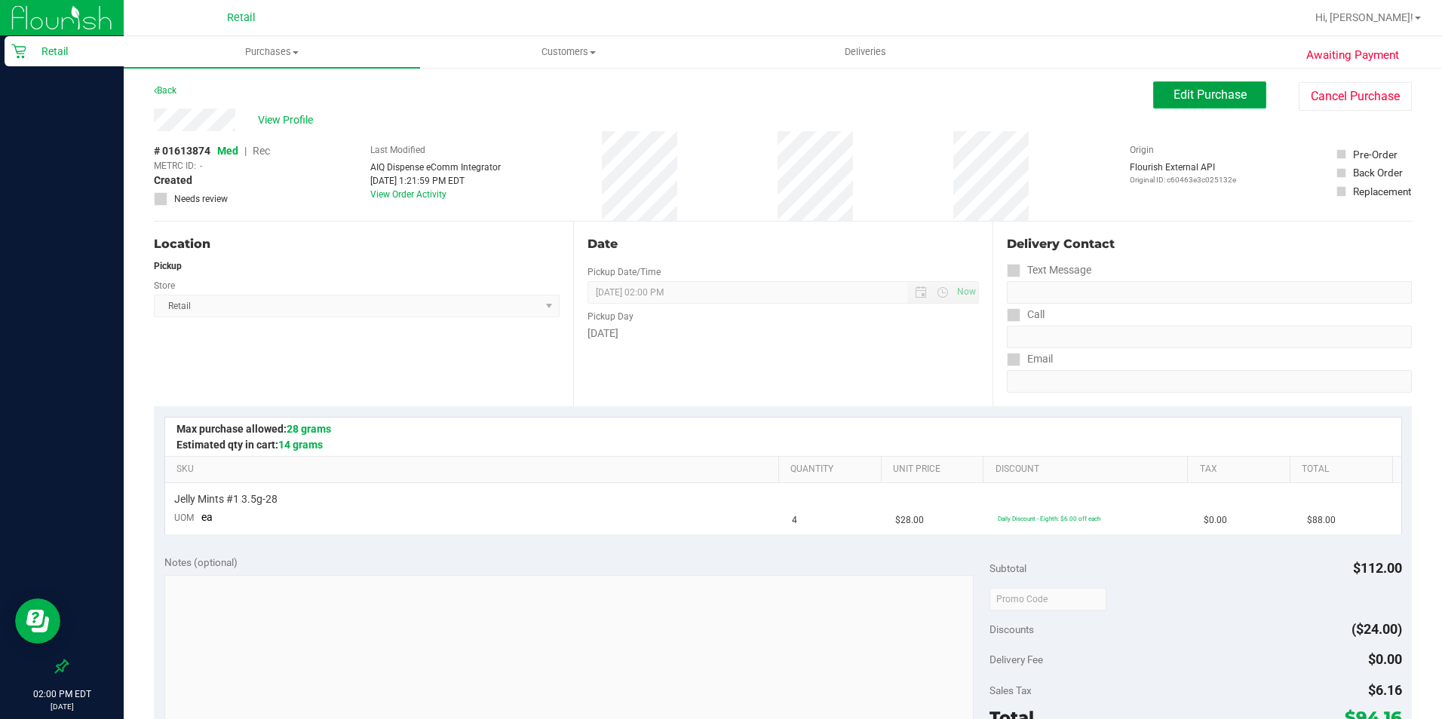
click at [1153, 85] on button "Edit Purchase" at bounding box center [1209, 94] width 113 height 27
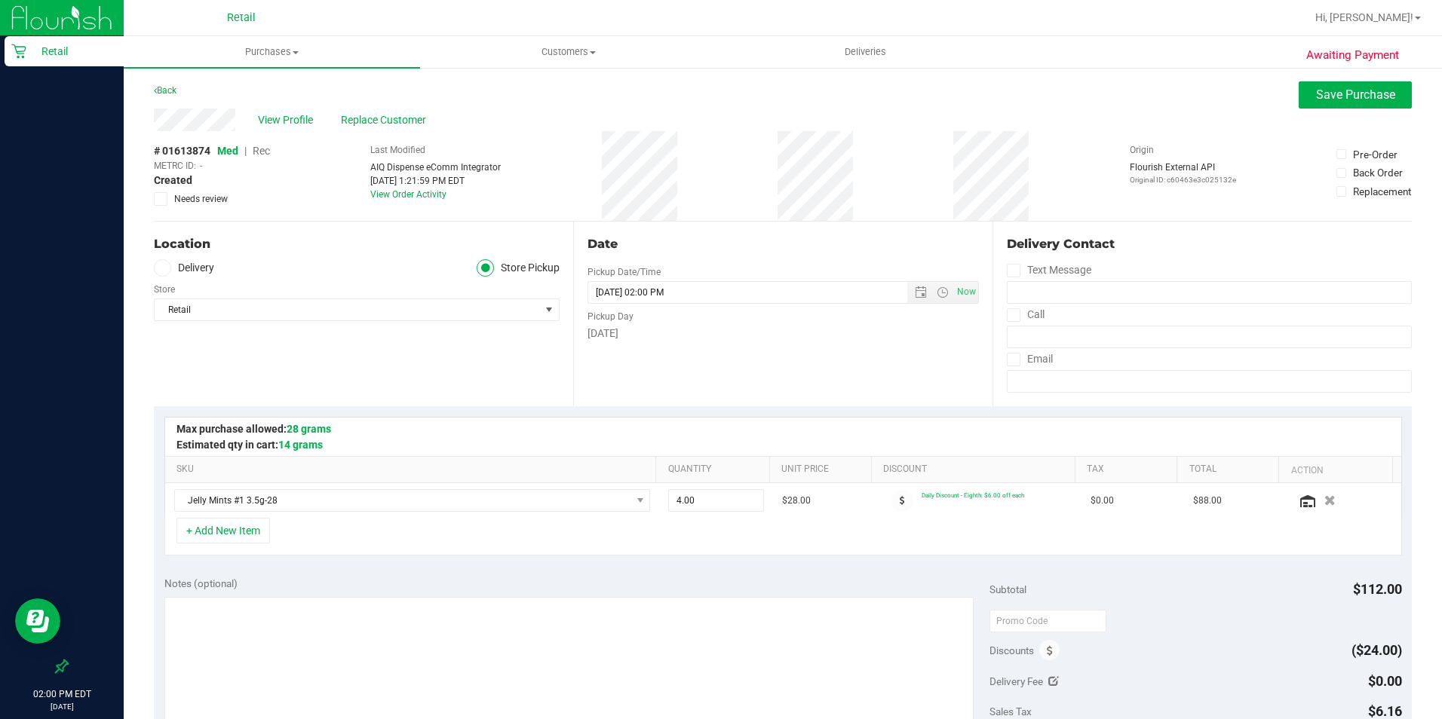
click at [262, 148] on span "Rec" at bounding box center [261, 151] width 17 height 12
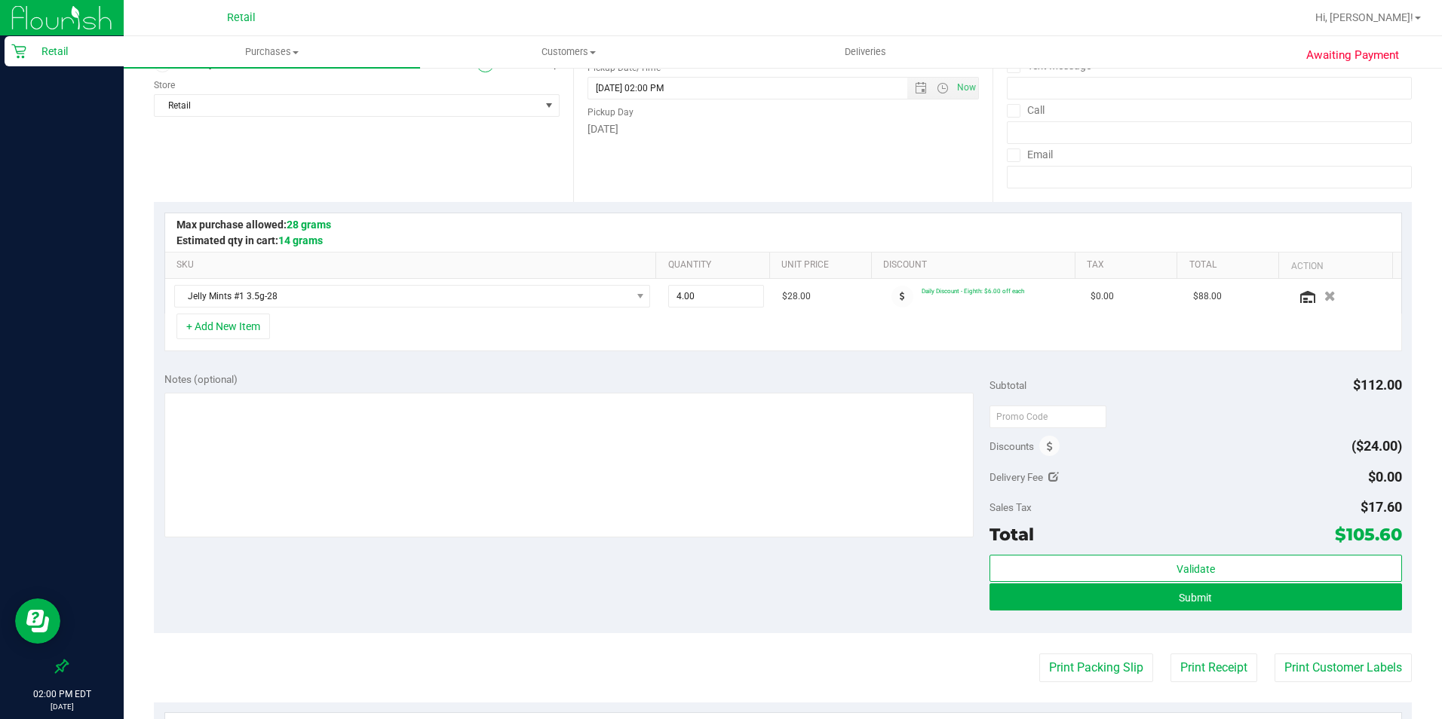
scroll to position [226, 0]
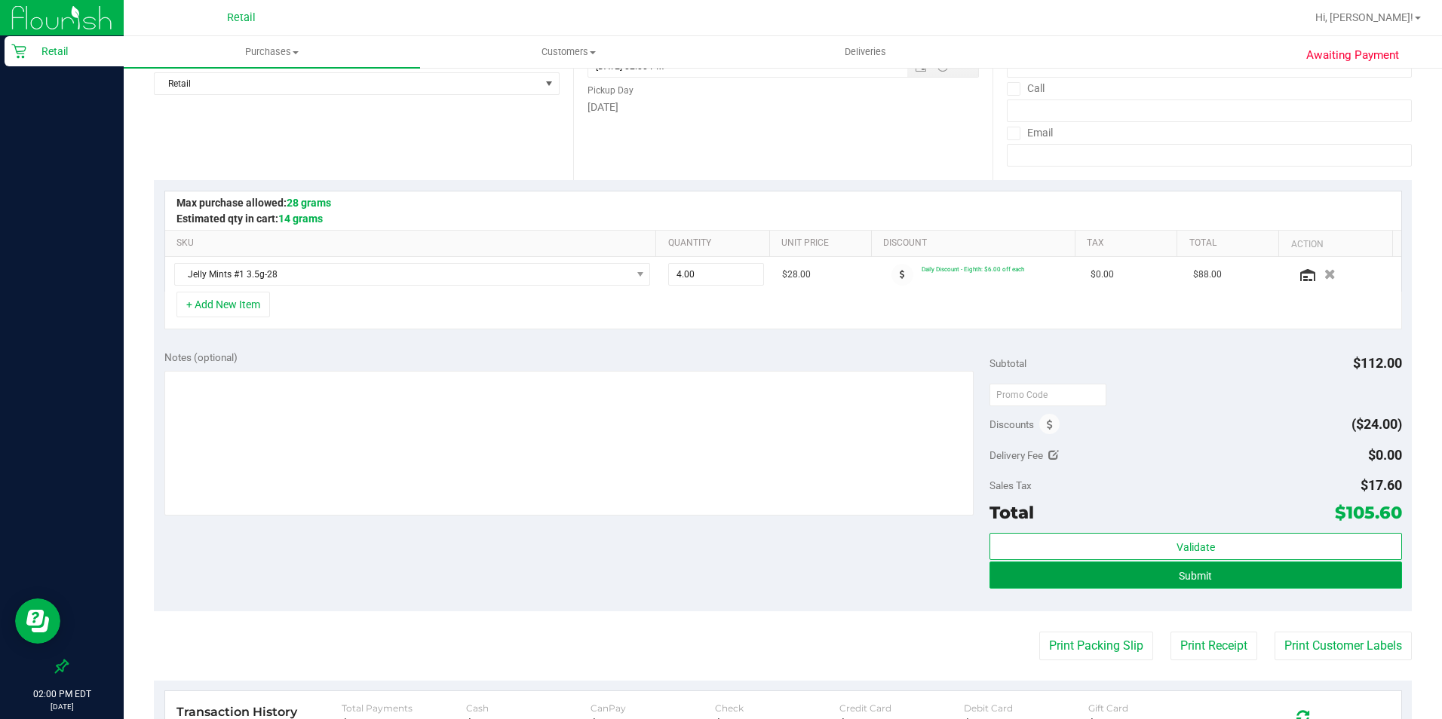
click at [1153, 575] on button "Submit" at bounding box center [1195, 575] width 412 height 27
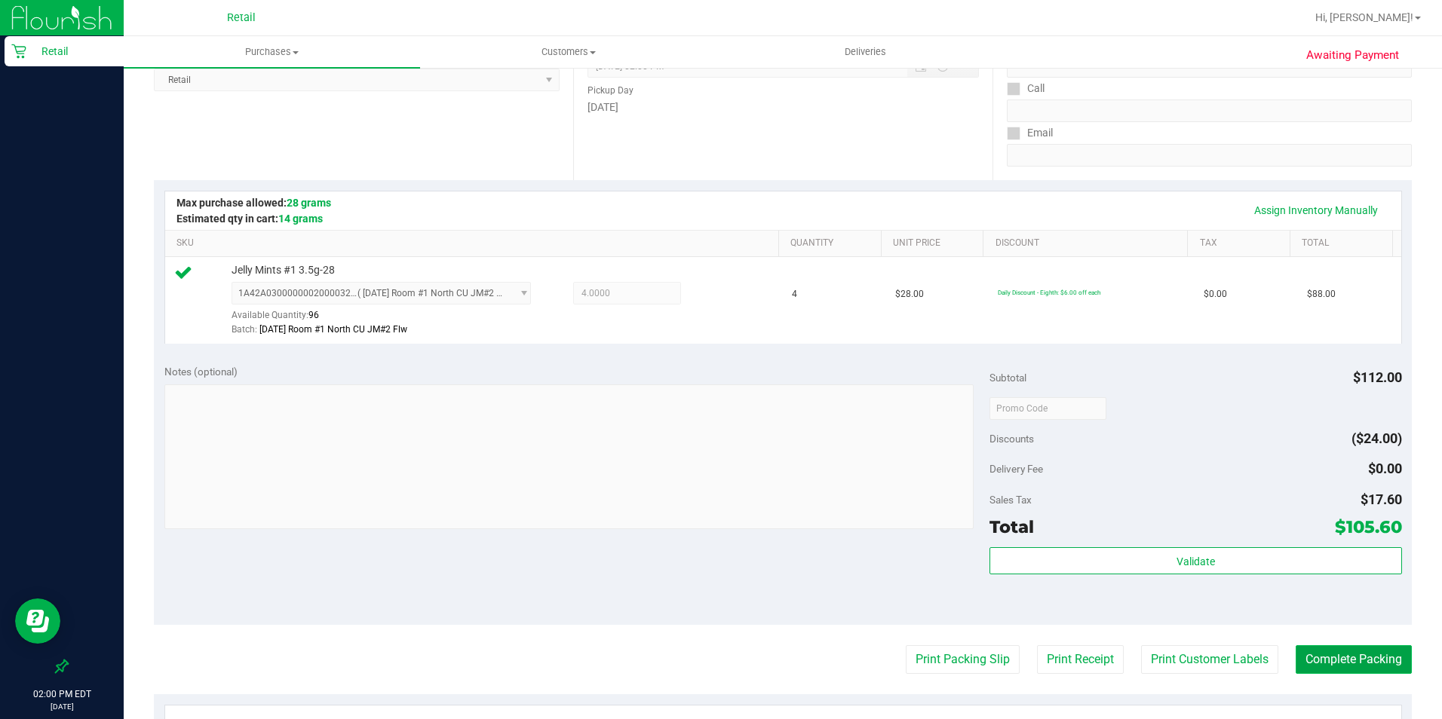
click at [1153, 575] on button "Complete Packing" at bounding box center [1353, 659] width 116 height 29
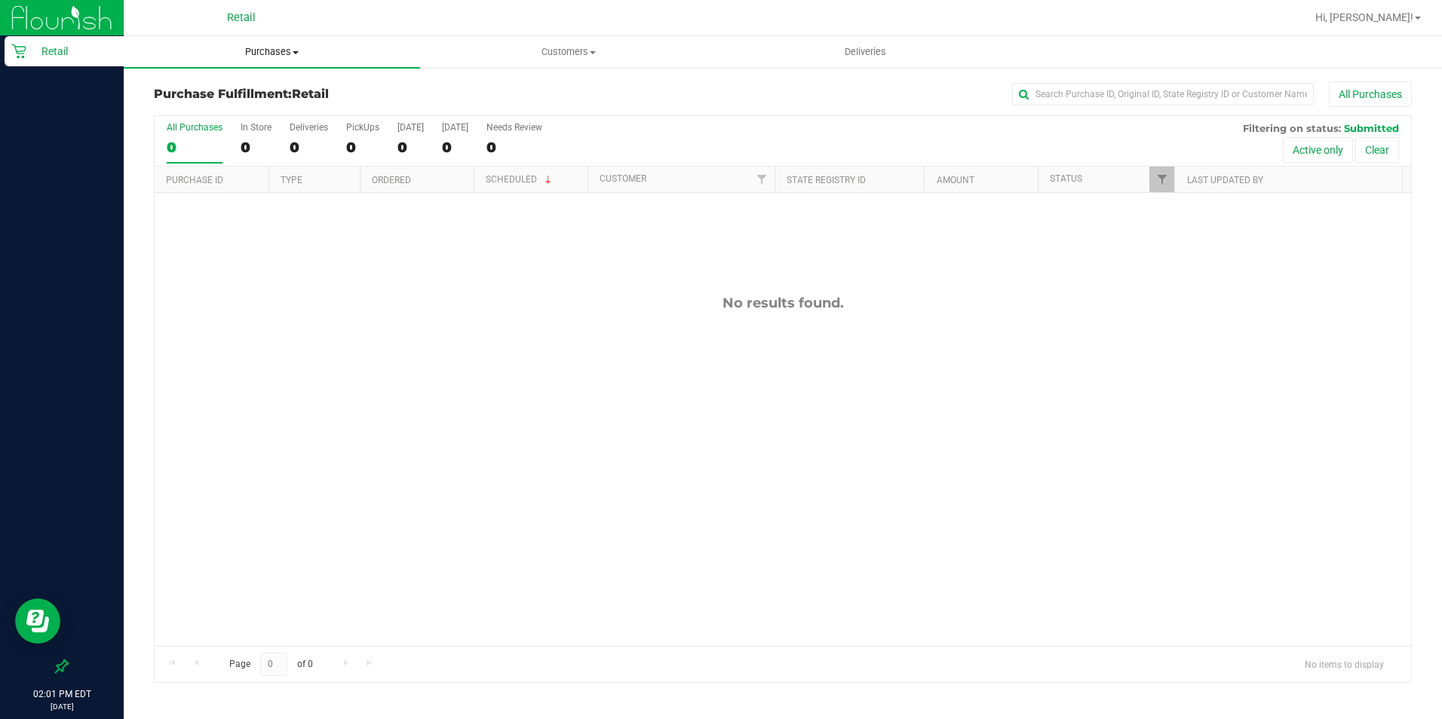
click at [263, 51] on span "Purchases" at bounding box center [272, 52] width 296 height 14
click at [259, 90] on span "Summary of purchases" at bounding box center [201, 90] width 155 height 13
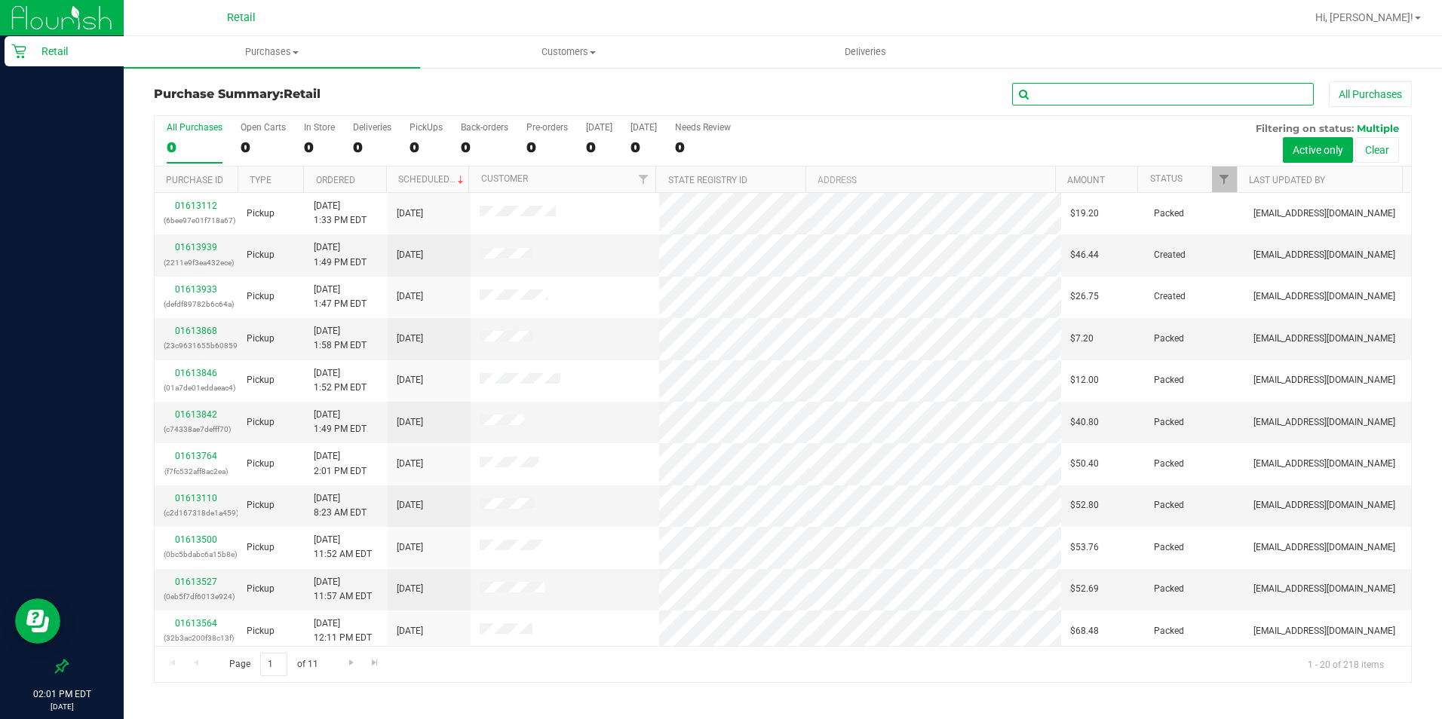
click at [1084, 94] on input "text" at bounding box center [1163, 94] width 302 height 23
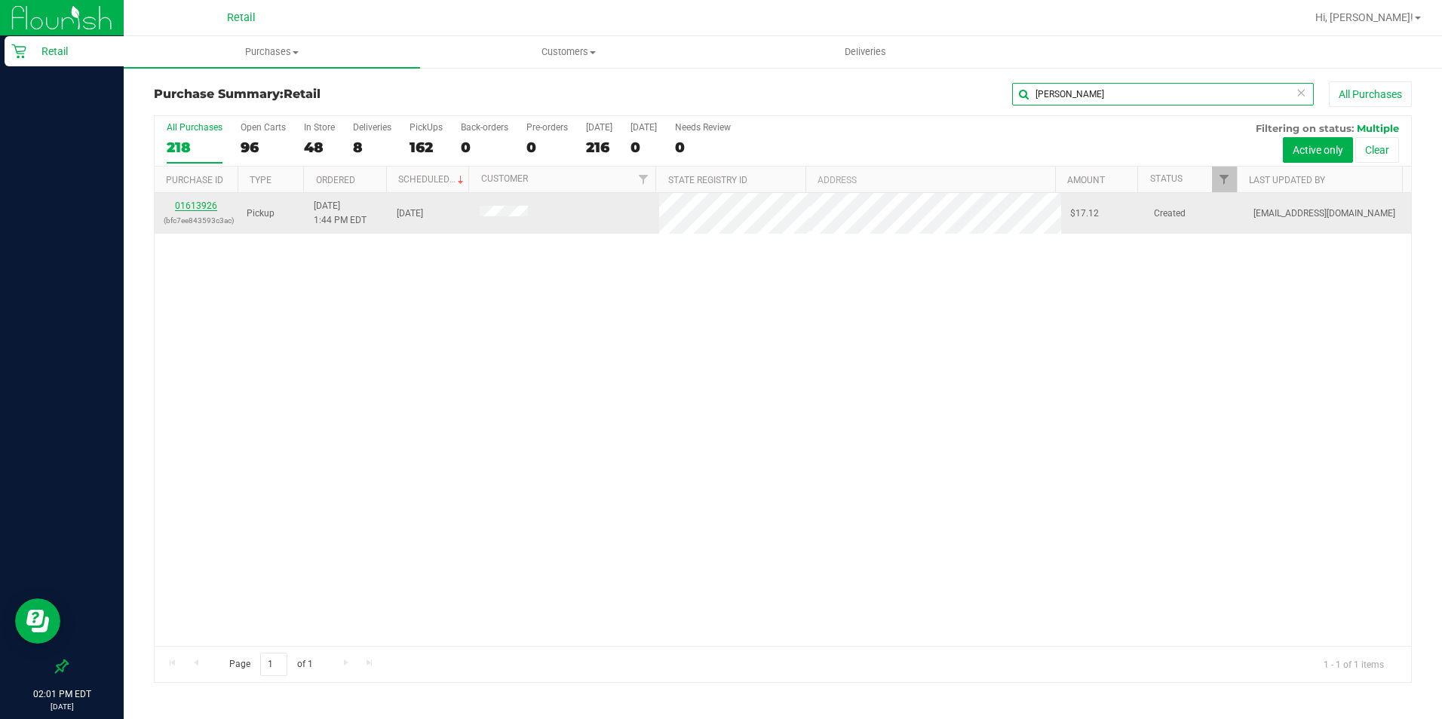
type input "[PERSON_NAME]"
click at [186, 201] on link "01613926" at bounding box center [196, 206] width 42 height 11
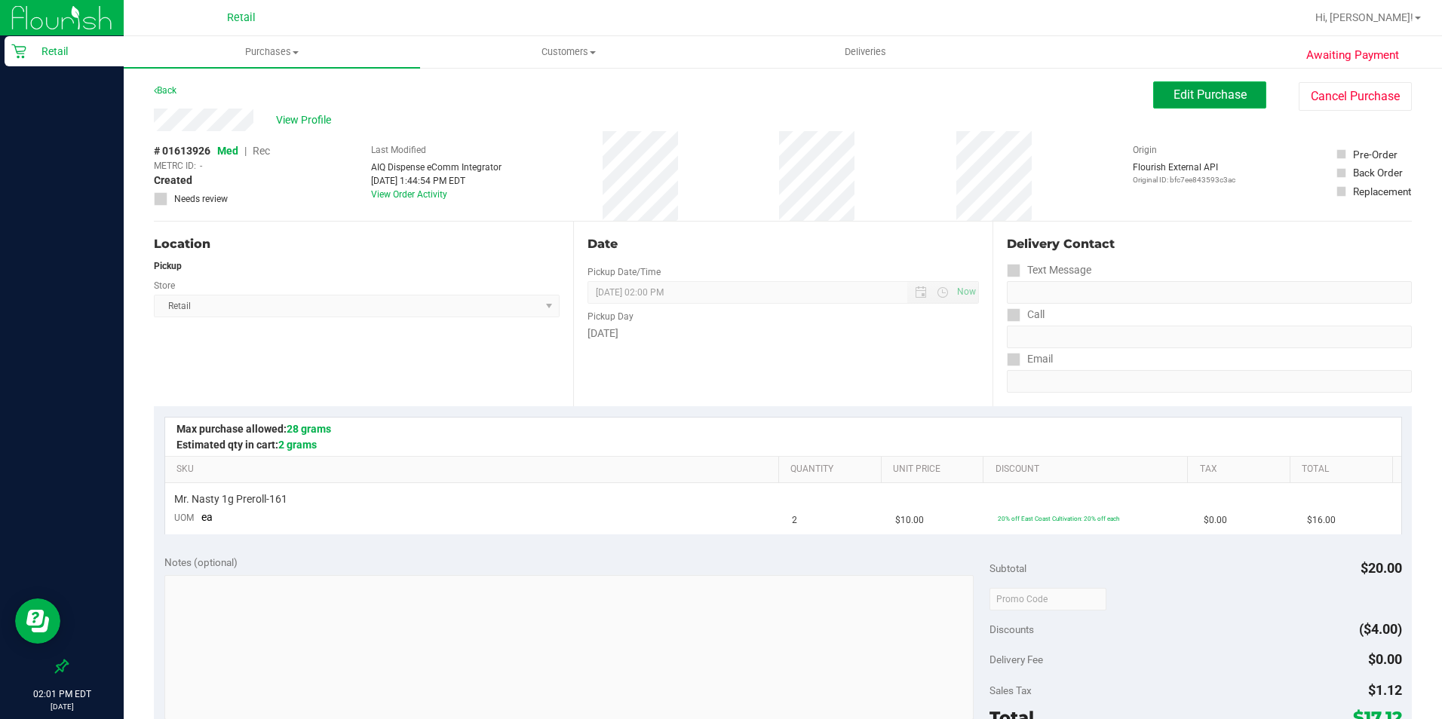
click at [1153, 100] on span "Edit Purchase" at bounding box center [1209, 94] width 73 height 14
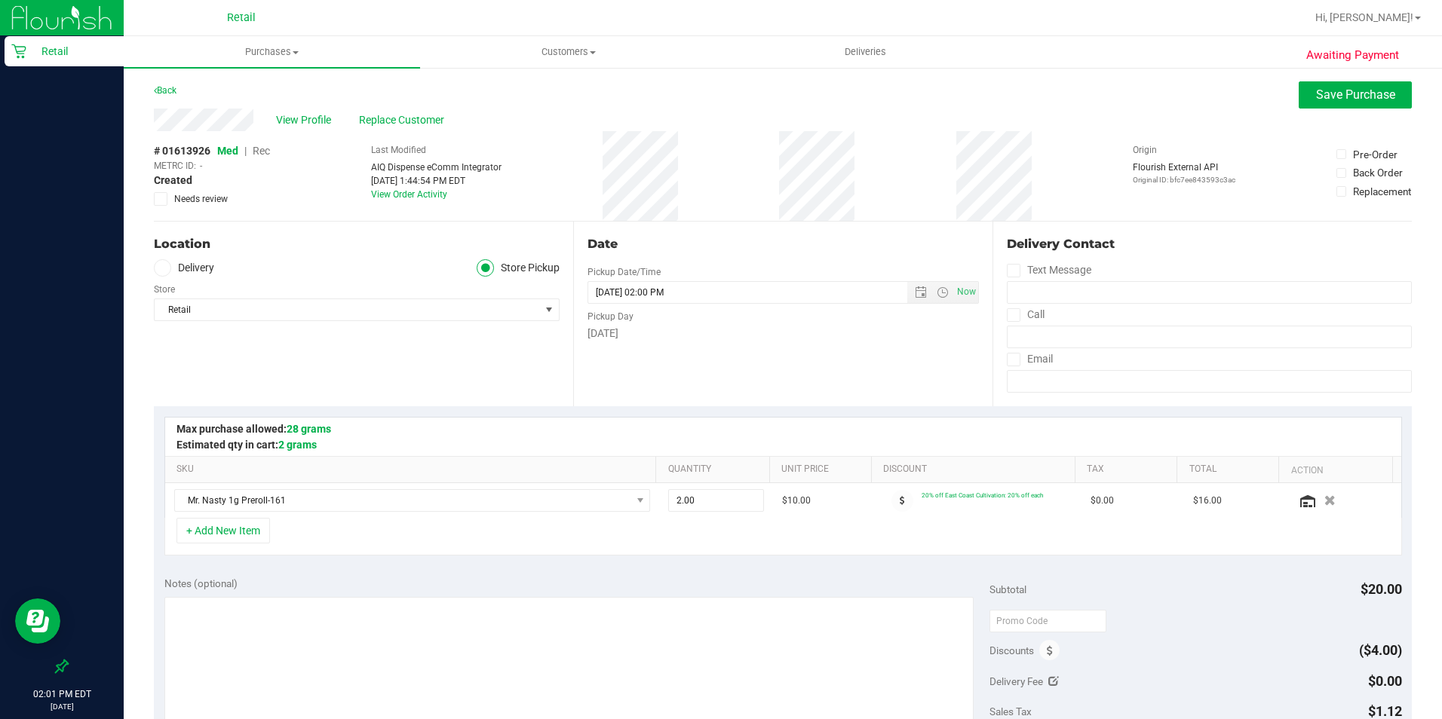
click at [258, 148] on span "Rec" at bounding box center [261, 151] width 17 height 12
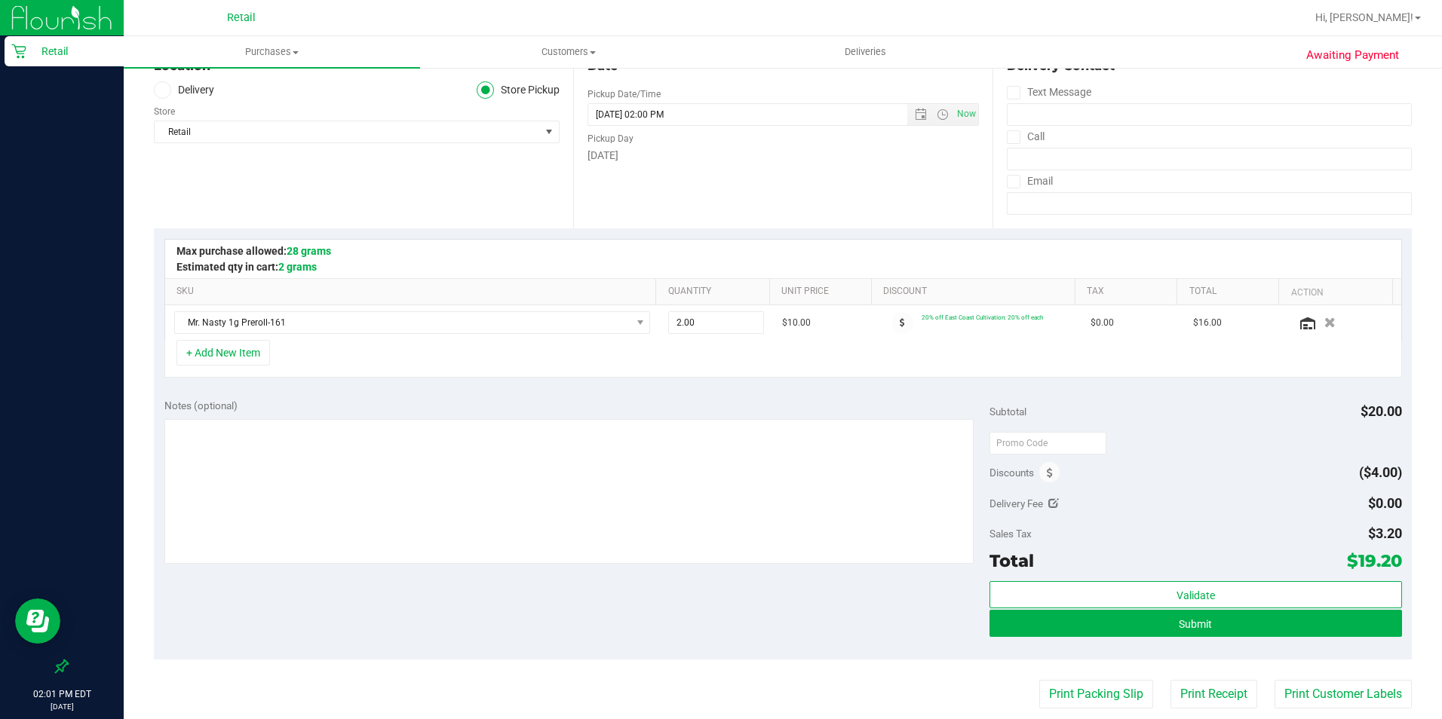
scroll to position [226, 0]
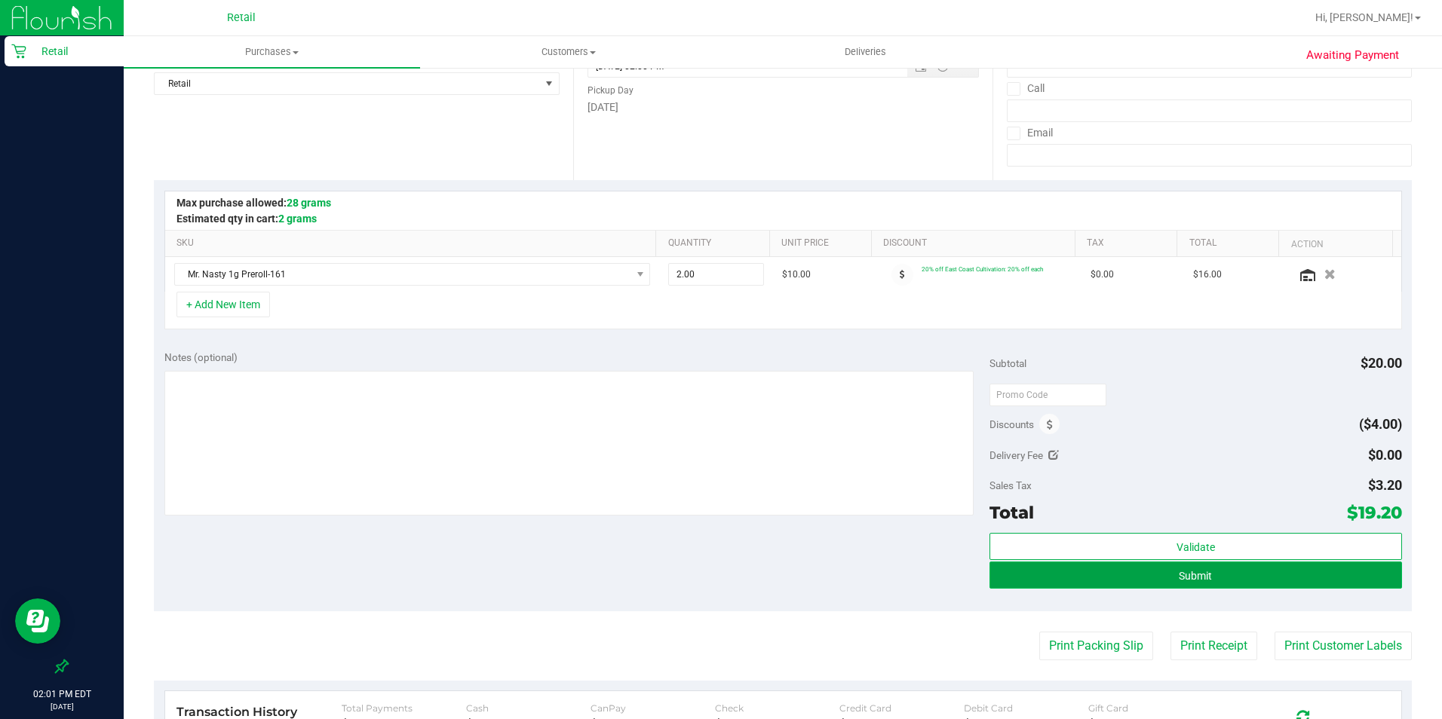
click at [1153, 575] on button "Submit" at bounding box center [1195, 575] width 412 height 27
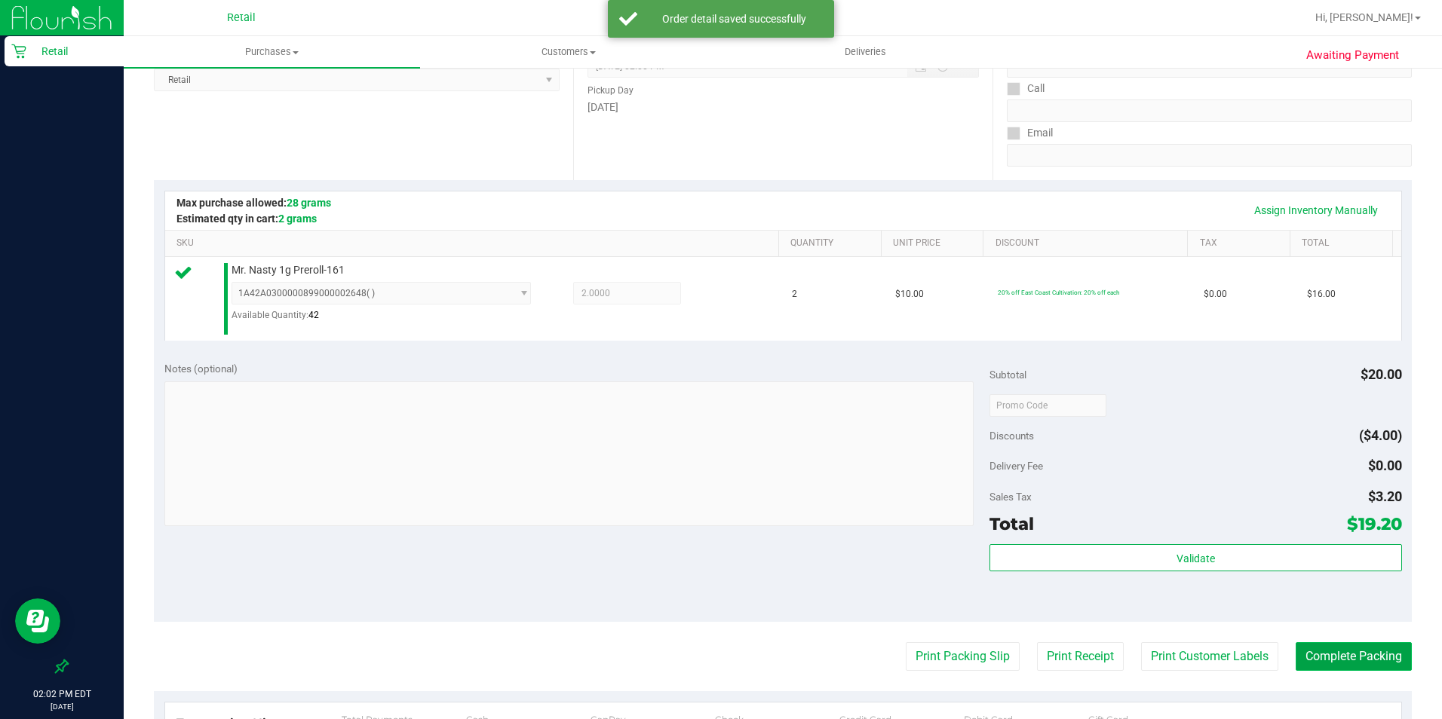
click at [1153, 575] on button "Complete Packing" at bounding box center [1353, 656] width 116 height 29
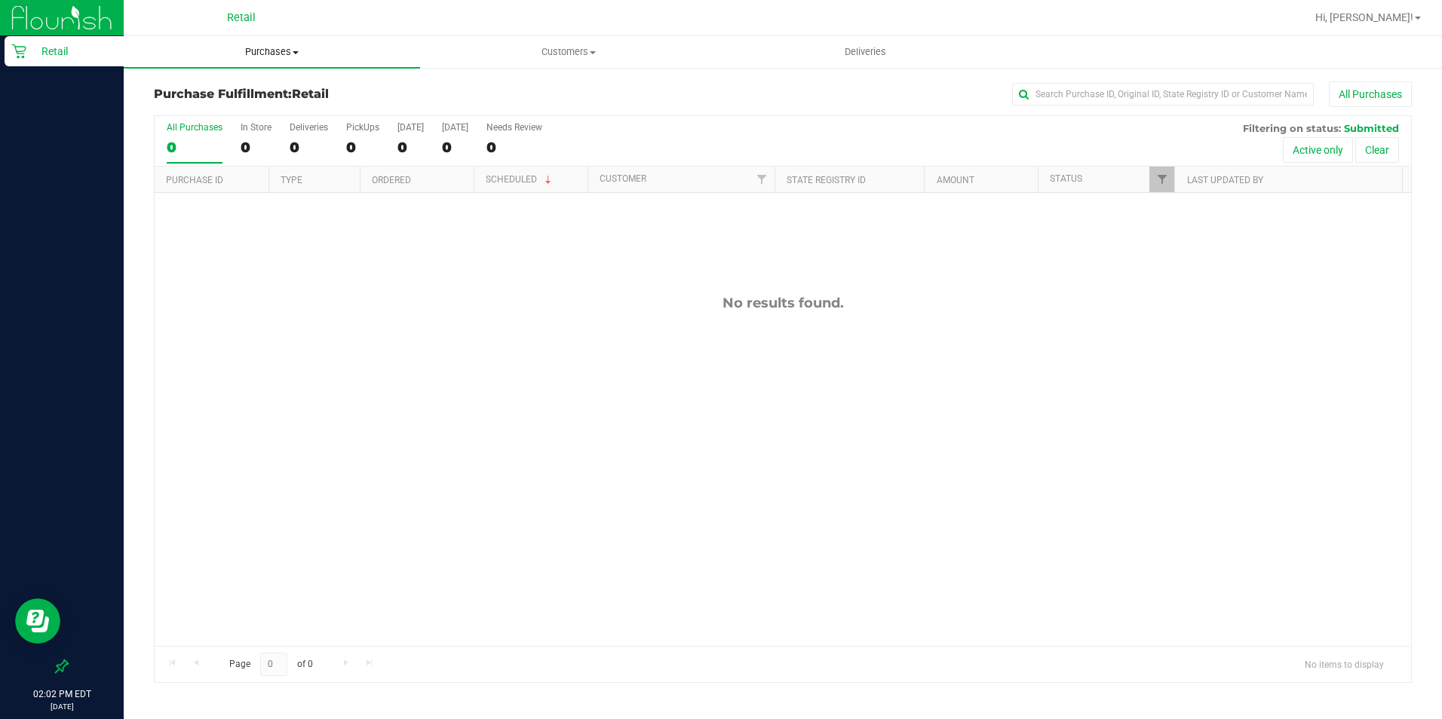
click at [264, 50] on span "Purchases" at bounding box center [272, 52] width 296 height 14
click at [250, 78] on ul "Summary of purchases Fulfillment All purchases" at bounding box center [272, 109] width 296 height 81
click at [256, 48] on span "Purchases" at bounding box center [272, 52] width 296 height 14
click at [251, 90] on span "Summary of purchases" at bounding box center [201, 90] width 155 height 13
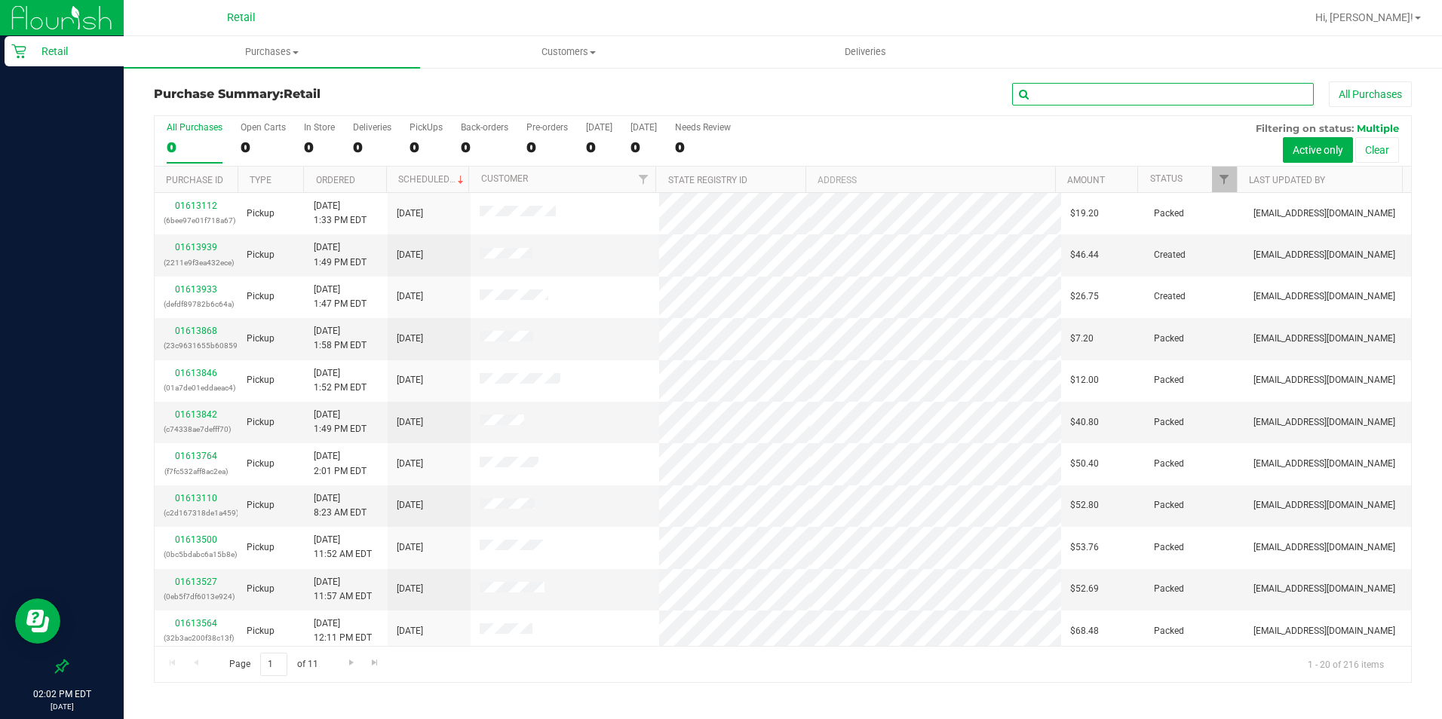
click at [1094, 91] on input "text" at bounding box center [1163, 94] width 302 height 23
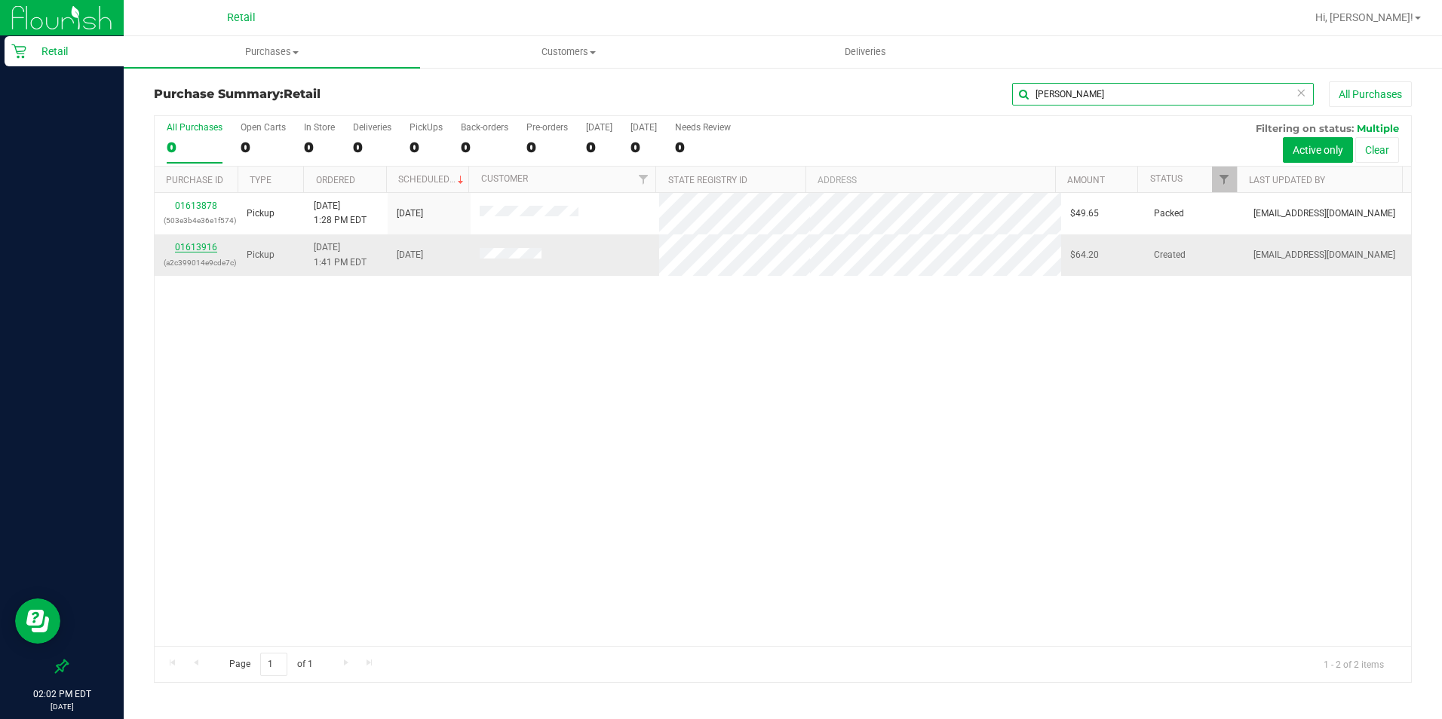
type input "[PERSON_NAME]"
click at [198, 248] on link "01613916" at bounding box center [196, 247] width 42 height 11
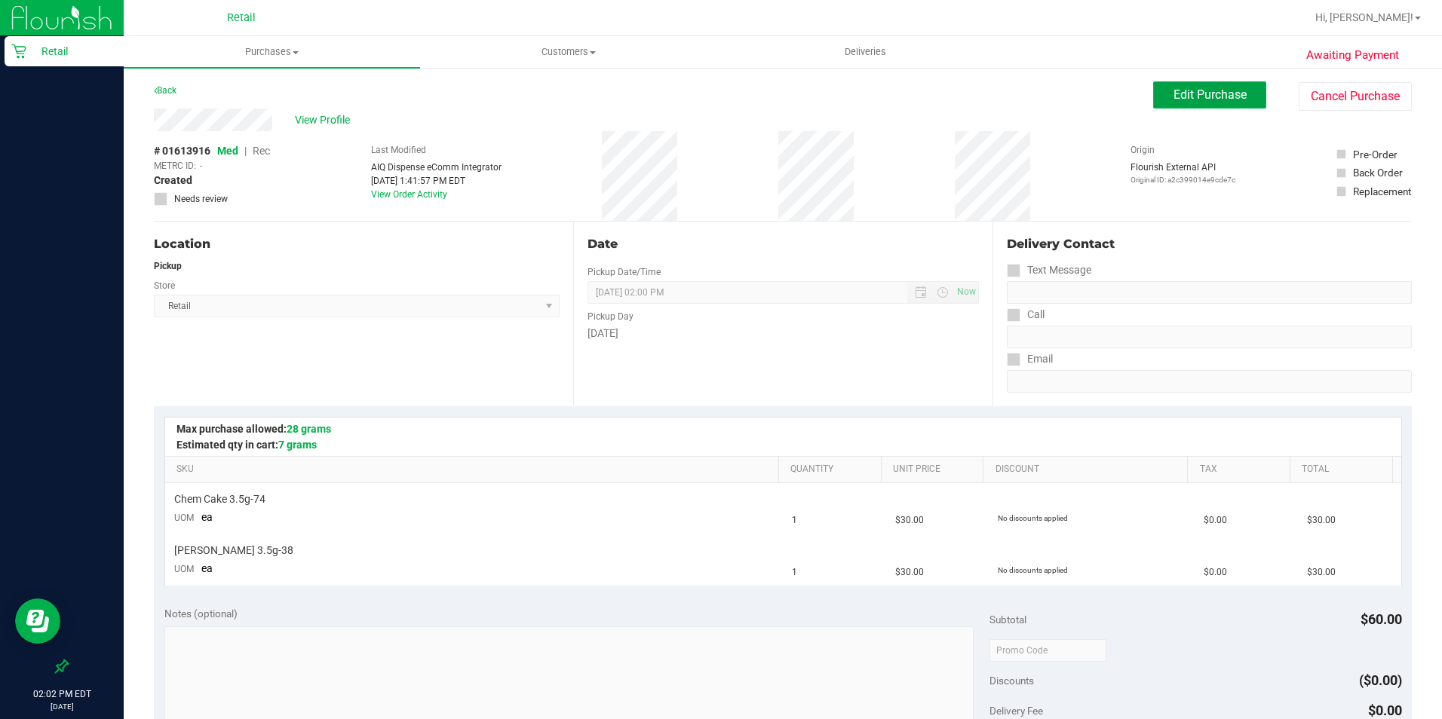
click at [1153, 96] on button "Edit Purchase" at bounding box center [1209, 94] width 113 height 27
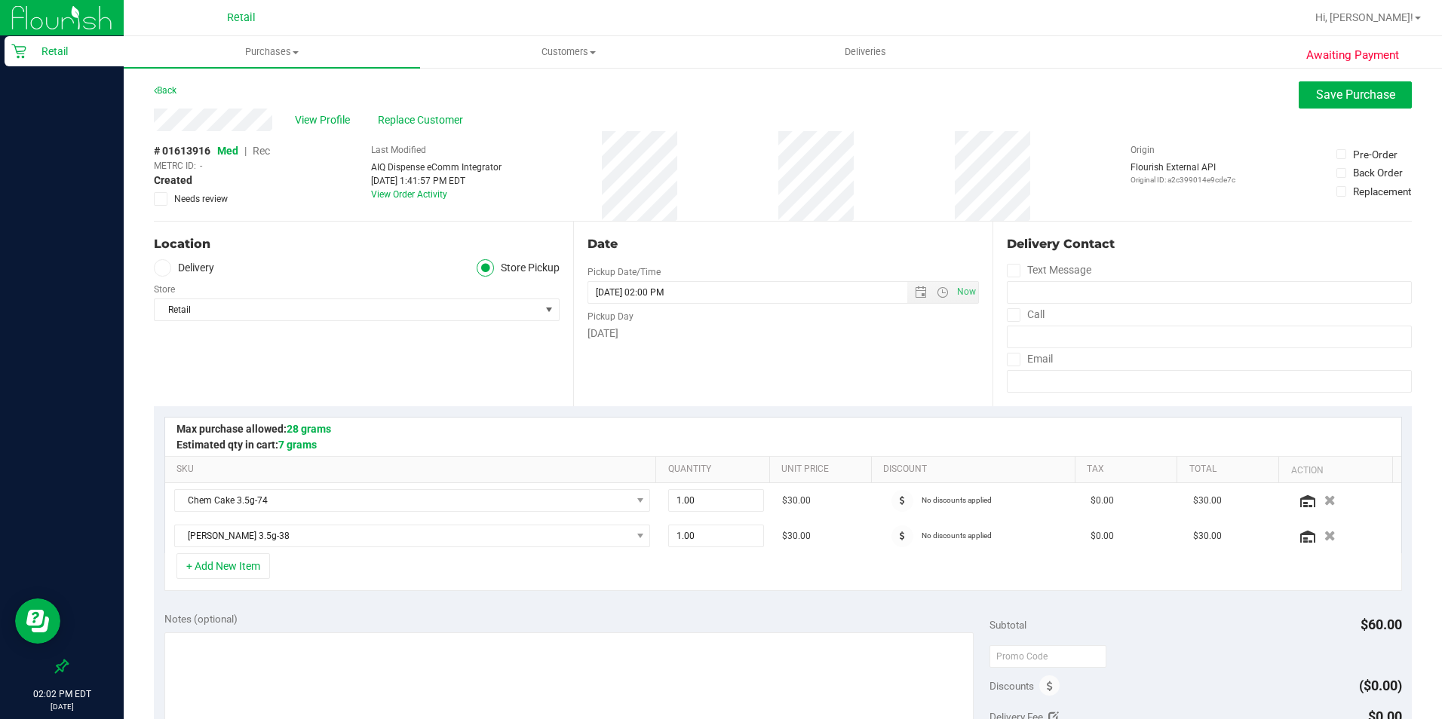
click at [262, 152] on span "Rec" at bounding box center [261, 151] width 17 height 12
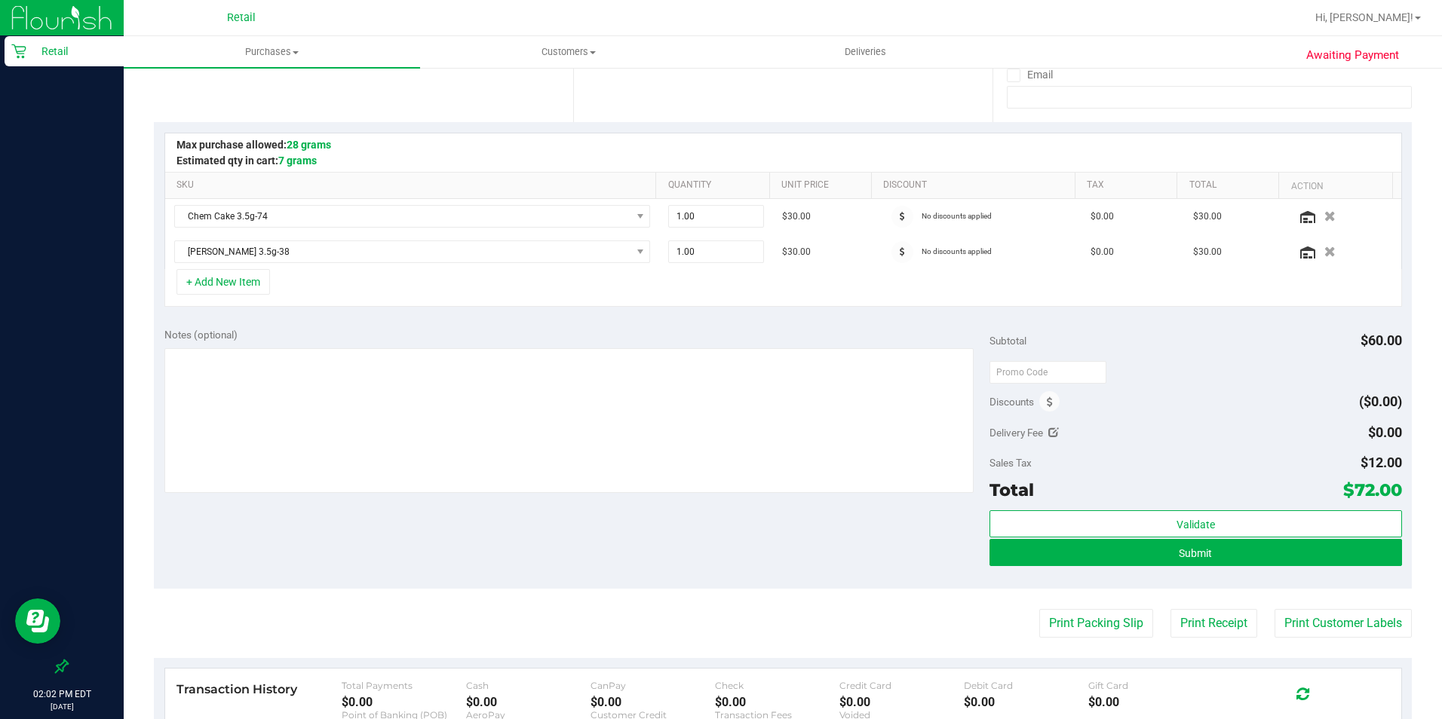
scroll to position [302, 0]
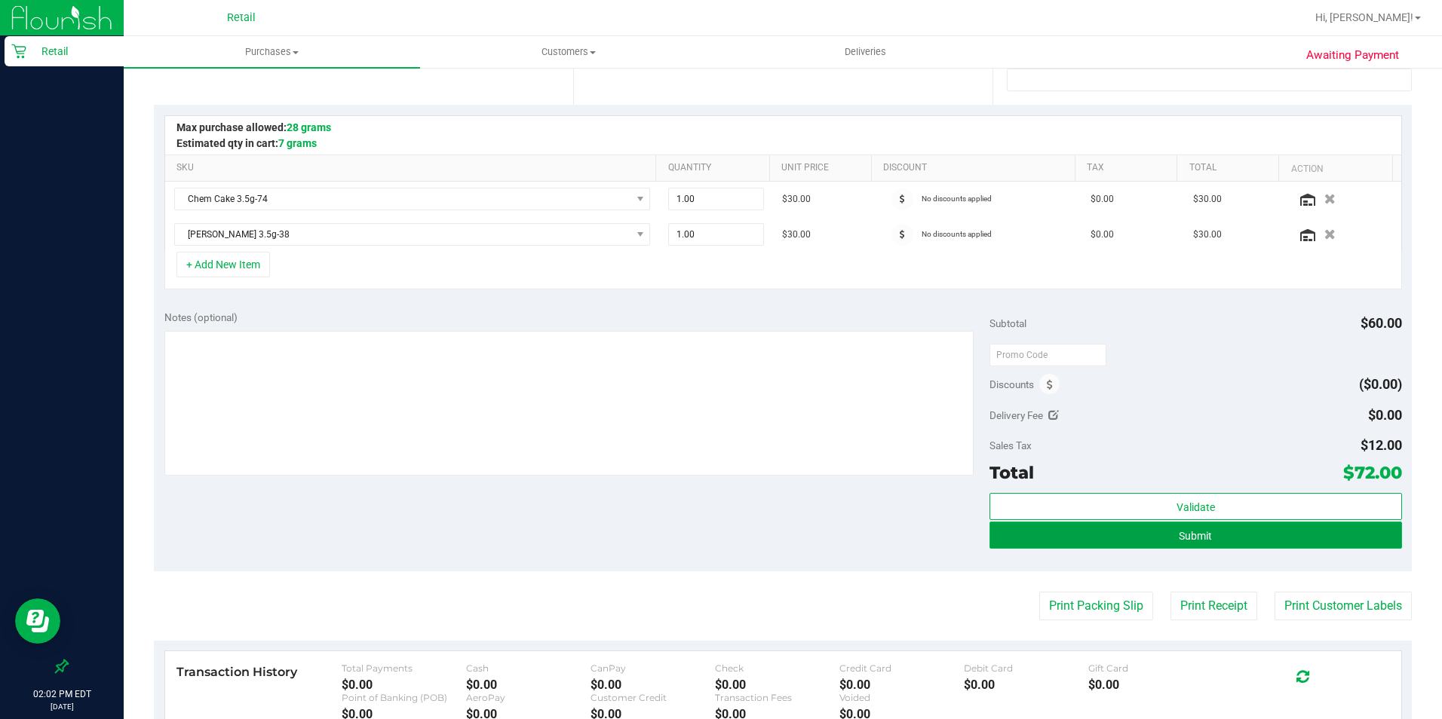
click at [1153, 541] on button "Submit" at bounding box center [1195, 535] width 412 height 27
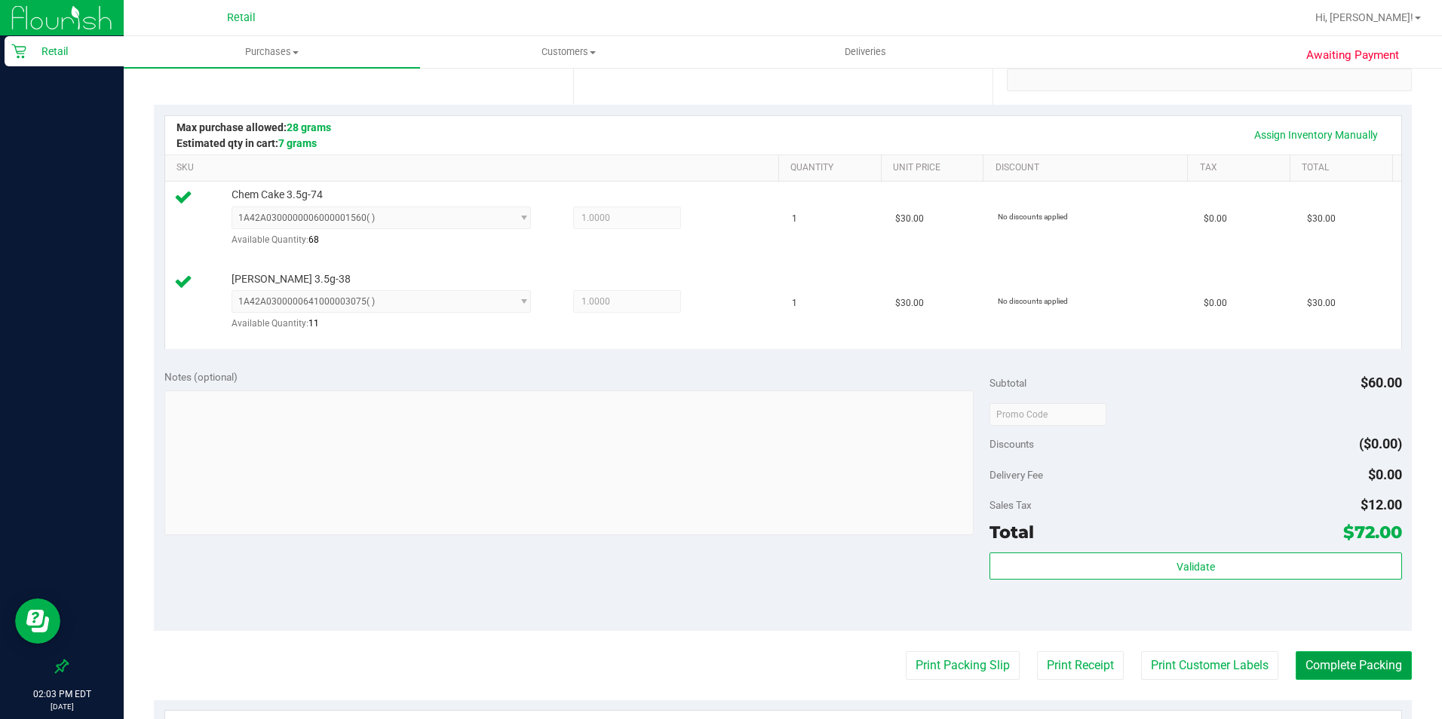
click at [1153, 575] on button "Complete Packing" at bounding box center [1353, 665] width 116 height 29
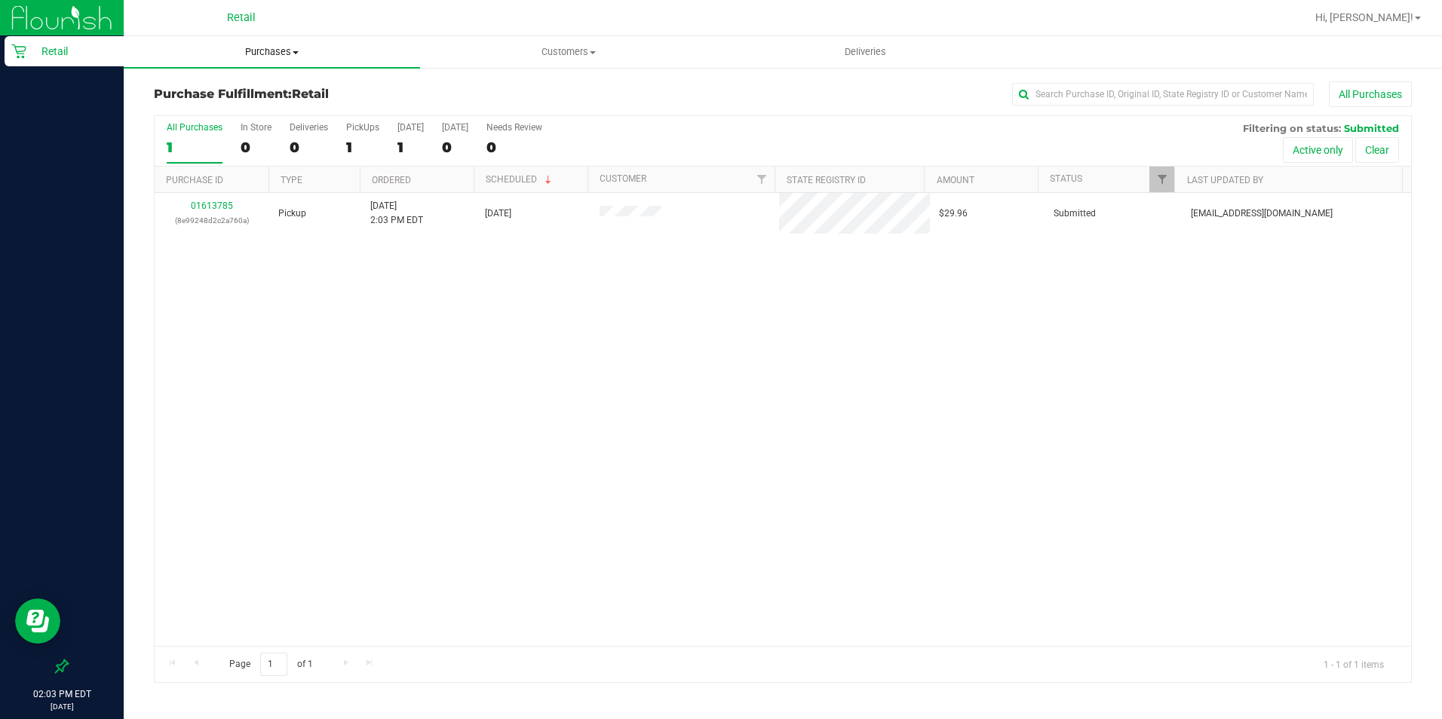
click at [261, 54] on span "Purchases" at bounding box center [272, 52] width 296 height 14
click at [265, 76] on ul "Summary of purchases Fulfillment All purchases" at bounding box center [272, 109] width 296 height 81
click at [271, 55] on span "Purchases" at bounding box center [272, 52] width 296 height 14
click at [253, 89] on span "Summary of purchases" at bounding box center [201, 90] width 155 height 13
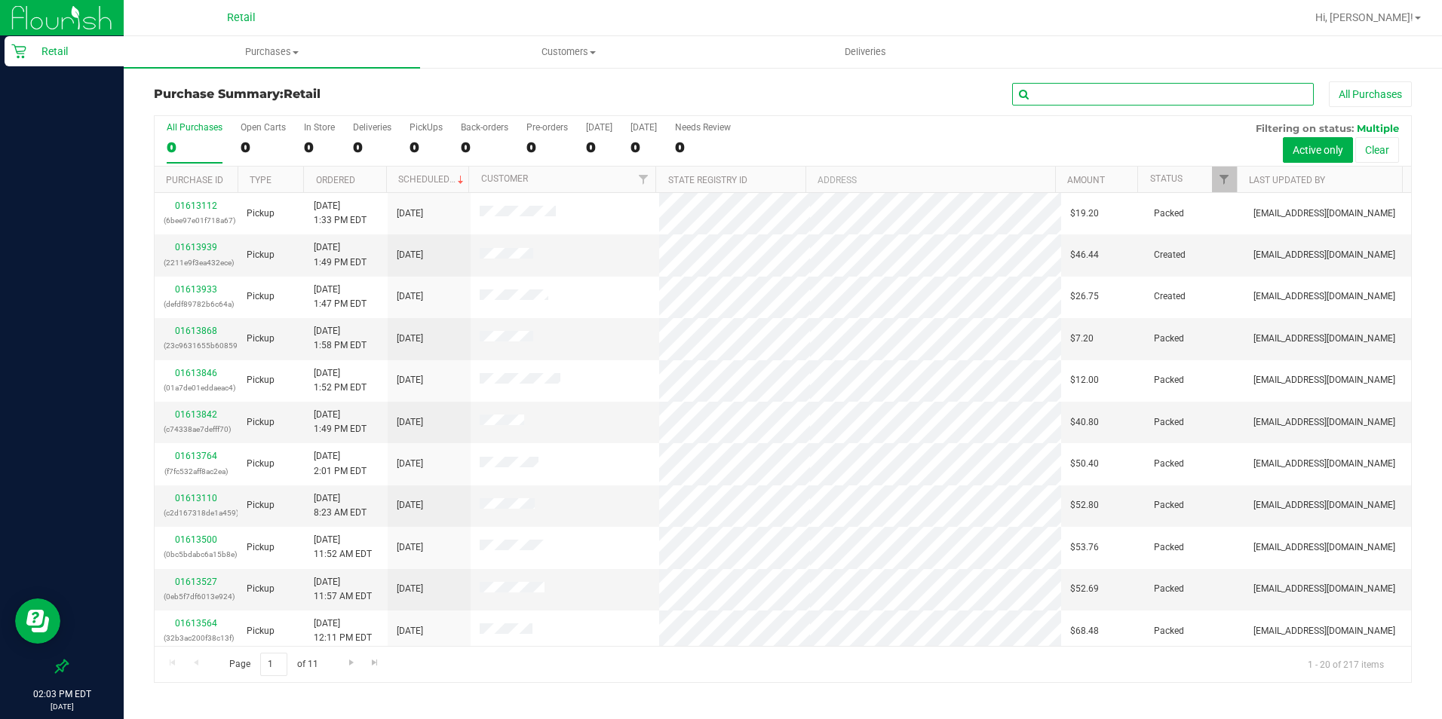
click at [1139, 84] on input "text" at bounding box center [1163, 94] width 302 height 23
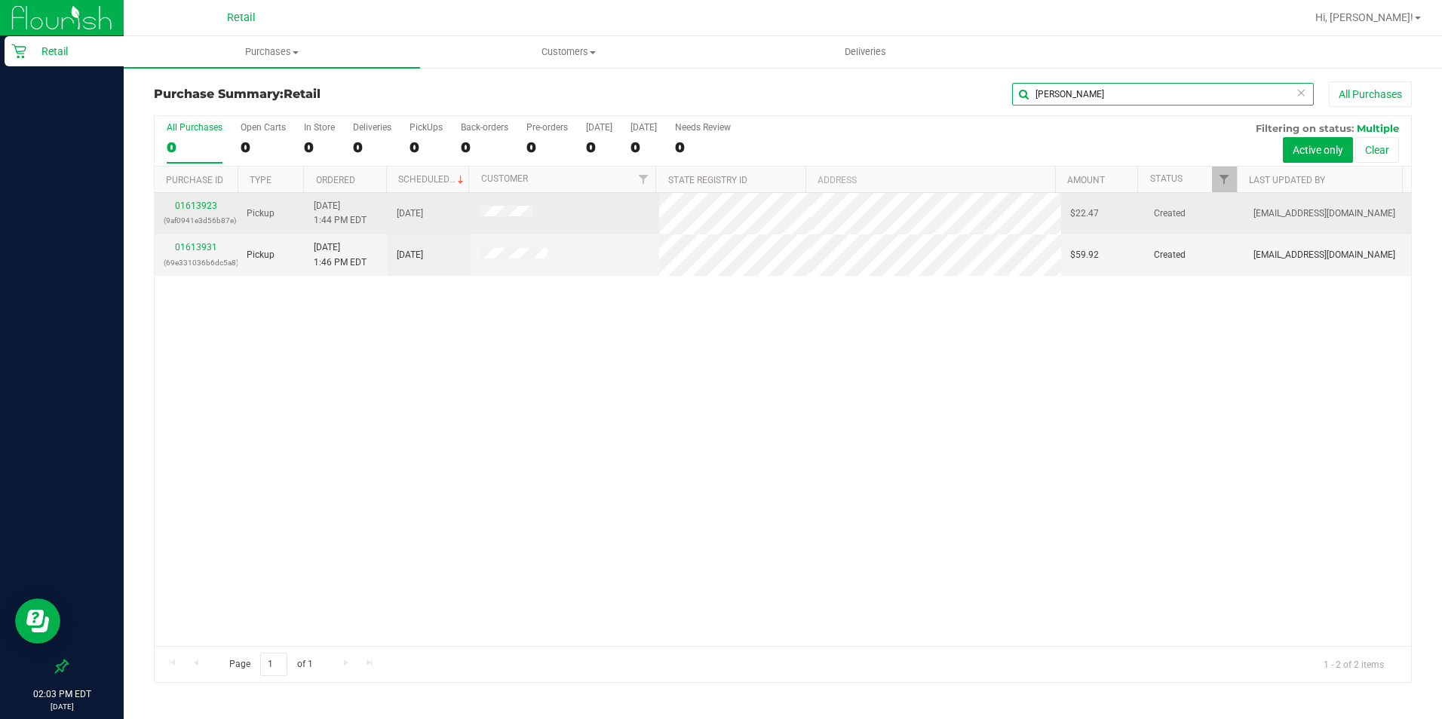
type input "[PERSON_NAME]"
click at [189, 207] on link "01613923" at bounding box center [196, 206] width 42 height 11
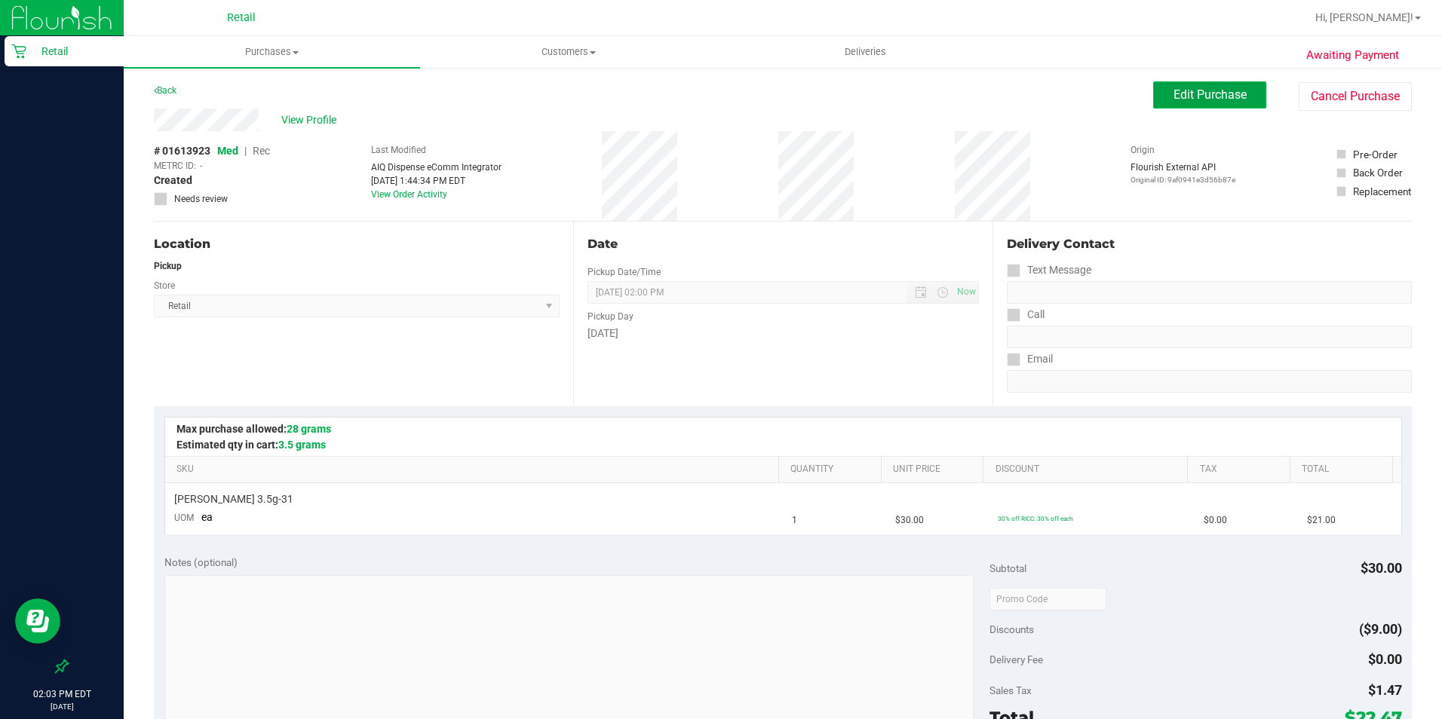
click at [1153, 93] on span "Edit Purchase" at bounding box center [1209, 94] width 73 height 14
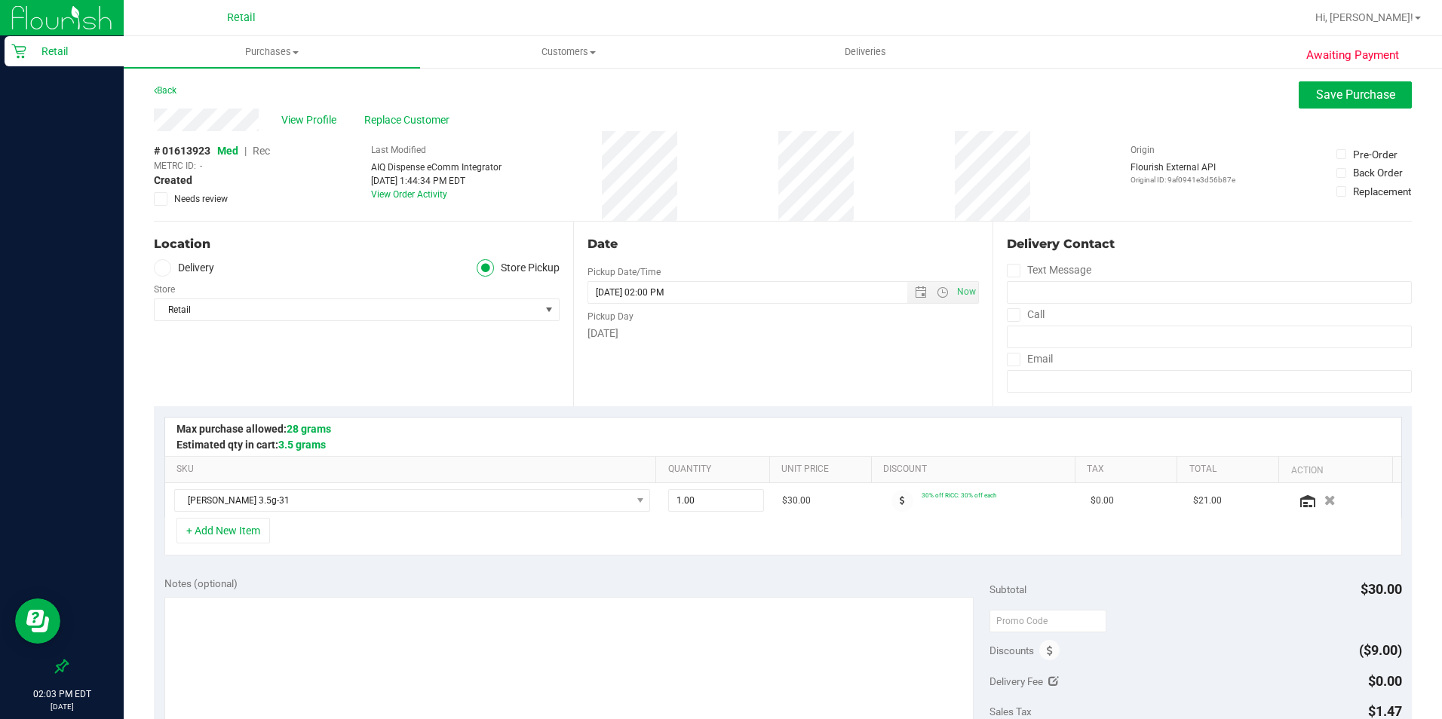
click at [270, 152] on span "Rec" at bounding box center [261, 151] width 17 height 12
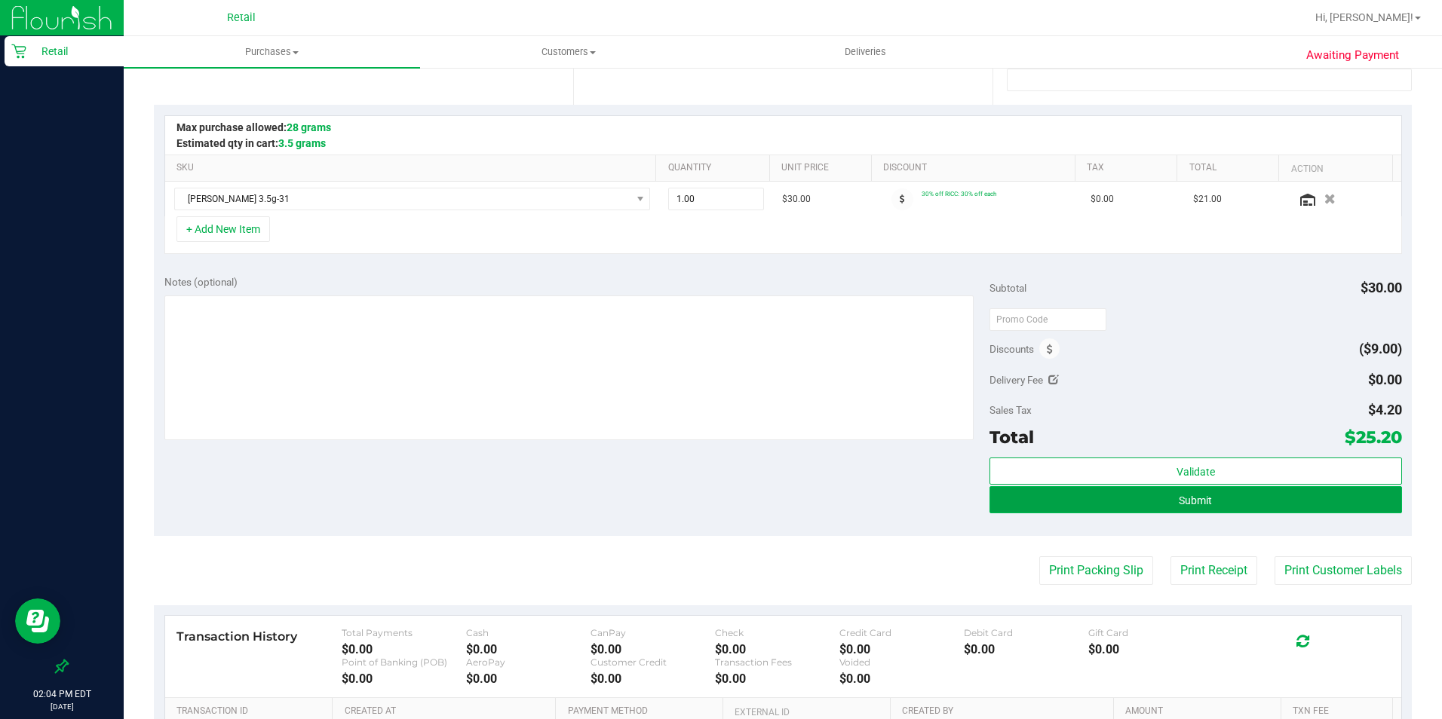
click at [1153, 509] on button "Submit" at bounding box center [1195, 499] width 412 height 27
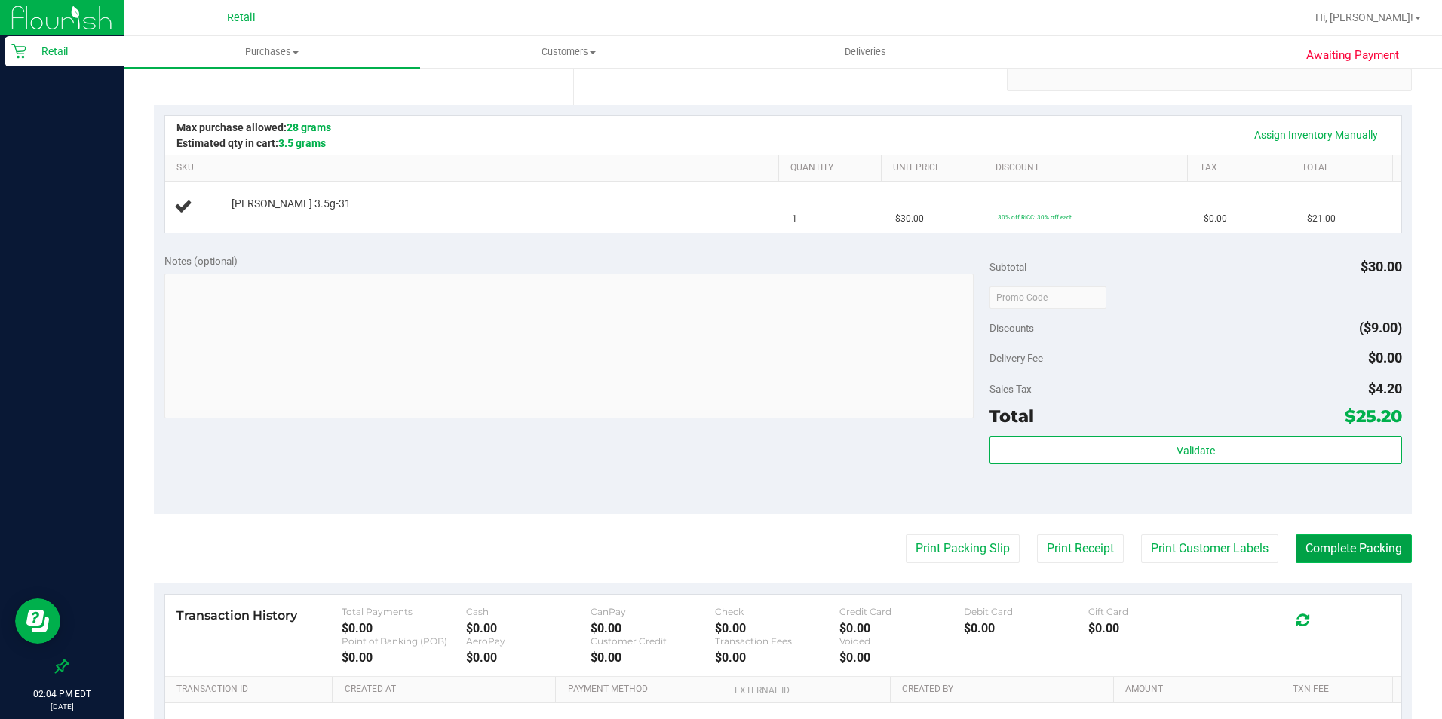
click at [1153, 561] on button "Complete Packing" at bounding box center [1353, 549] width 116 height 29
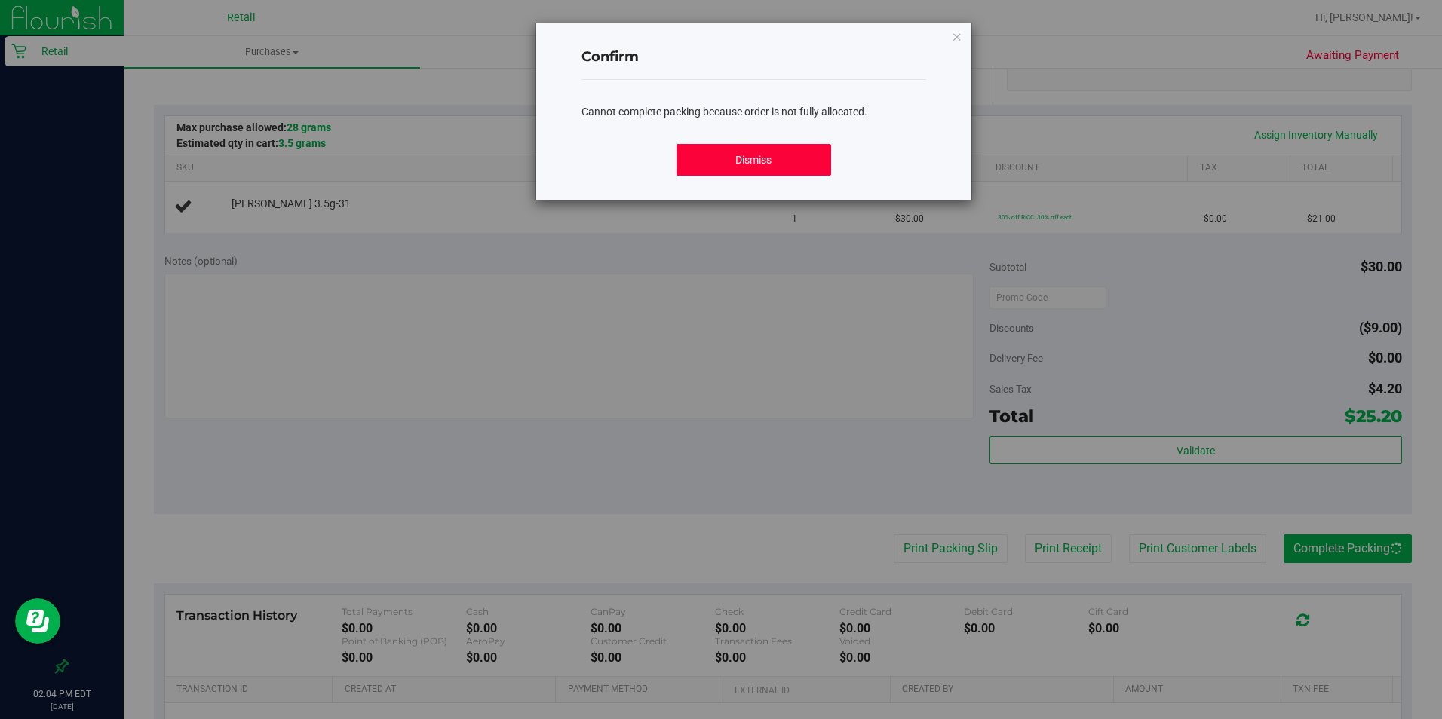
click at [731, 150] on button "Dismiss" at bounding box center [753, 160] width 155 height 32
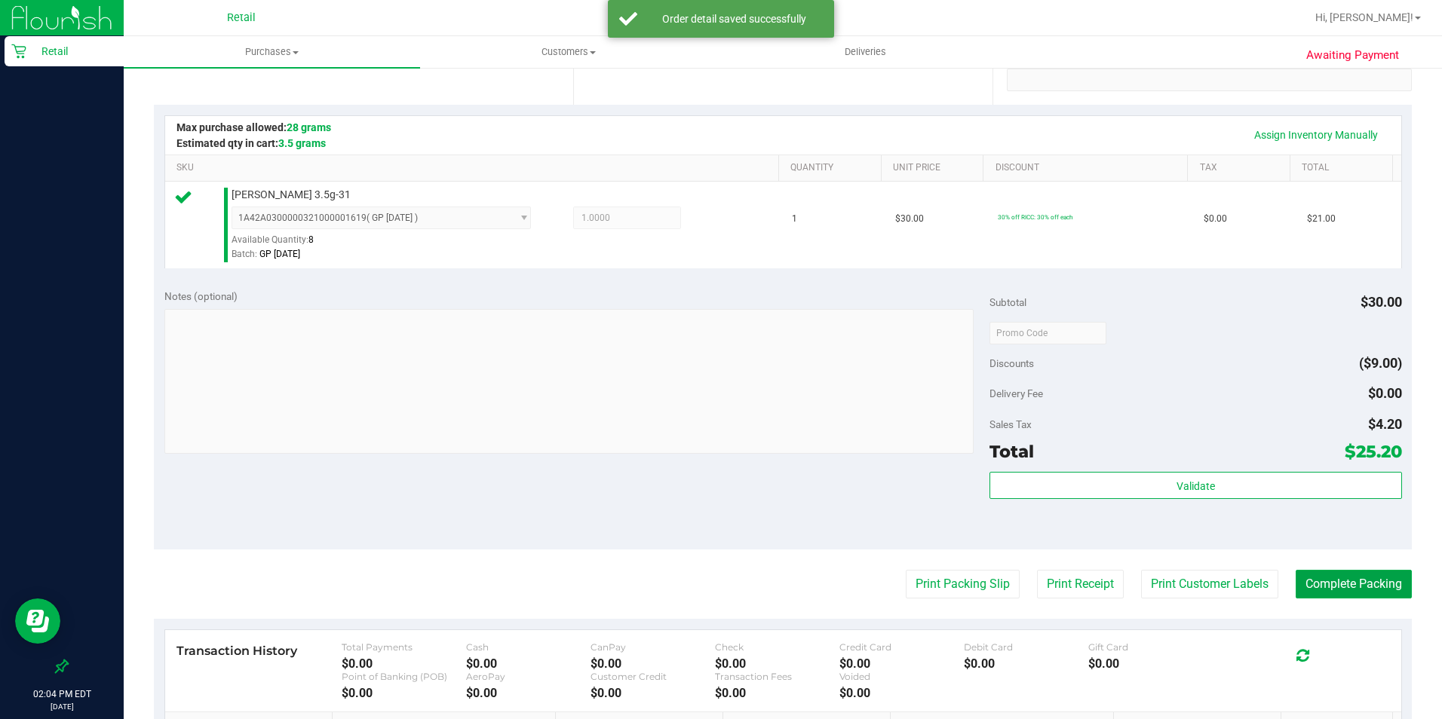
click at [1153, 575] on button "Complete Packing" at bounding box center [1353, 584] width 116 height 29
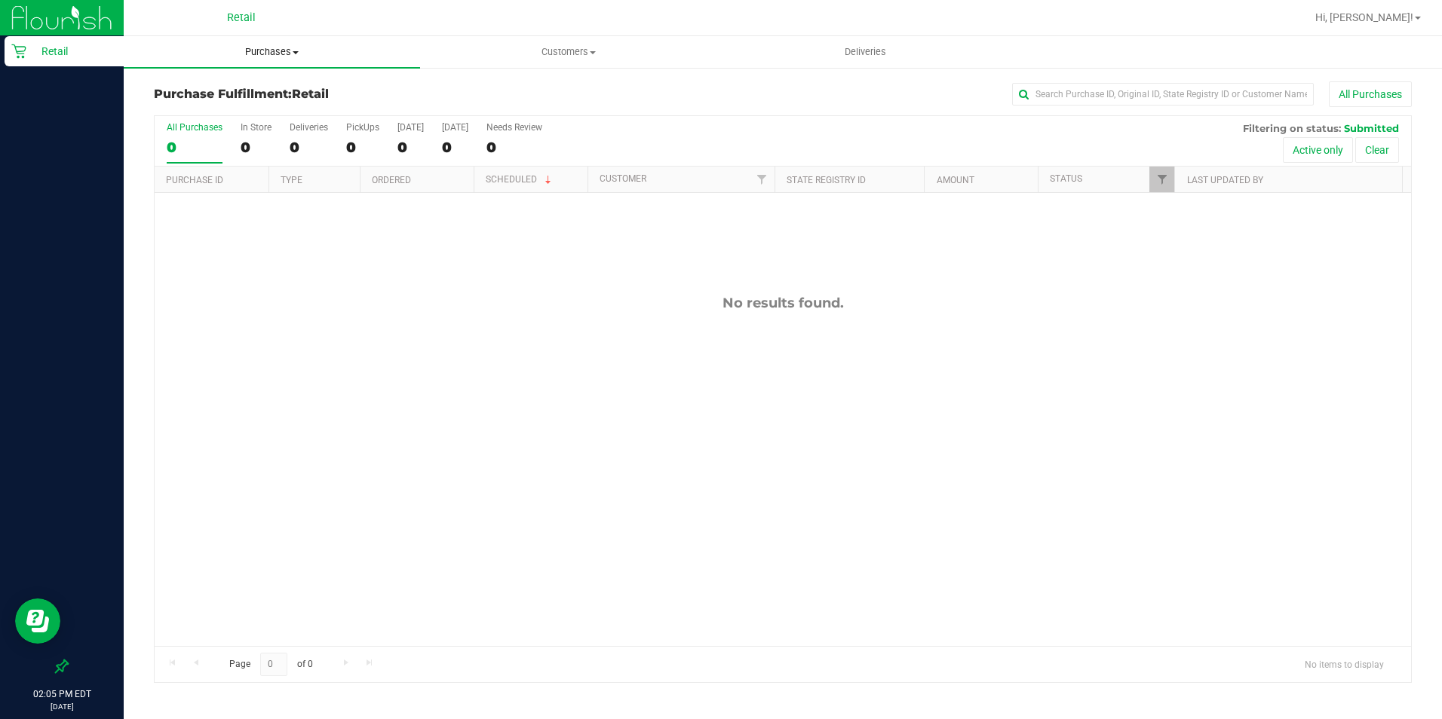
click at [281, 49] on span "Purchases" at bounding box center [272, 52] width 296 height 14
click at [264, 94] on span "Summary of purchases" at bounding box center [201, 90] width 155 height 13
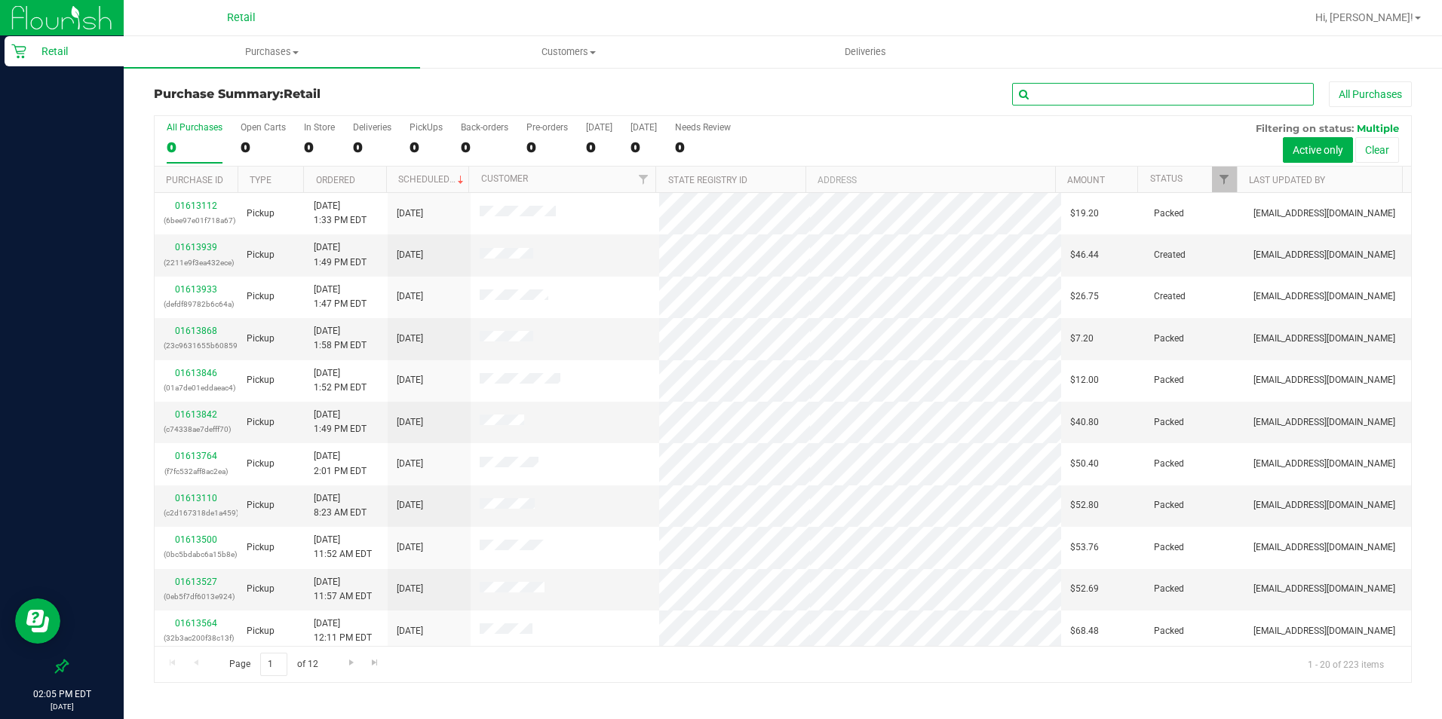
click at [1044, 89] on input "text" at bounding box center [1163, 94] width 302 height 23
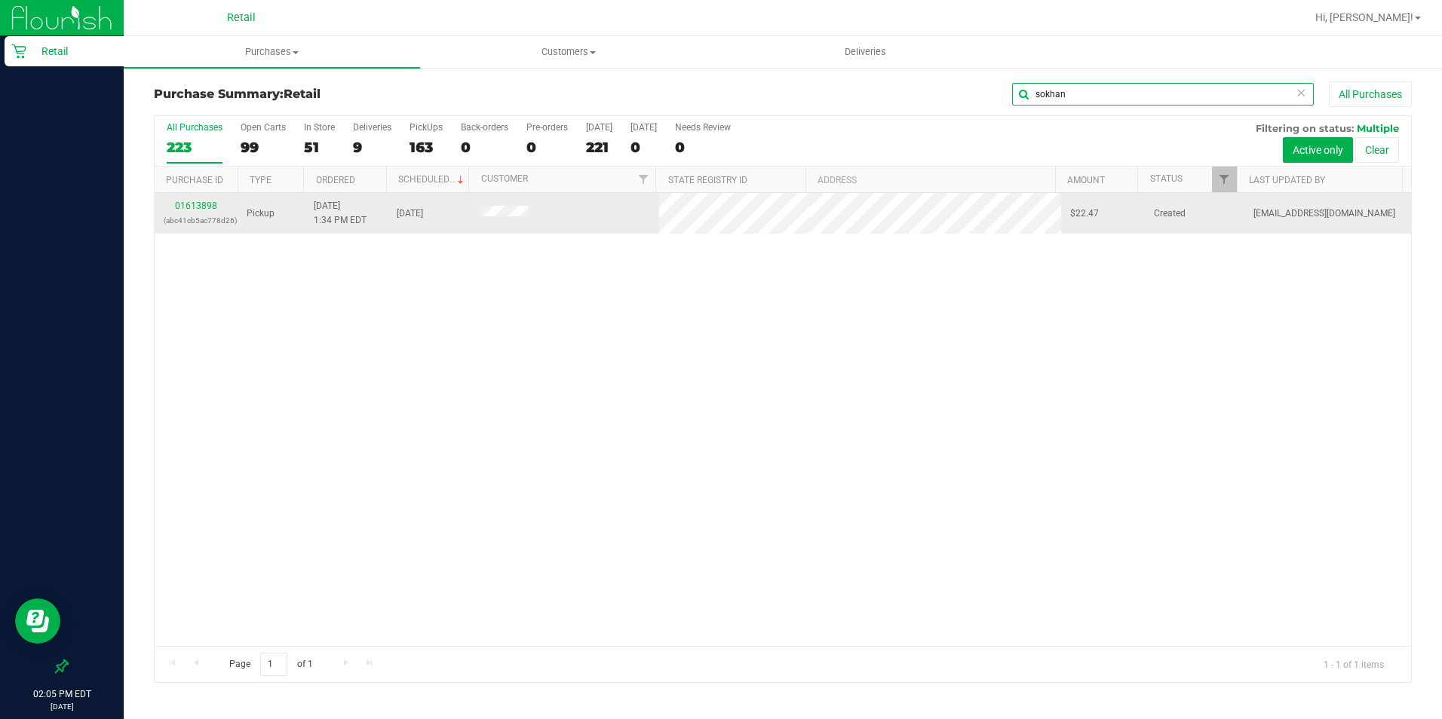
type input "sokhan"
click at [211, 207] on link "01613898" at bounding box center [196, 206] width 42 height 11
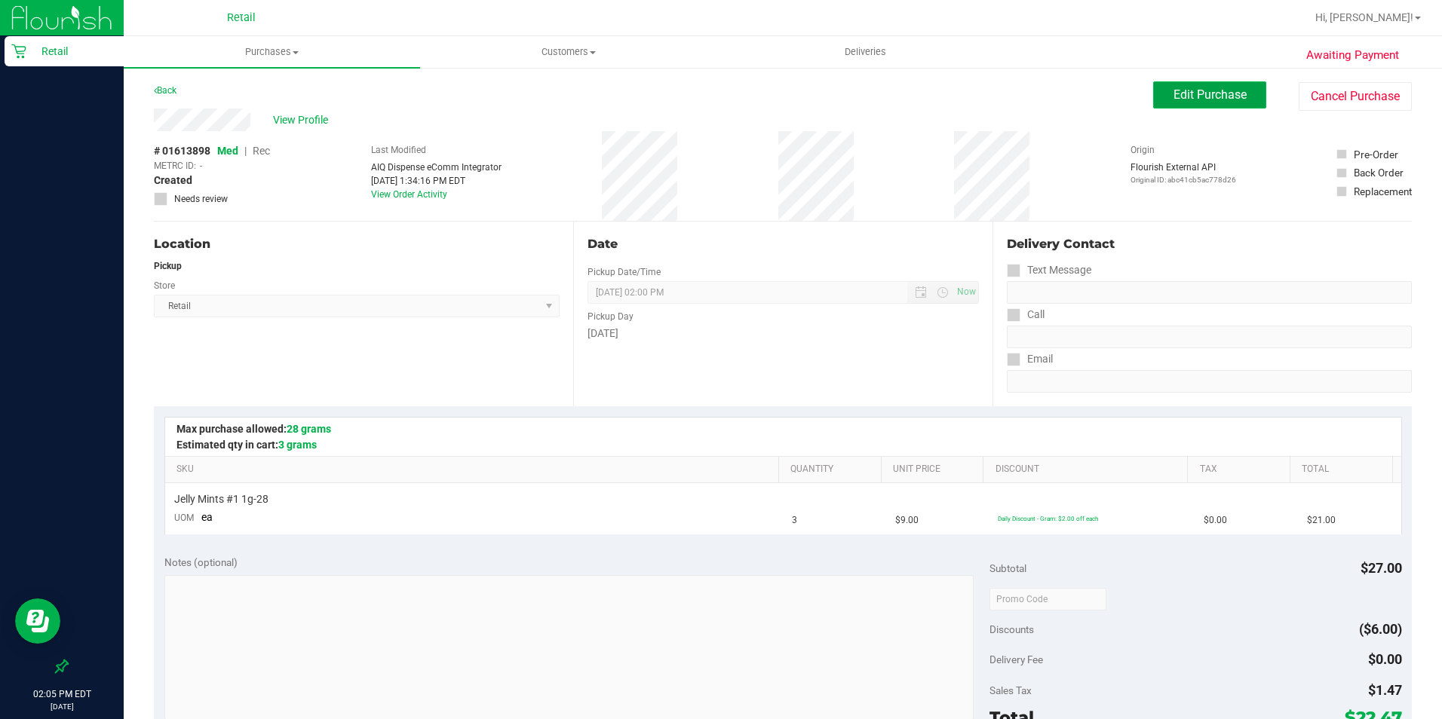
click at [1153, 89] on span "Edit Purchase" at bounding box center [1209, 94] width 73 height 14
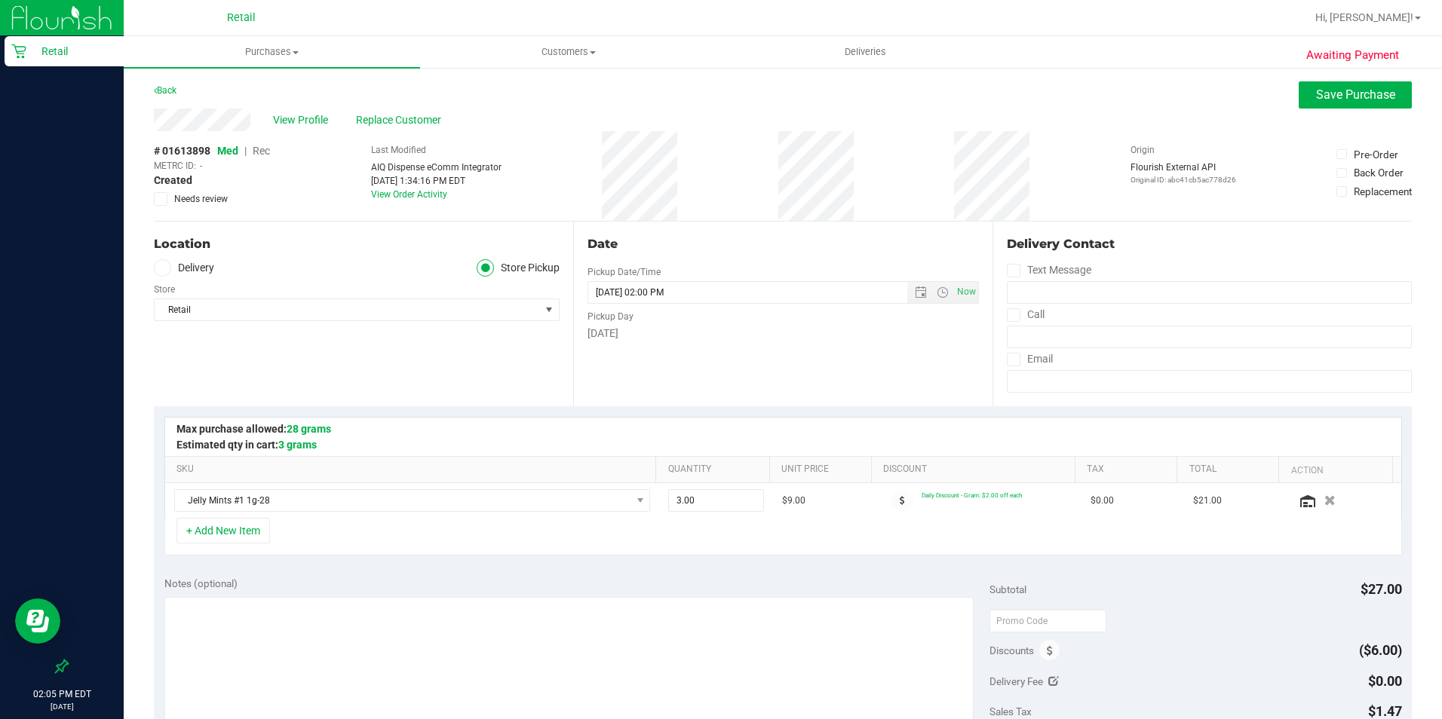
click at [265, 149] on span "Rec" at bounding box center [261, 151] width 17 height 12
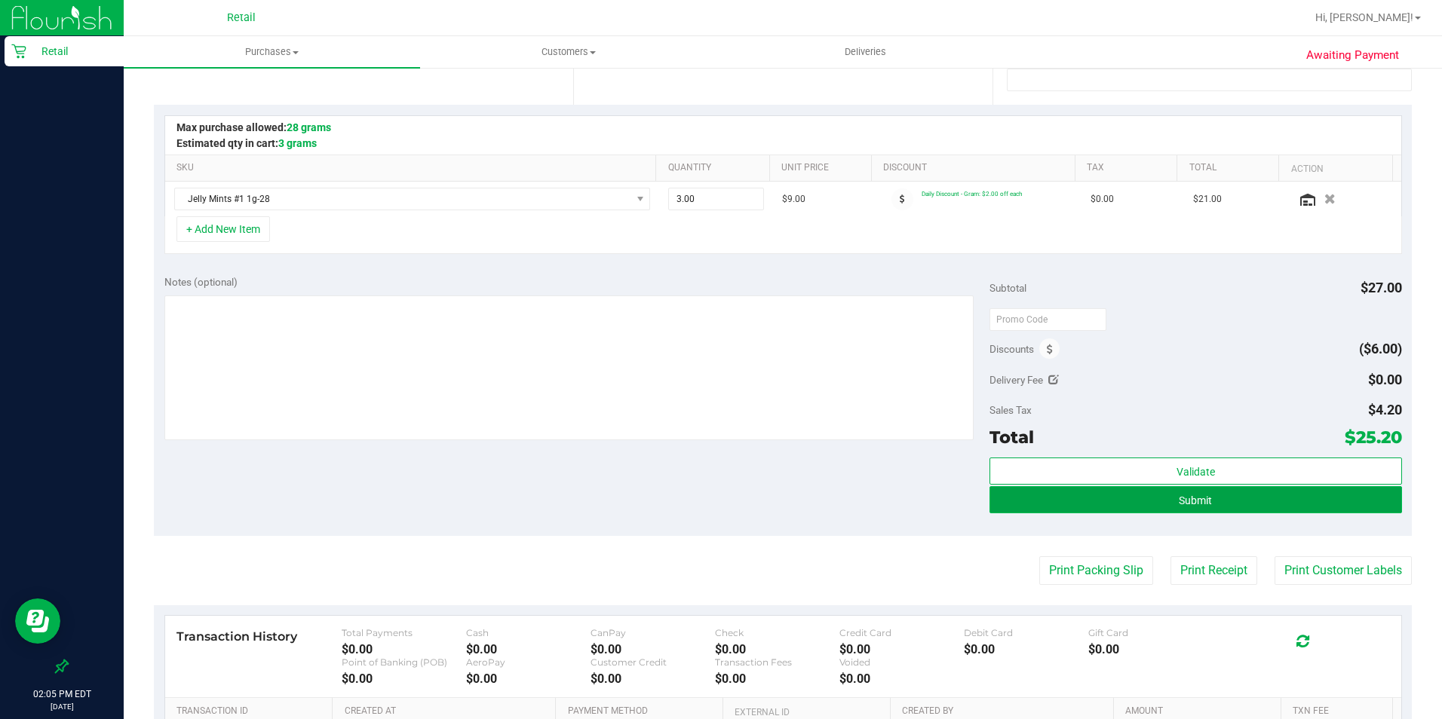
click at [1153, 499] on span "Submit" at bounding box center [1195, 501] width 33 height 12
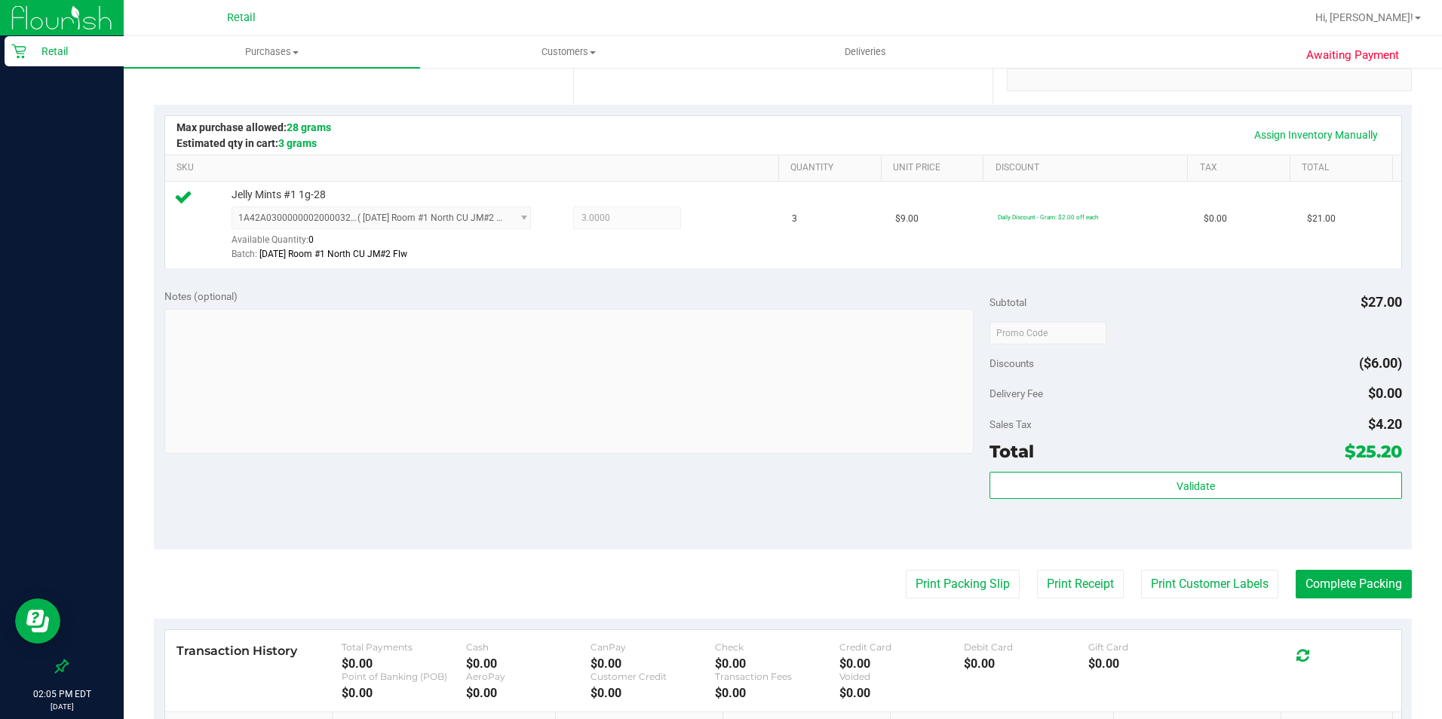
click at [1153, 568] on purchase-details "Back Edit Purchase Cancel Purchase View Profile # 01613898 Med | Rec METRC ID: …" at bounding box center [783, 340] width 1258 height 1121
click at [1153, 575] on button "Complete Packing" at bounding box center [1353, 584] width 116 height 29
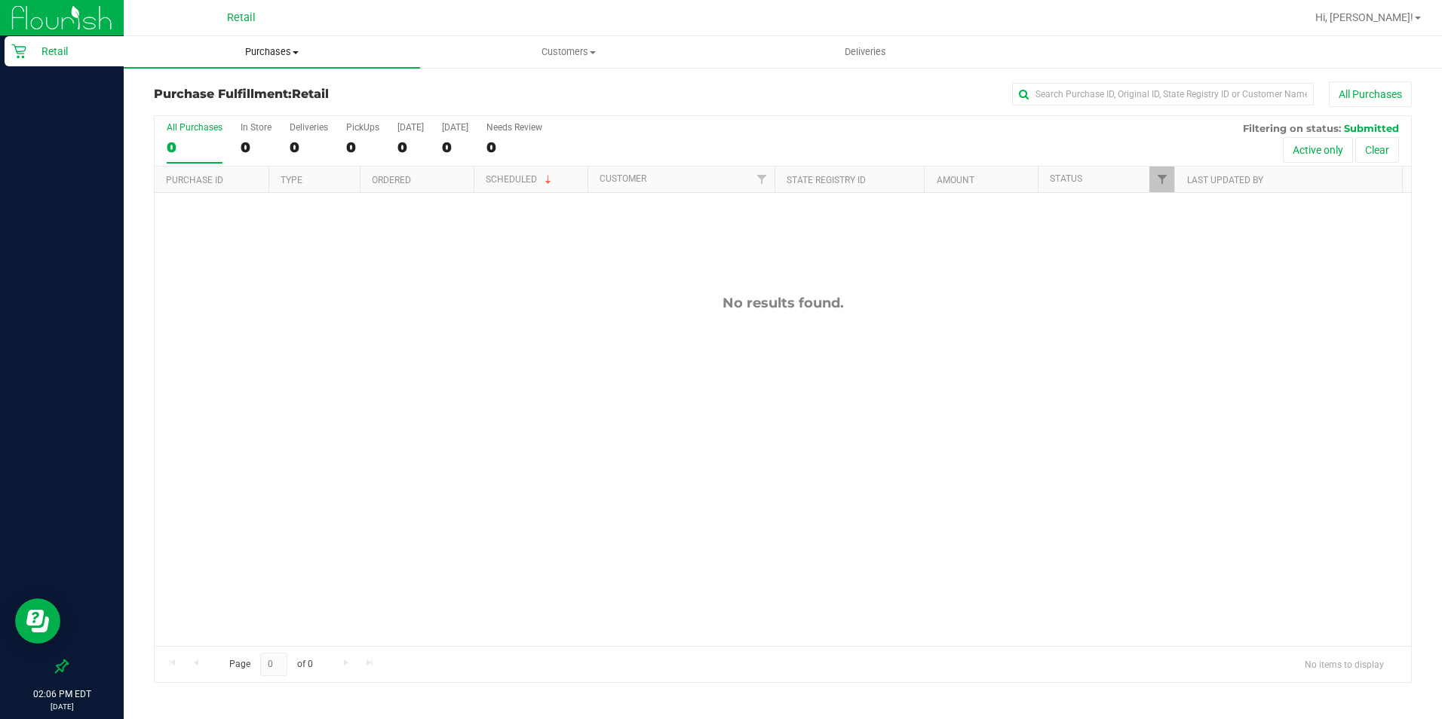
drag, startPoint x: 250, startPoint y: 57, endPoint x: 247, endPoint y: 73, distance: 16.9
click at [251, 57] on span "Purchases" at bounding box center [272, 52] width 296 height 14
click at [241, 99] on li "Summary of purchases" at bounding box center [272, 91] width 296 height 18
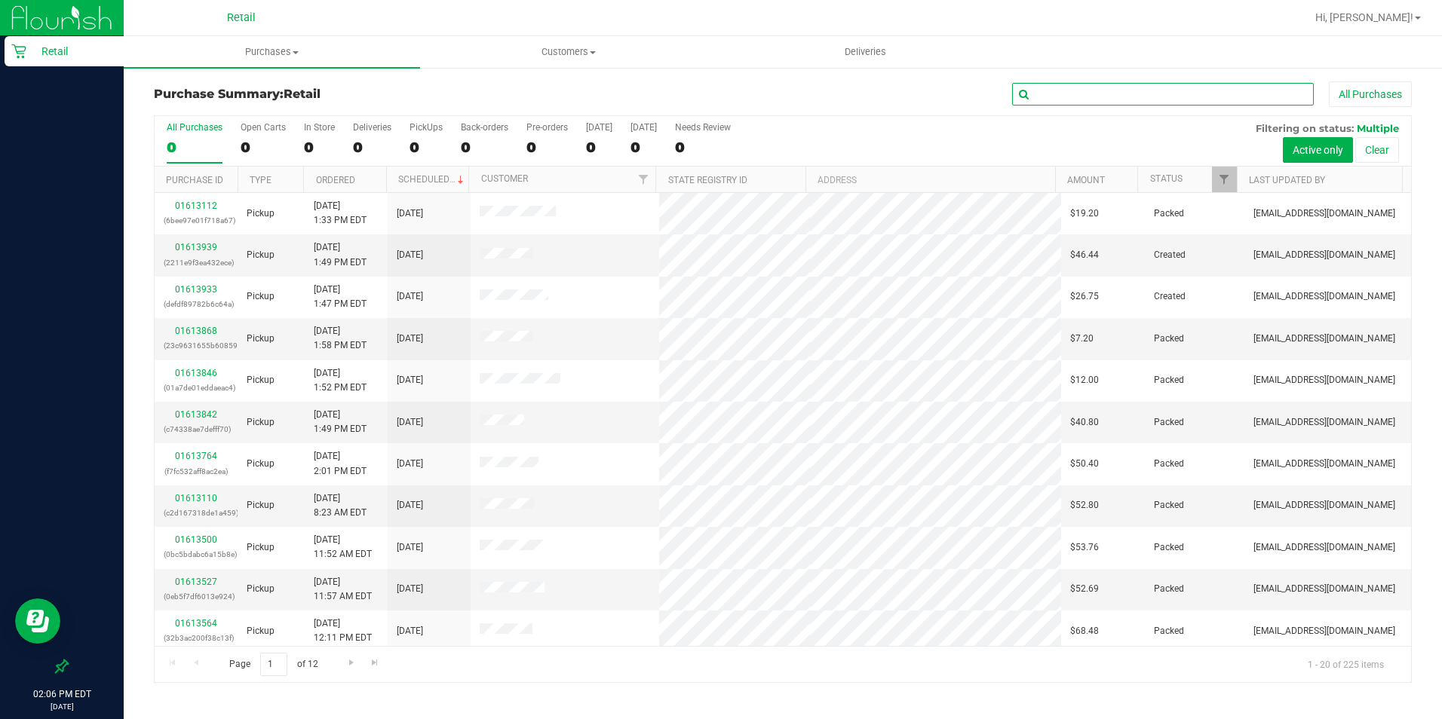
click at [1083, 94] on input "text" at bounding box center [1163, 94] width 302 height 23
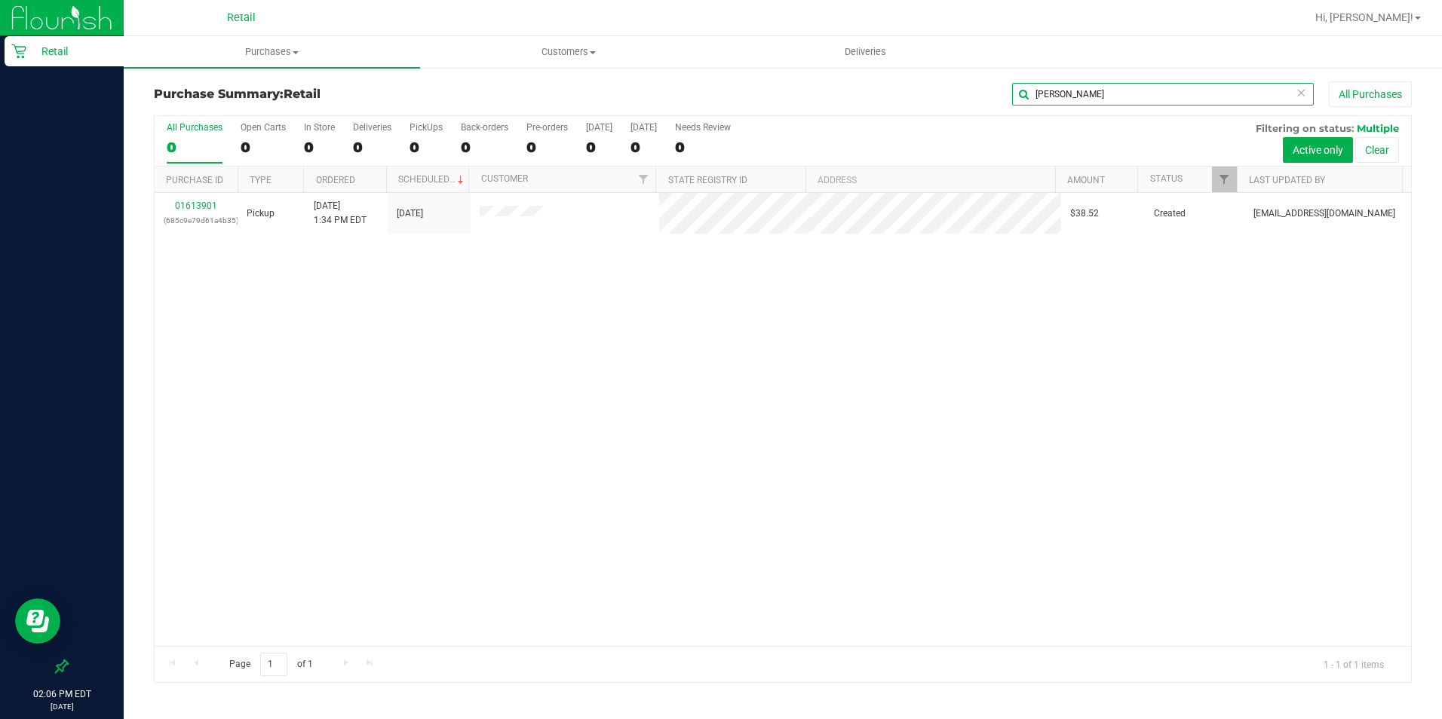
type input "[PERSON_NAME]"
click at [191, 205] on link "01613901" at bounding box center [196, 206] width 42 height 11
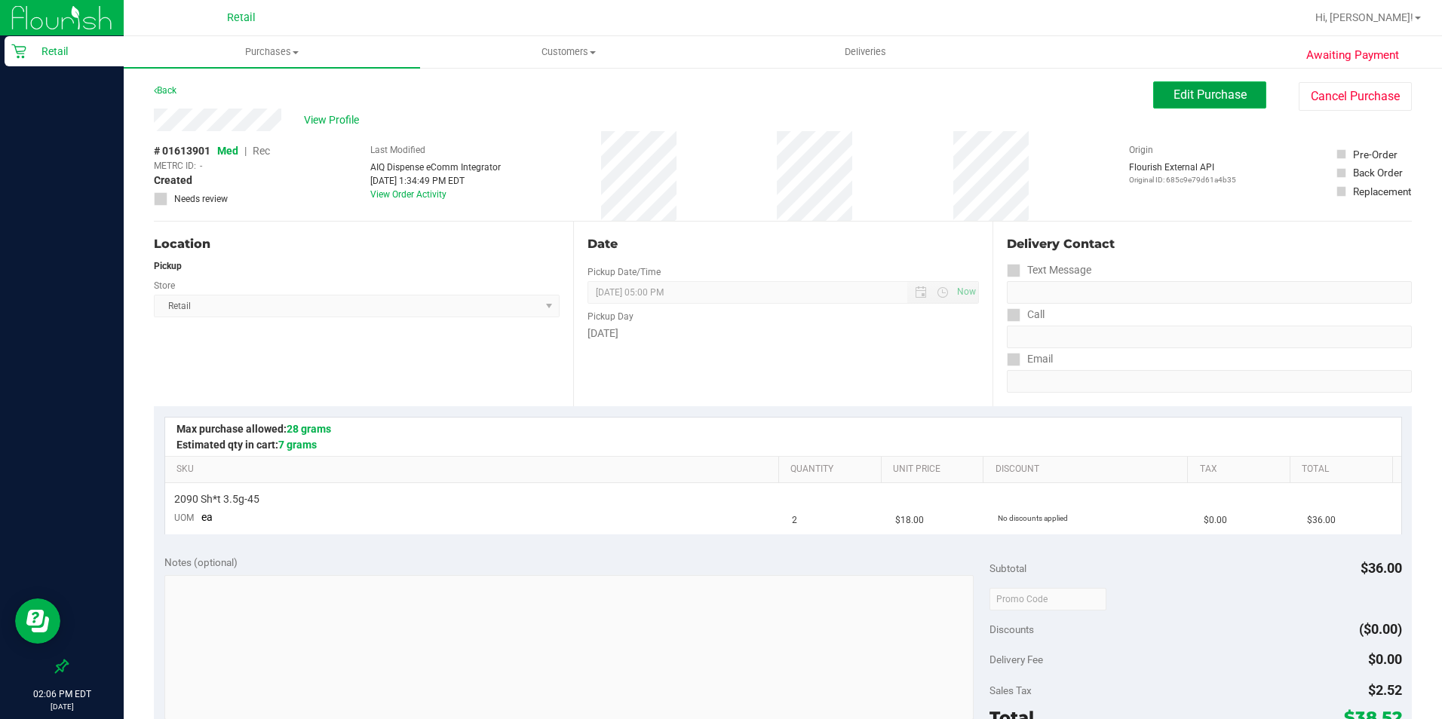
click at [1153, 92] on button "Edit Purchase" at bounding box center [1209, 94] width 113 height 27
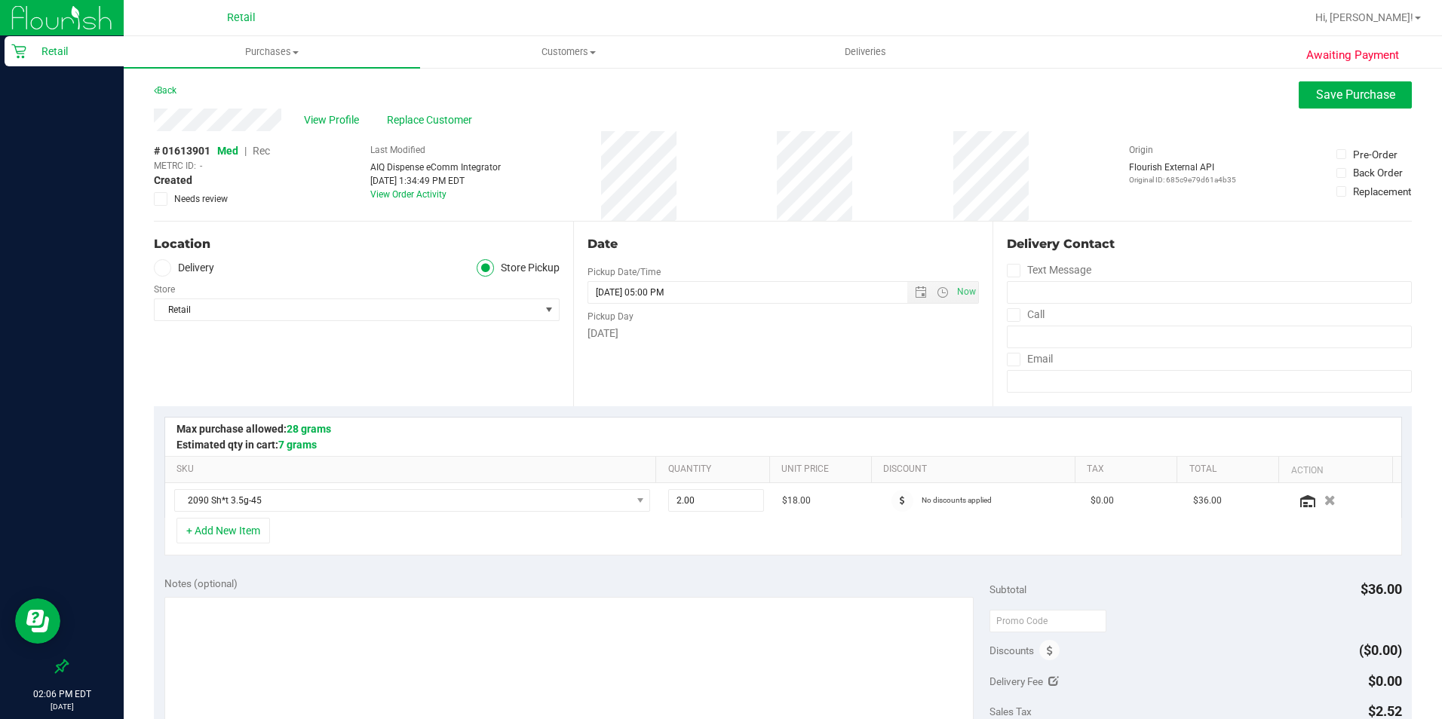
click at [266, 148] on span "Rec" at bounding box center [261, 151] width 17 height 12
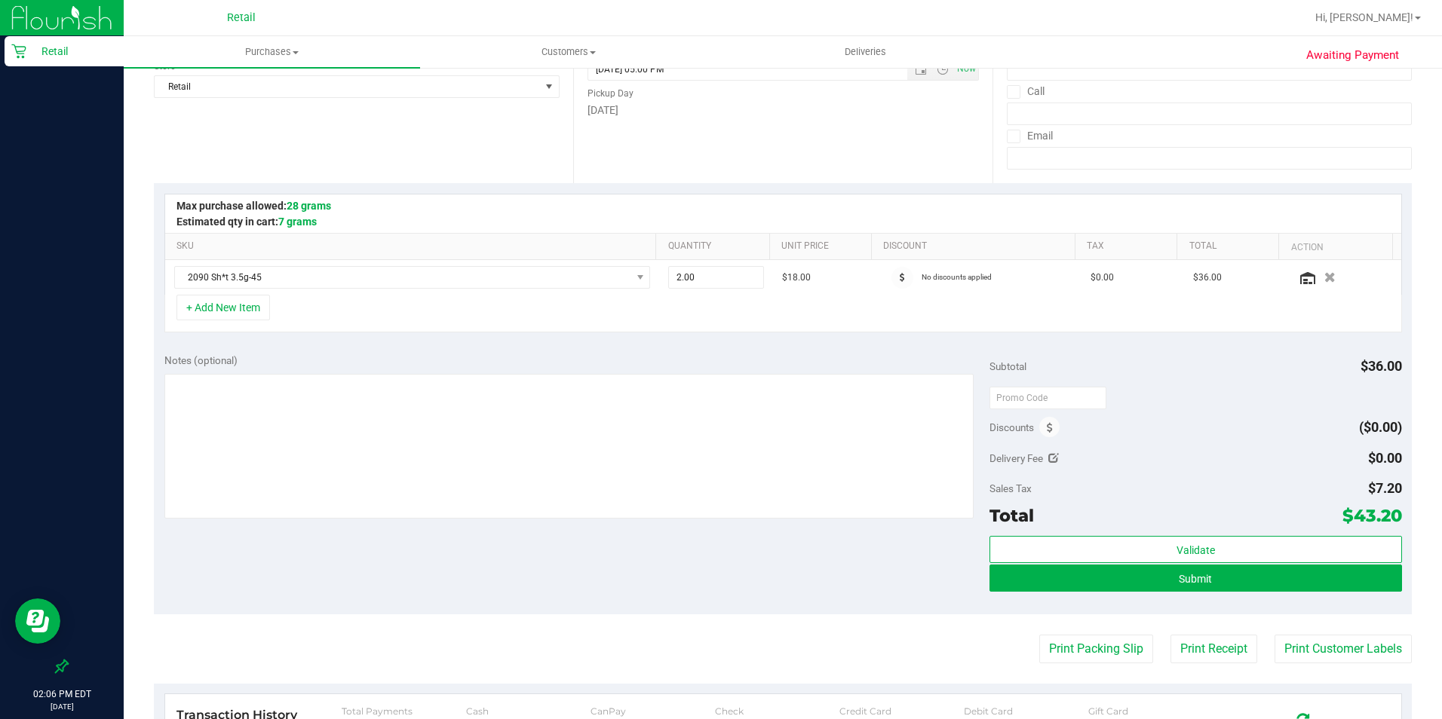
scroll to position [226, 0]
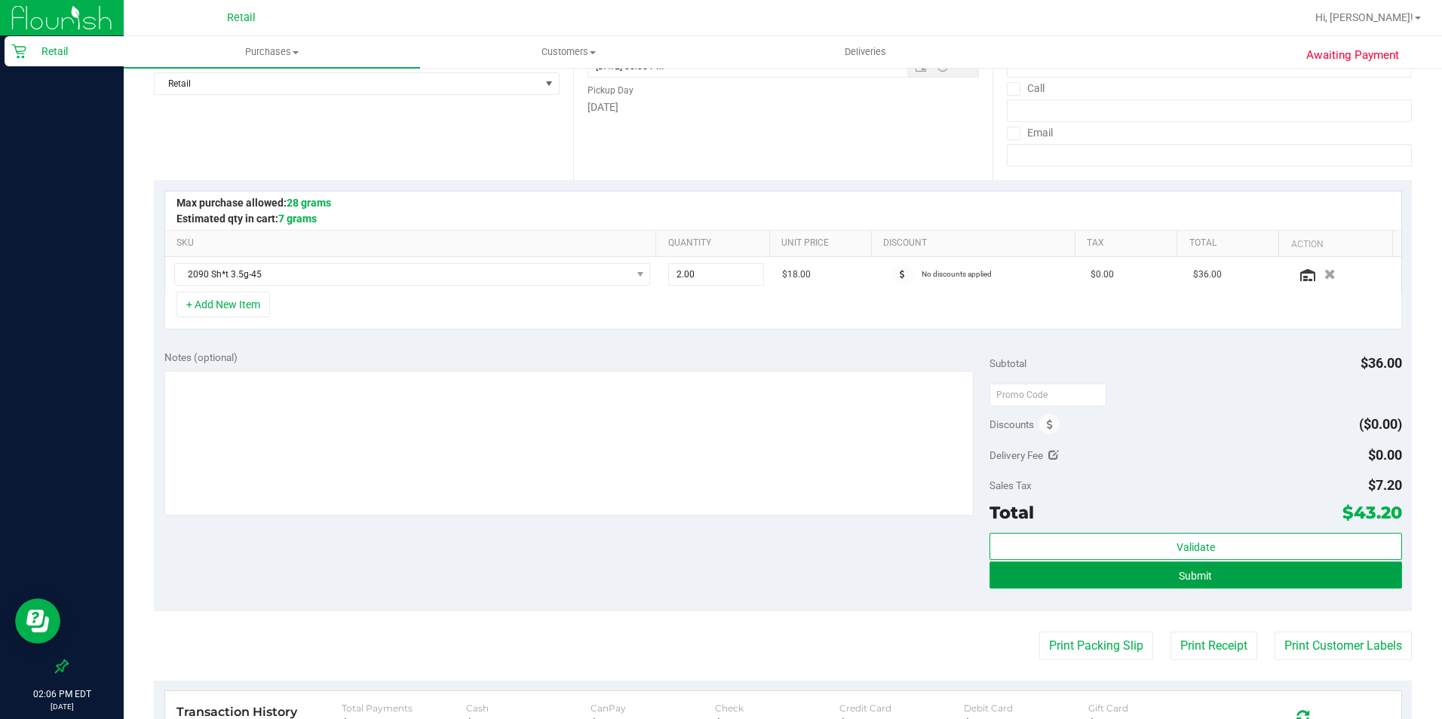
click at [1153, 575] on button "Submit" at bounding box center [1195, 575] width 412 height 27
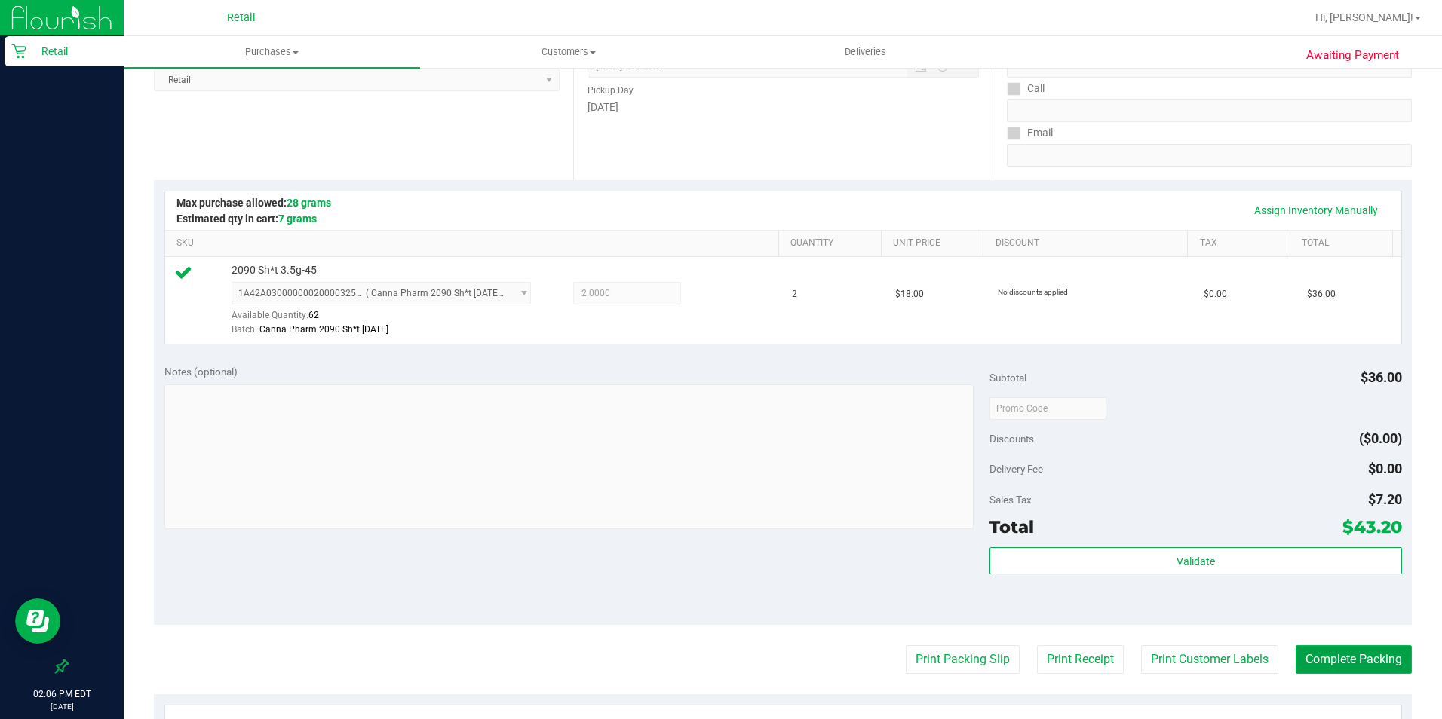
click at [1153, 575] on button "Complete Packing" at bounding box center [1353, 659] width 116 height 29
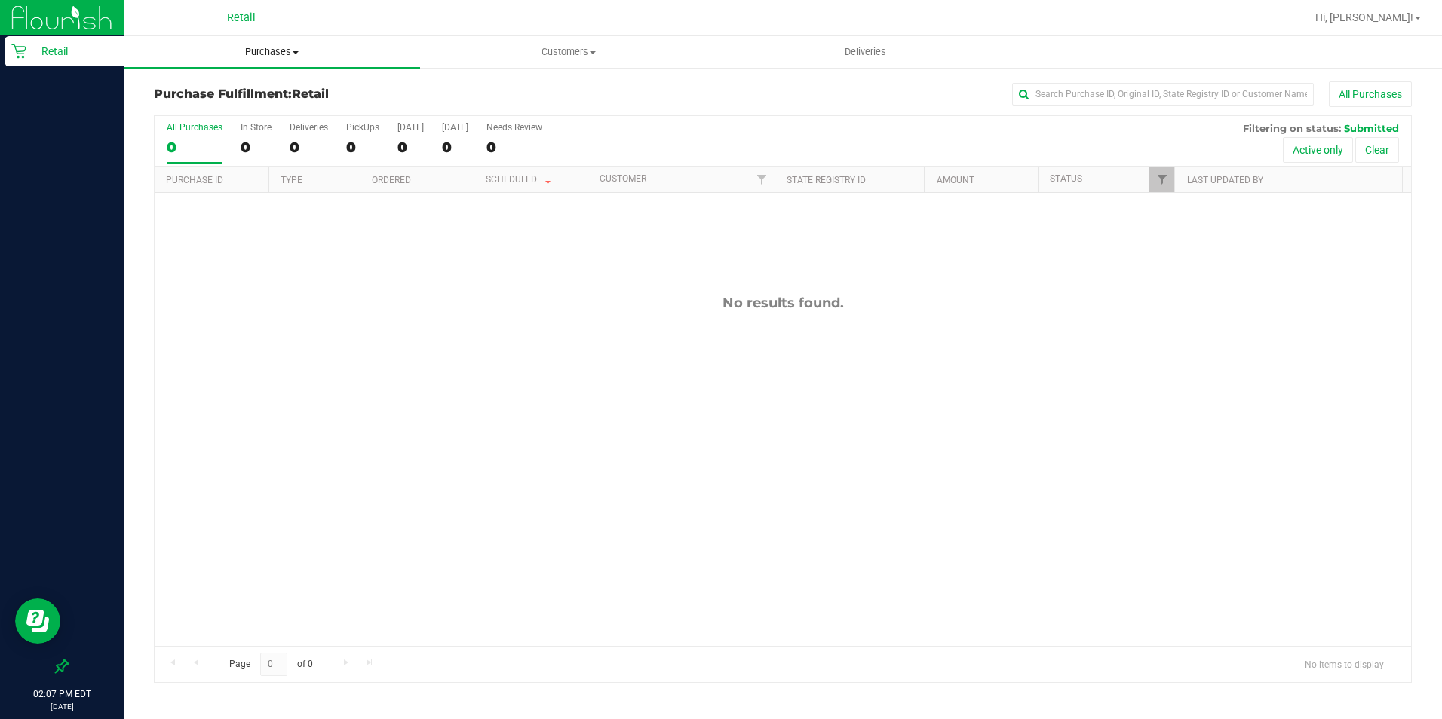
click at [269, 41] on uib-tab-heading "Purchases Summary of purchases Fulfillment All purchases" at bounding box center [272, 52] width 296 height 32
click at [269, 93] on span "Summary of purchases" at bounding box center [201, 90] width 155 height 13
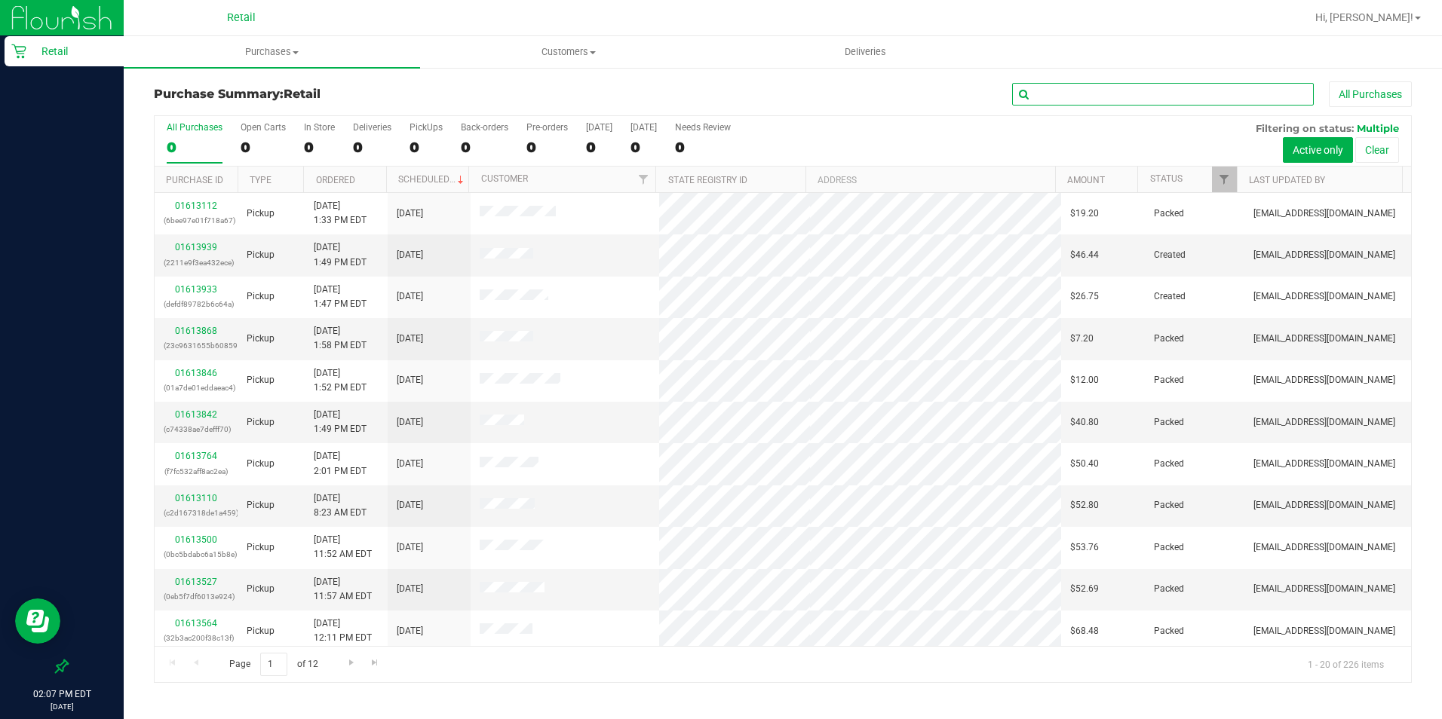
click at [1071, 91] on input "text" at bounding box center [1163, 94] width 302 height 23
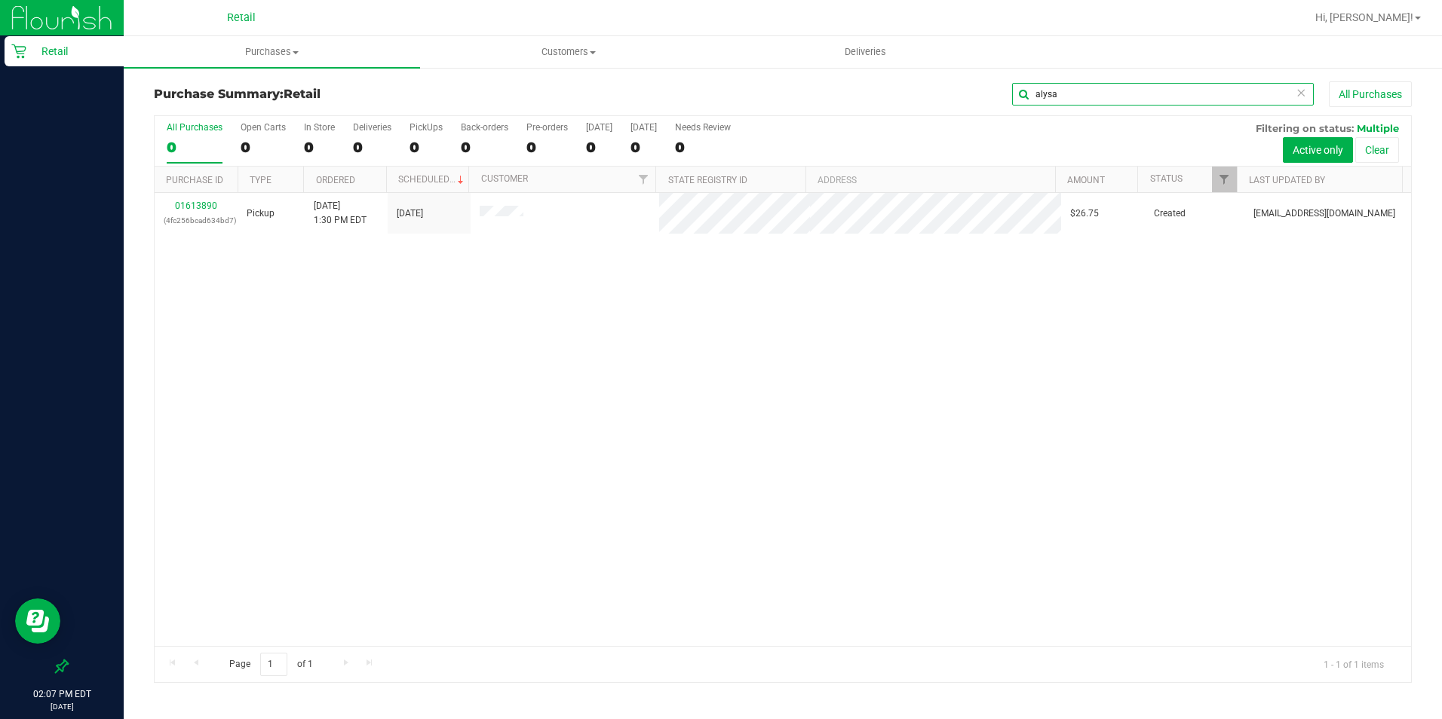
type input "alysa"
click at [185, 210] on link "01613890" at bounding box center [196, 206] width 42 height 11
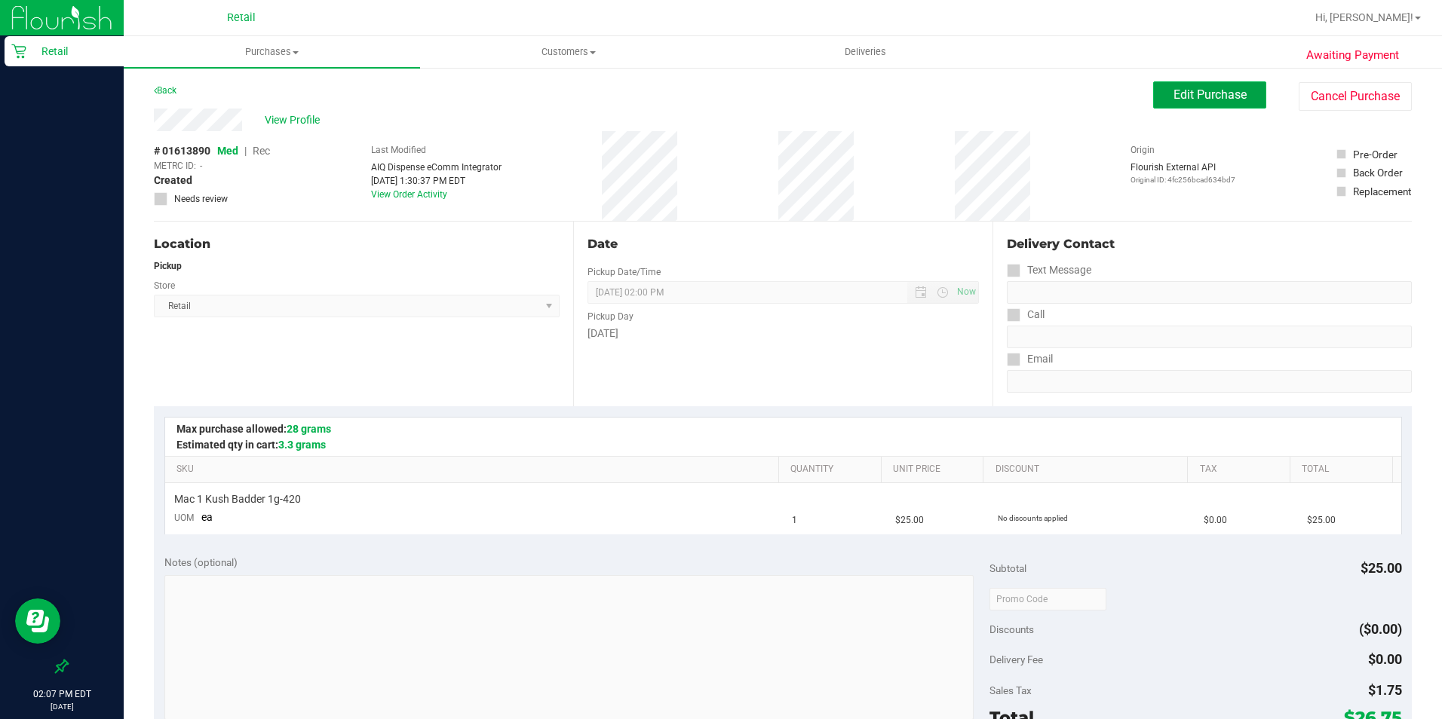
click at [1153, 97] on button "Edit Purchase" at bounding box center [1209, 94] width 113 height 27
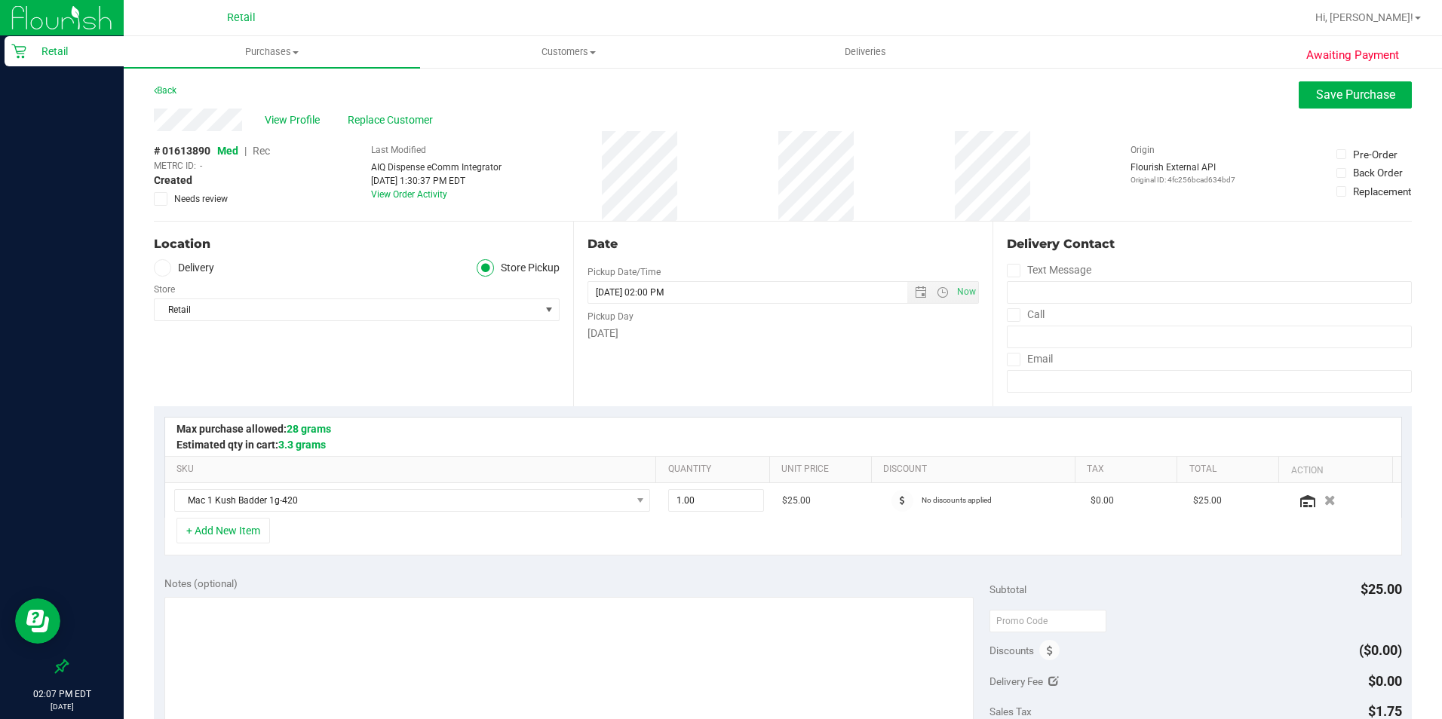
click at [265, 149] on span "Rec" at bounding box center [261, 151] width 17 height 12
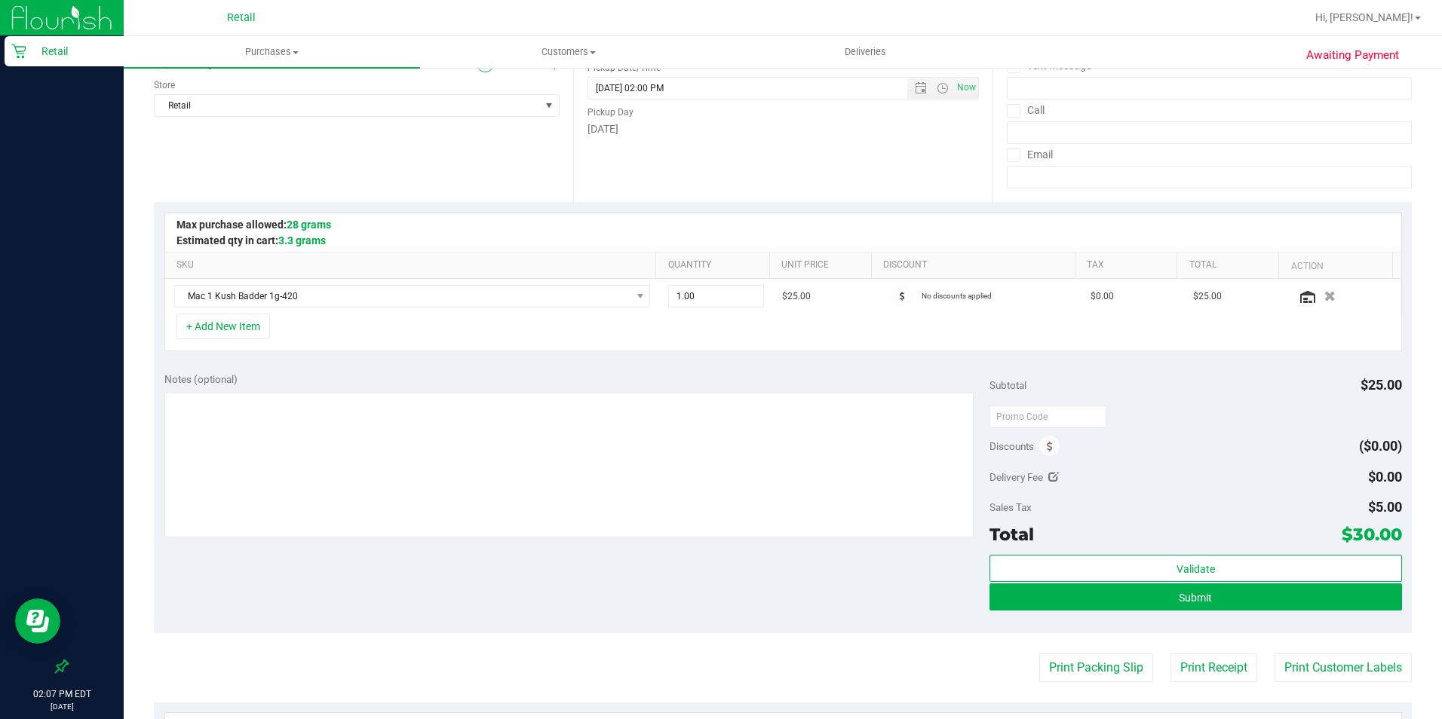
scroll to position [226, 0]
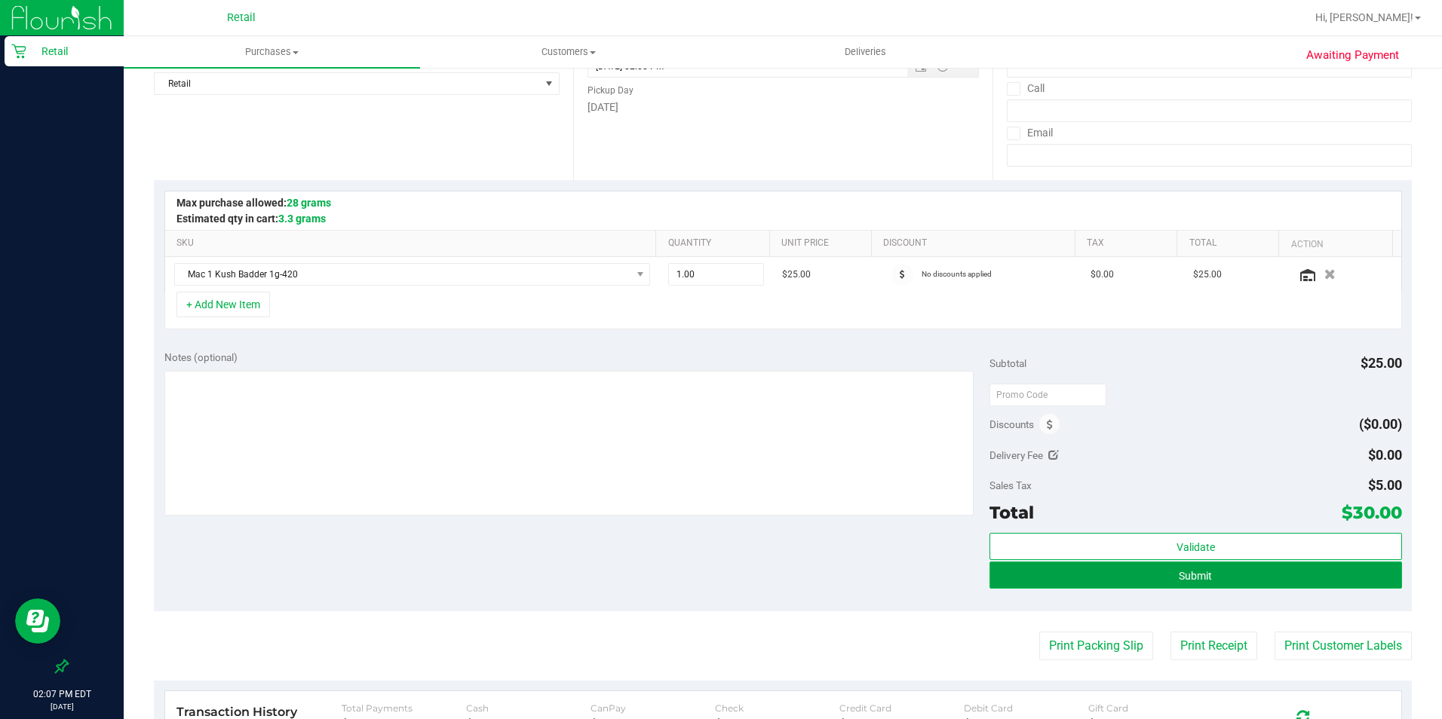
click at [1153, 575] on button "Submit" at bounding box center [1195, 575] width 412 height 27
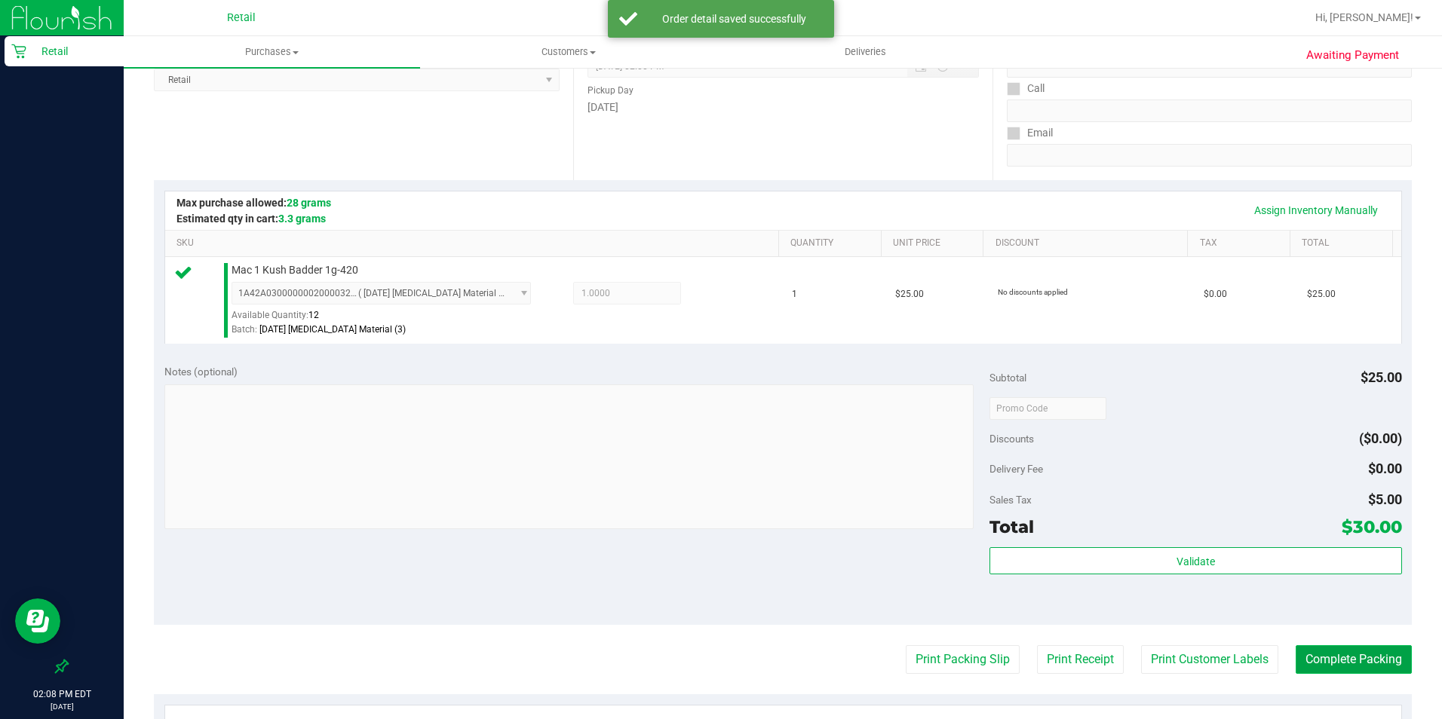
click at [1153, 575] on button "Complete Packing" at bounding box center [1353, 659] width 116 height 29
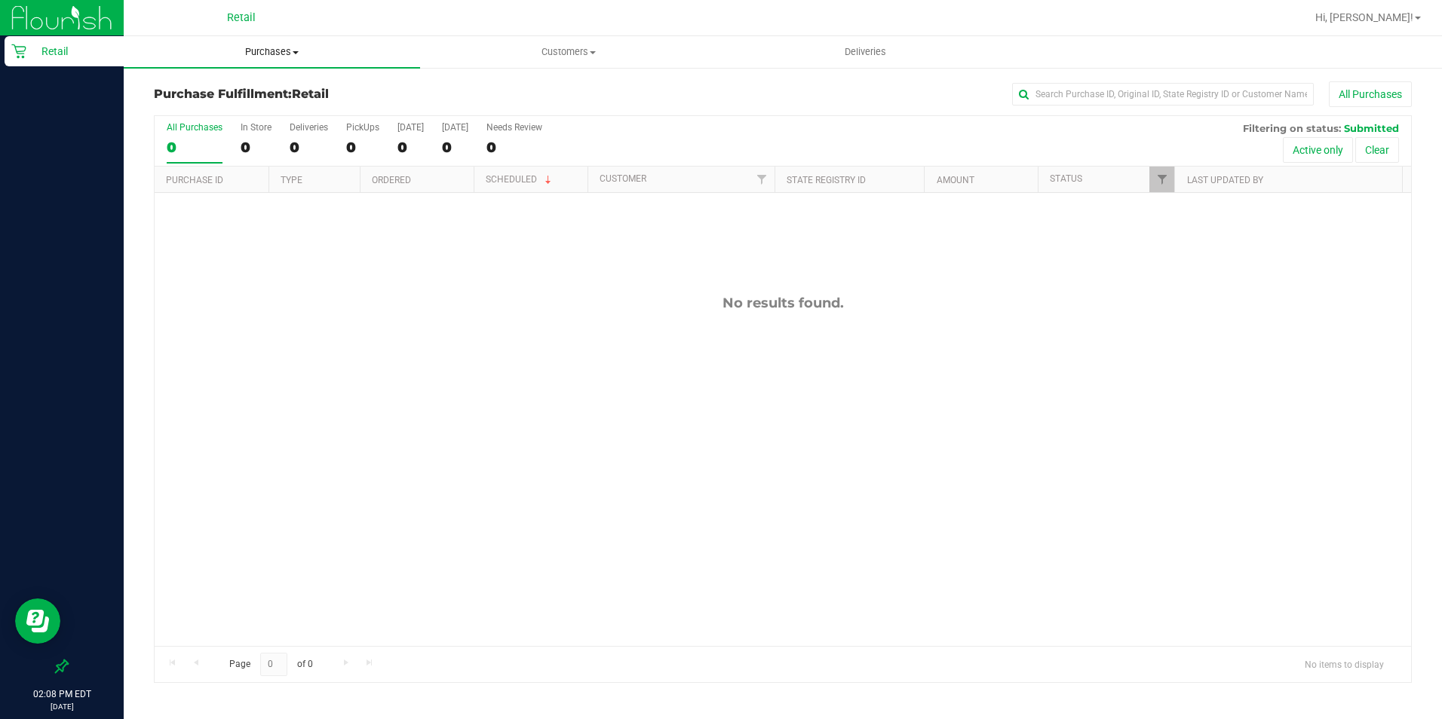
click at [258, 59] on uib-tab-heading "Purchases Summary of purchases Fulfillment All purchases" at bounding box center [272, 52] width 296 height 32
click at [262, 87] on span "Summary of purchases" at bounding box center [201, 90] width 155 height 13
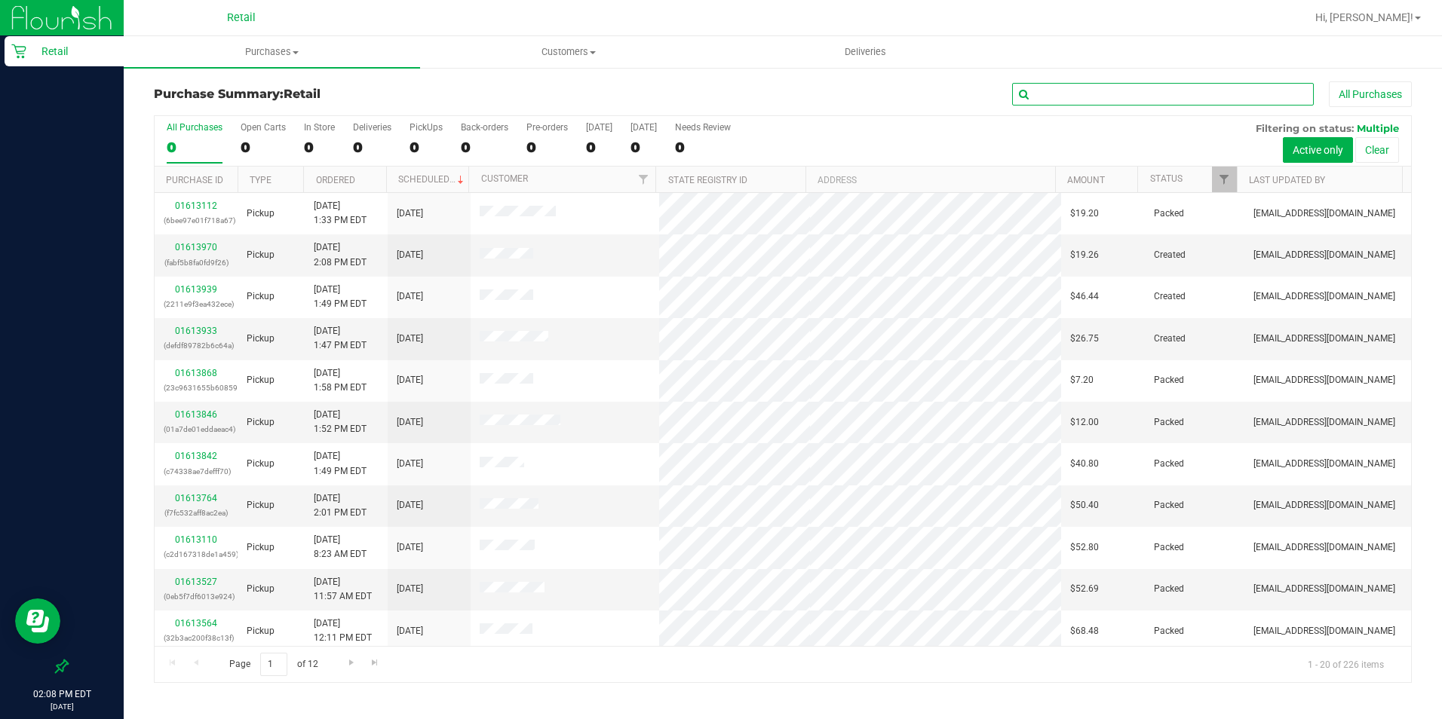
click at [1057, 90] on input "text" at bounding box center [1163, 94] width 302 height 23
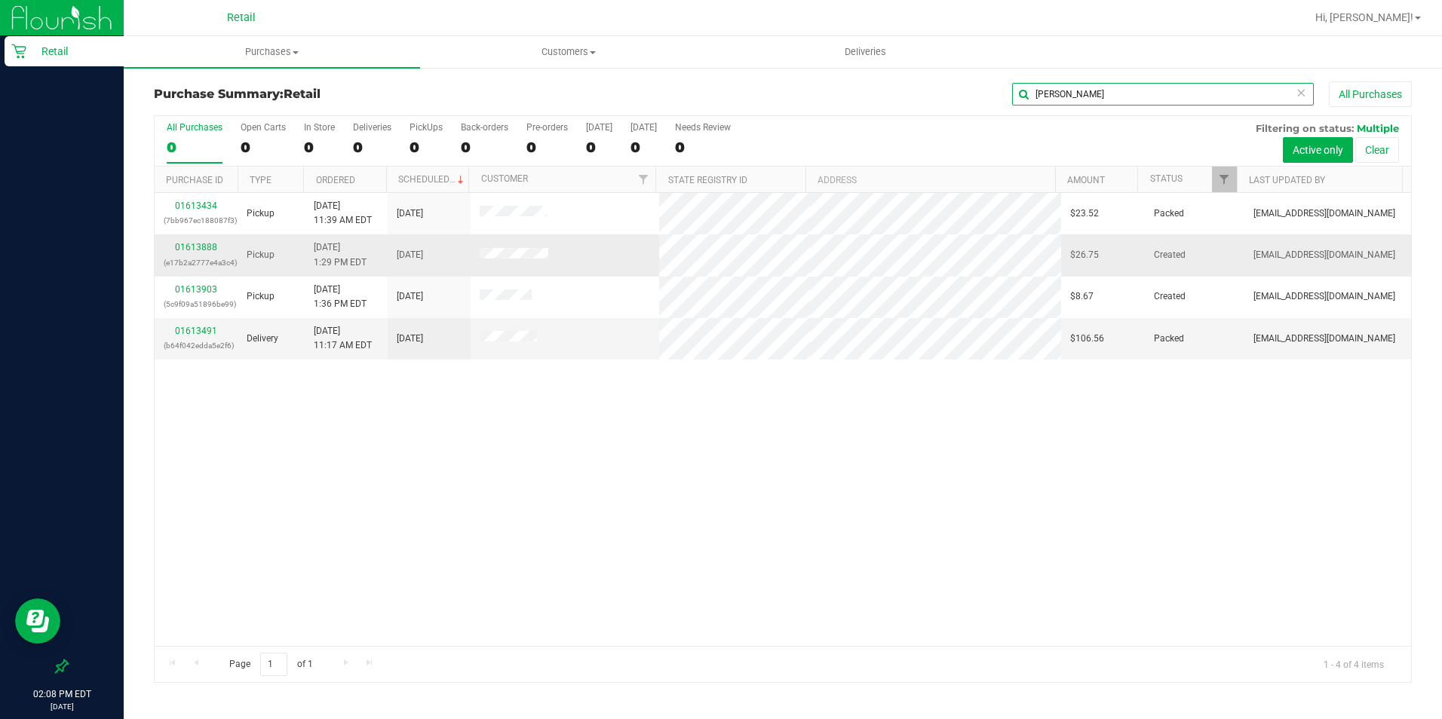
type input "[PERSON_NAME]"
click at [194, 253] on div "01613888 (e17b2a2777e4a3c4)" at bounding box center [196, 255] width 65 height 29
click at [207, 247] on link "01613888" at bounding box center [196, 247] width 42 height 11
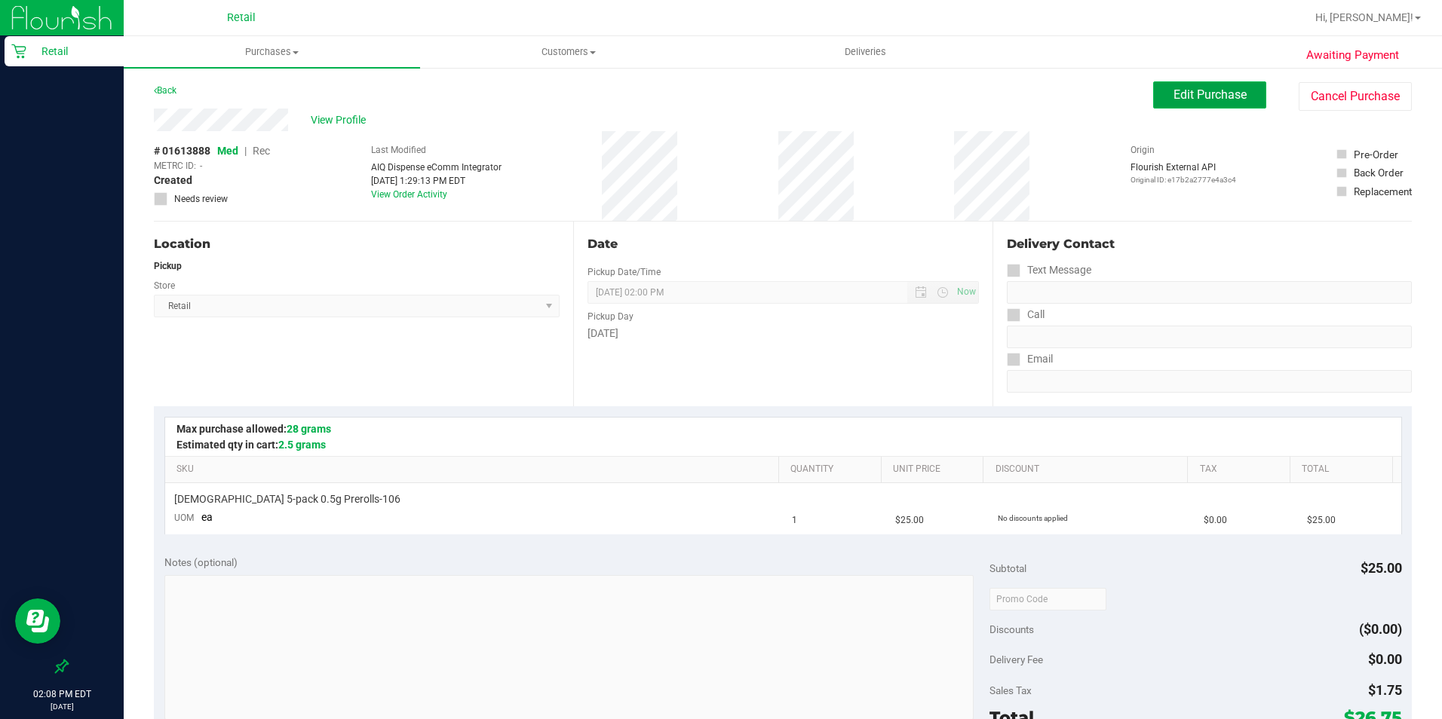
click at [1153, 97] on button "Edit Purchase" at bounding box center [1209, 94] width 113 height 27
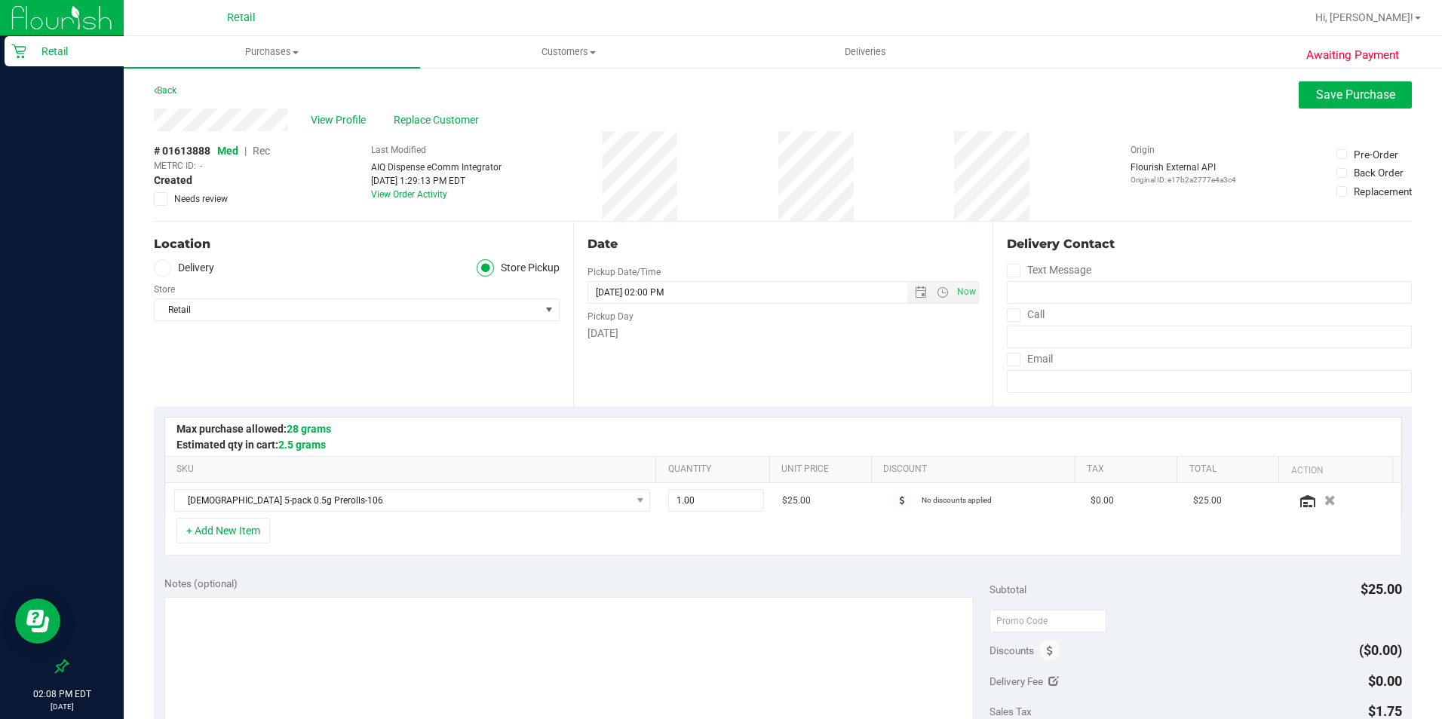
click at [254, 149] on span "Rec" at bounding box center [261, 151] width 17 height 12
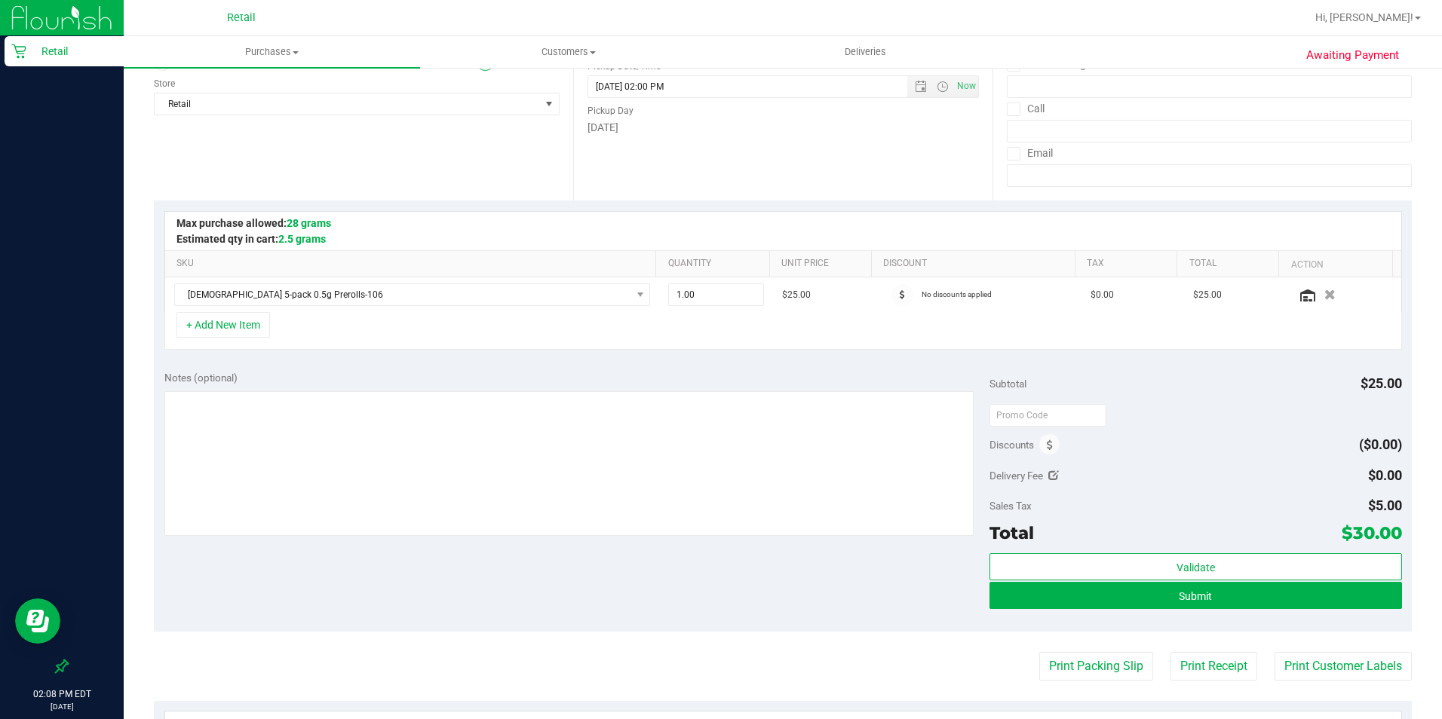
scroll to position [226, 0]
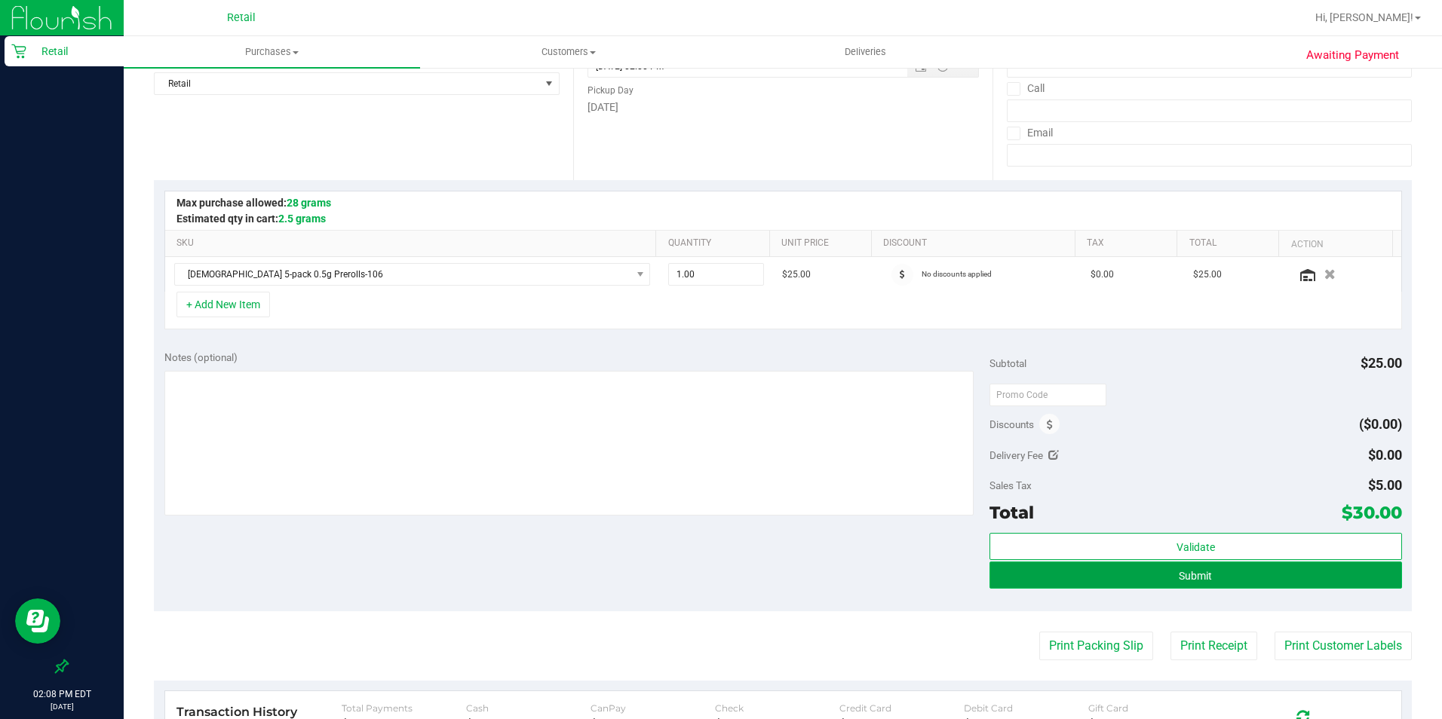
click at [1124, 575] on button "Submit" at bounding box center [1195, 575] width 412 height 27
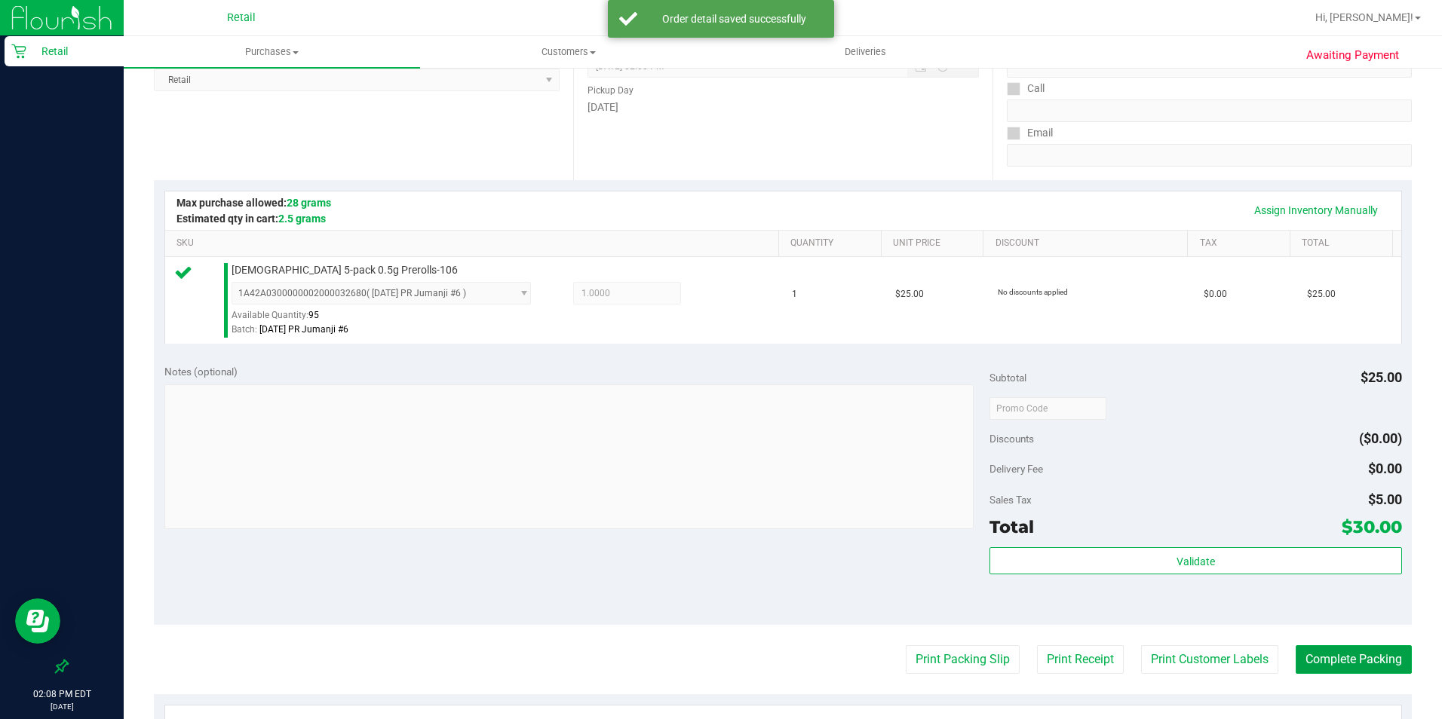
click at [1153, 575] on button "Complete Packing" at bounding box center [1353, 659] width 116 height 29
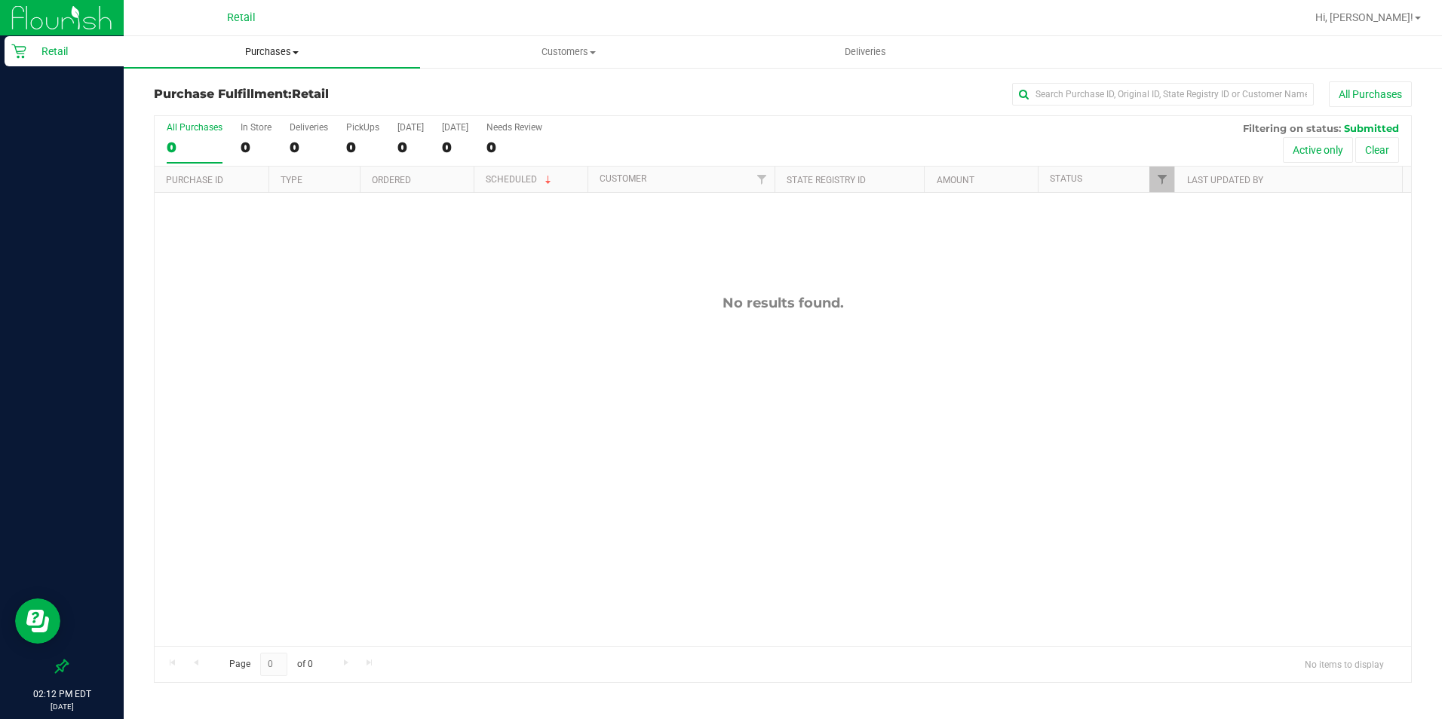
click at [260, 51] on span "Purchases" at bounding box center [272, 52] width 296 height 14
click at [250, 87] on span "Summary of purchases" at bounding box center [201, 90] width 155 height 13
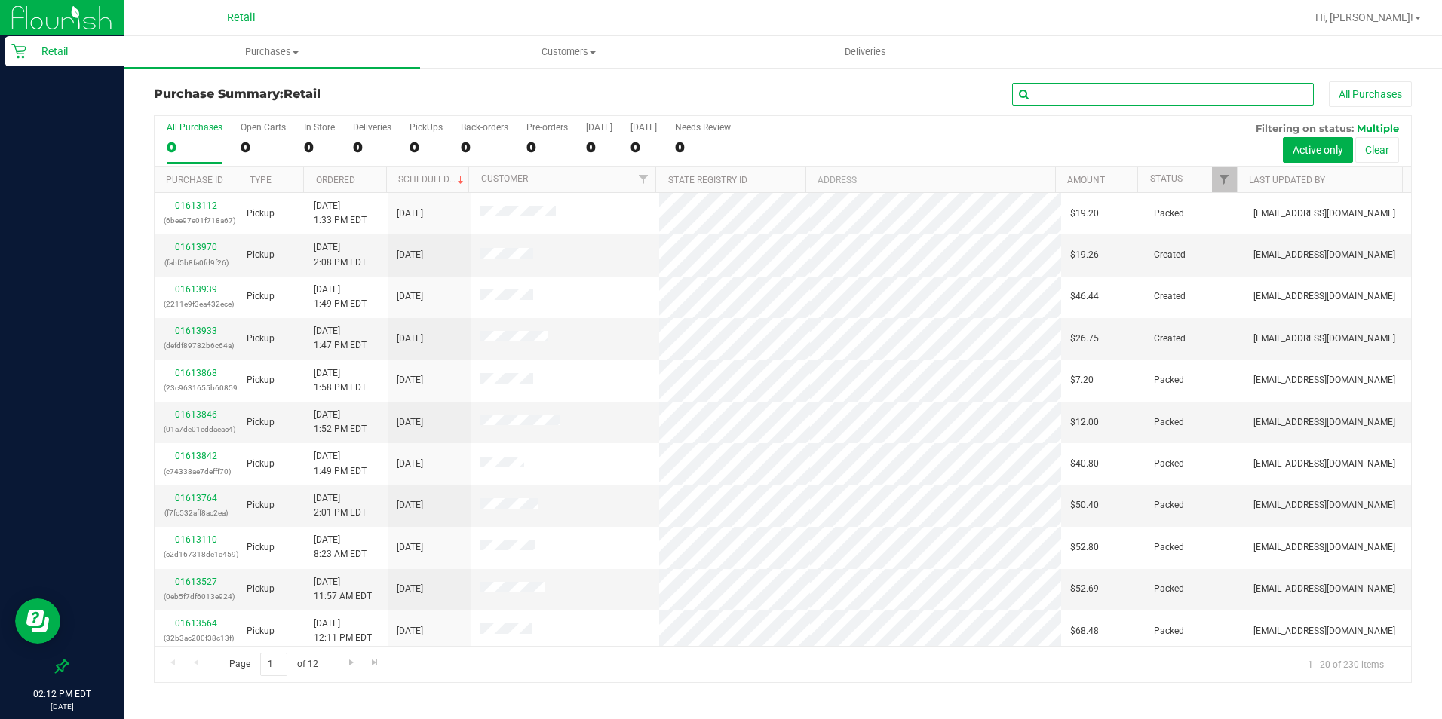
click at [1147, 97] on input "text" at bounding box center [1163, 94] width 302 height 23
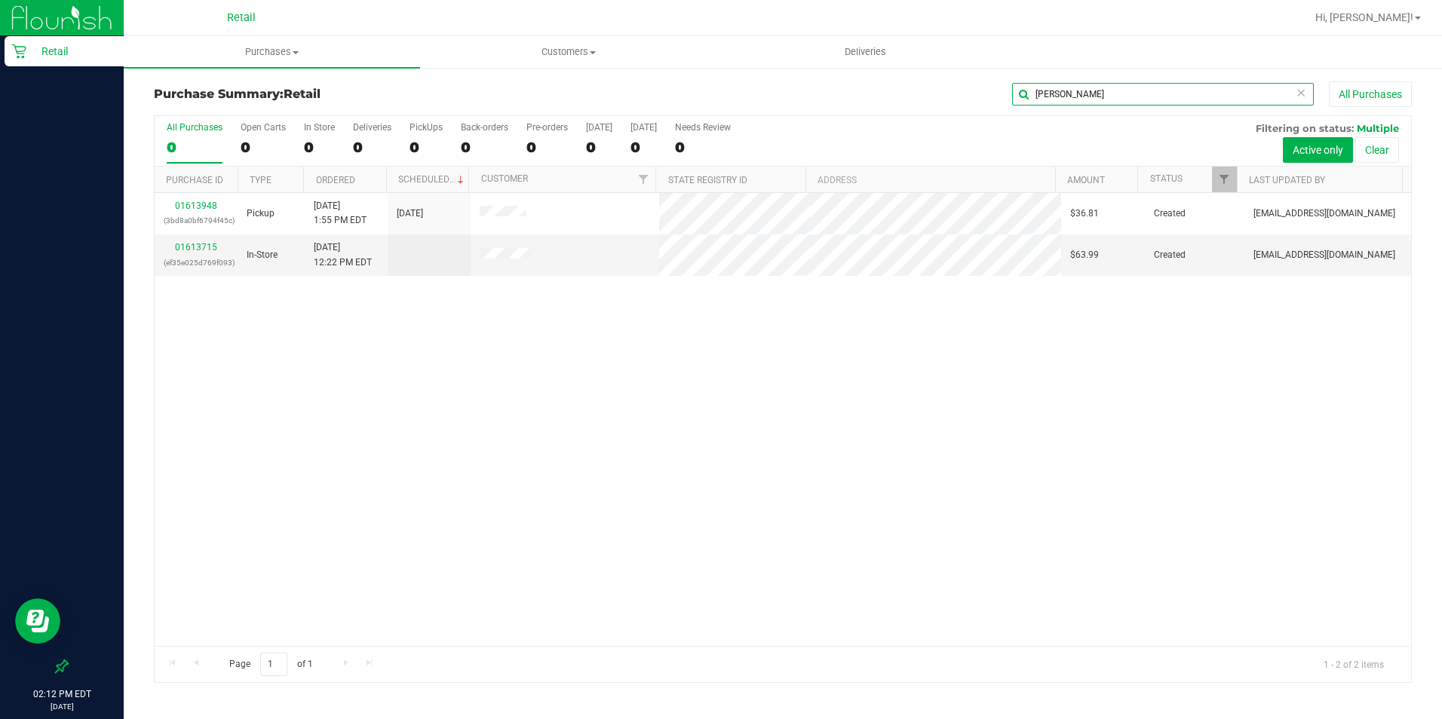
type input "[PERSON_NAME]"
click at [192, 207] on link "01613948" at bounding box center [196, 206] width 42 height 11
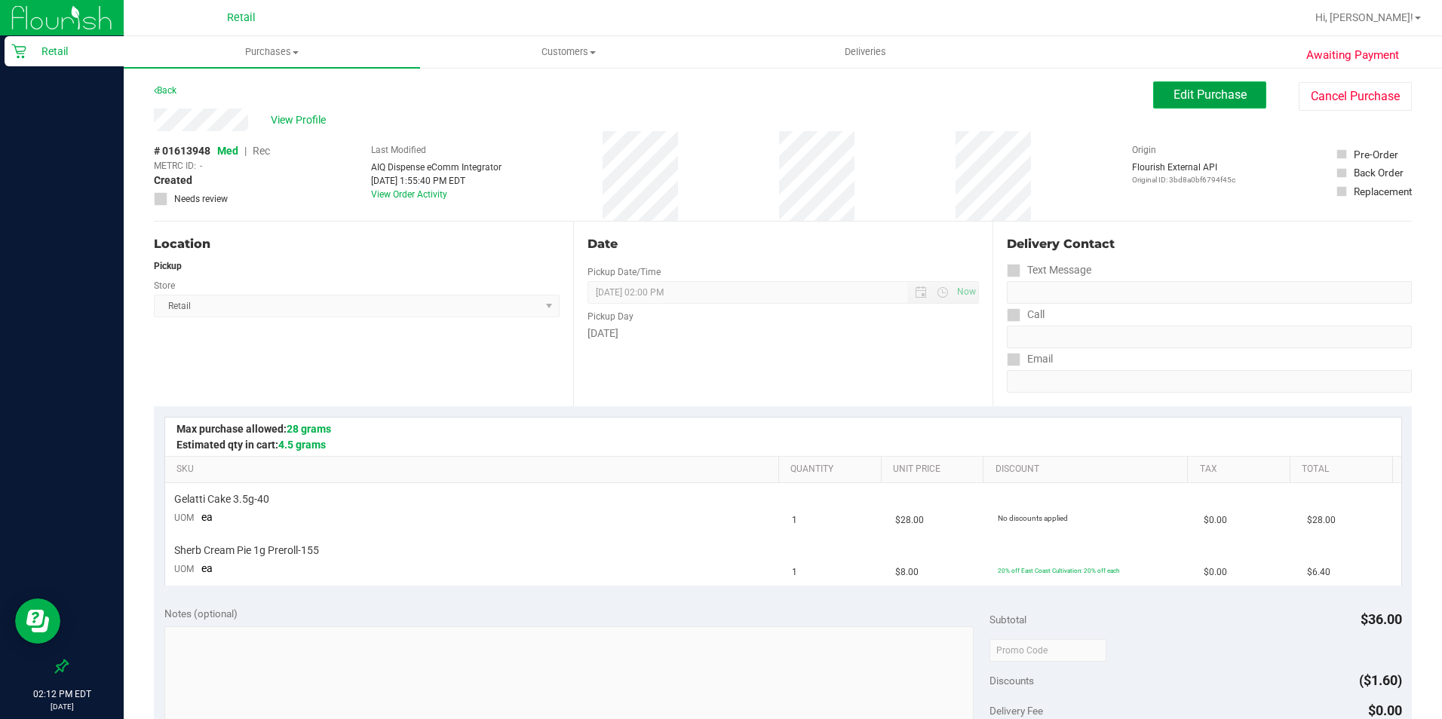
click at [1153, 97] on span "Edit Purchase" at bounding box center [1209, 94] width 73 height 14
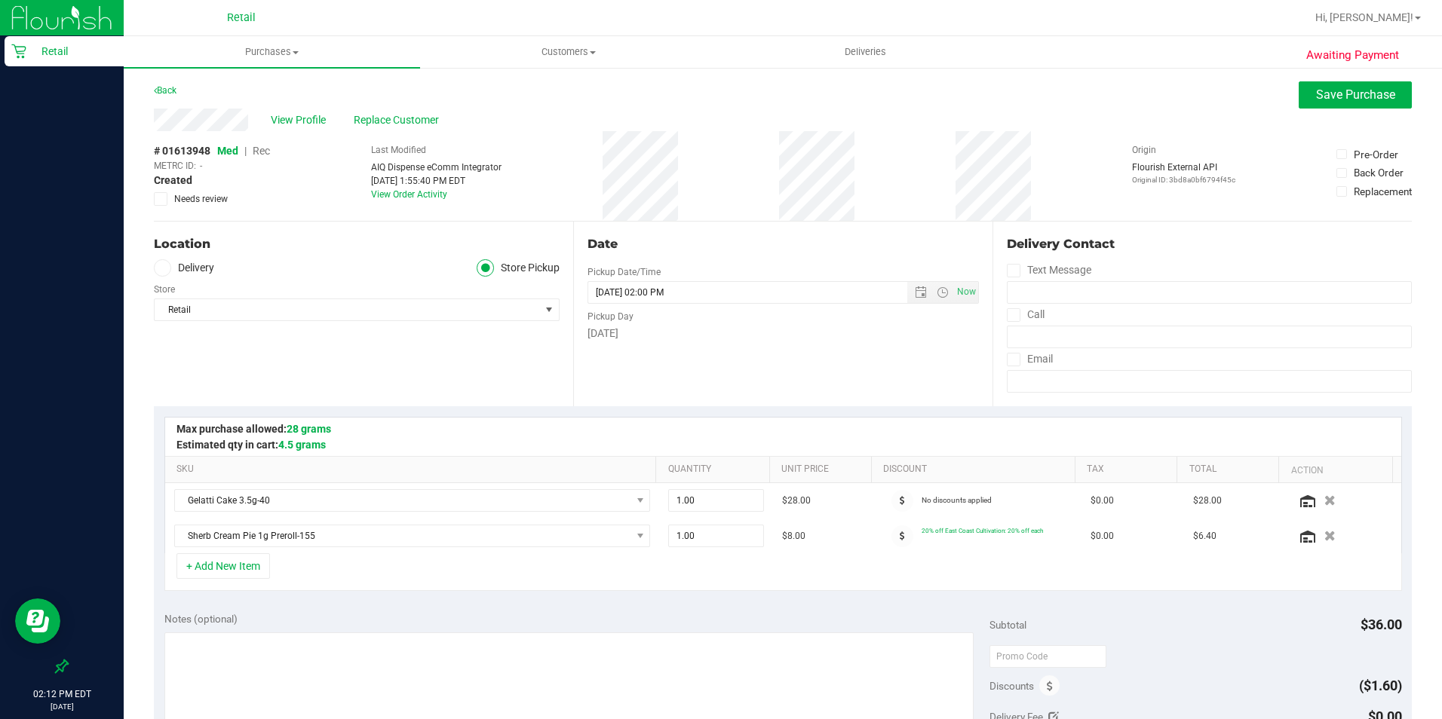
click at [259, 152] on span "Rec" at bounding box center [261, 151] width 17 height 12
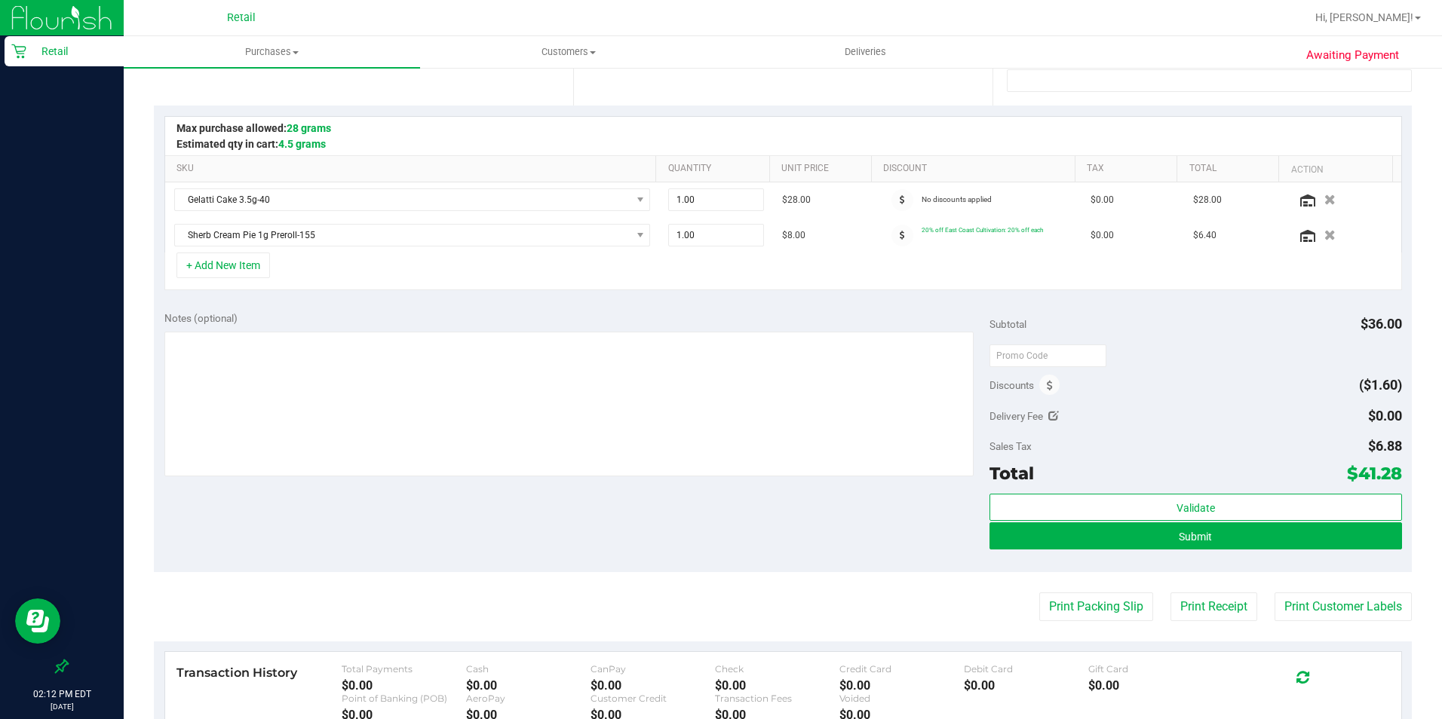
scroll to position [302, 0]
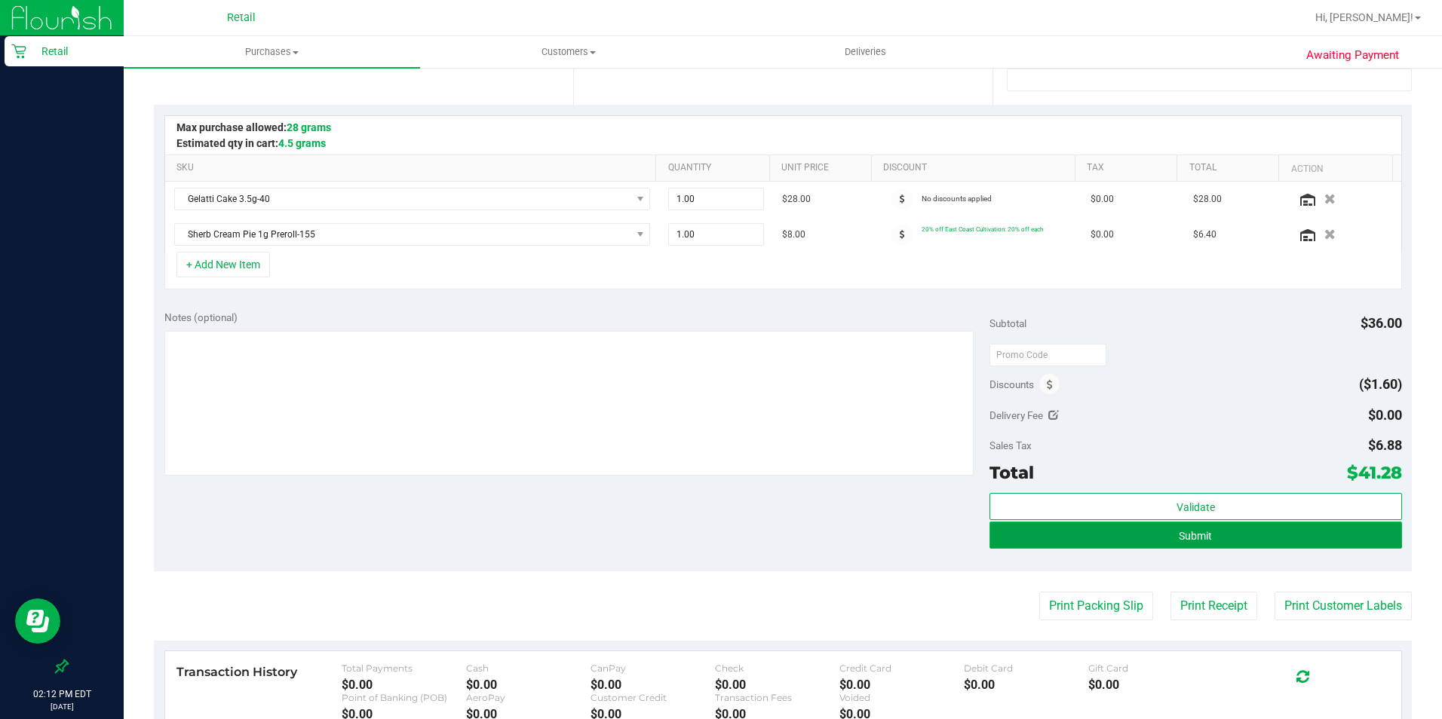
click at [1153, 540] on button "Submit" at bounding box center [1195, 535] width 412 height 27
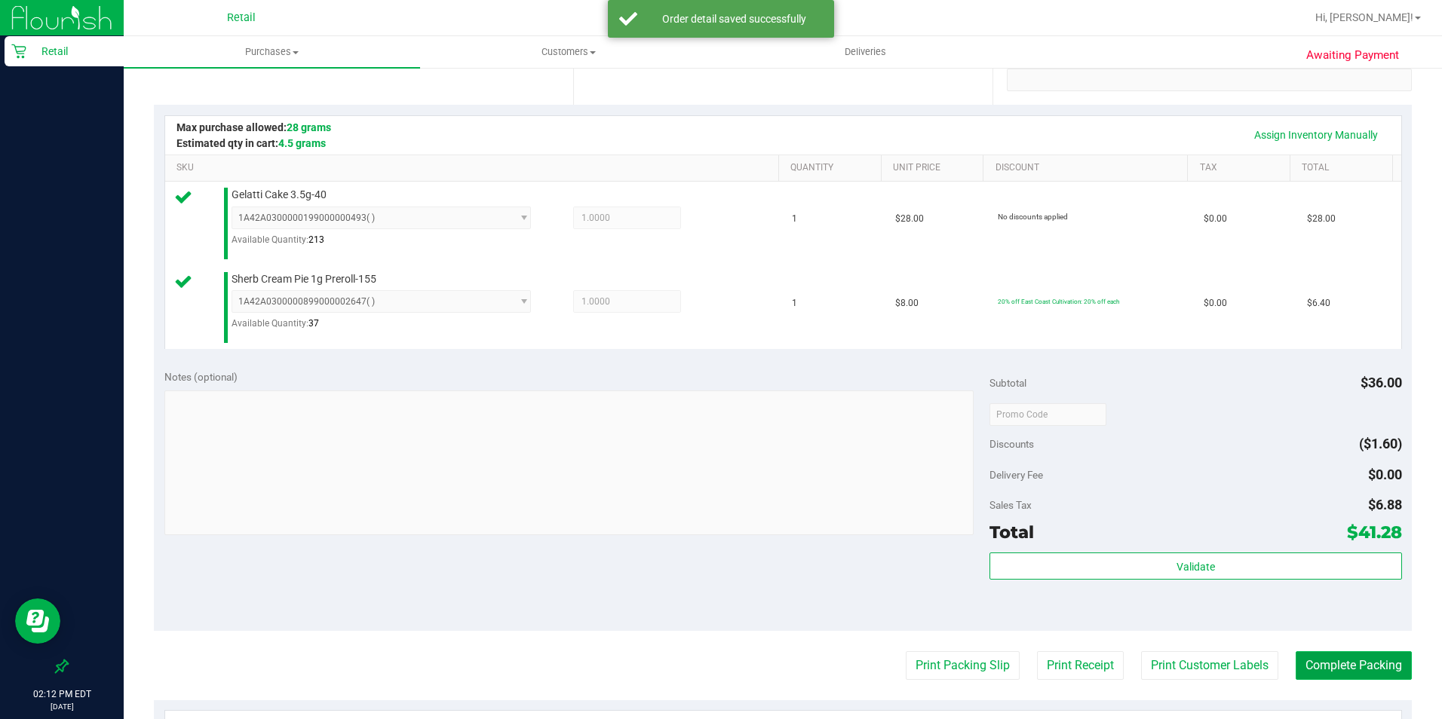
click at [1153, 575] on button "Complete Packing" at bounding box center [1353, 665] width 116 height 29
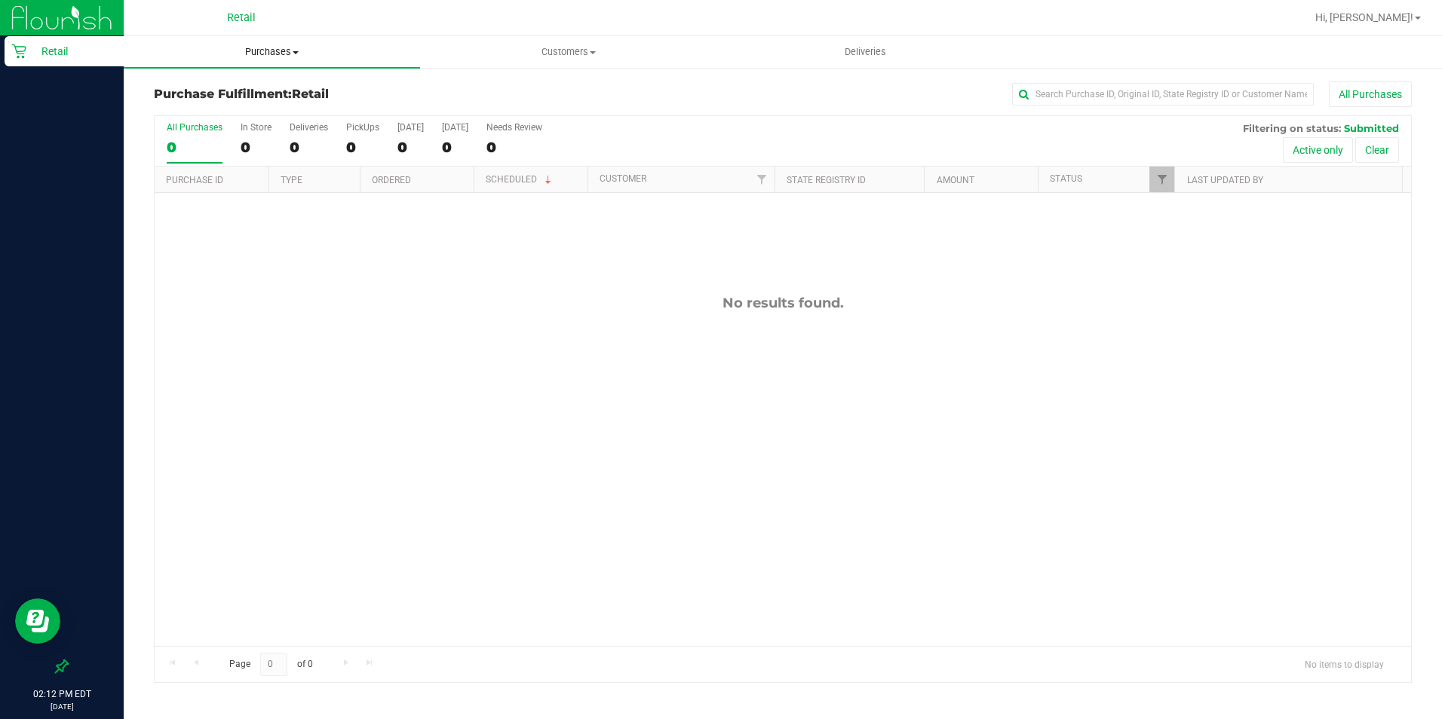
click at [249, 41] on uib-tab-heading "Purchases Summary of purchases Fulfillment All purchases" at bounding box center [272, 52] width 296 height 32
click at [245, 91] on span "Summary of purchases" at bounding box center [201, 90] width 155 height 13
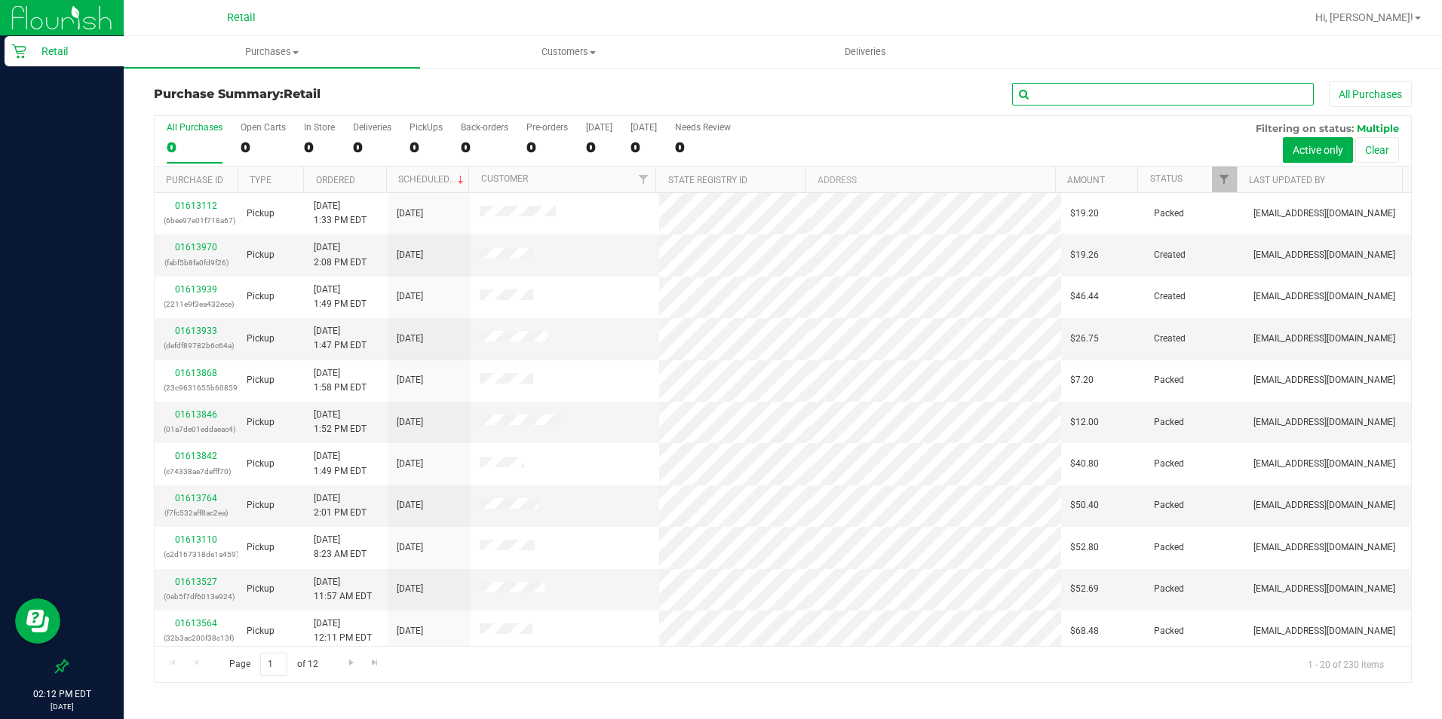
click at [1037, 93] on input "text" at bounding box center [1163, 94] width 302 height 23
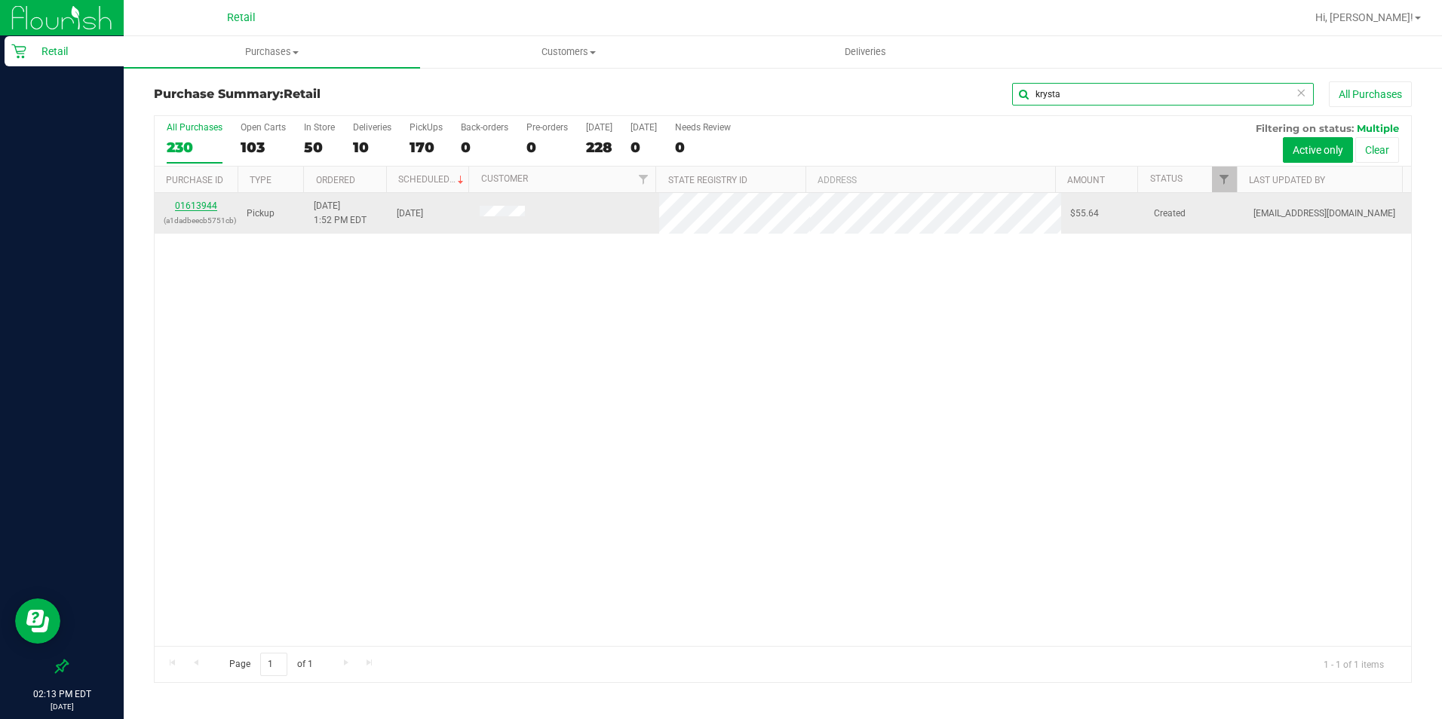
type input "krysta"
click at [196, 205] on link "01613944" at bounding box center [196, 206] width 42 height 11
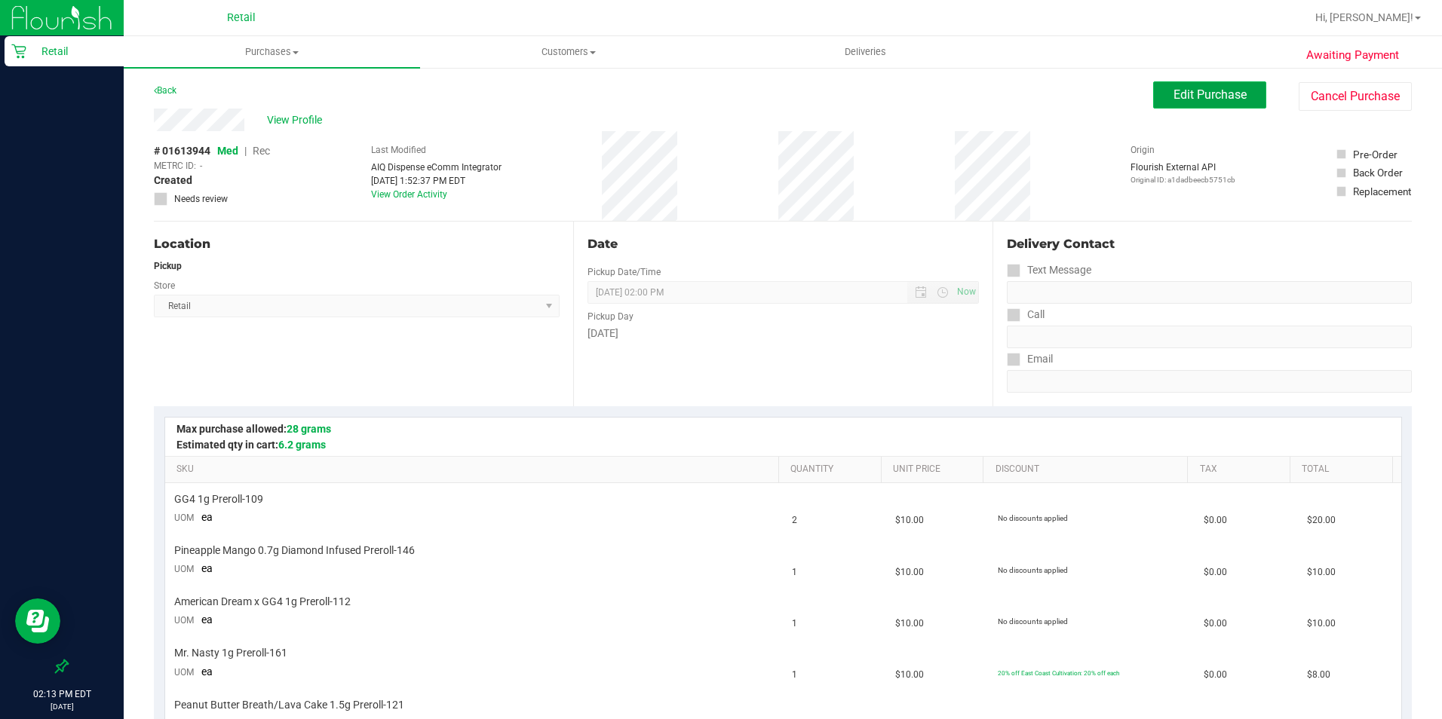
click at [1153, 95] on span "Edit Purchase" at bounding box center [1209, 94] width 73 height 14
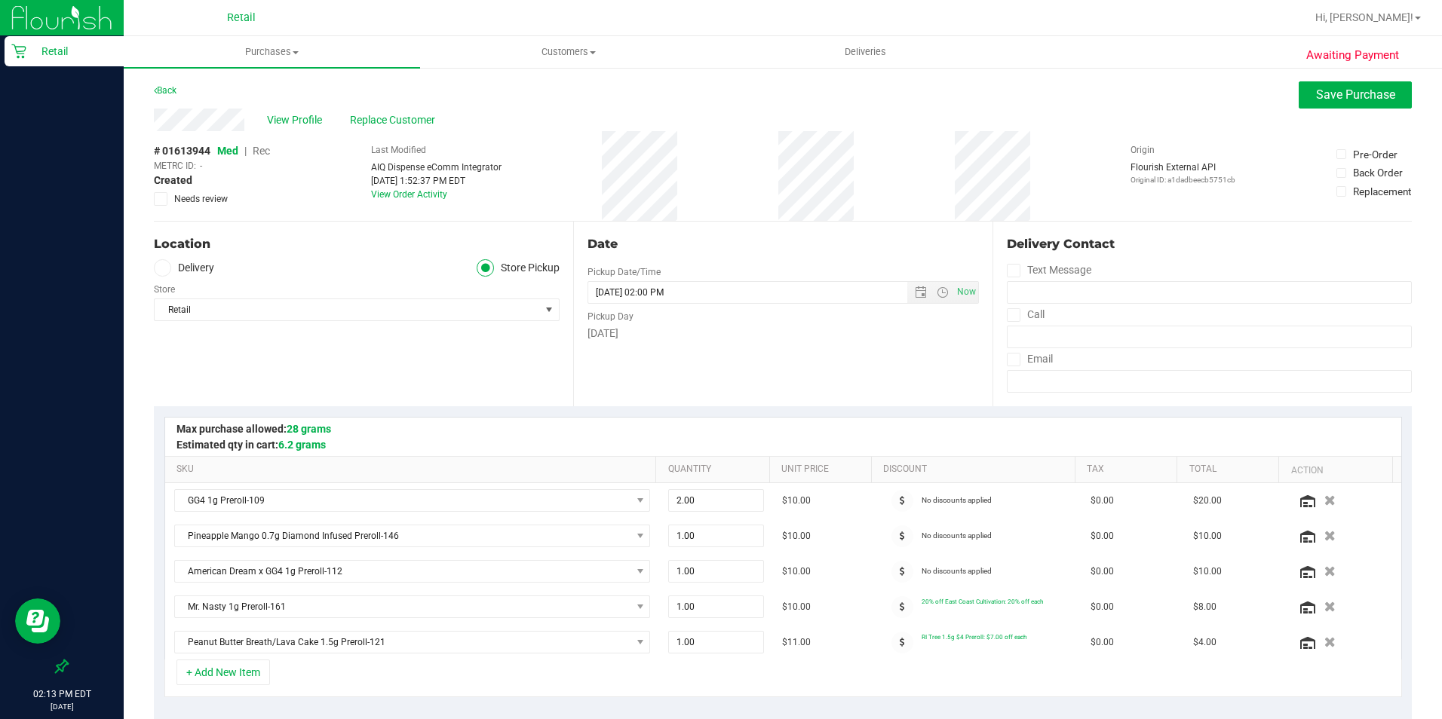
click at [266, 148] on span "Rec" at bounding box center [261, 151] width 17 height 12
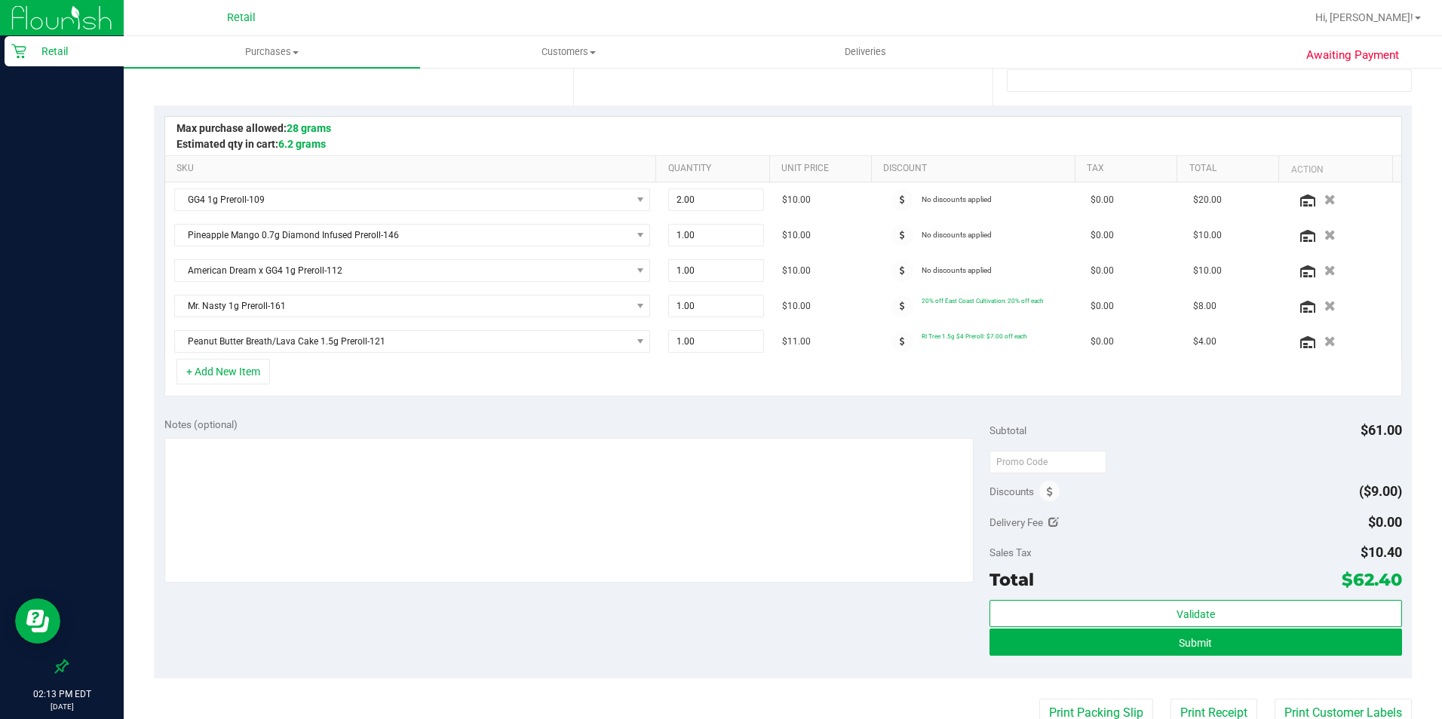
scroll to position [302, 0]
click at [1135, 575] on button "Submit" at bounding box center [1195, 641] width 412 height 27
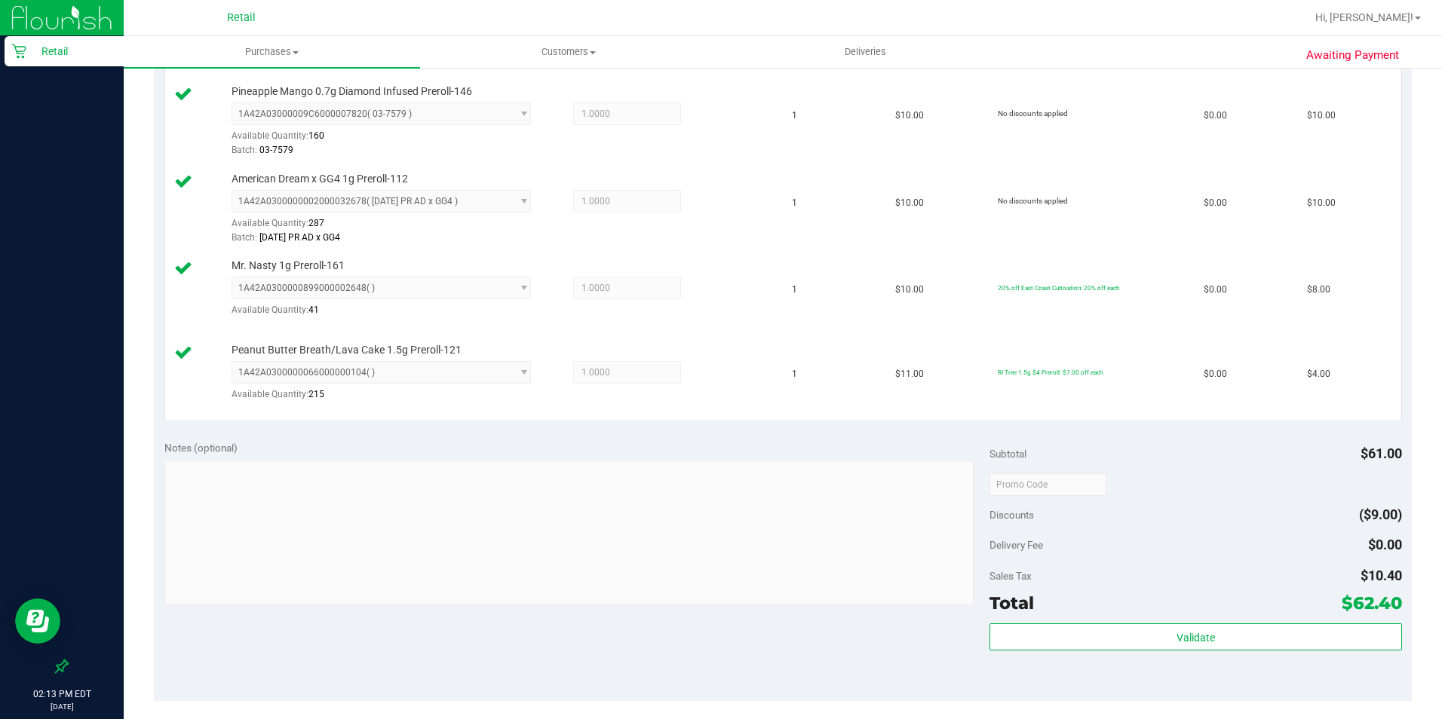
scroll to position [528, 0]
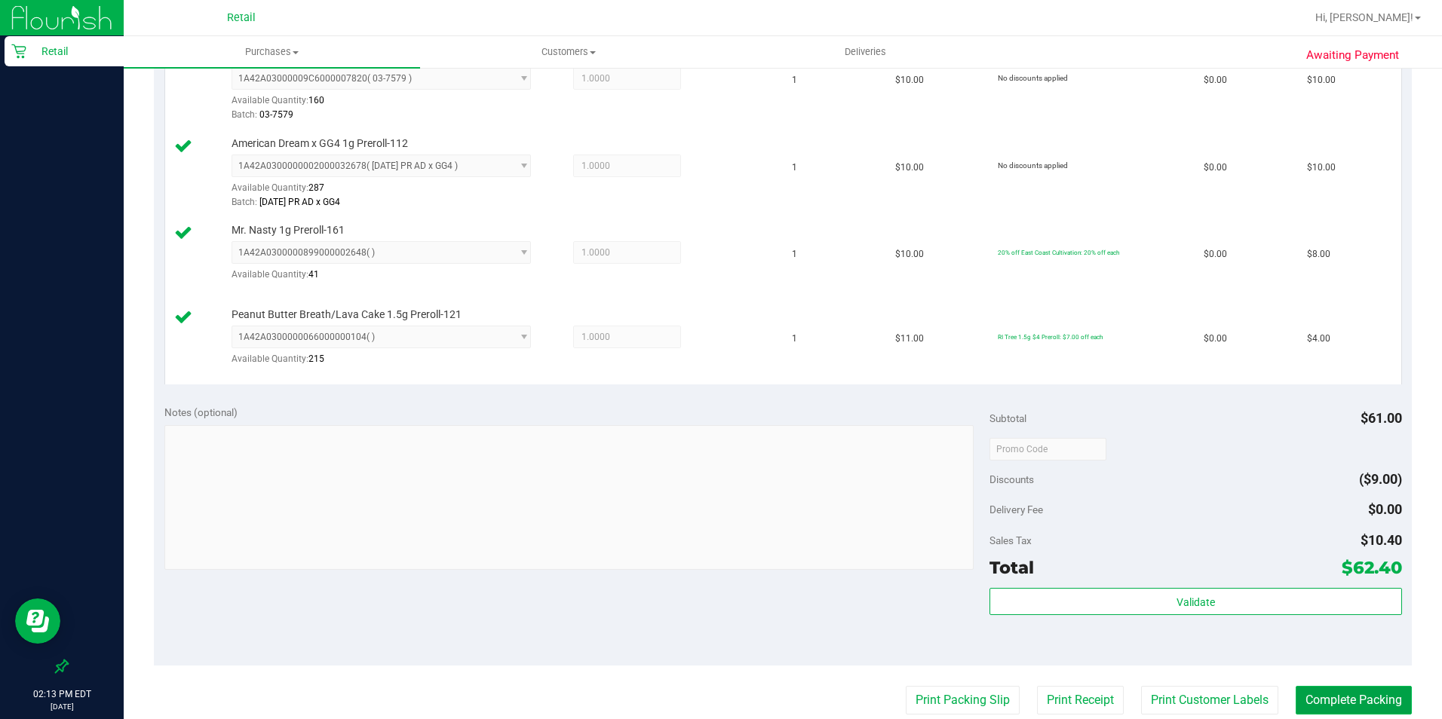
click at [1153, 575] on button "Complete Packing" at bounding box center [1353, 700] width 116 height 29
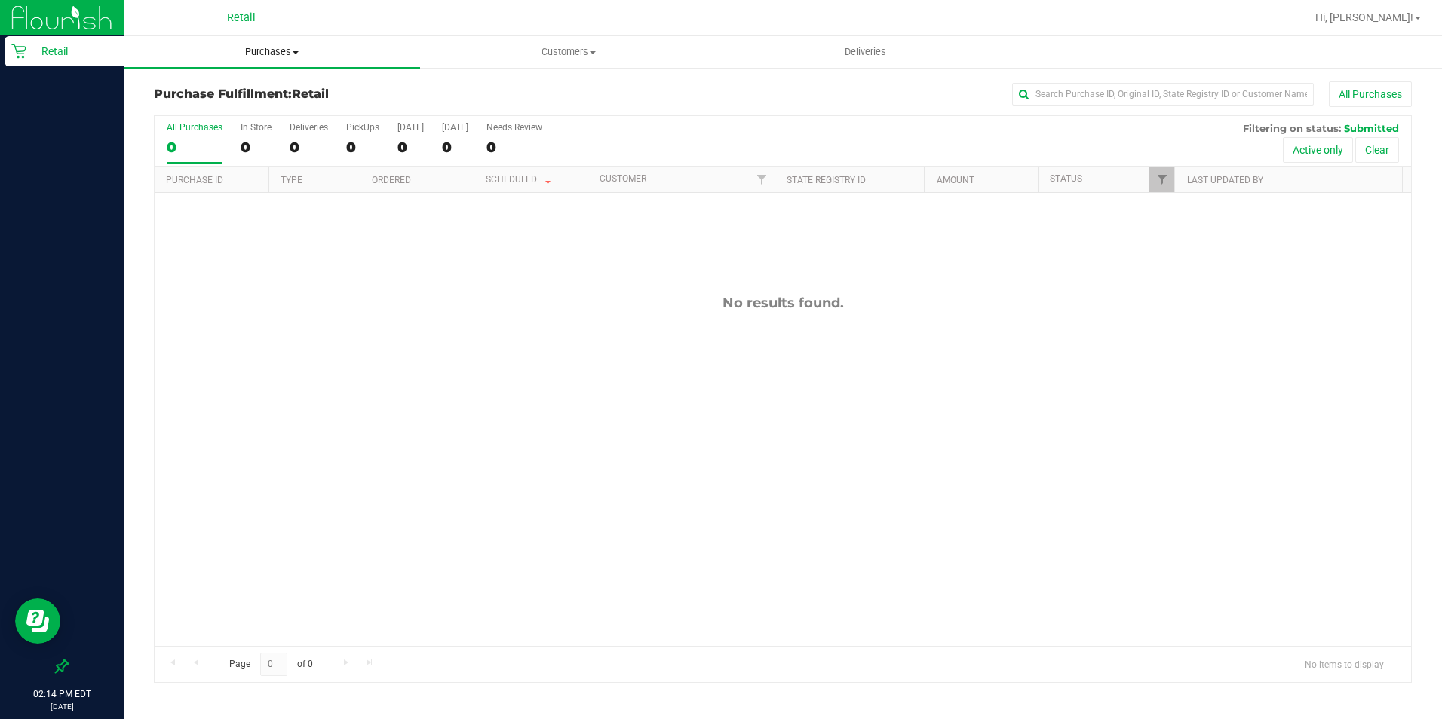
click at [248, 51] on span "Purchases" at bounding box center [272, 52] width 296 height 14
click at [253, 85] on span "Summary of purchases" at bounding box center [201, 90] width 155 height 13
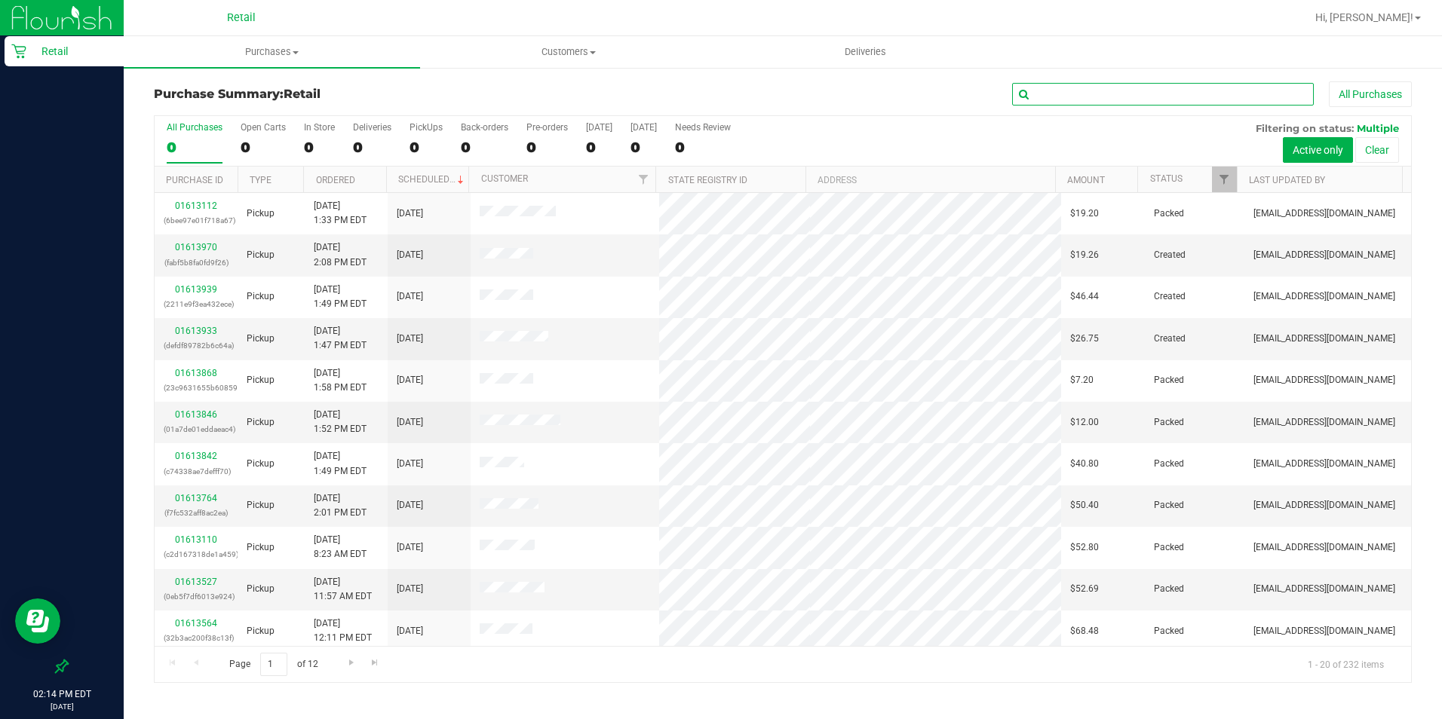
click at [1044, 96] on input "text" at bounding box center [1163, 94] width 302 height 23
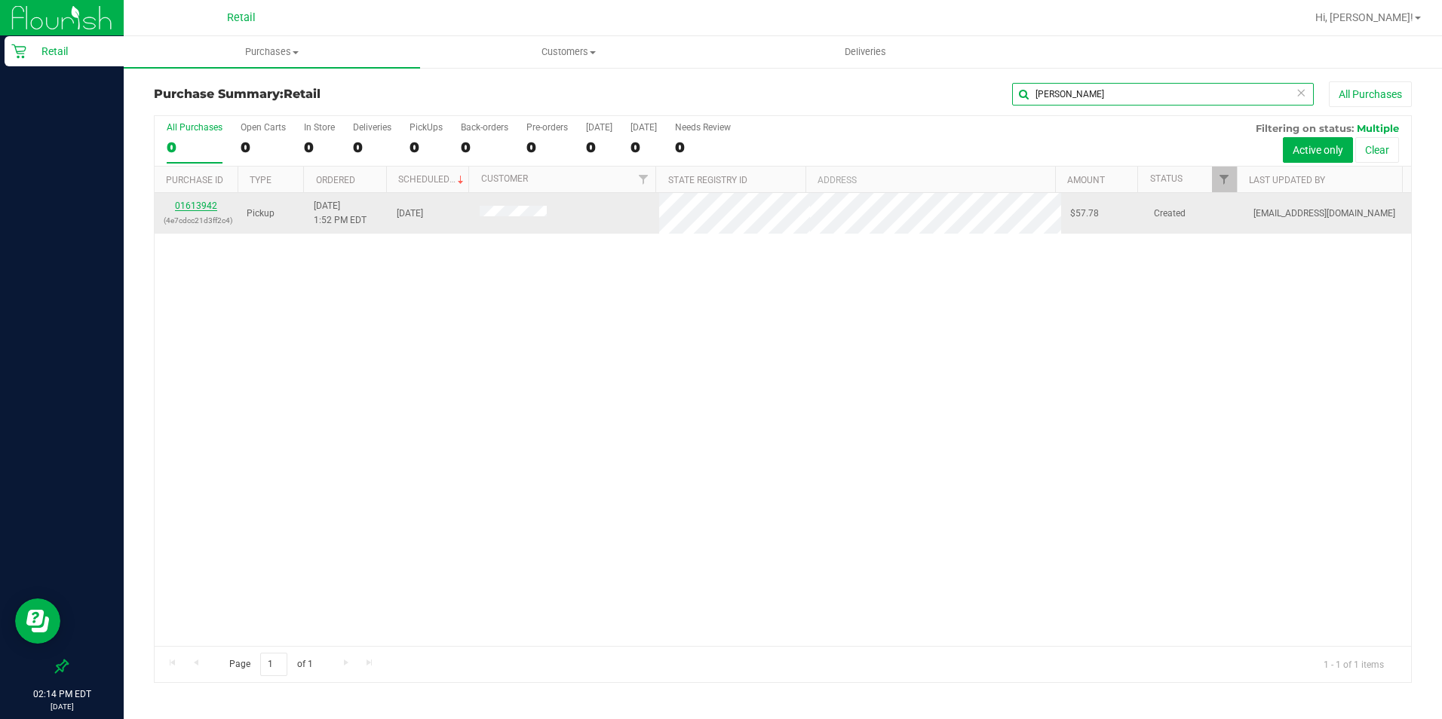
type input "[PERSON_NAME]"
click at [190, 206] on link "01613942" at bounding box center [196, 206] width 42 height 11
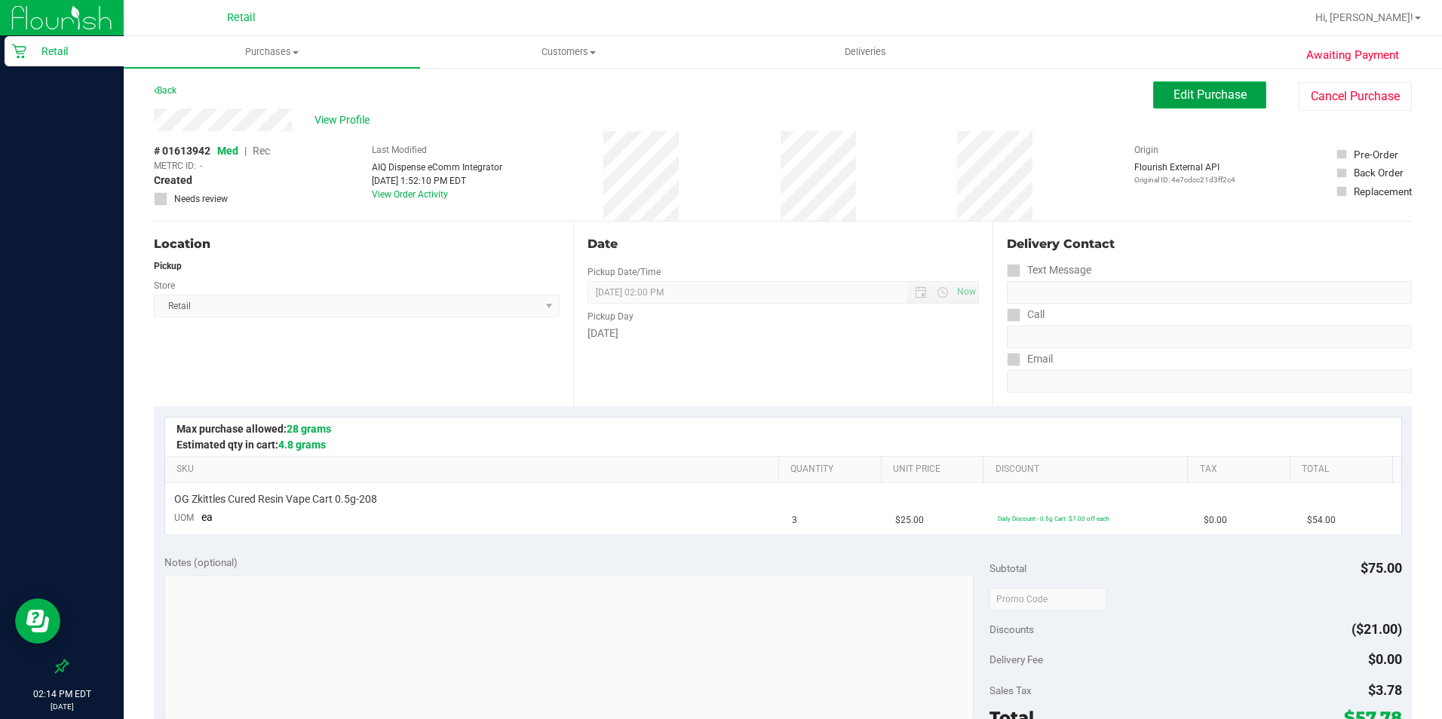
click at [1153, 97] on button "Edit Purchase" at bounding box center [1209, 94] width 113 height 27
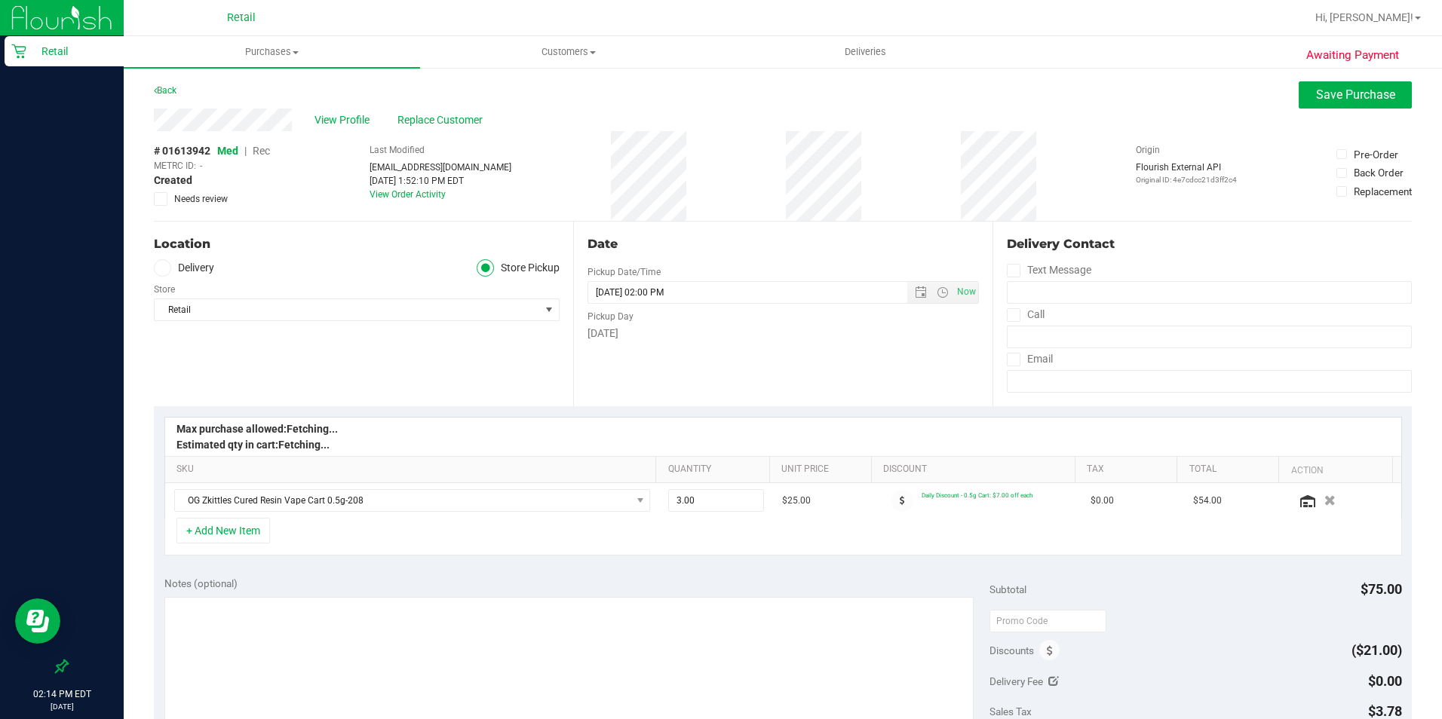
click at [260, 152] on span "Rec" at bounding box center [261, 151] width 17 height 12
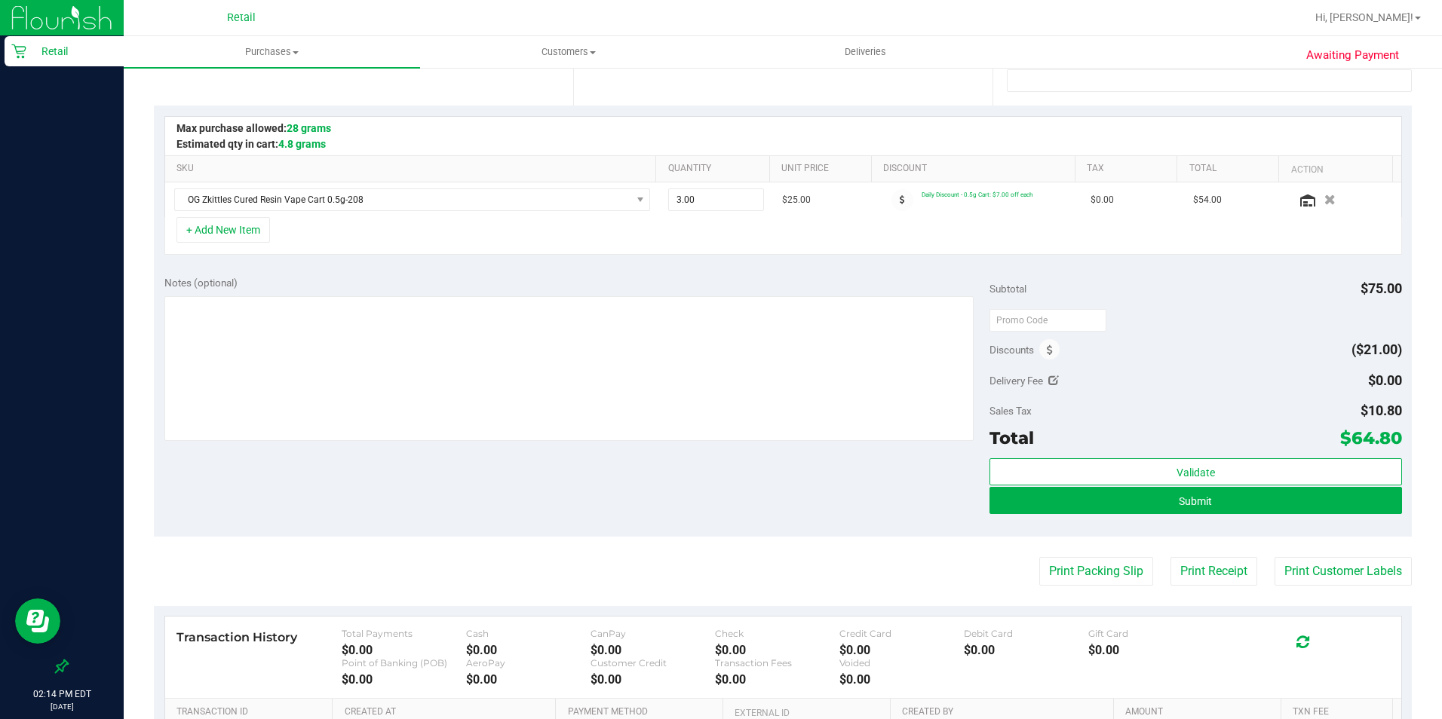
scroll to position [302, 0]
click at [1153, 506] on button "Submit" at bounding box center [1195, 499] width 412 height 27
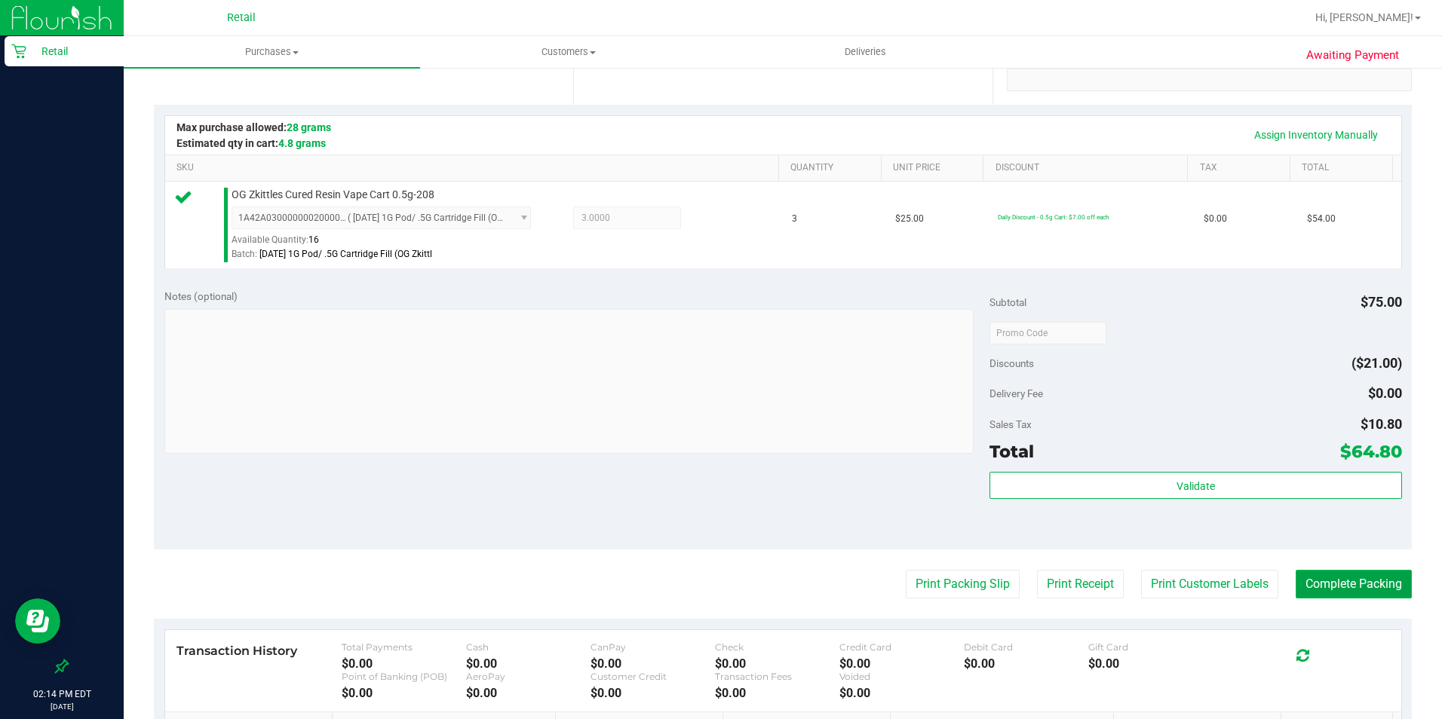
click at [1153, 575] on button "Complete Packing" at bounding box center [1353, 584] width 116 height 29
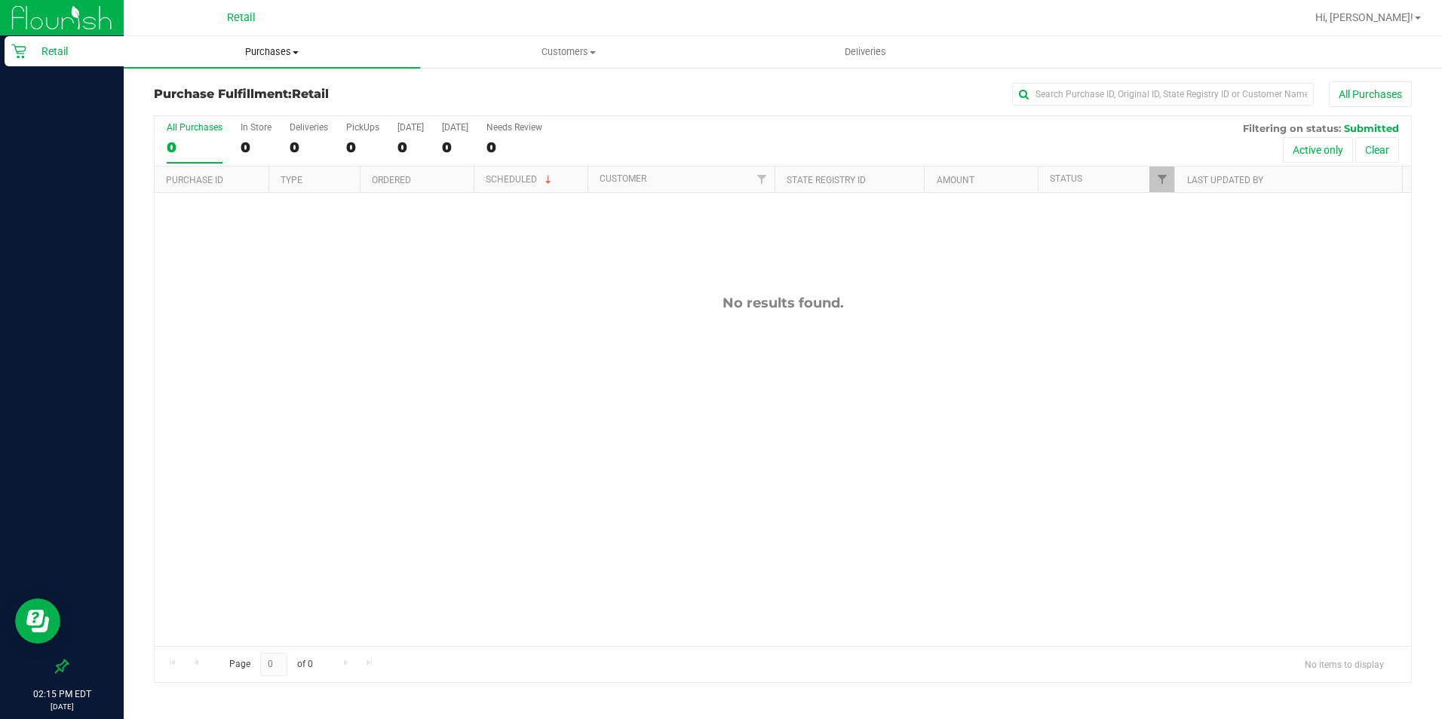
click at [288, 56] on span "Purchases" at bounding box center [272, 52] width 296 height 14
click at [256, 94] on span "Summary of purchases" at bounding box center [201, 90] width 155 height 13
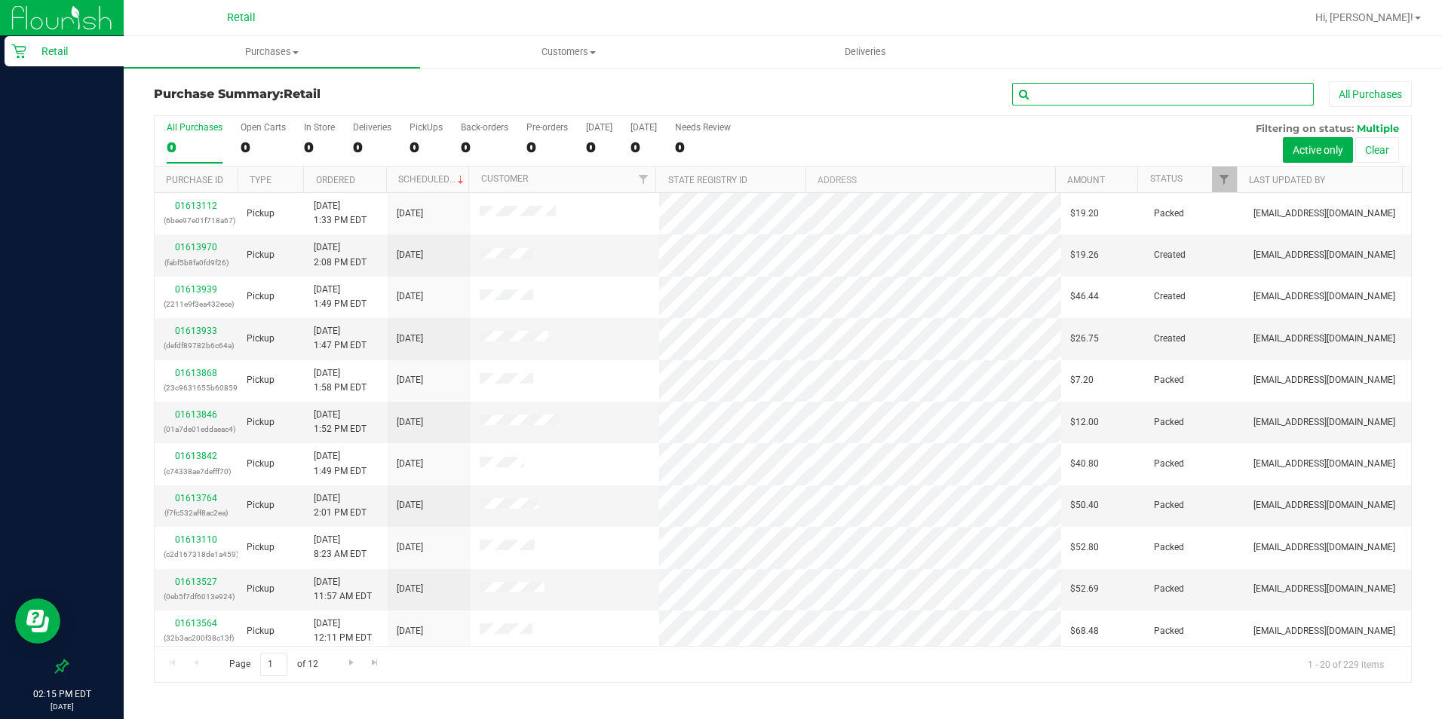
click at [1049, 95] on input "text" at bounding box center [1163, 94] width 302 height 23
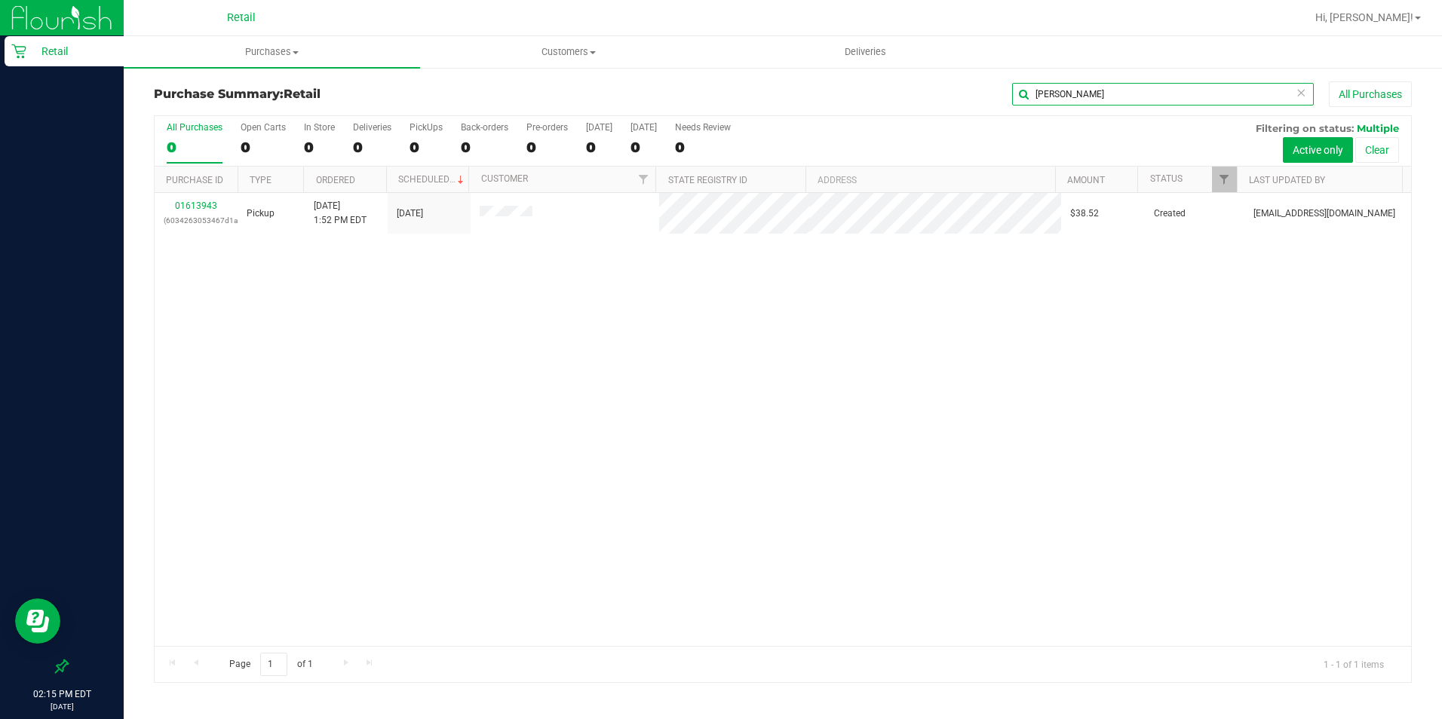
type input "[PERSON_NAME]"
click at [188, 203] on link "01613943" at bounding box center [196, 206] width 42 height 11
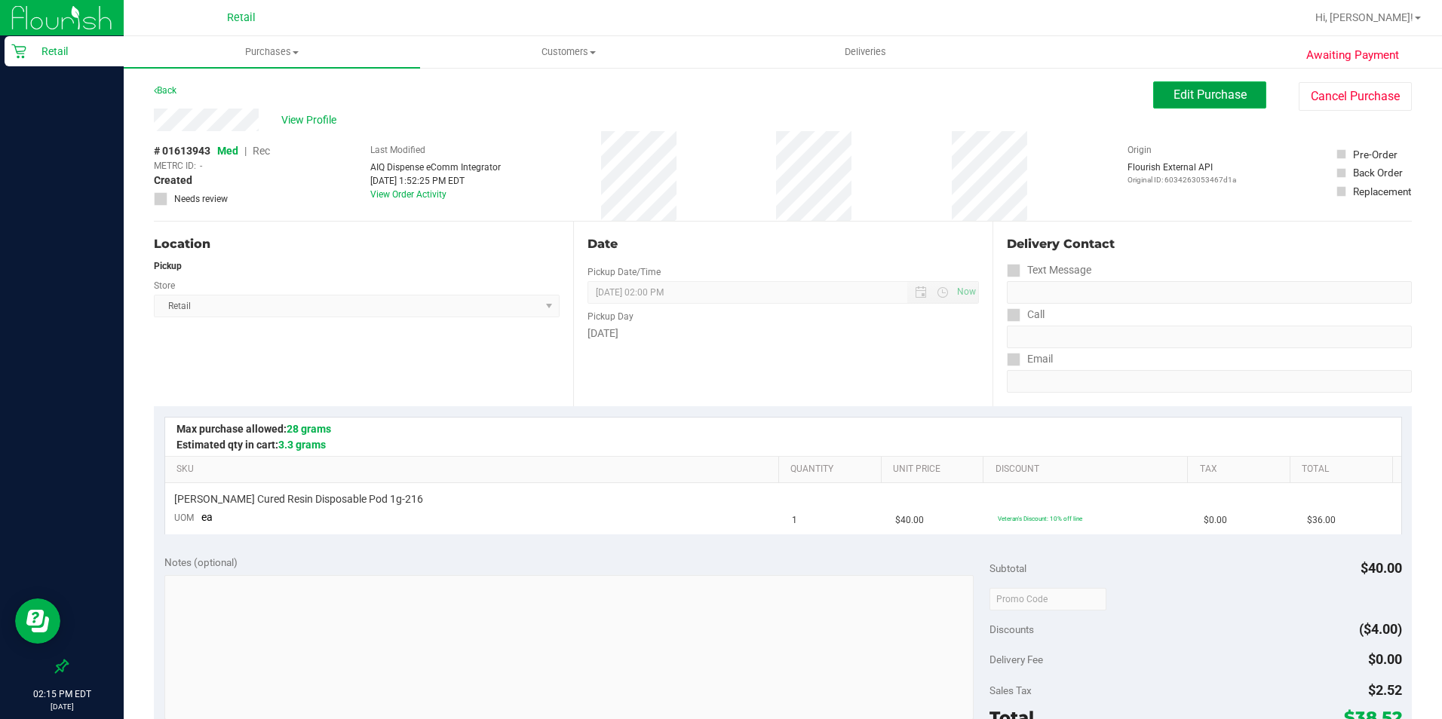
click at [1153, 94] on button "Edit Purchase" at bounding box center [1209, 94] width 113 height 27
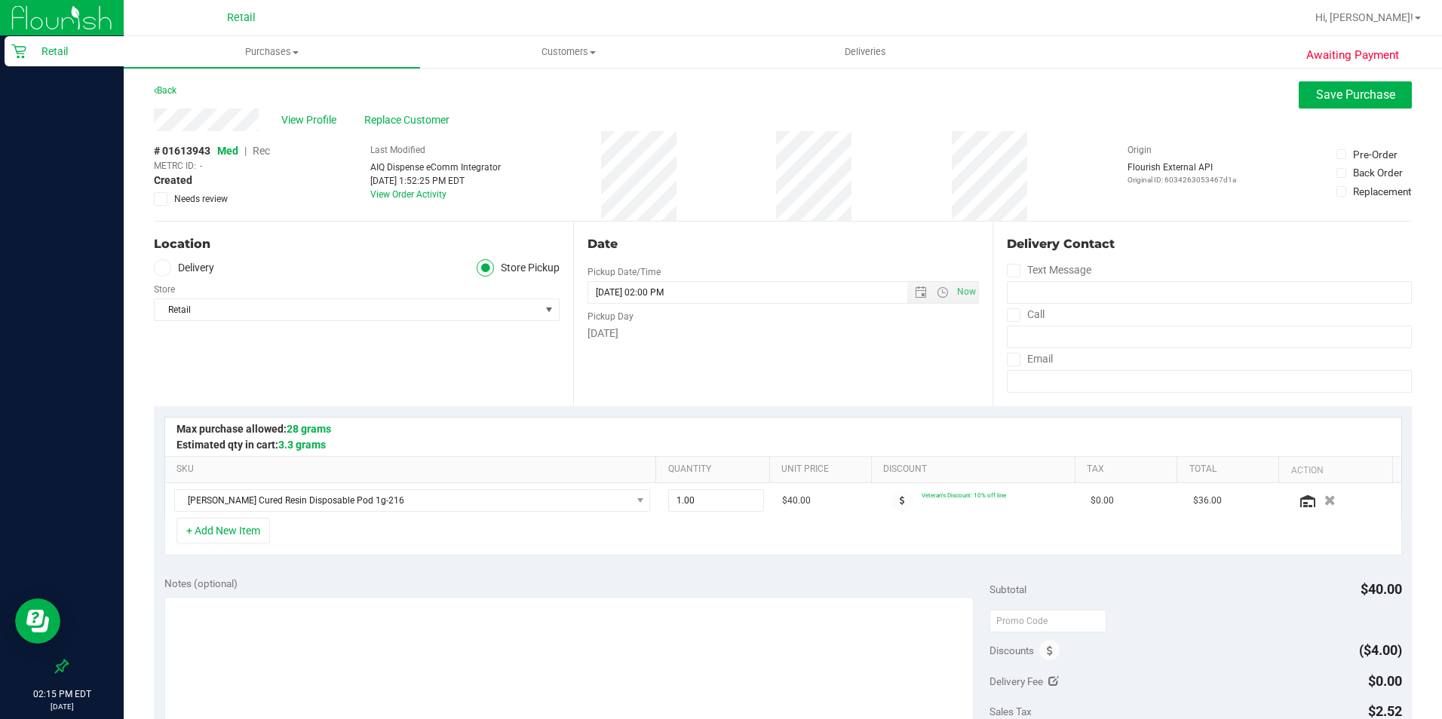
click at [263, 149] on span "Rec" at bounding box center [261, 151] width 17 height 12
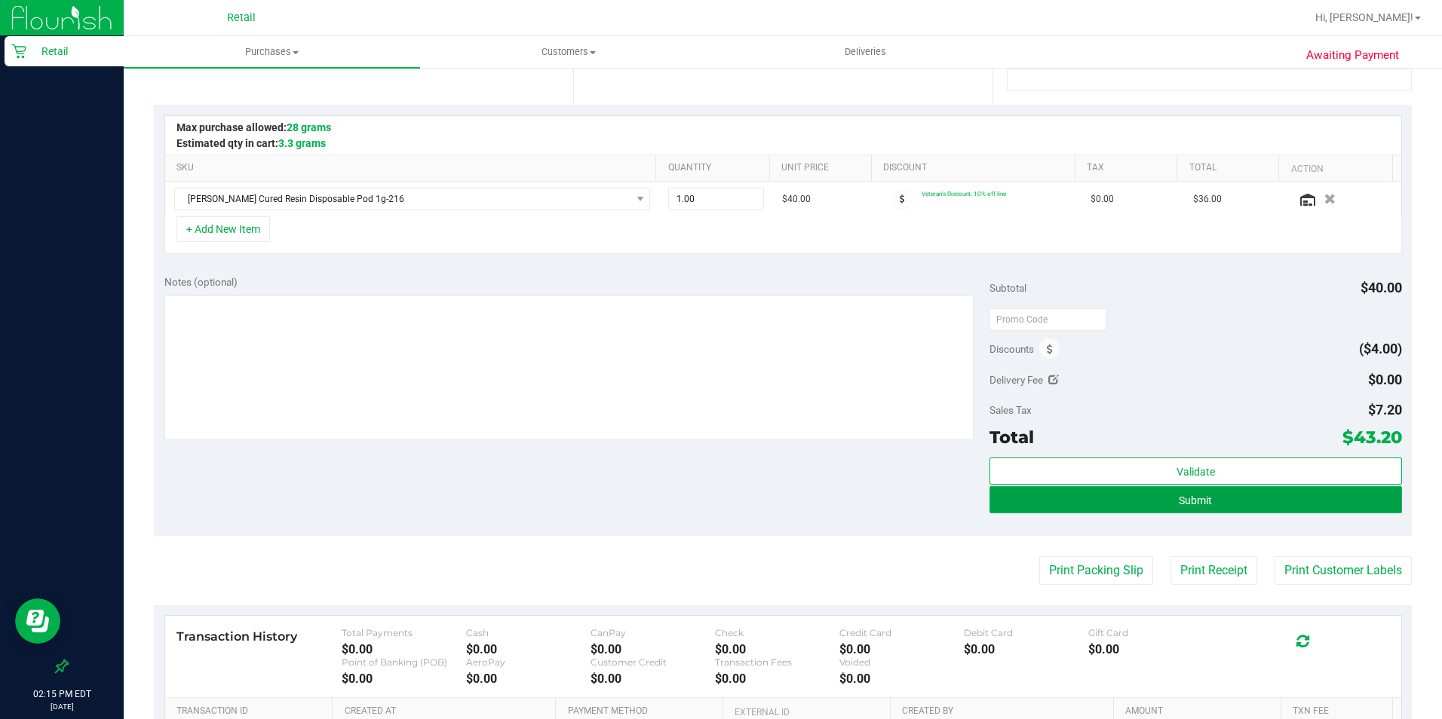
click at [1153, 505] on span "Submit" at bounding box center [1195, 501] width 33 height 12
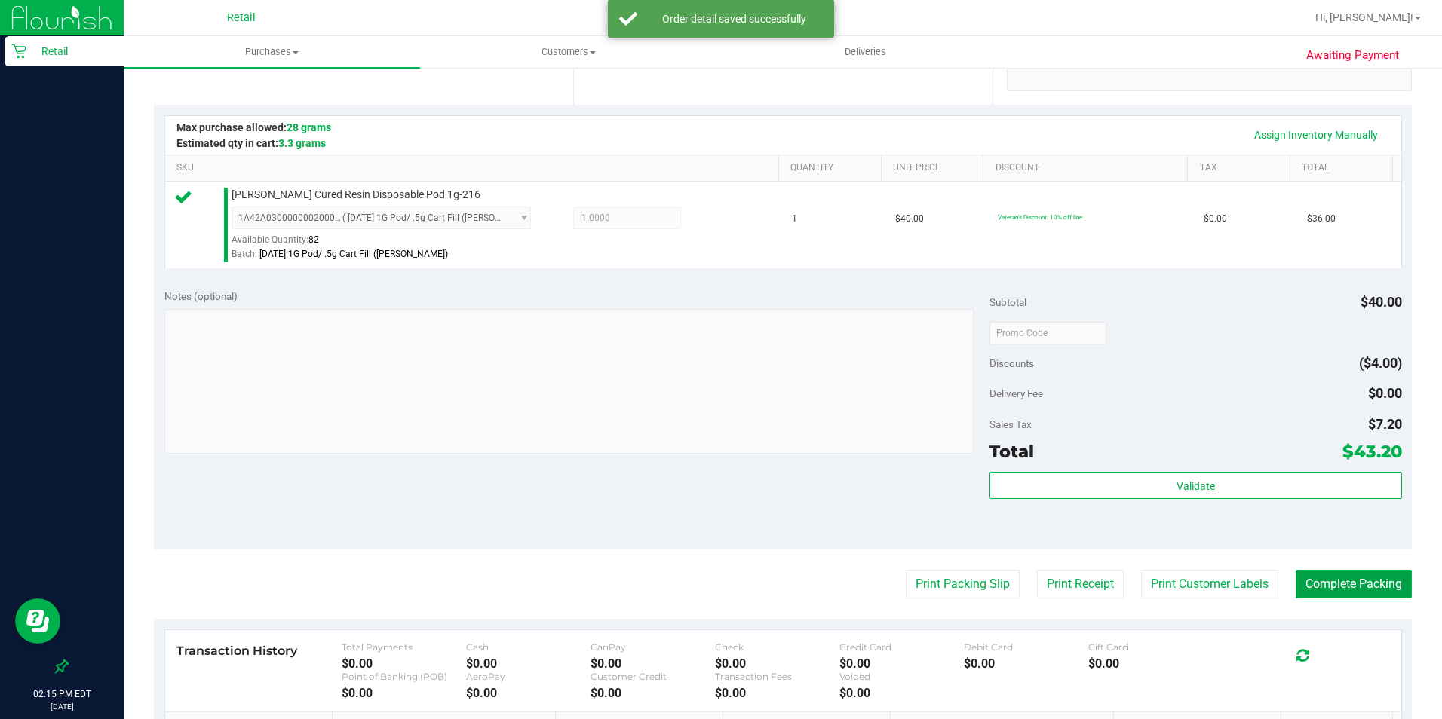
click at [1153, 575] on button "Complete Packing" at bounding box center [1353, 584] width 116 height 29
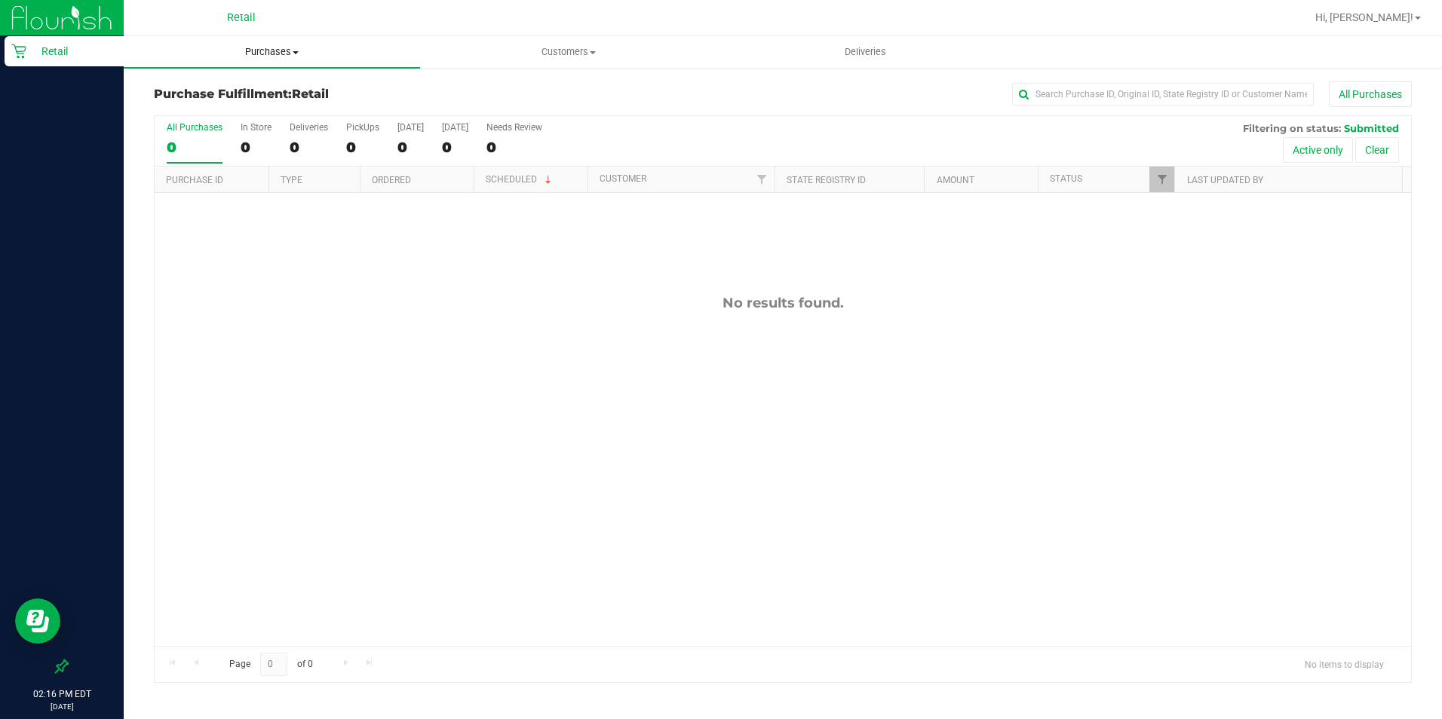
click at [271, 44] on uib-tab-heading "Purchases Summary of purchases Fulfillment All purchases" at bounding box center [272, 52] width 296 height 32
click at [268, 85] on span "Summary of purchases" at bounding box center [201, 90] width 155 height 13
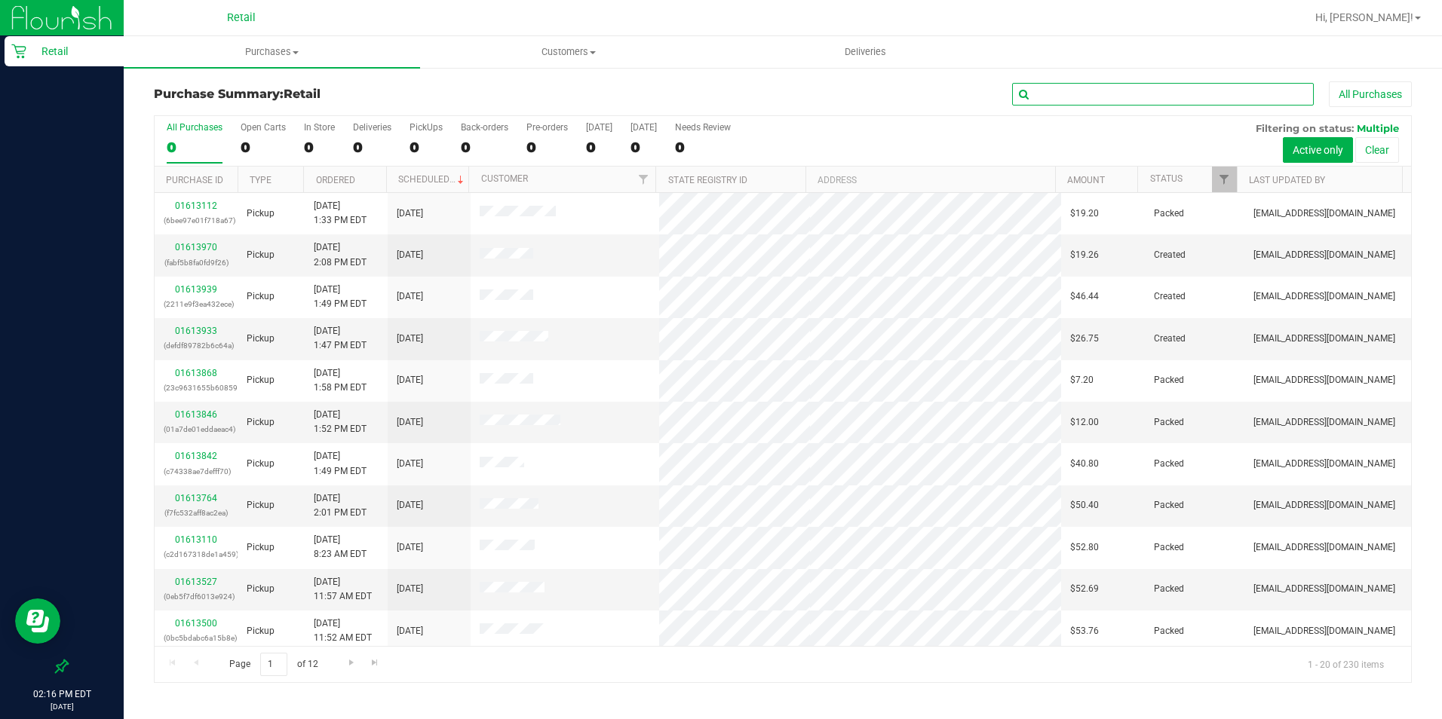
click at [1130, 105] on input "text" at bounding box center [1163, 94] width 302 height 23
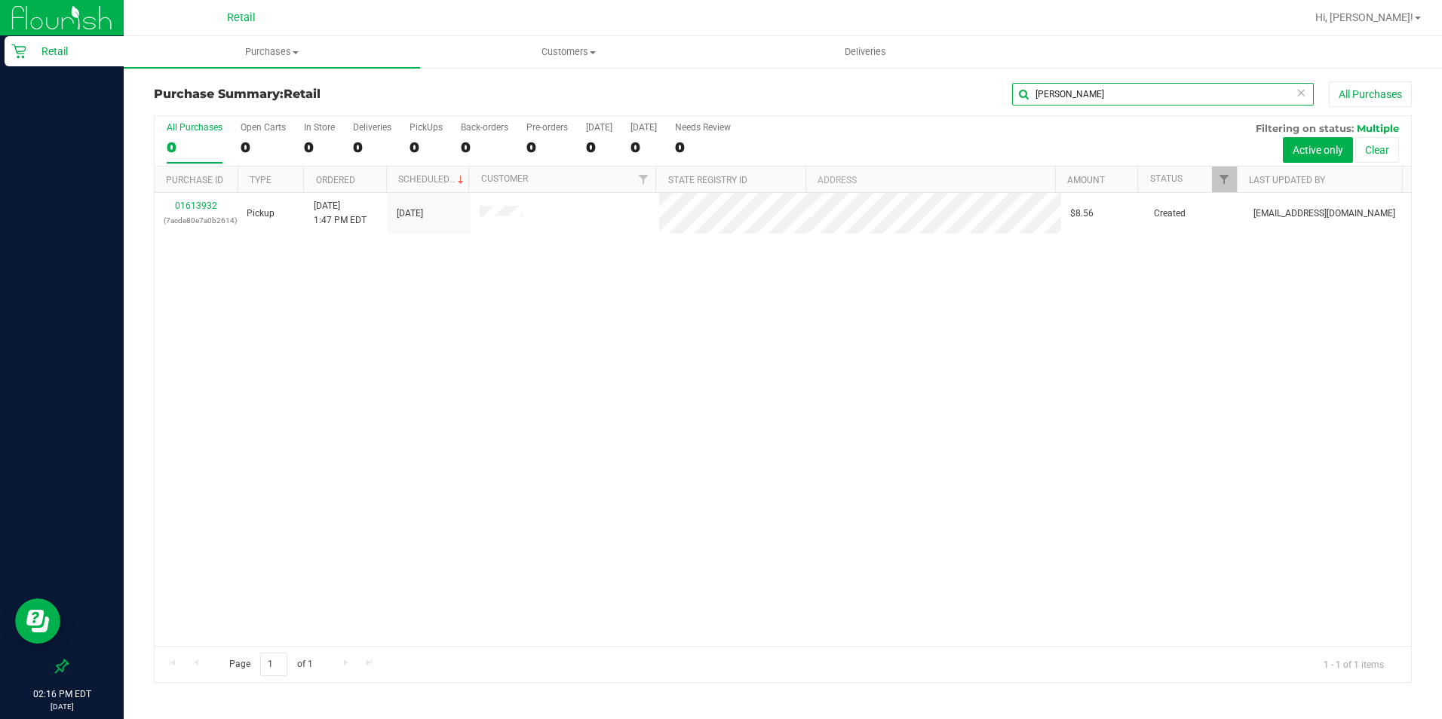
type input "[PERSON_NAME]"
click at [209, 204] on link "01613932" at bounding box center [196, 206] width 42 height 11
